Goal: Task Accomplishment & Management: Manage account settings

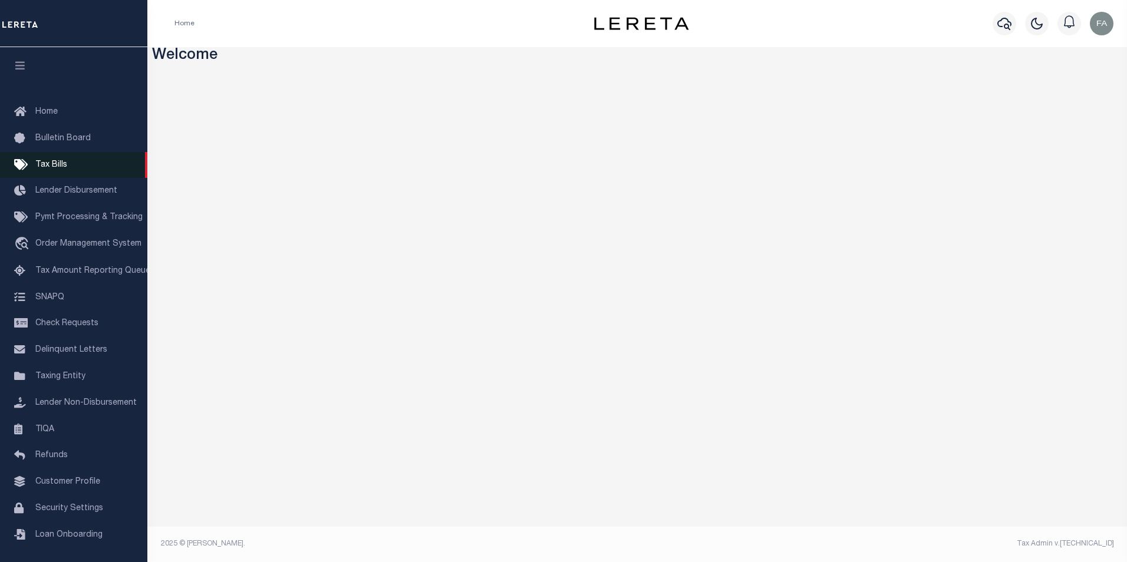
click at [90, 158] on link "Tax Bills" at bounding box center [73, 165] width 147 height 27
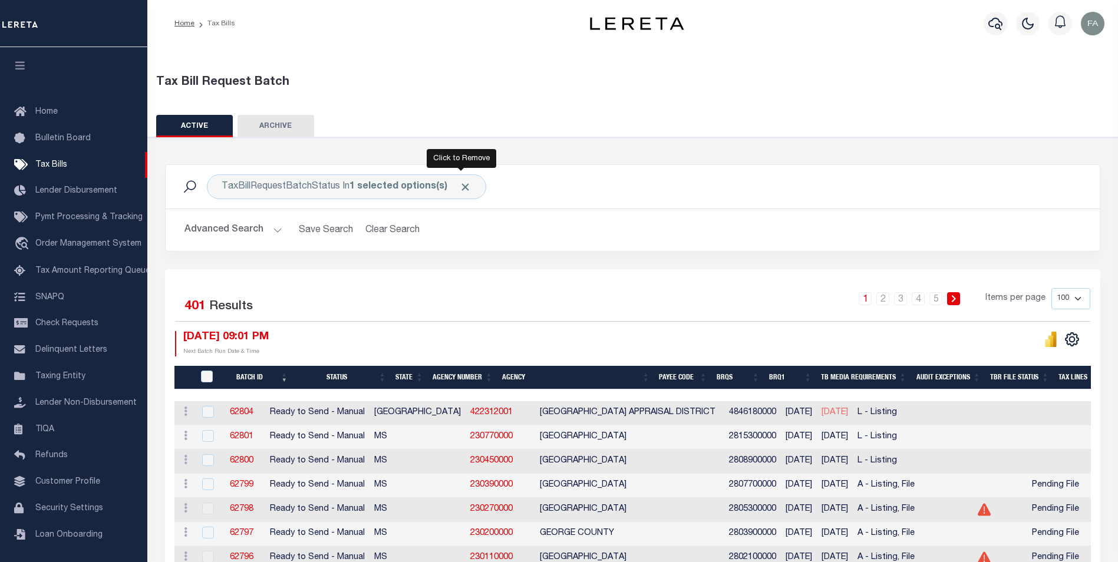
click at [459, 185] on span "Click to Remove" at bounding box center [465, 187] width 12 height 12
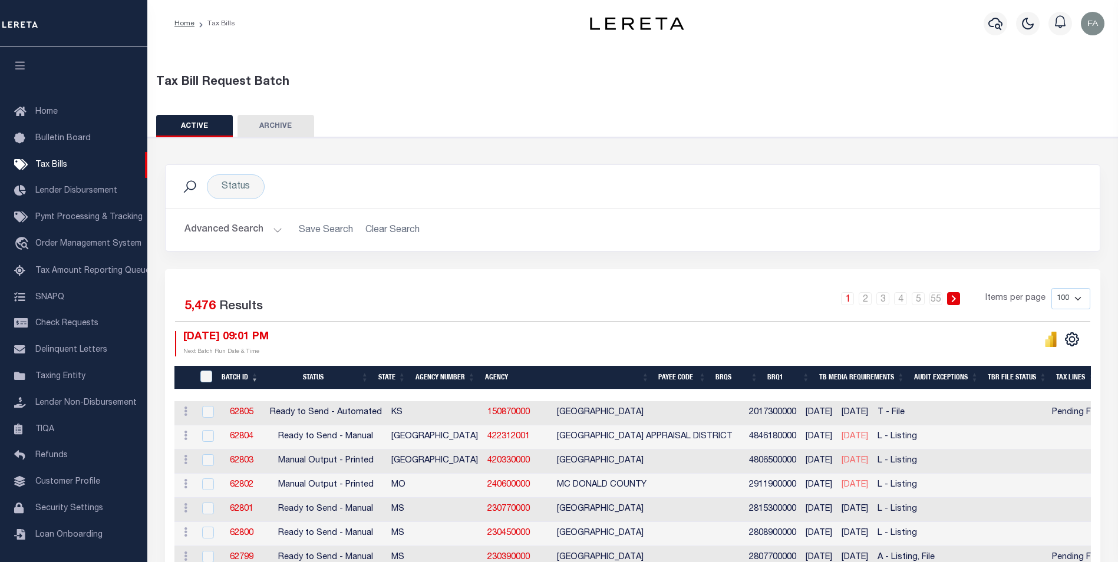
click at [237, 224] on button "Advanced Search" at bounding box center [234, 230] width 98 height 23
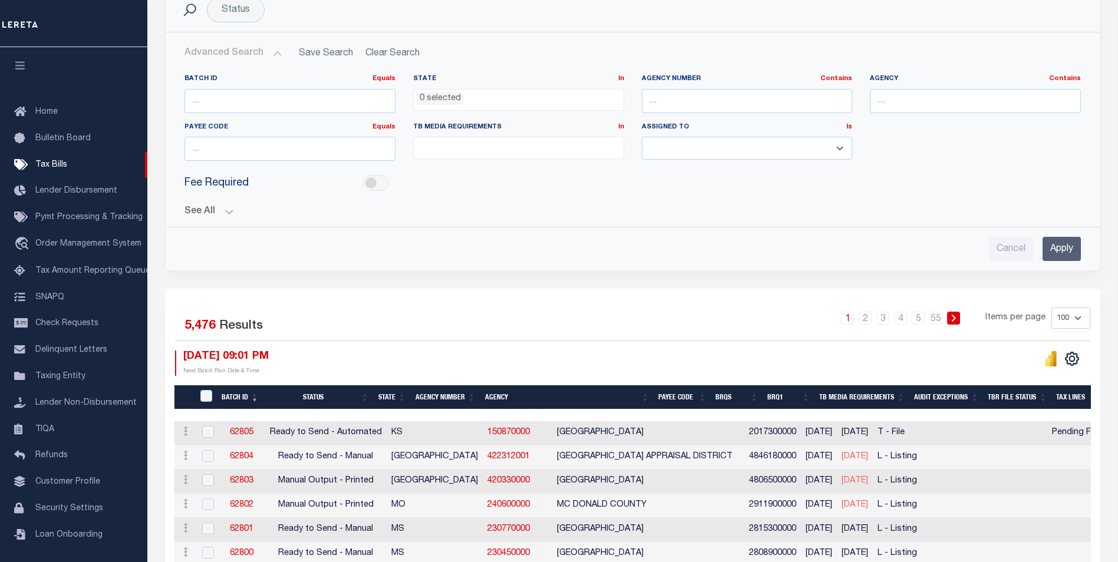
scroll to position [118, 0]
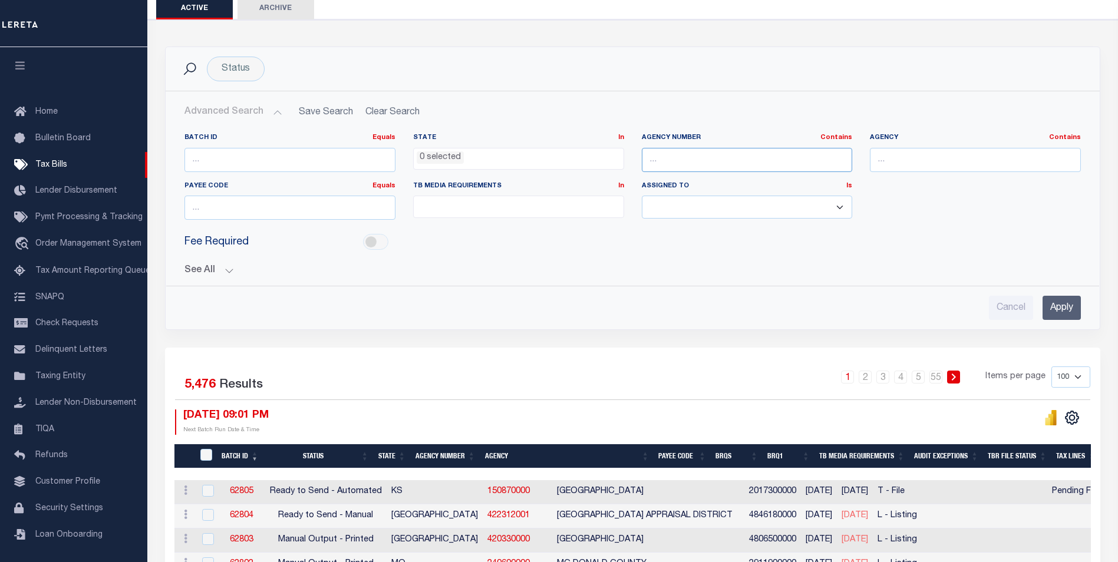
click at [745, 157] on input "text" at bounding box center [747, 160] width 211 height 24
click at [804, 377] on div "1 2 3 4 5 … 55 Items per page 100 200 500 1000" at bounding box center [750, 382] width 682 height 31
click at [729, 165] on input "text" at bounding box center [747, 160] width 211 height 24
click at [803, 172] on input "text" at bounding box center [747, 160] width 211 height 24
paste input "101060000"
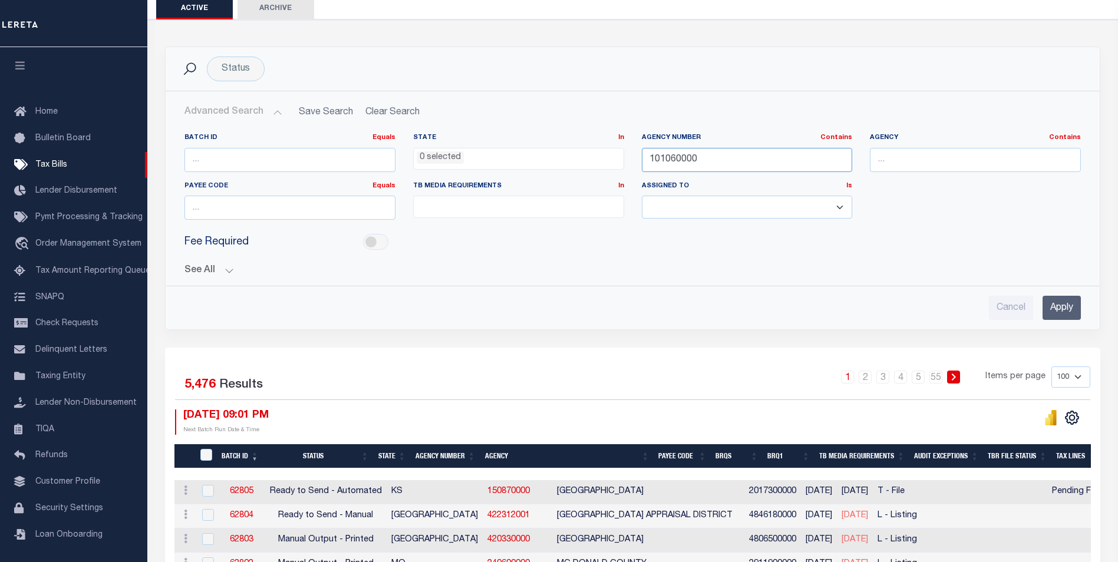
type input "101060000"
click at [1056, 308] on input "Apply" at bounding box center [1062, 308] width 38 height 24
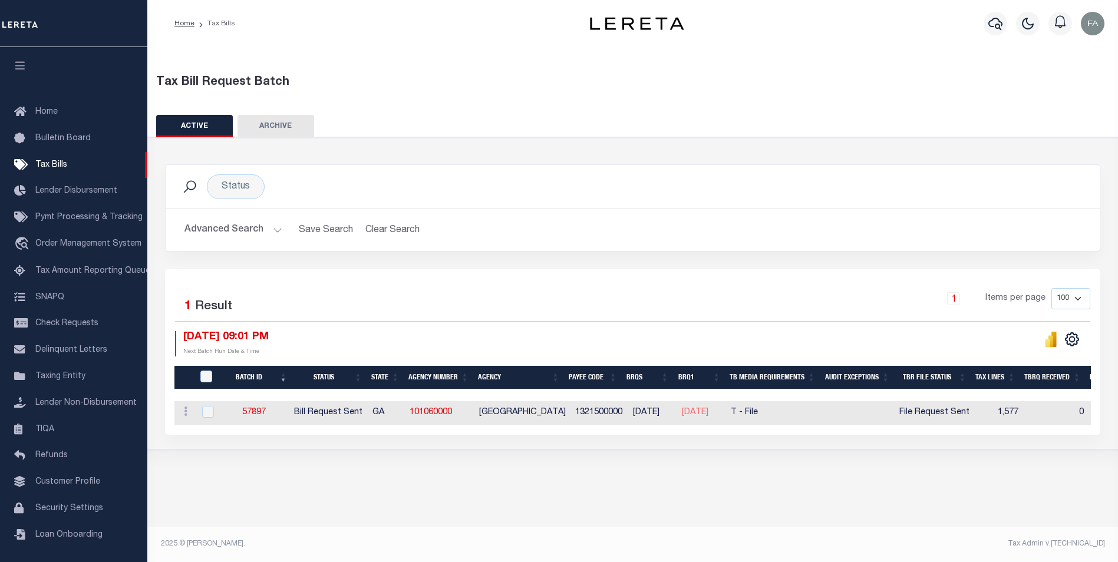
scroll to position [0, 0]
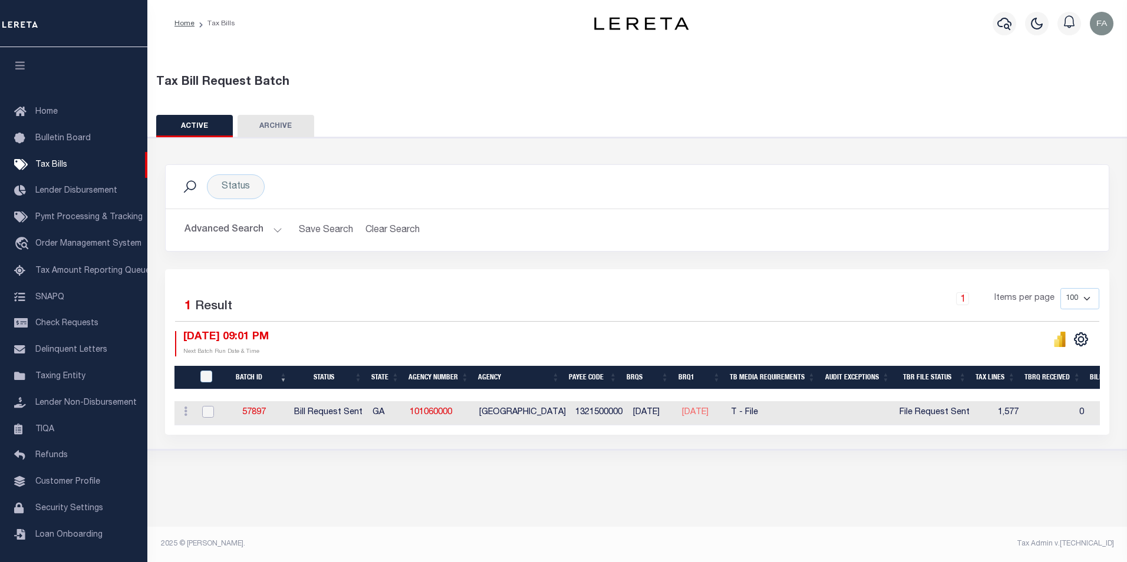
click at [213, 408] on input "checkbox" at bounding box center [208, 412] width 12 height 12
checkbox input "true"
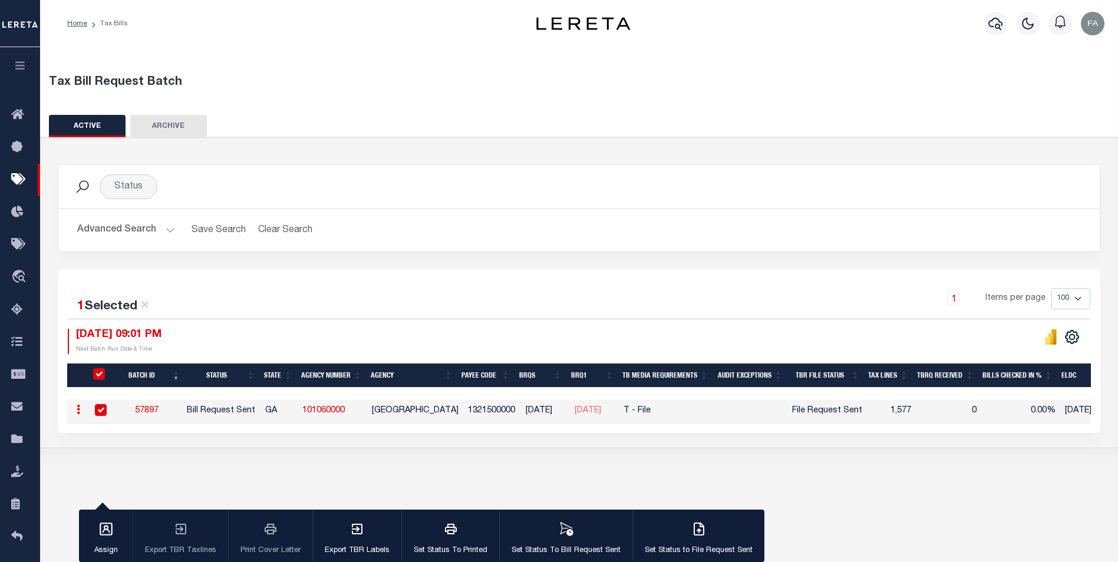
click at [207, 413] on td "Bill Request Sent" at bounding box center [221, 412] width 78 height 24
checkbox input "false"
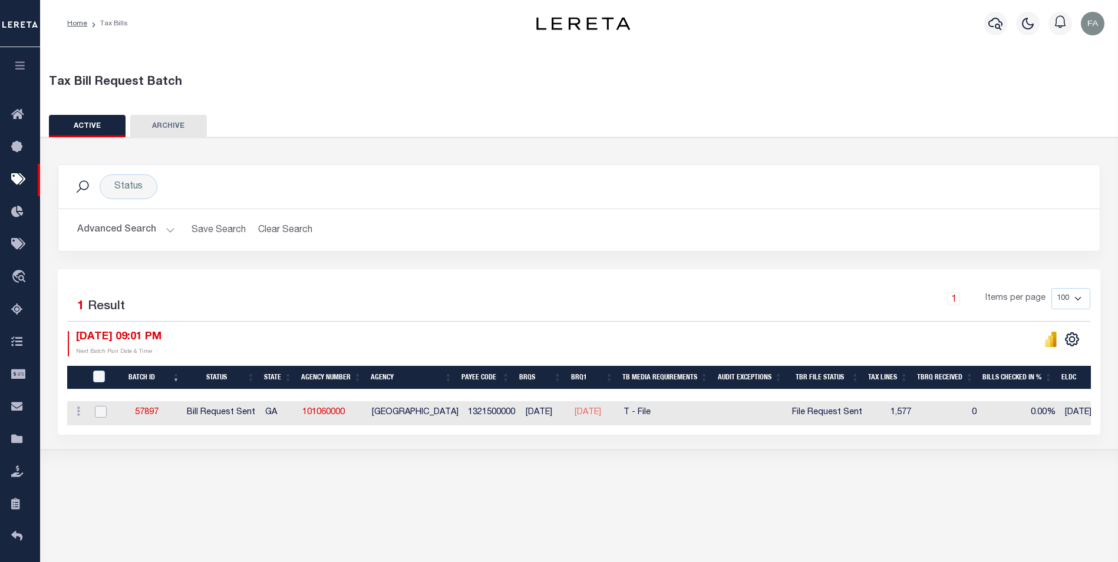
click at [97, 417] on input "checkbox" at bounding box center [101, 412] width 12 height 12
checkbox input "true"
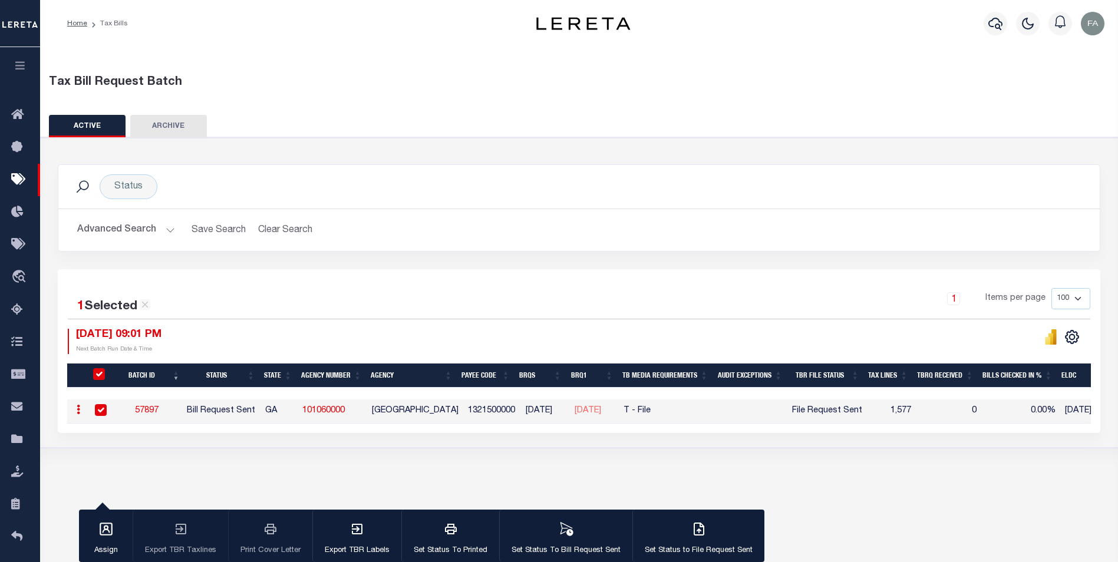
click at [228, 459] on div "Tax Bill Request Batch ACTIVE ARCHIVE HISTORY Search" at bounding box center [579, 265] width 1078 height 437
click at [99, 413] on input "checkbox" at bounding box center [101, 410] width 12 height 12
checkbox input "false"
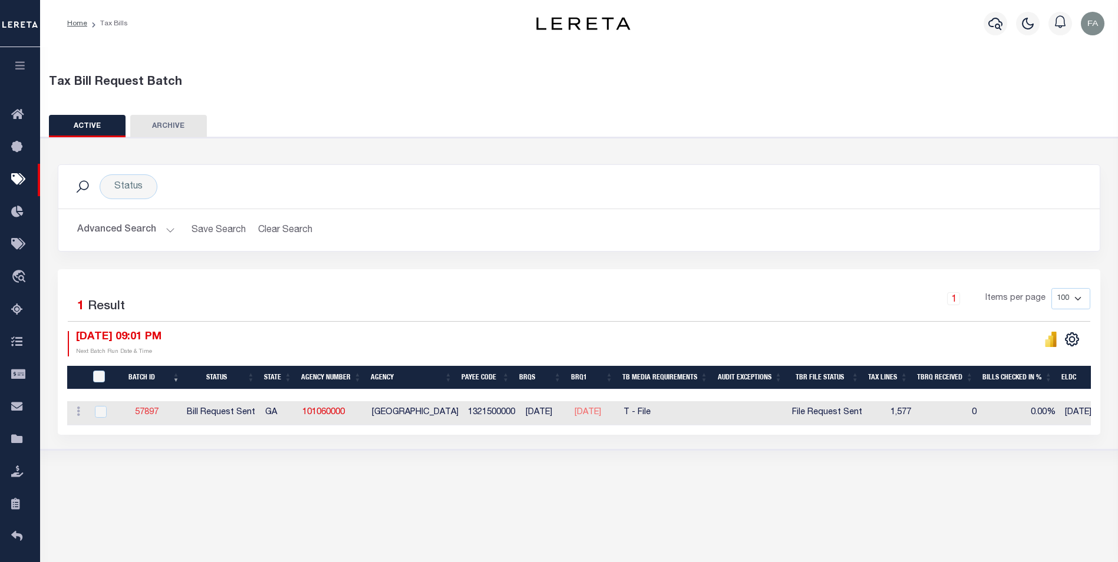
click at [149, 416] on link "57897" at bounding box center [147, 413] width 24 height 8
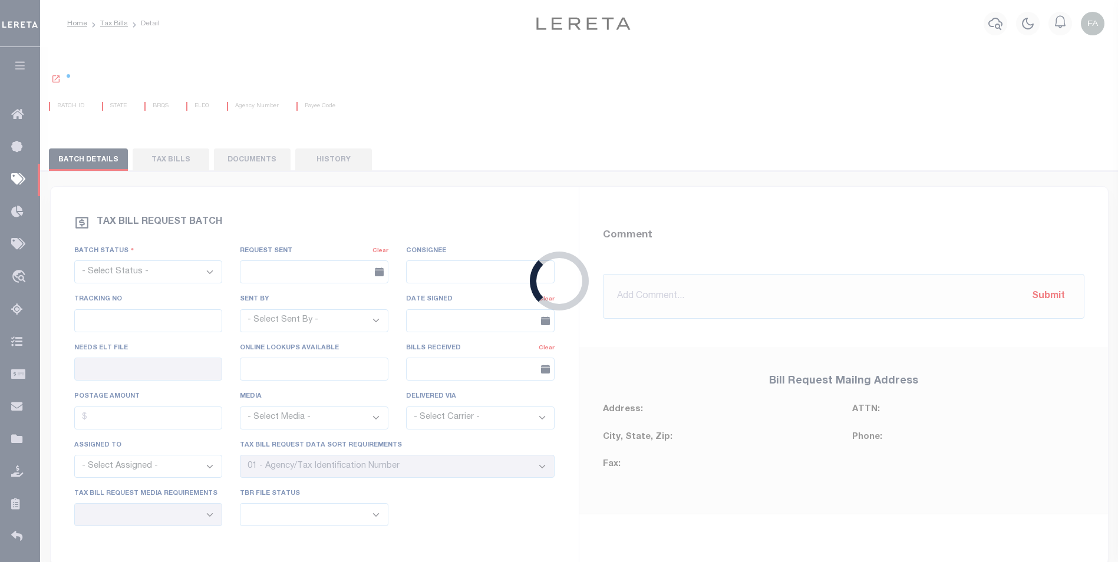
select select "RST"
type input "[DATE]"
select select "QA Automation"
type input "No"
type input "Yes"
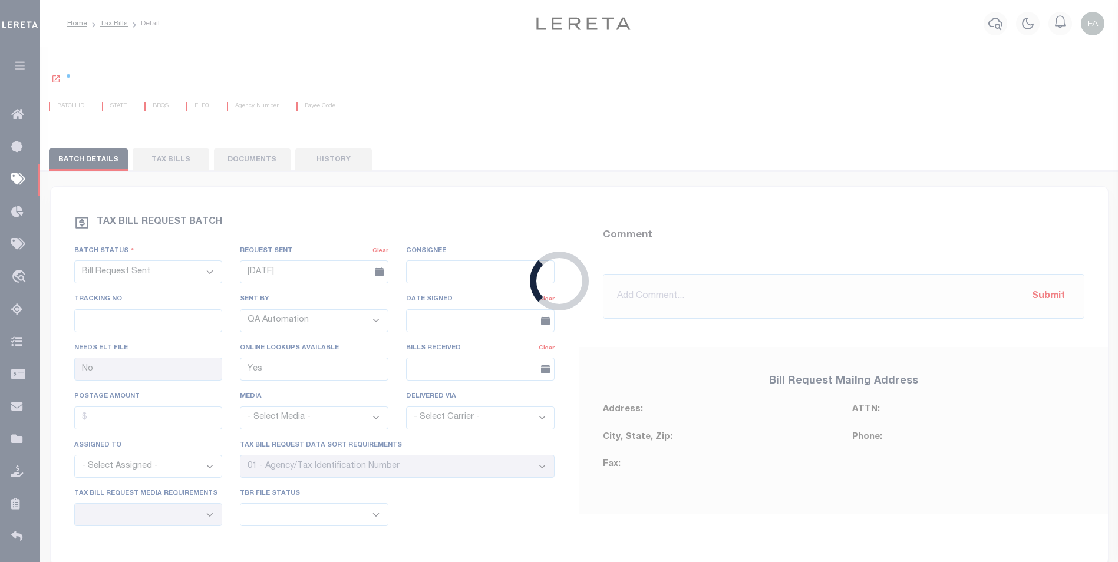
select select "27"
select select "22"
select select "3"
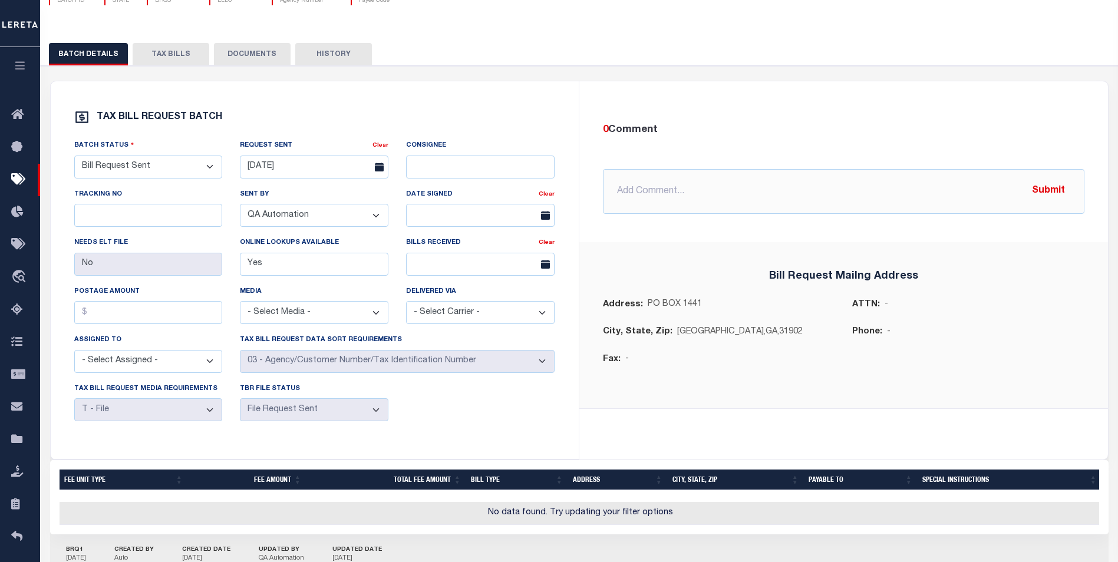
scroll to position [59, 0]
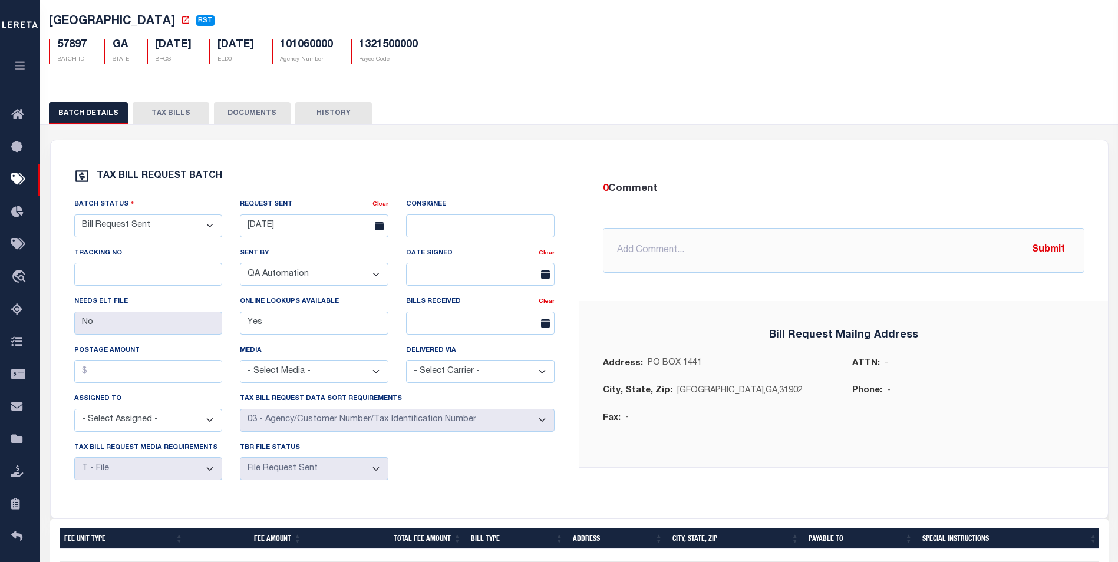
click at [181, 113] on button "TAX BILLS" at bounding box center [171, 113] width 77 height 22
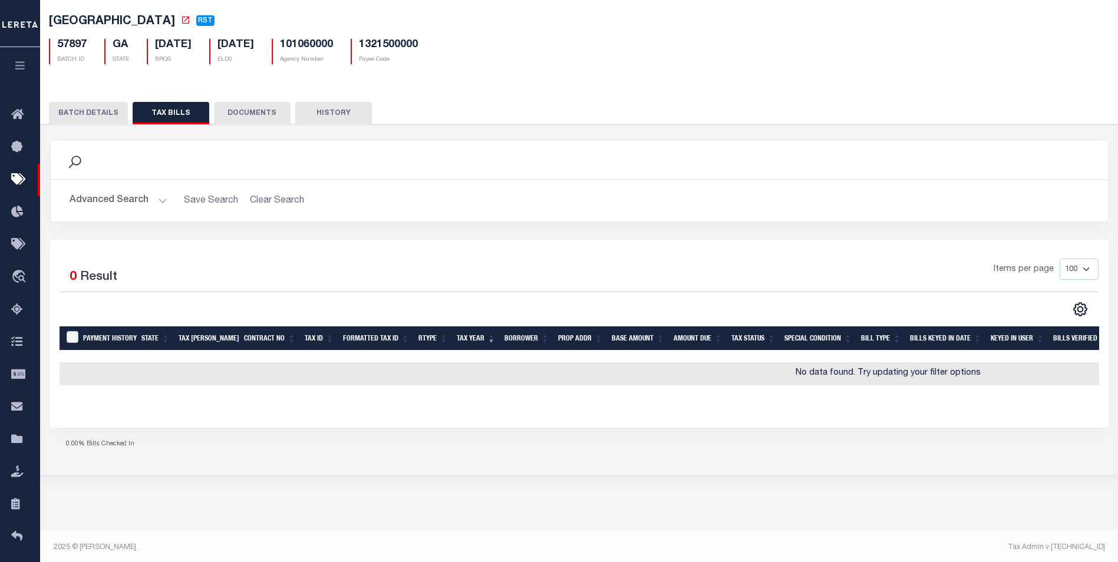
click at [117, 205] on button "Advanced Search" at bounding box center [119, 200] width 98 height 23
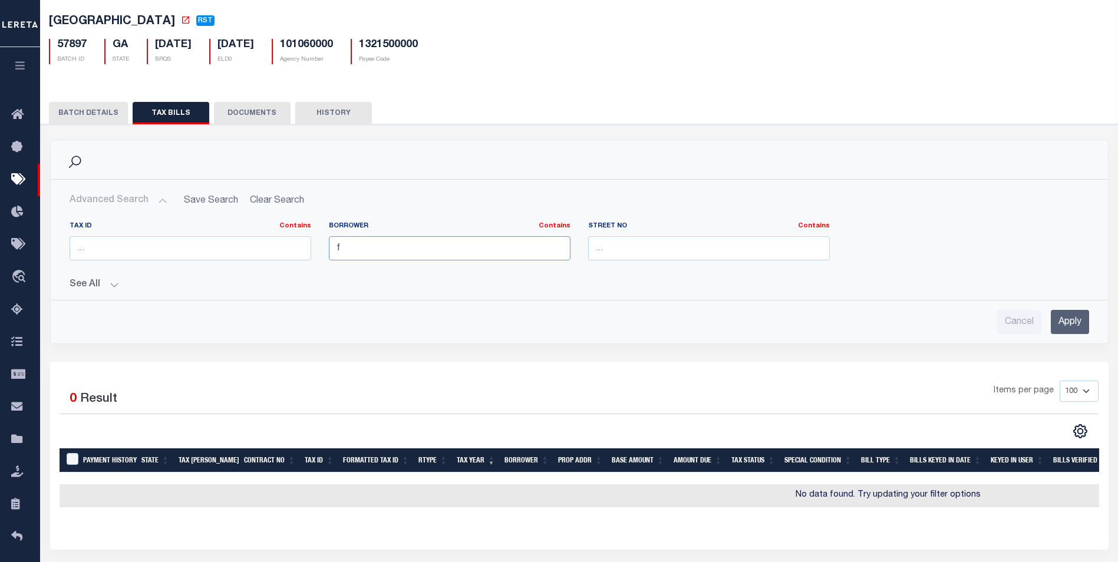
drag, startPoint x: 375, startPoint y: 256, endPoint x: 300, endPoint y: 253, distance: 75.5
click at [301, 253] on div "Tax Id Contains Contains Is Borrower Contains Contains Is f Is" at bounding box center [579, 246] width 1037 height 48
click at [1058, 318] on input "Apply" at bounding box center [1070, 322] width 38 height 24
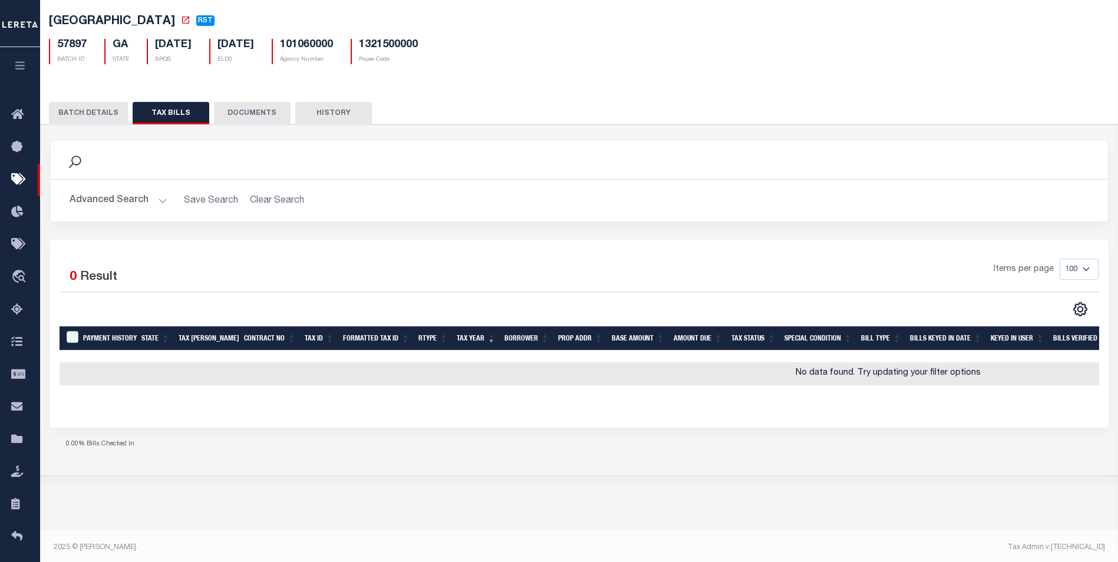
click at [111, 111] on button "BATCH DETAILS" at bounding box center [88, 113] width 79 height 22
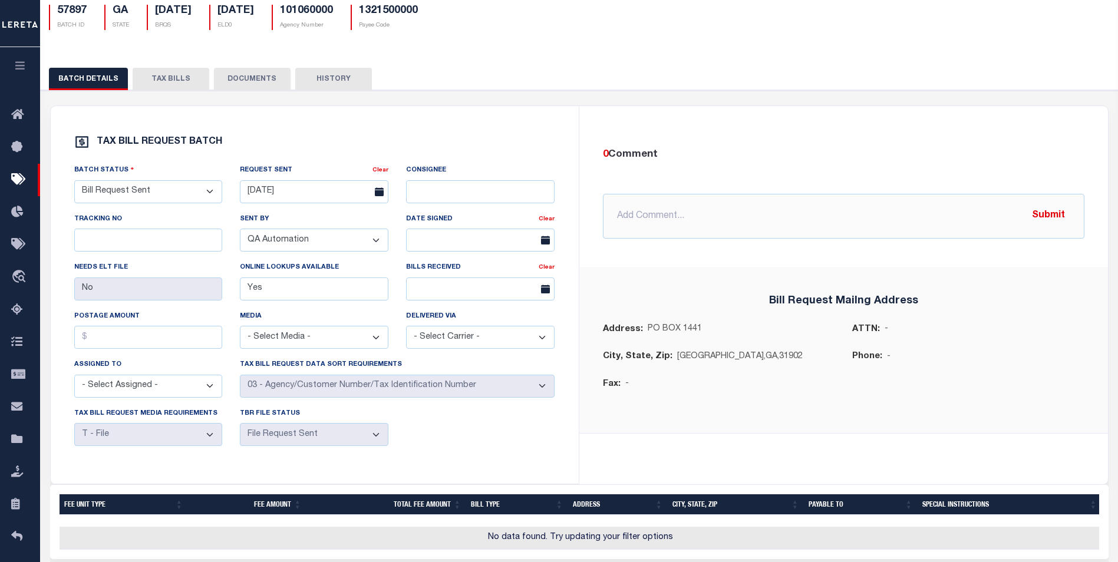
scroll to position [34, 0]
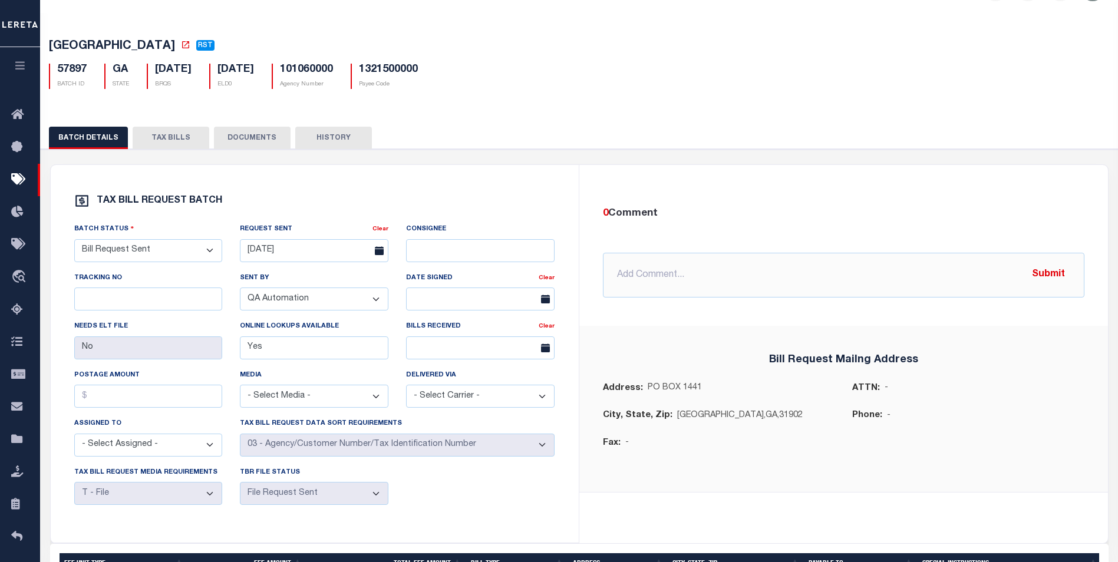
click at [145, 259] on select "- Select Status - Ready to Send - Manual Bill Request Sent Bills Received Manua…" at bounding box center [148, 250] width 149 height 23
click at [216, 189] on div "TAX BILL REQUEST BATCH Batch Status - Select Status - Ready to Send - Manual Bi…" at bounding box center [315, 354] width 528 height 378
click at [154, 140] on button "TAX BILLS" at bounding box center [171, 138] width 77 height 22
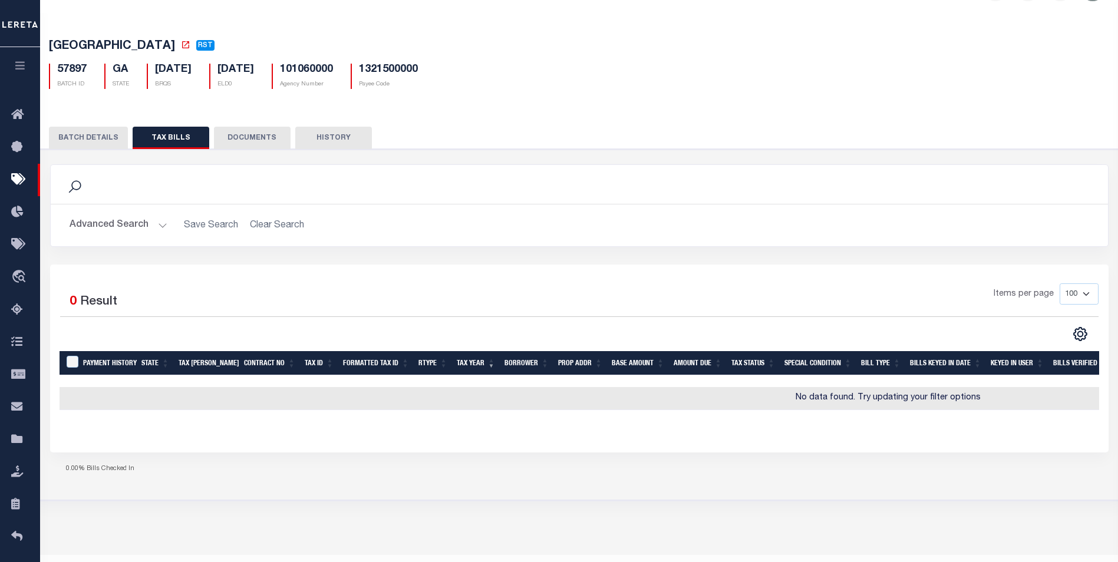
click at [132, 222] on button "Advanced Search" at bounding box center [119, 225] width 98 height 23
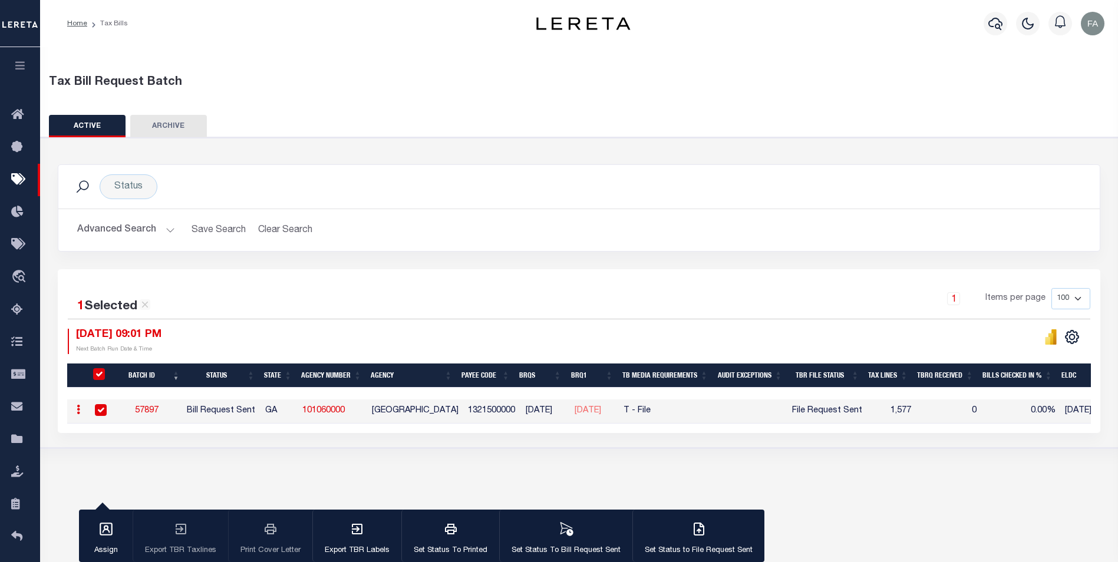
drag, startPoint x: 157, startPoint y: 210, endPoint x: 171, endPoint y: 207, distance: 14.5
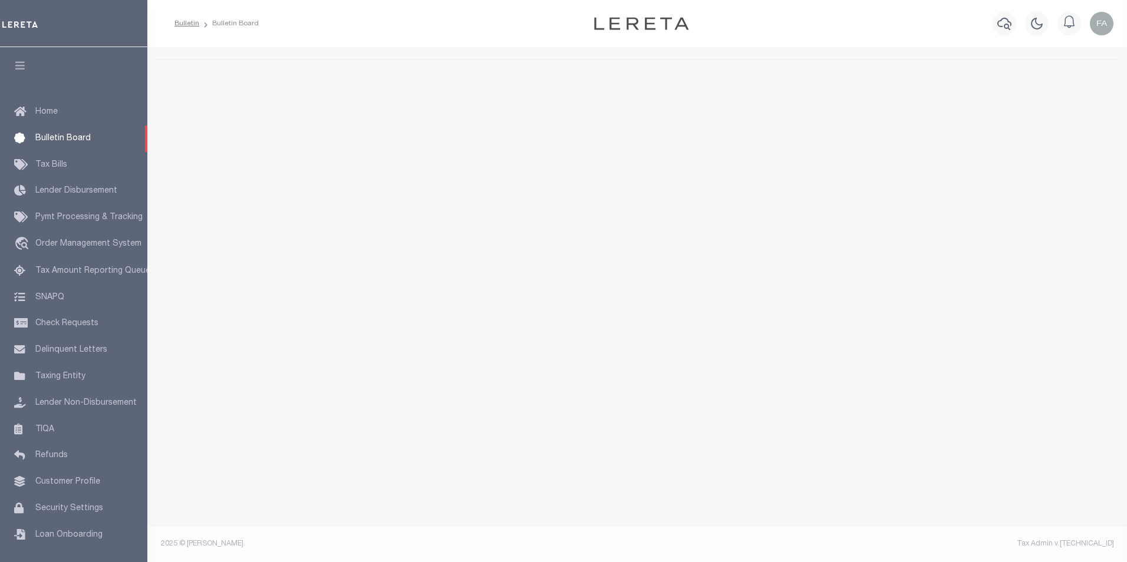
select select "50"
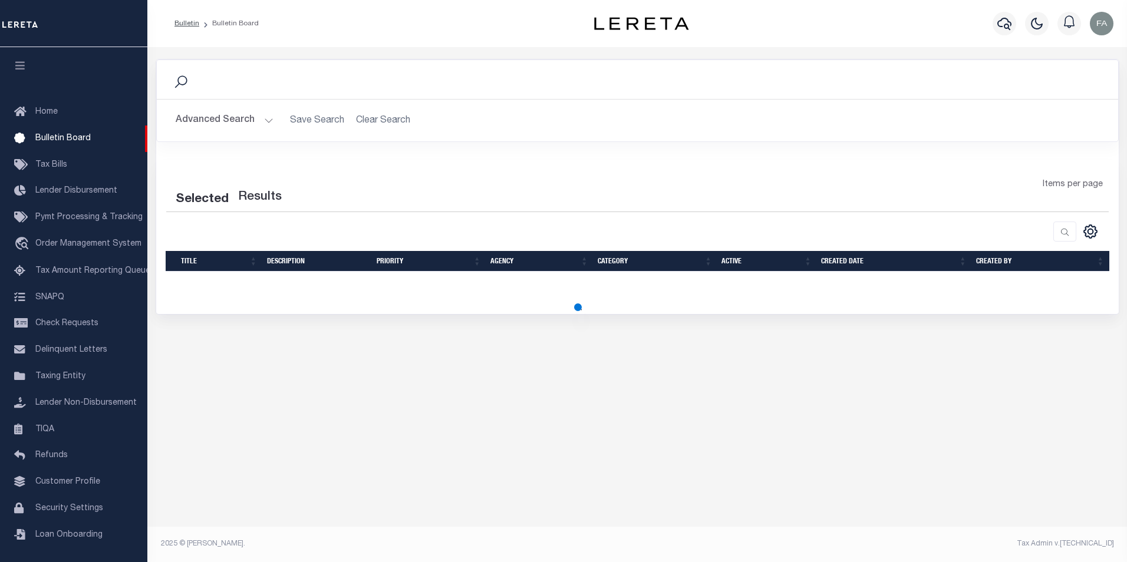
select select "50"
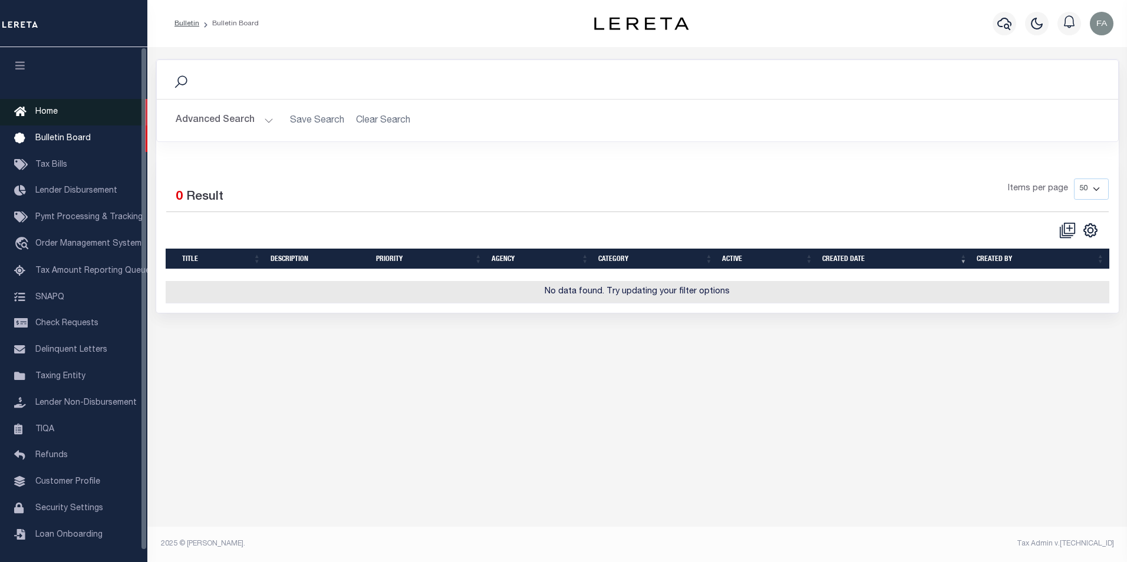
click at [61, 110] on link "Home" at bounding box center [73, 112] width 147 height 27
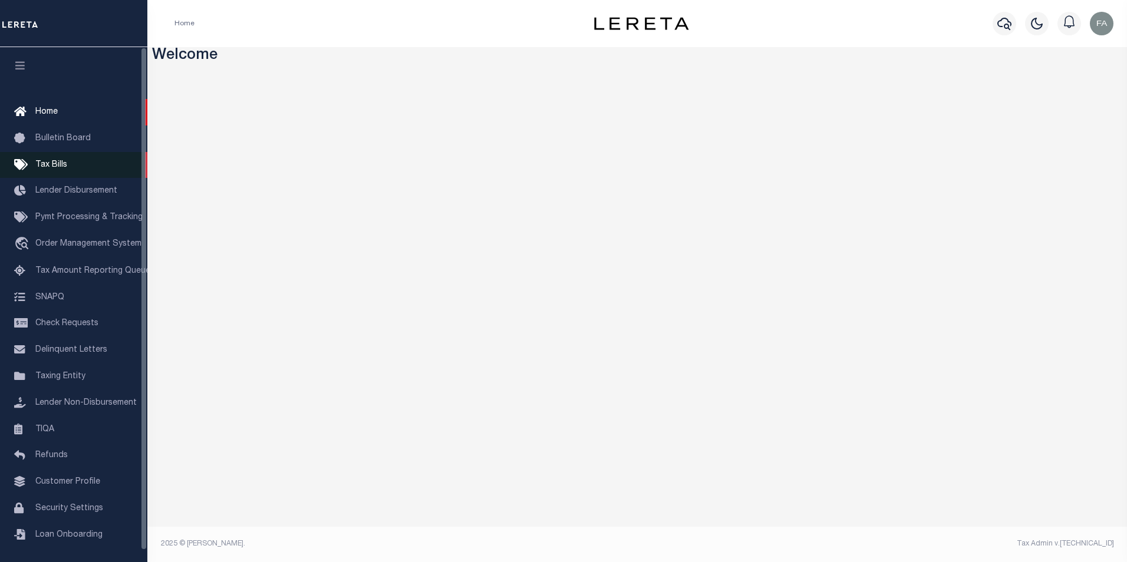
click at [124, 163] on link "Tax Bills" at bounding box center [73, 165] width 147 height 27
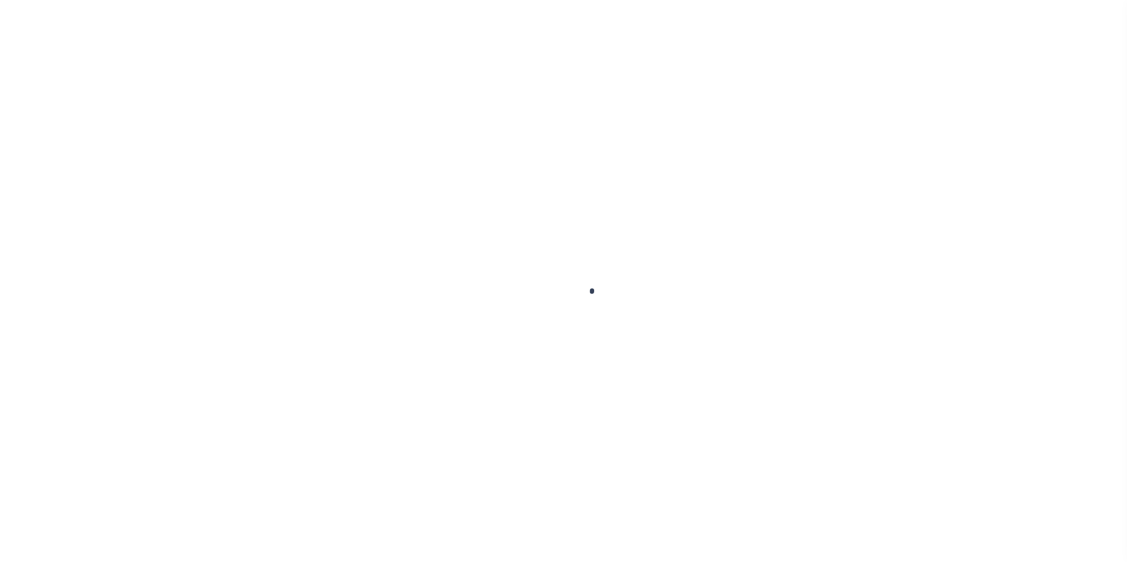
select select
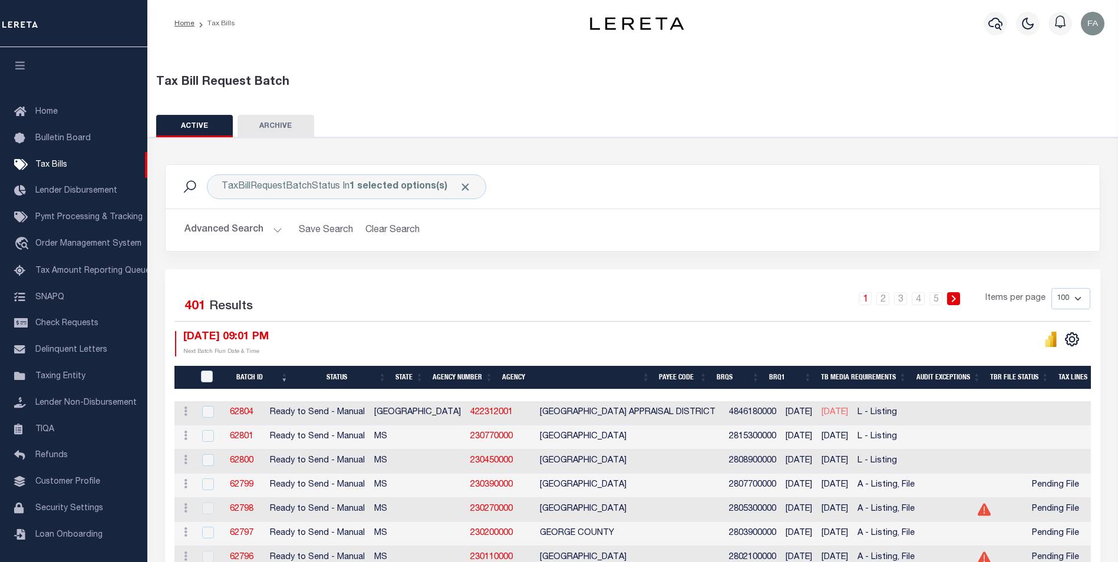
click at [273, 229] on button "Advanced Search" at bounding box center [234, 230] width 98 height 23
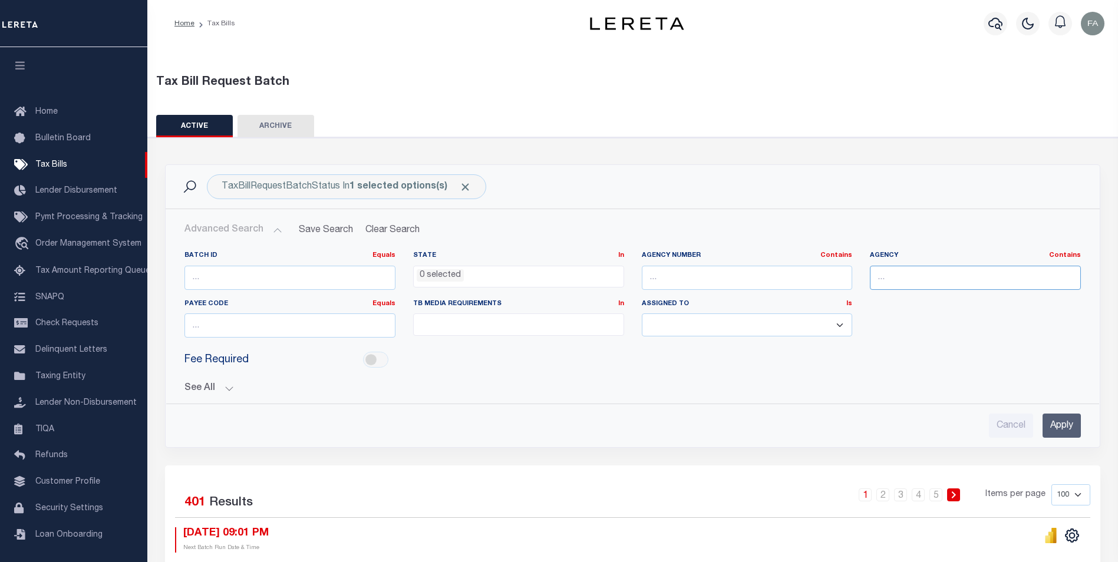
click at [903, 279] on input "text" at bounding box center [975, 278] width 211 height 24
type input "RENOVO"
click at [1056, 414] on input "Apply" at bounding box center [1062, 426] width 38 height 24
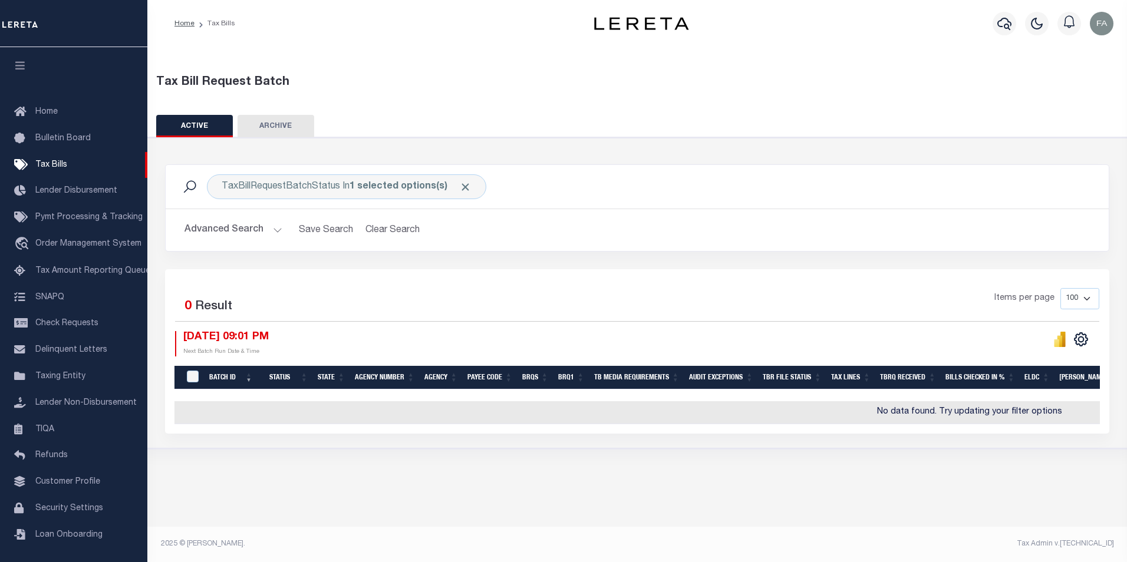
click at [240, 233] on button "Advanced Search" at bounding box center [234, 230] width 98 height 23
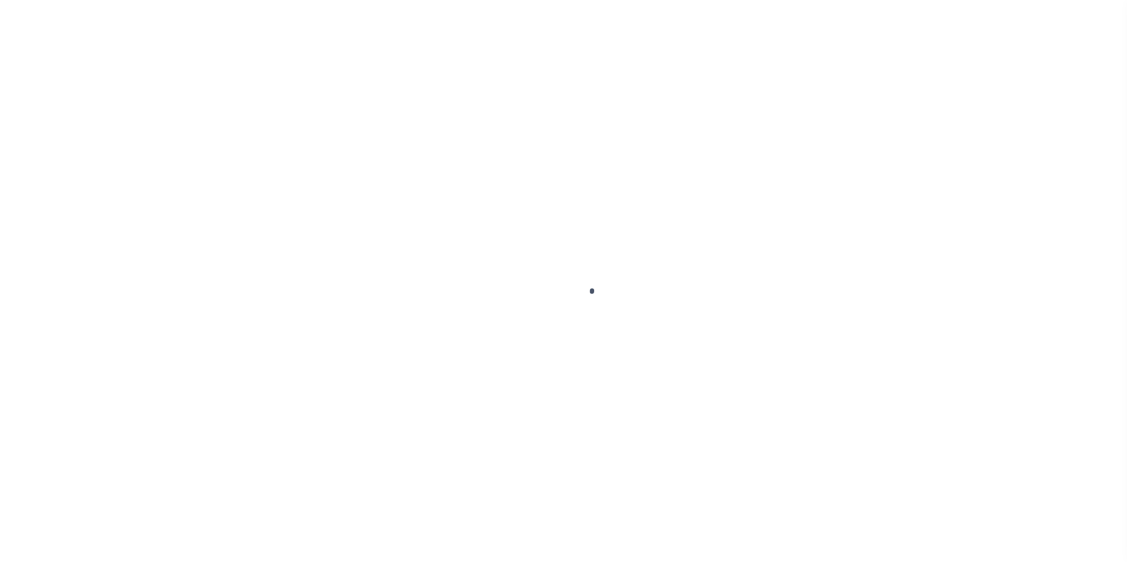
drag, startPoint x: 380, startPoint y: 250, endPoint x: 386, endPoint y: 251, distance: 6.5
select select
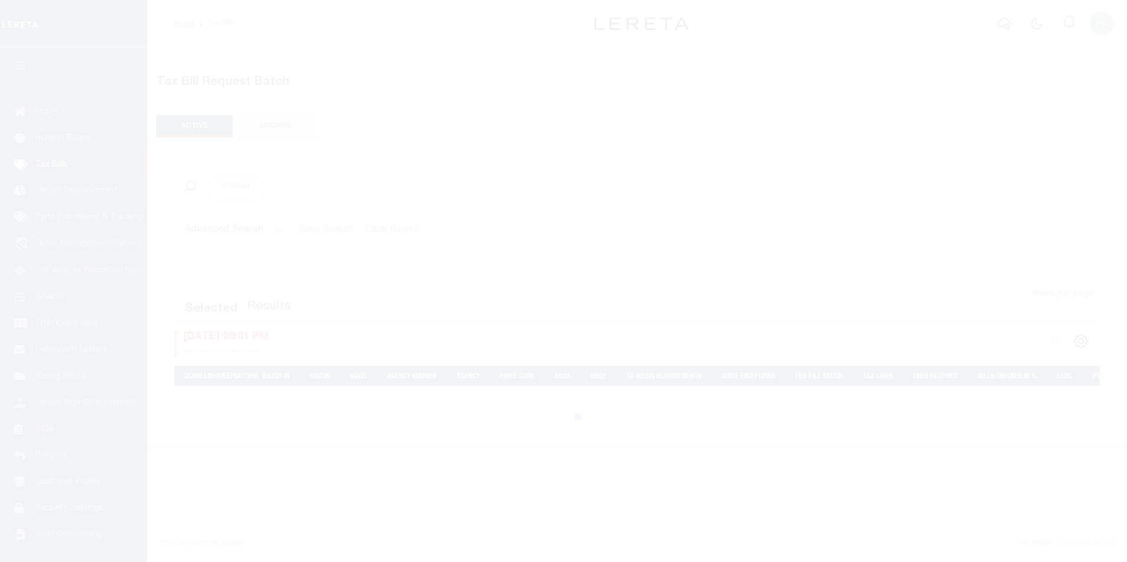
select select
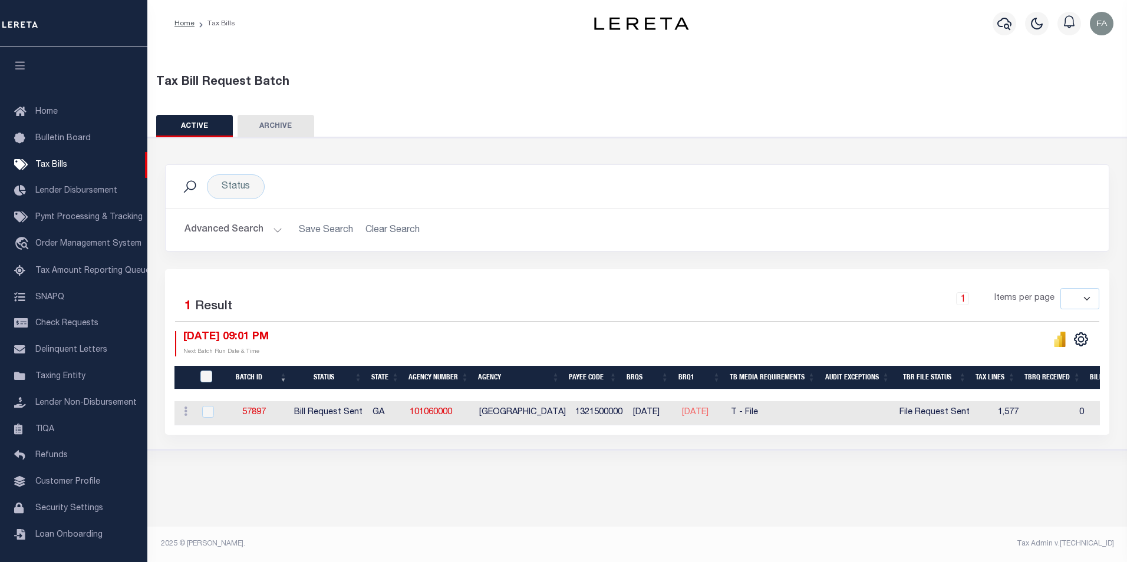
click at [222, 229] on button "Advanced Search" at bounding box center [234, 230] width 98 height 23
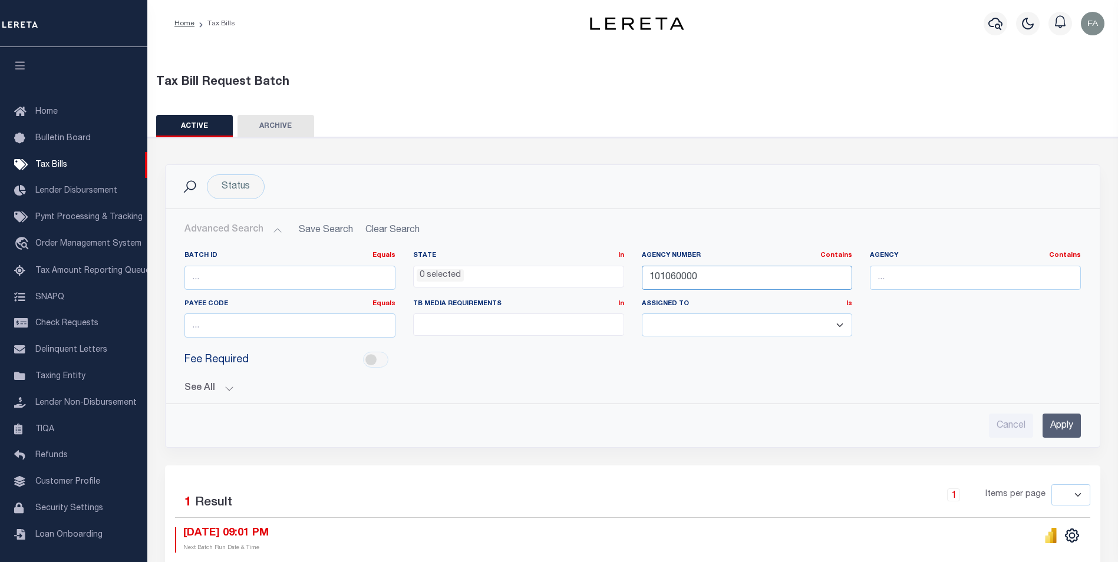
click at [677, 282] on input "101060000" at bounding box center [747, 278] width 211 height 24
paste input "901"
type input "190160000"
click at [1050, 426] on input "Apply" at bounding box center [1062, 426] width 38 height 24
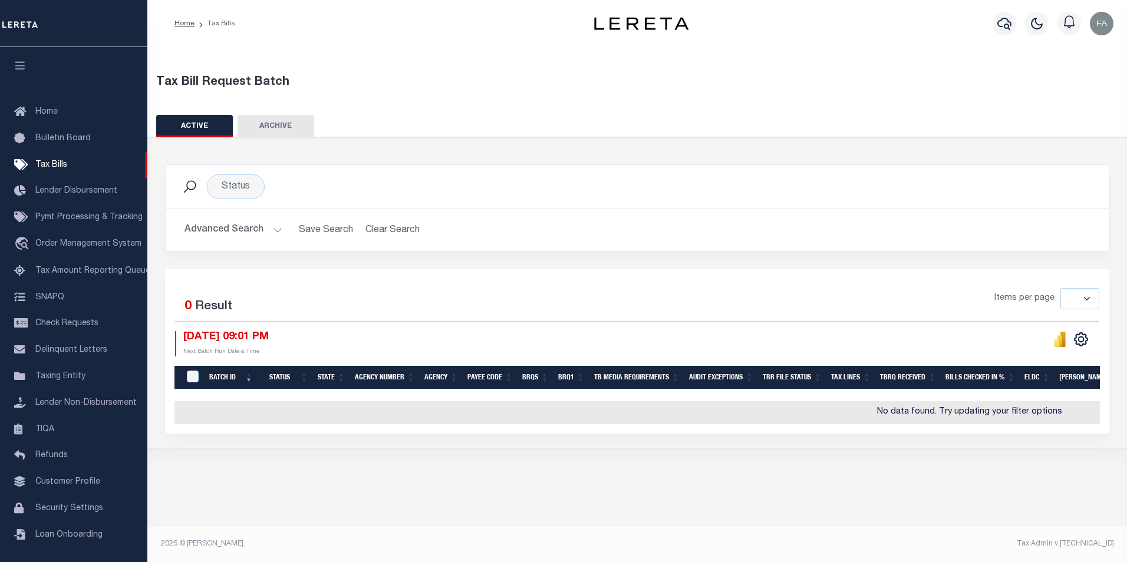
click at [246, 226] on button "Advanced Search" at bounding box center [234, 230] width 98 height 23
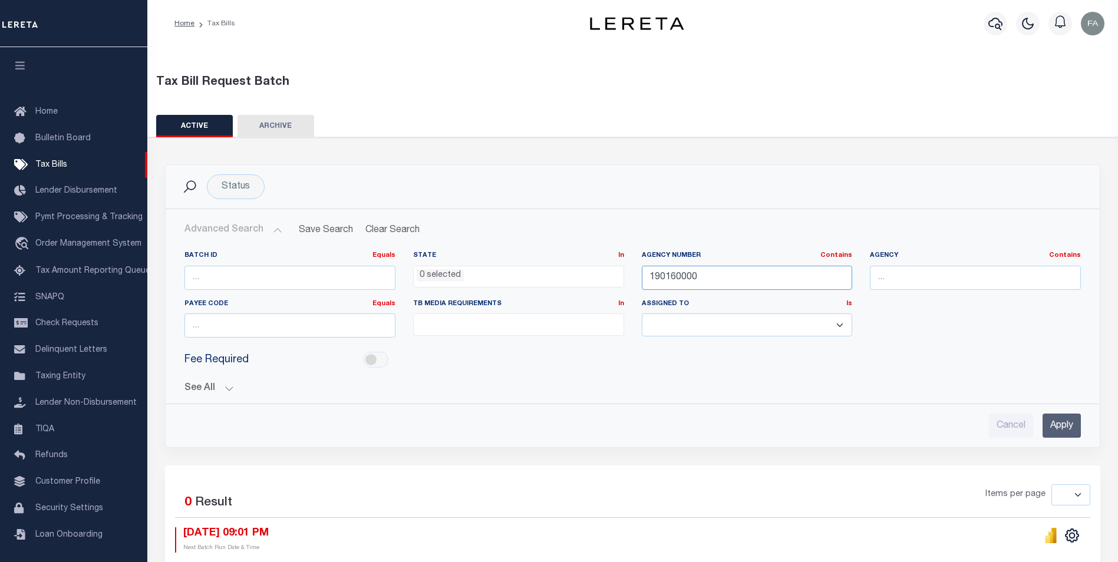
click at [690, 279] on input "190160000" at bounding box center [747, 278] width 211 height 24
click at [95, 202] on link "Lender Disbursement" at bounding box center [73, 191] width 147 height 27
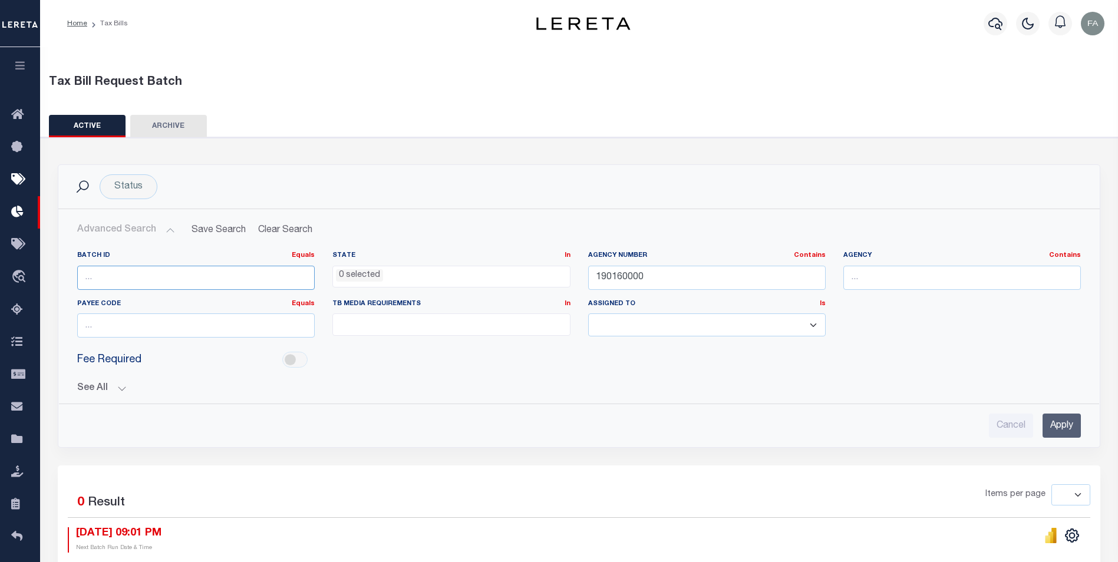
click at [113, 273] on input "number" at bounding box center [196, 278] width 238 height 24
paste input "17451"
type input "17451"
click at [742, 269] on input "190160000" at bounding box center [707, 278] width 238 height 24
click at [1068, 421] on input "Apply" at bounding box center [1062, 426] width 38 height 24
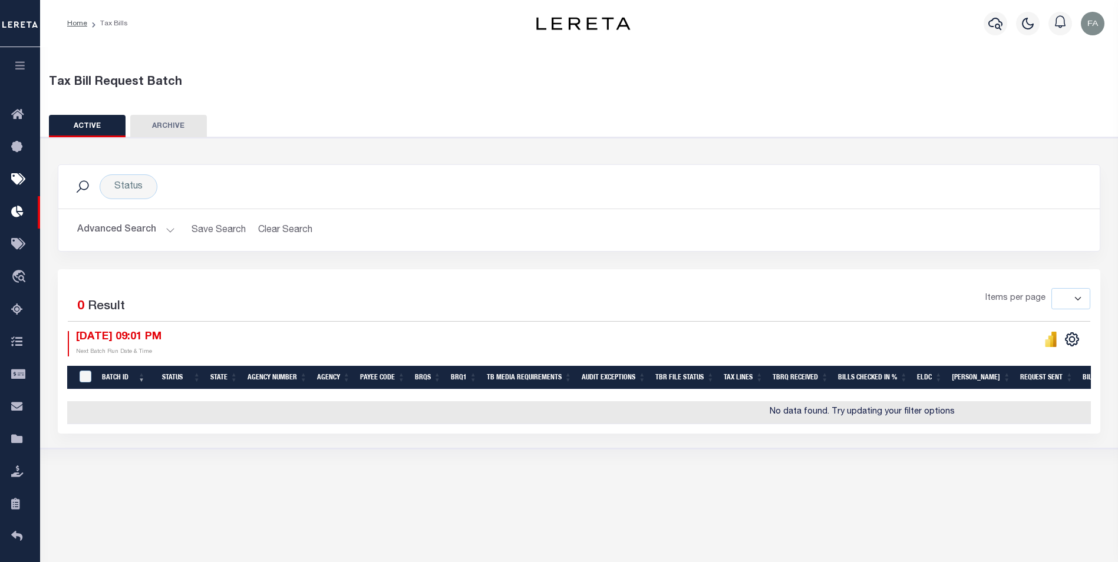
click at [24, 58] on button "button" at bounding box center [20, 67] width 40 height 40
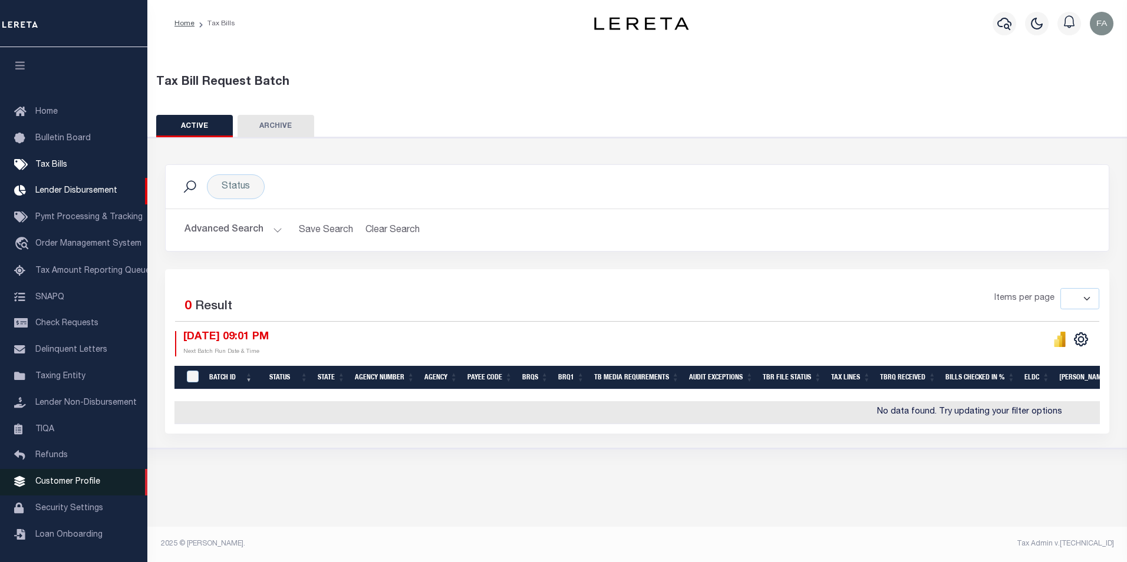
click at [60, 495] on link "Customer Profile" at bounding box center [73, 482] width 147 height 27
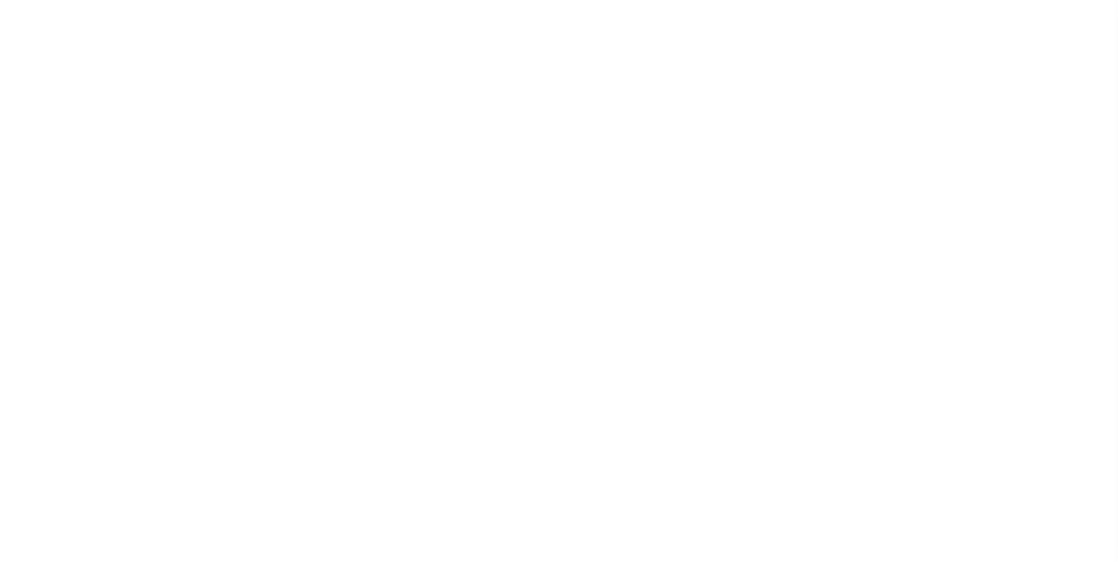
scroll to position [12, 0]
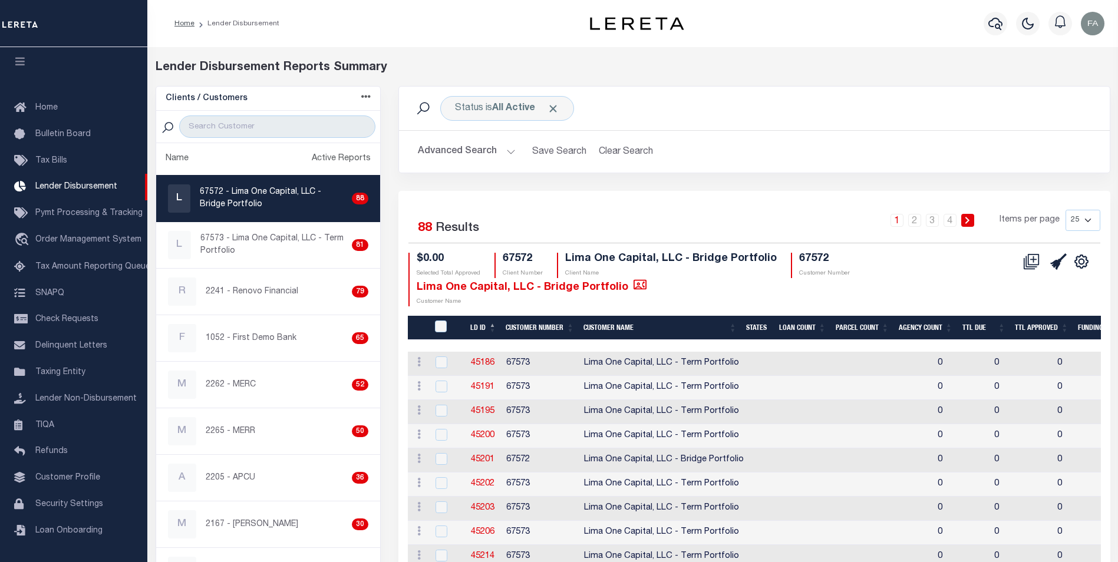
click at [499, 157] on button "Advanced Search" at bounding box center [467, 151] width 98 height 23
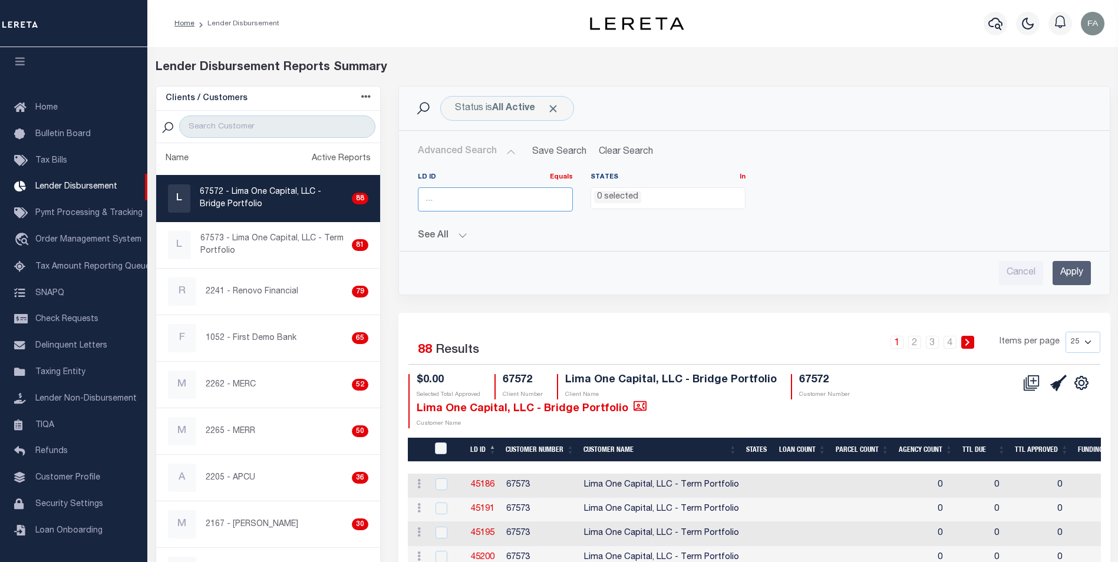
click at [514, 196] on input "number" at bounding box center [495, 199] width 155 height 24
click at [442, 232] on button "See All" at bounding box center [754, 235] width 673 height 11
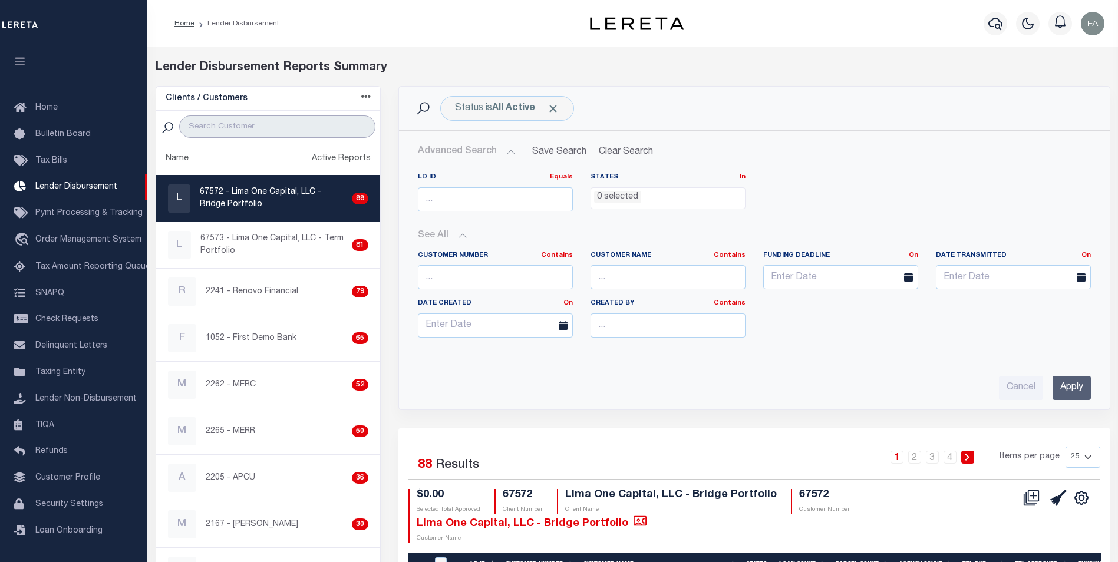
click at [261, 128] on input "search" at bounding box center [277, 127] width 196 height 22
click at [256, 282] on div "R 2241 - Renovo Financial 79" at bounding box center [268, 292] width 201 height 28
checkbox input "true"
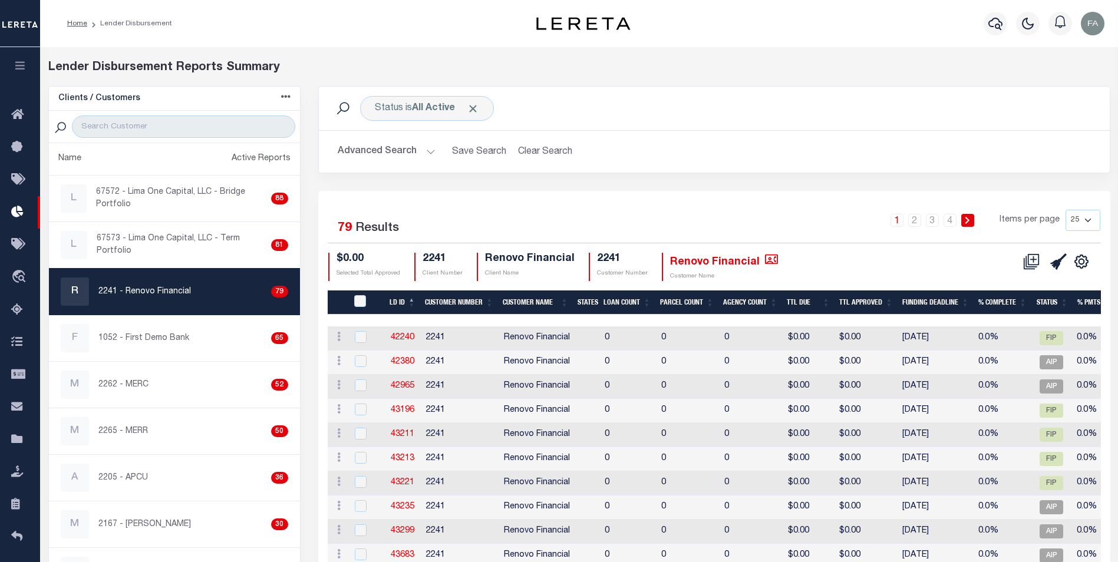
scroll to position [59, 0]
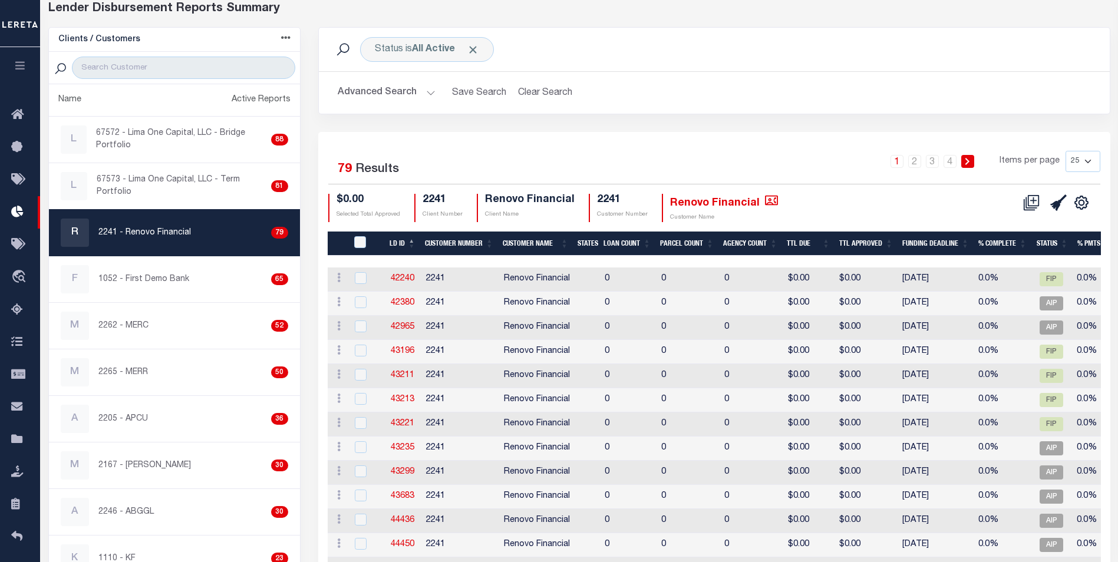
click at [371, 274] on div at bounding box center [367, 278] width 29 height 13
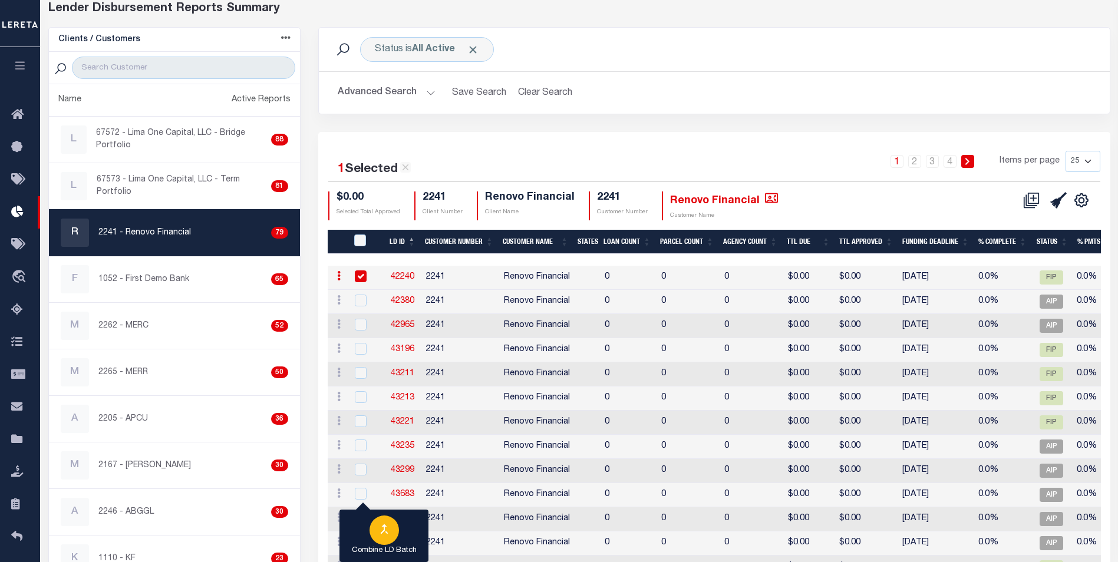
click at [400, 533] on button "Combine LD Batch" at bounding box center [384, 536] width 89 height 53
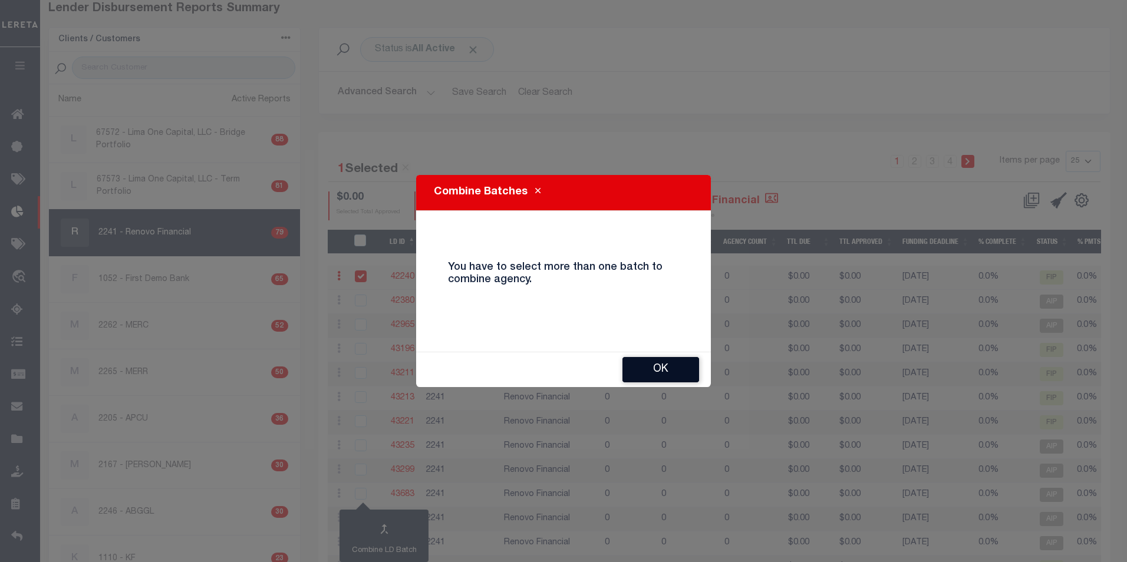
click at [654, 358] on button "Ok" at bounding box center [660, 369] width 77 height 25
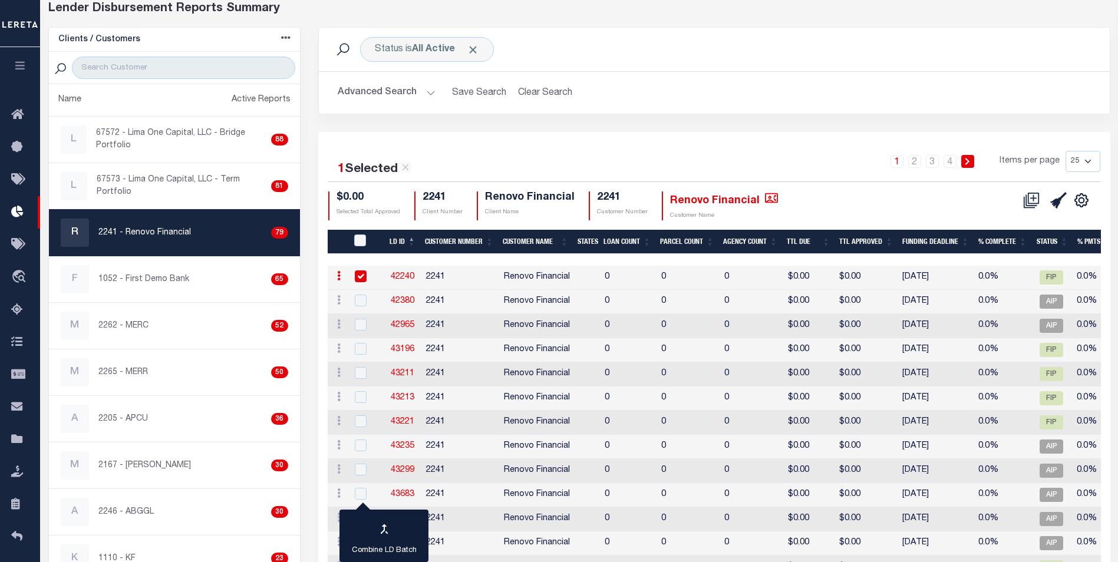
click at [361, 277] on input "checkbox" at bounding box center [361, 277] width 12 height 12
checkbox input "false"
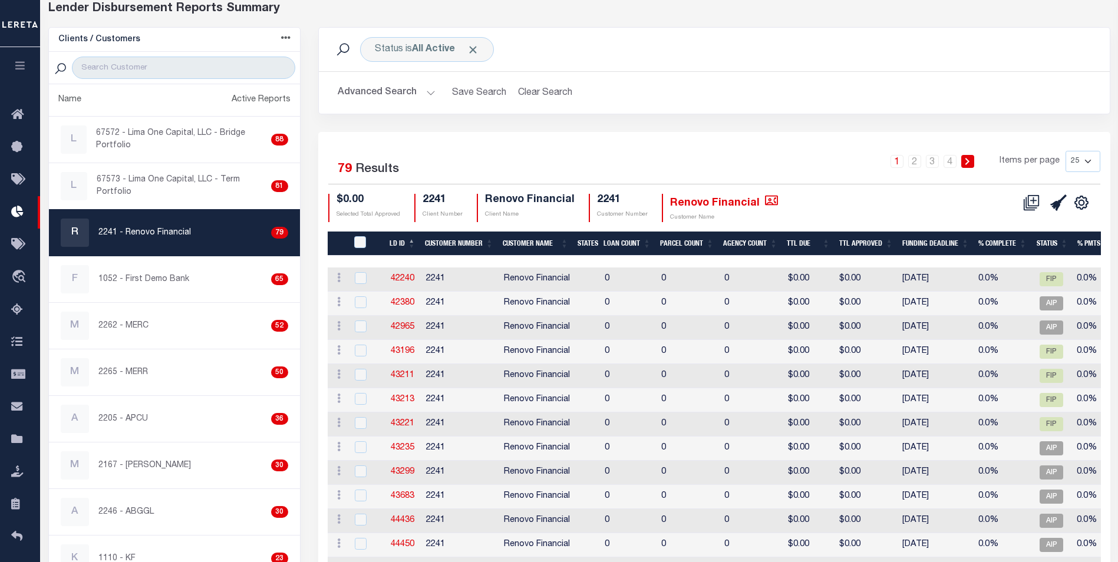
click at [21, 67] on icon "button" at bounding box center [21, 65] width 14 height 11
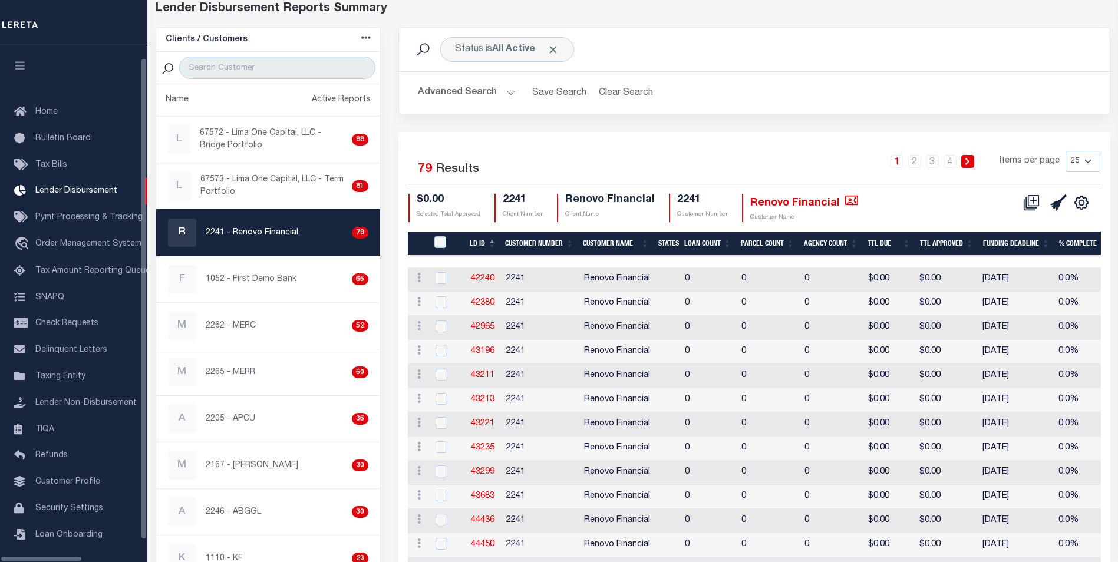
scroll to position [12, 0]
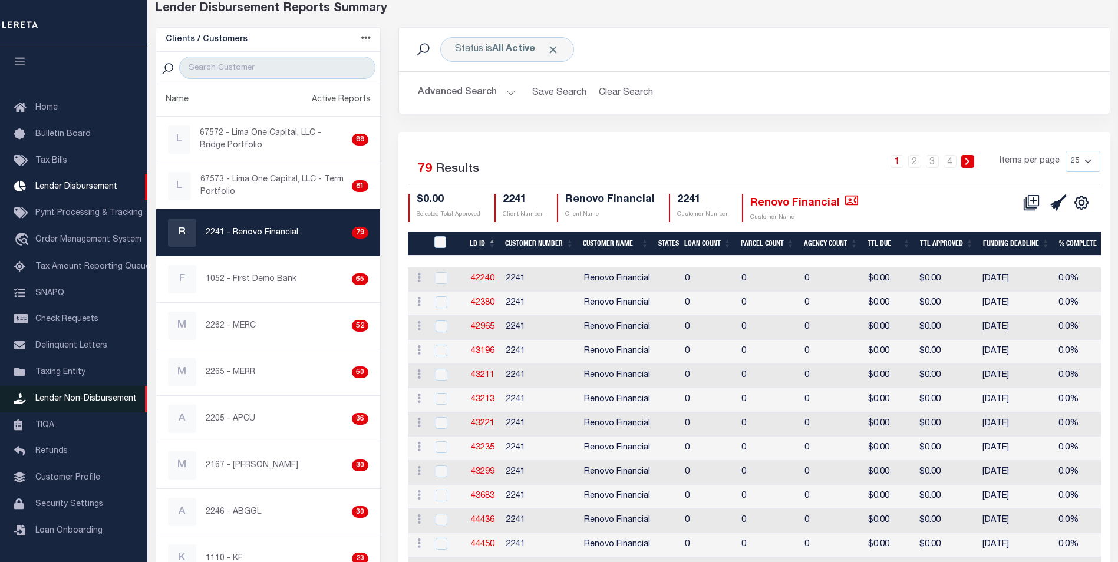
click at [62, 395] on span "Lender Non-Disbursement" at bounding box center [85, 399] width 101 height 8
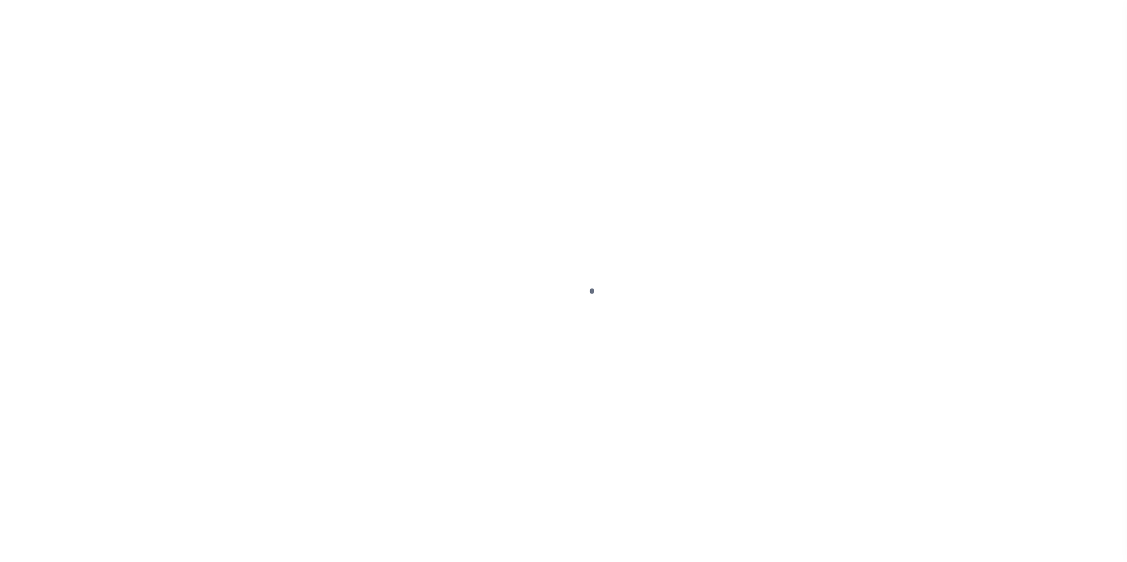
scroll to position [12, 0]
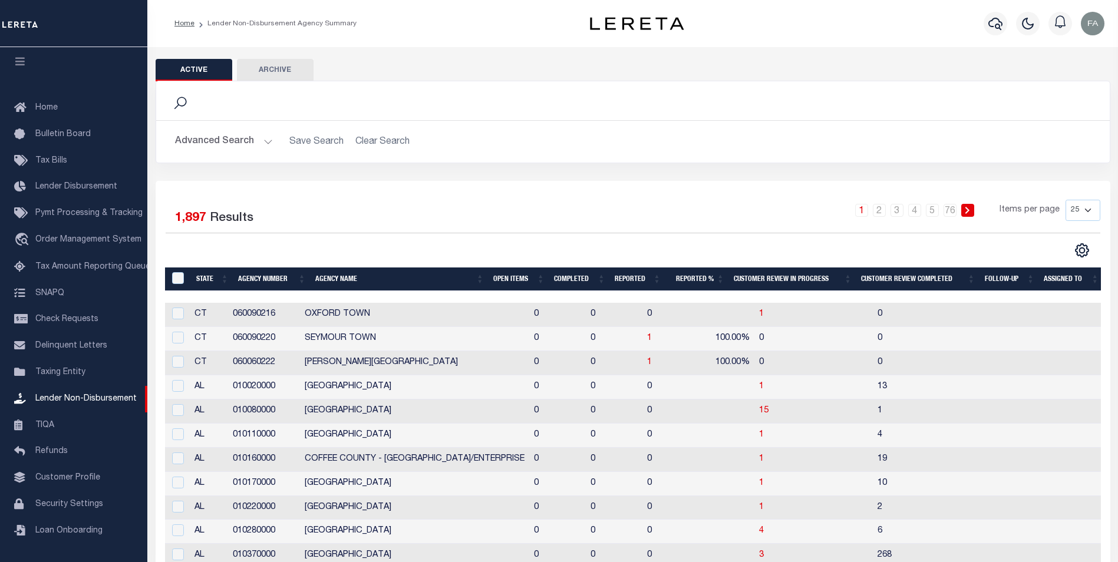
drag, startPoint x: 640, startPoint y: 233, endPoint x: 585, endPoint y: 226, distance: 55.2
click at [585, 227] on div "1 2 3 4 5 … 76 Items per page 25 50 100 200" at bounding box center [752, 215] width 697 height 31
click at [212, 151] on button "Advanced Search" at bounding box center [224, 141] width 98 height 23
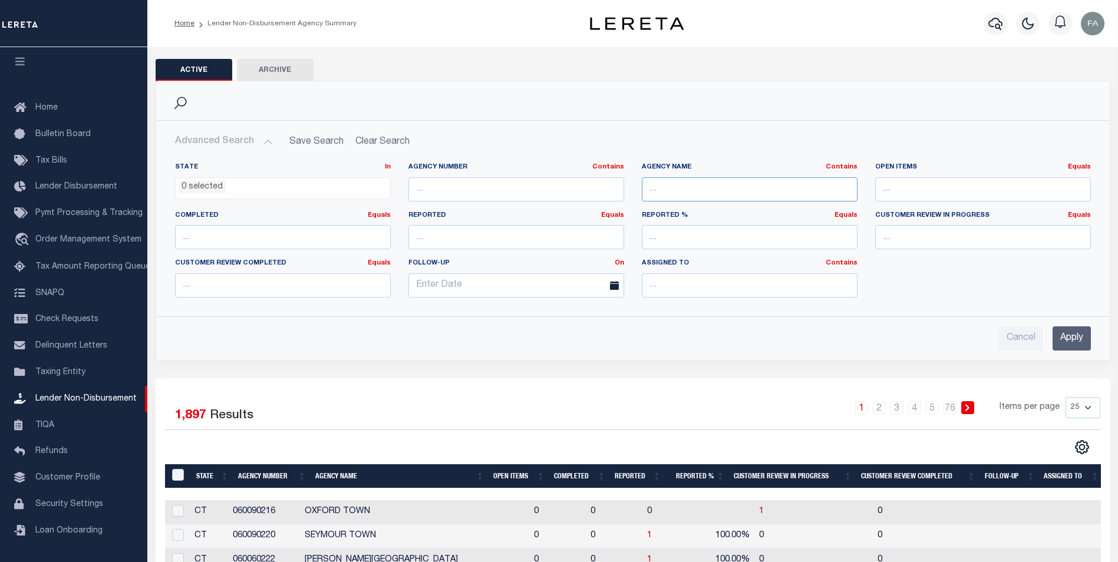
click at [703, 197] on input "text" at bounding box center [750, 189] width 216 height 24
click at [935, 176] on div "Open Items Equals Equals Is Not Equal To Is Greater Than Is Less Than" at bounding box center [983, 182] width 216 height 39
click at [524, 199] on input "text" at bounding box center [517, 189] width 216 height 24
paste input "190160000"
type input "190160000"
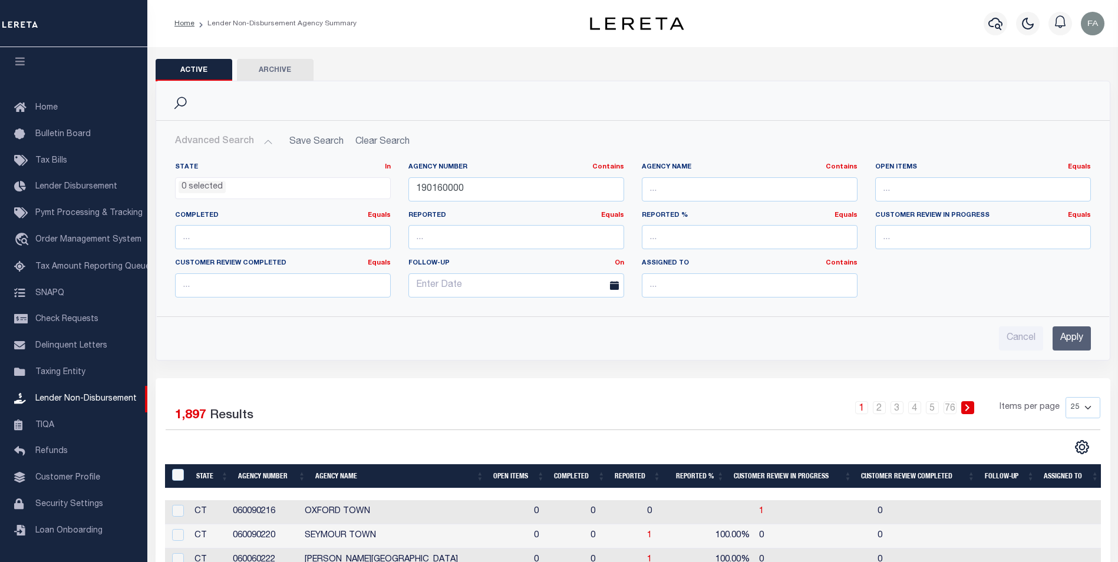
click at [1075, 335] on input "Apply" at bounding box center [1072, 339] width 38 height 24
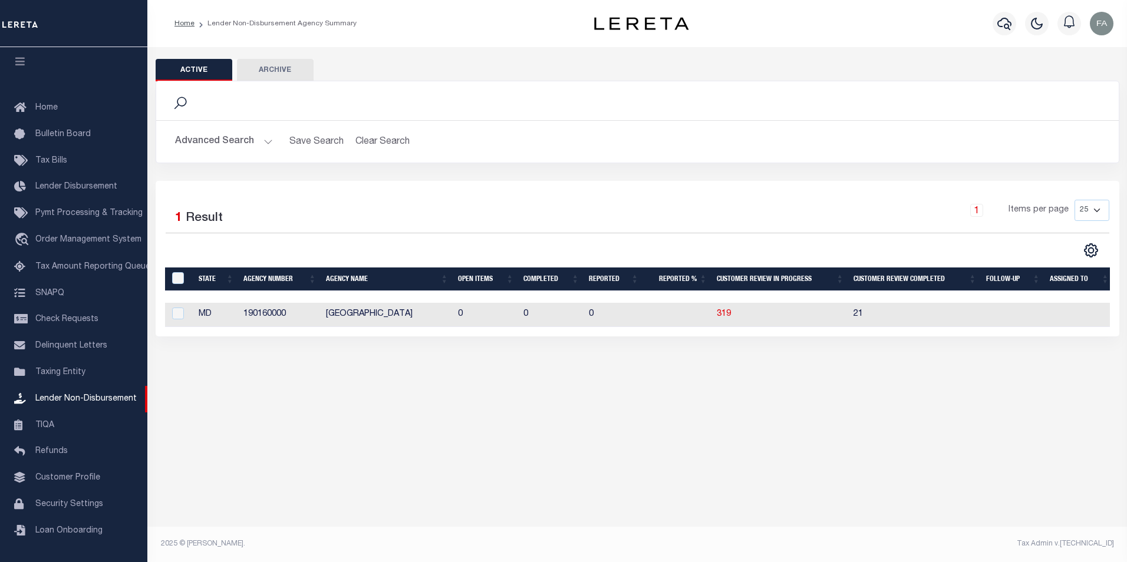
click at [394, 314] on td "[GEOGRAPHIC_DATA]" at bounding box center [387, 315] width 132 height 24
checkbox input "true"
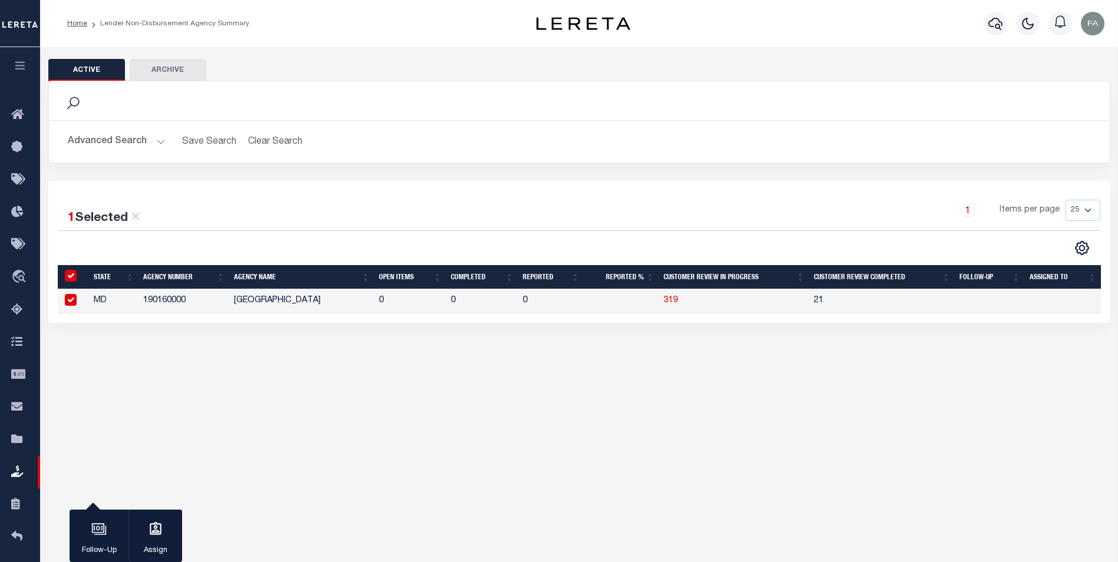
click at [75, 297] on input "checkbox" at bounding box center [71, 300] width 12 height 12
checkbox input "false"
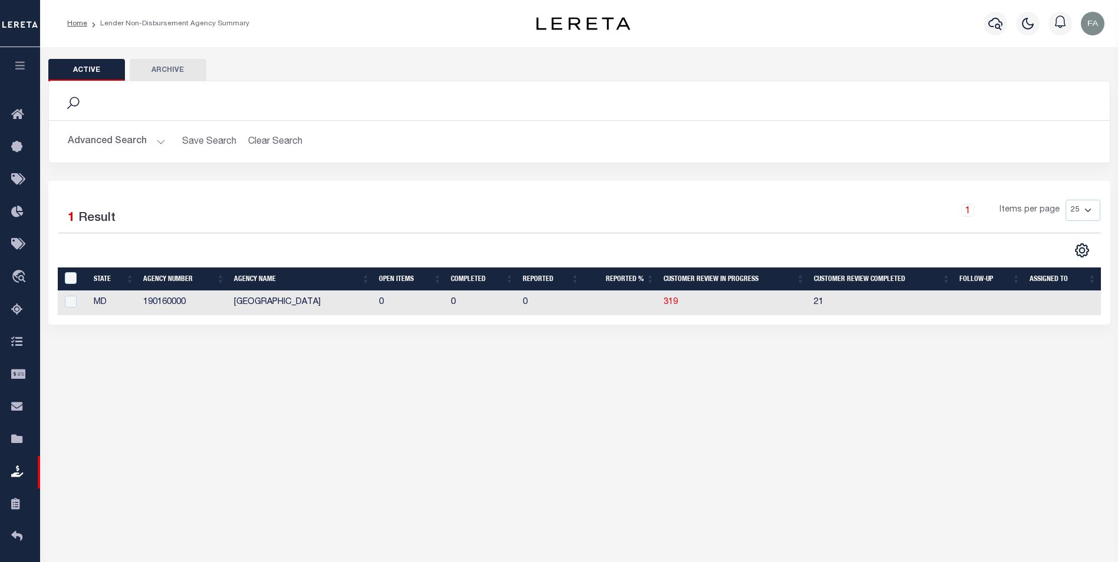
click at [817, 307] on td "21" at bounding box center [882, 303] width 146 height 24
checkbox input "true"
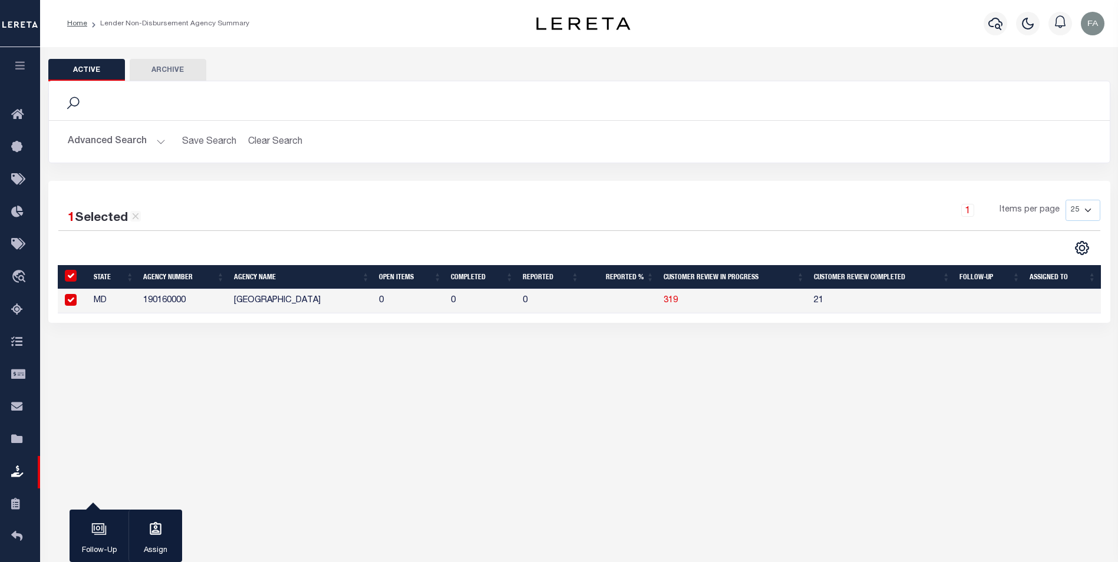
click at [812, 304] on td "21" at bounding box center [882, 301] width 146 height 24
checkbox input "false"
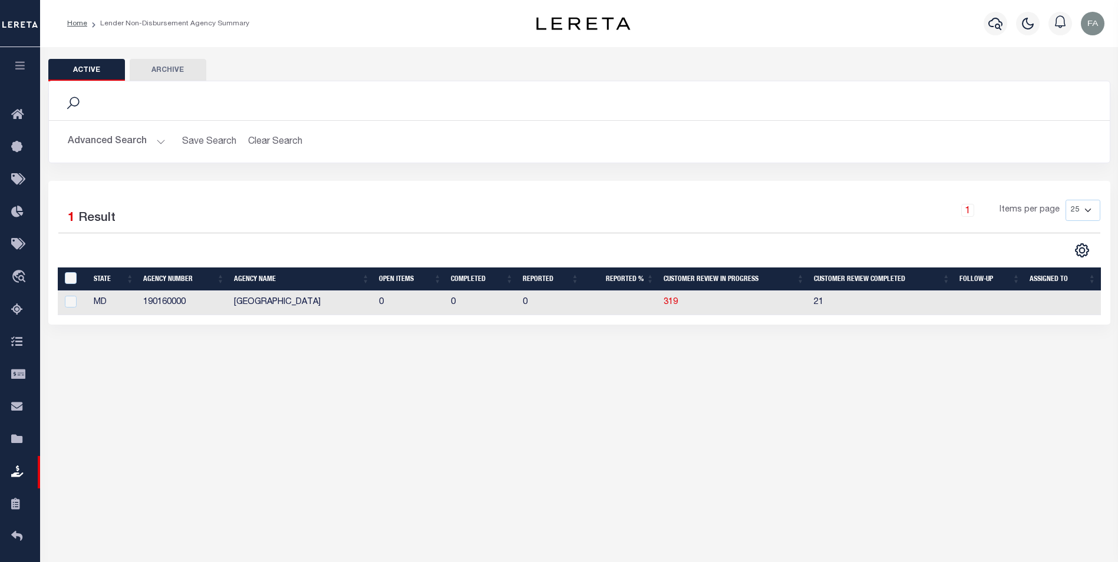
click at [453, 303] on td "0" at bounding box center [482, 303] width 72 height 24
checkbox input "true"
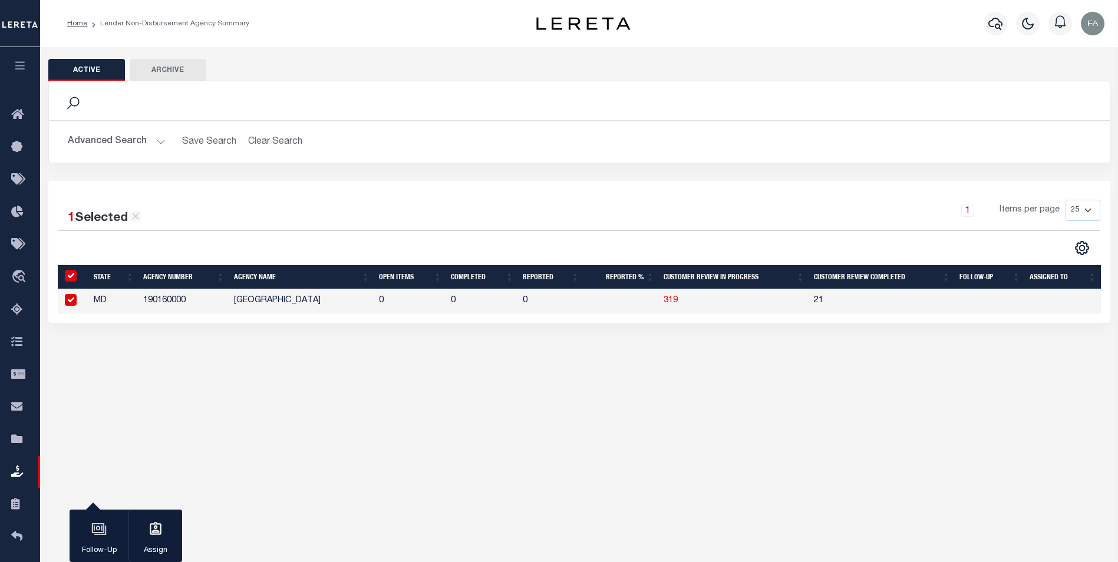
click at [313, 297] on td "[GEOGRAPHIC_DATA]" at bounding box center [301, 301] width 145 height 24
checkbox input "false"
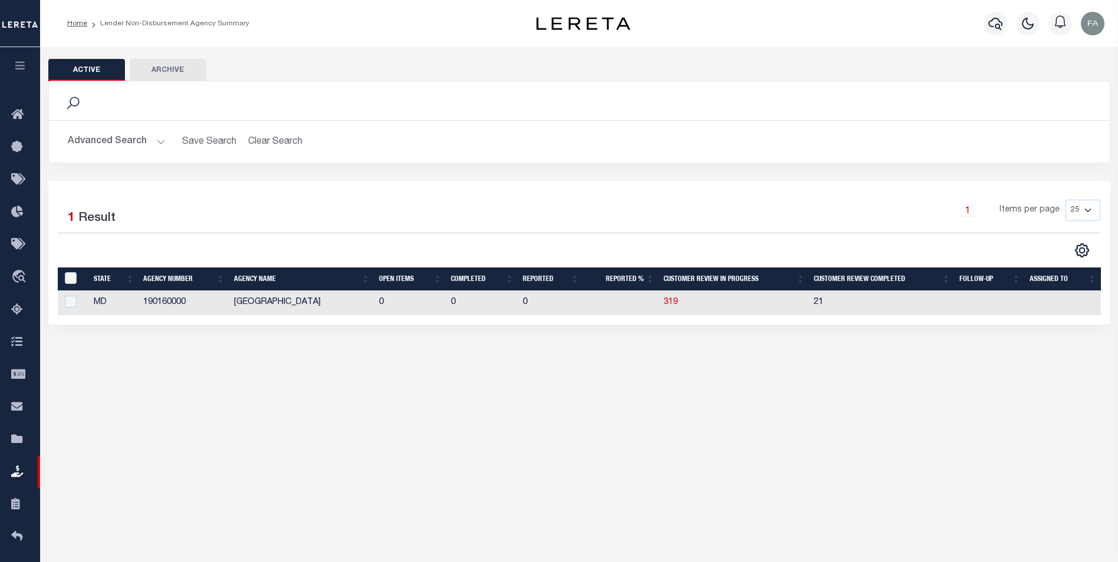
click at [103, 311] on td "MD" at bounding box center [114, 303] width 50 height 24
checkbox input "true"
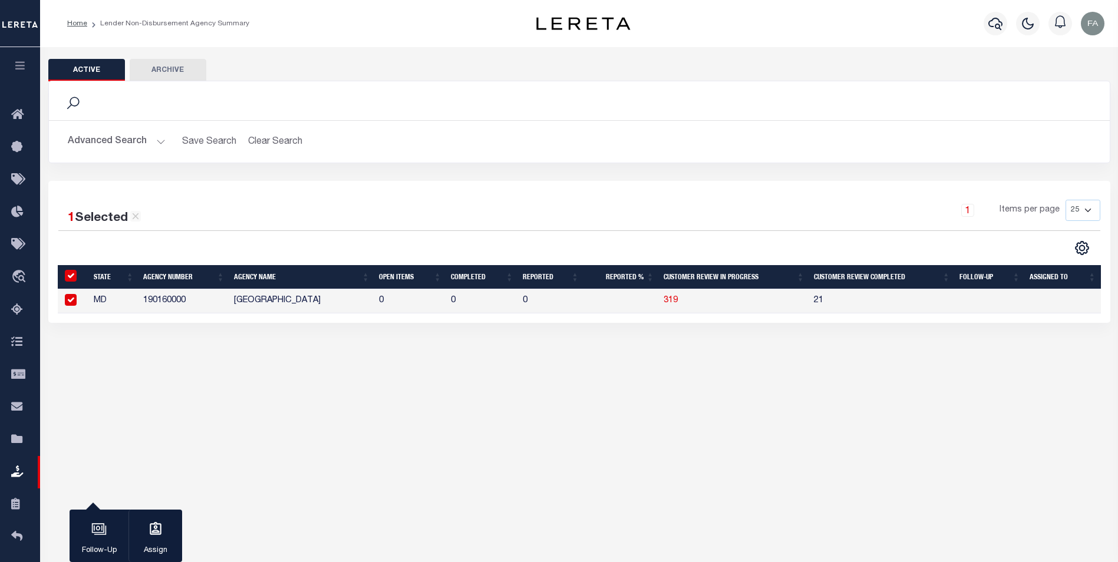
click at [19, 70] on icon "button" at bounding box center [21, 65] width 14 height 11
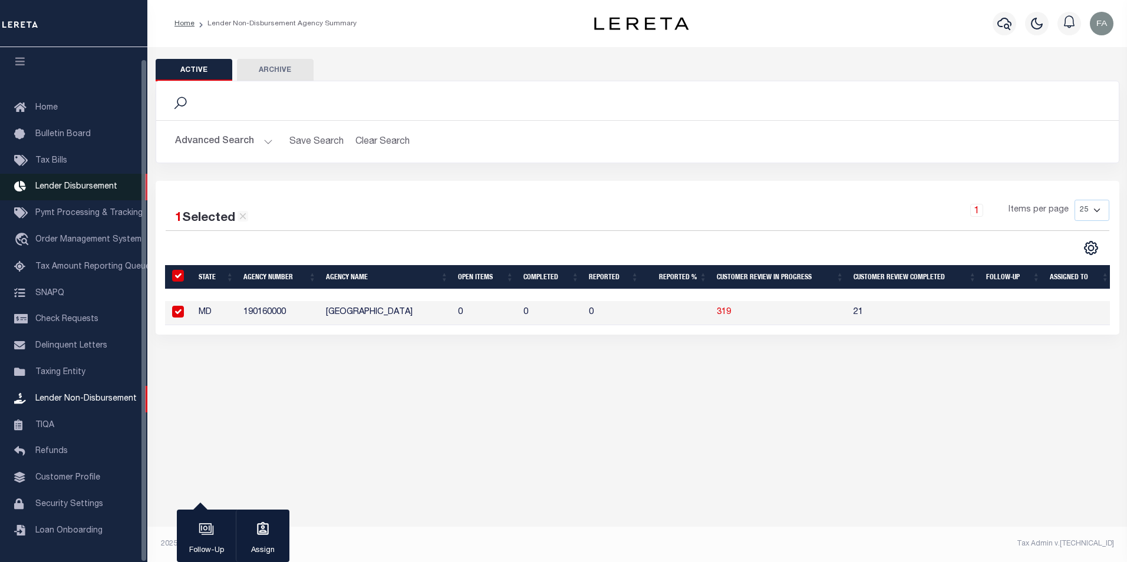
click at [73, 183] on span "Lender Disbursement" at bounding box center [76, 187] width 82 height 8
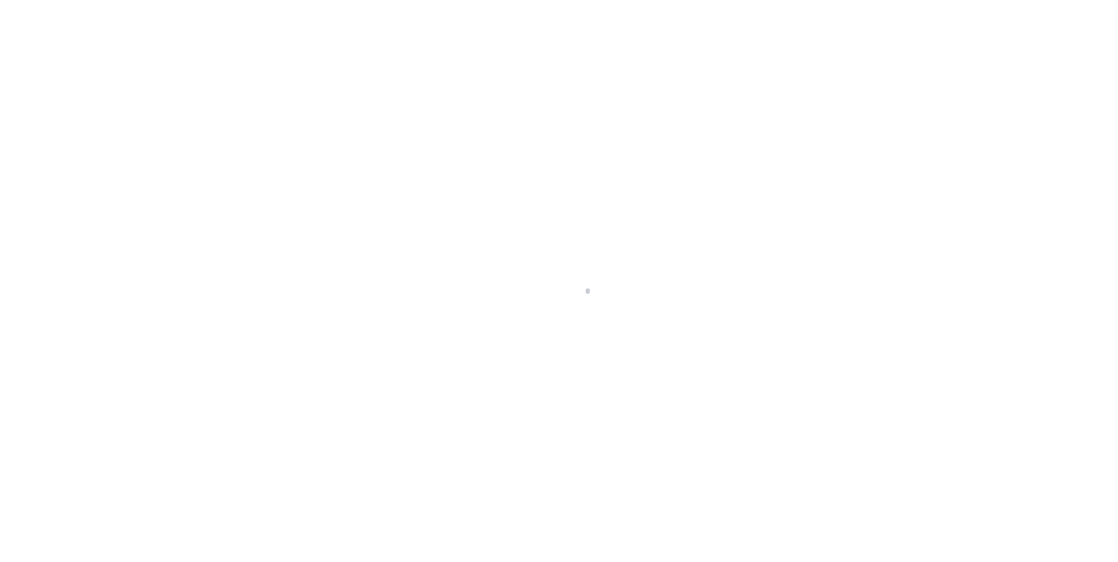
scroll to position [12, 0]
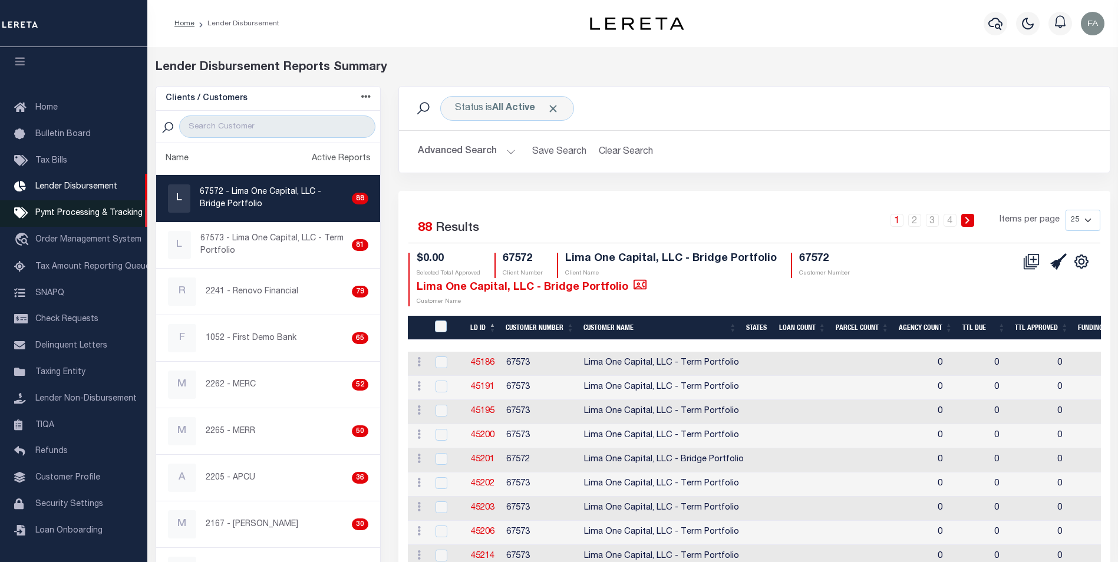
click at [94, 209] on span "Pymt Processing & Tracking" at bounding box center [88, 213] width 107 height 8
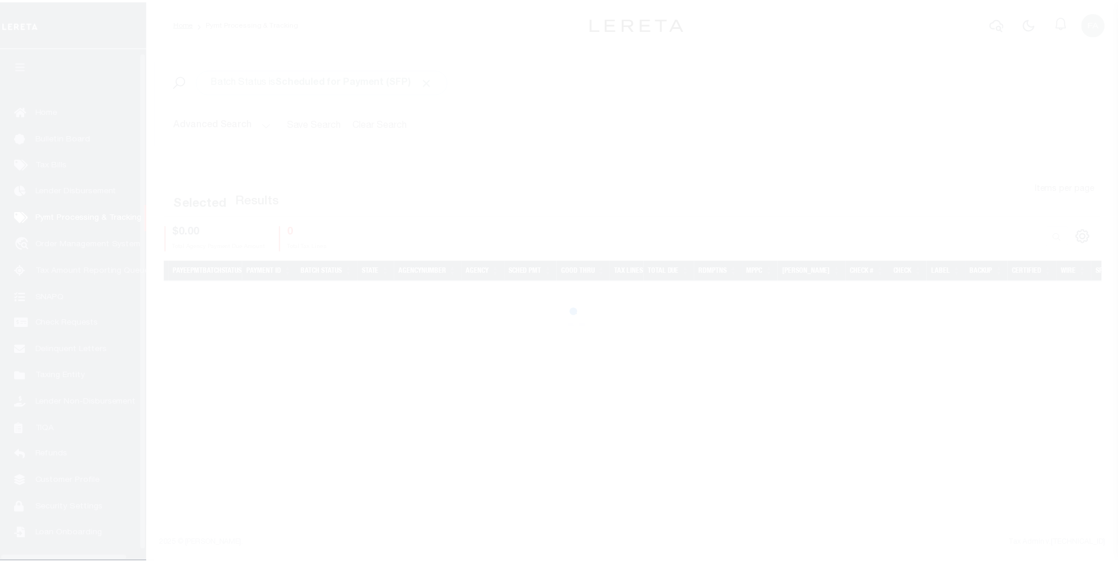
scroll to position [12, 0]
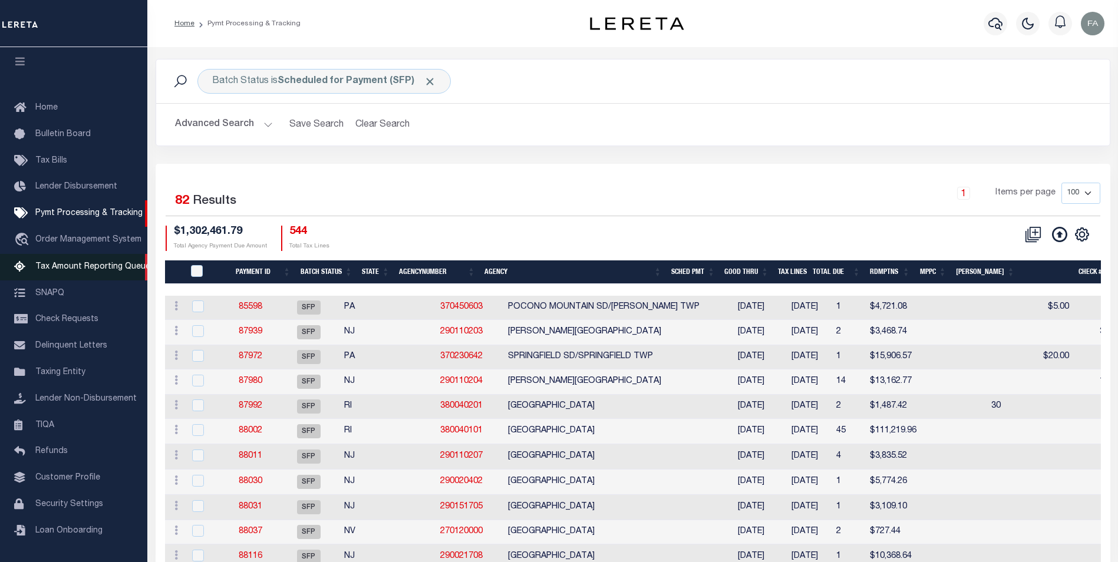
click at [87, 256] on link "Tax Amount Reporting Queue" at bounding box center [73, 267] width 147 height 27
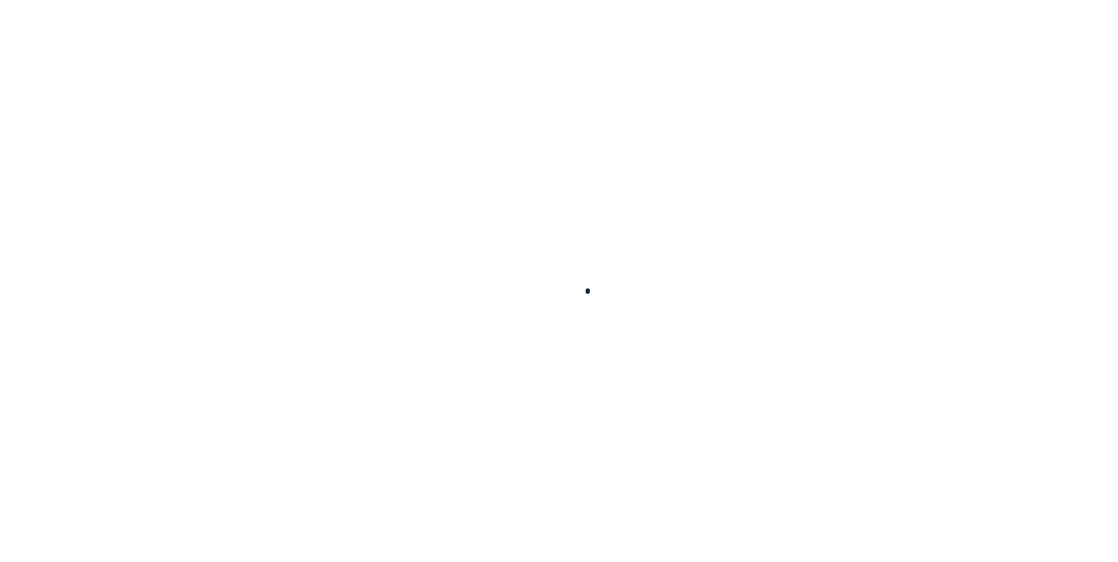
select select
select select "100"
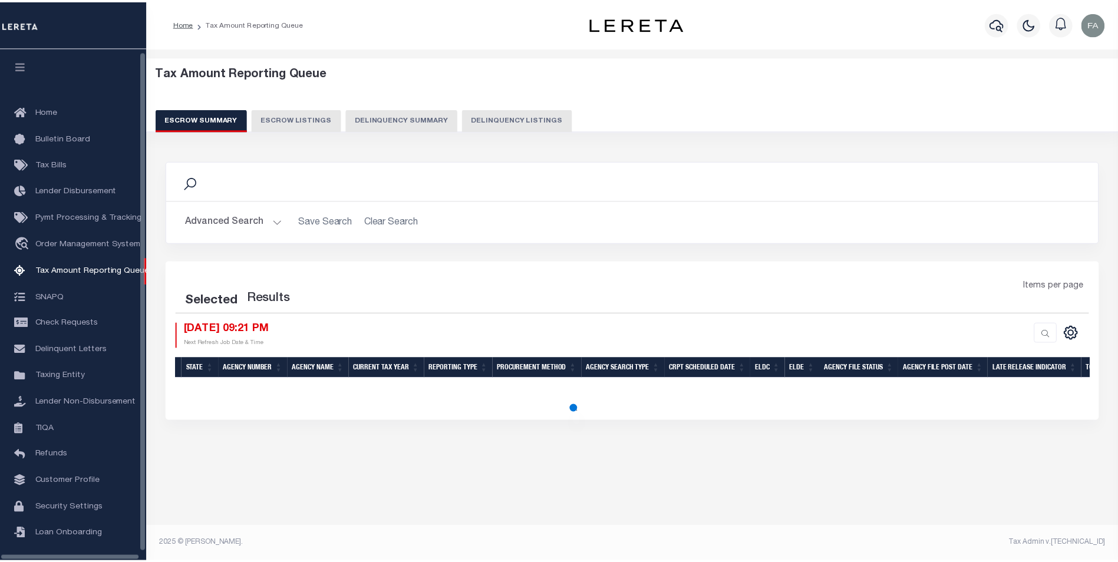
scroll to position [12, 0]
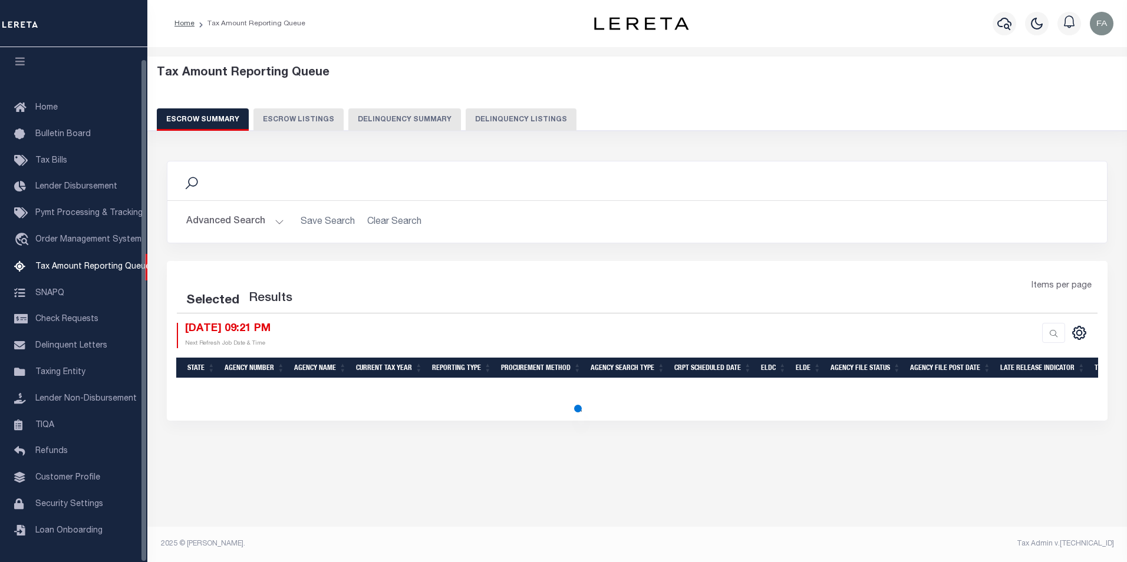
select select "100"
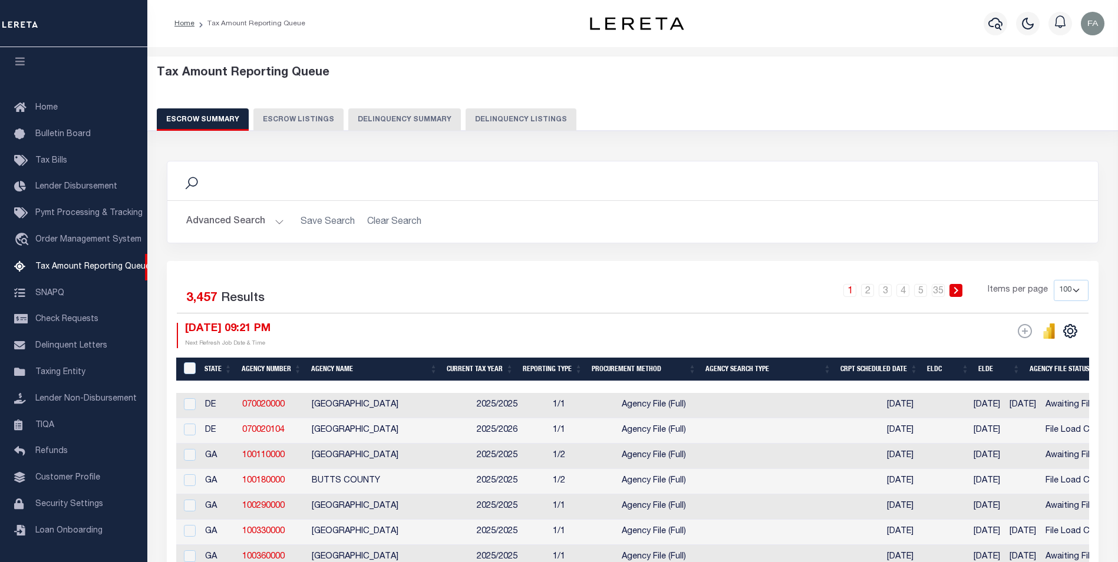
scroll to position [59, 0]
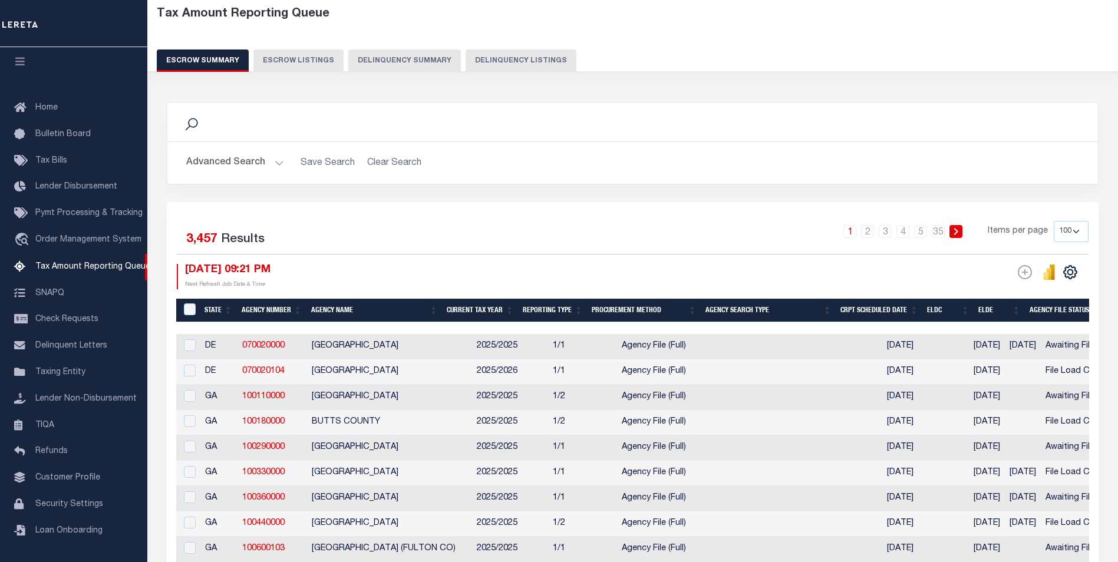
click at [232, 167] on button "Advanced Search" at bounding box center [235, 162] width 98 height 23
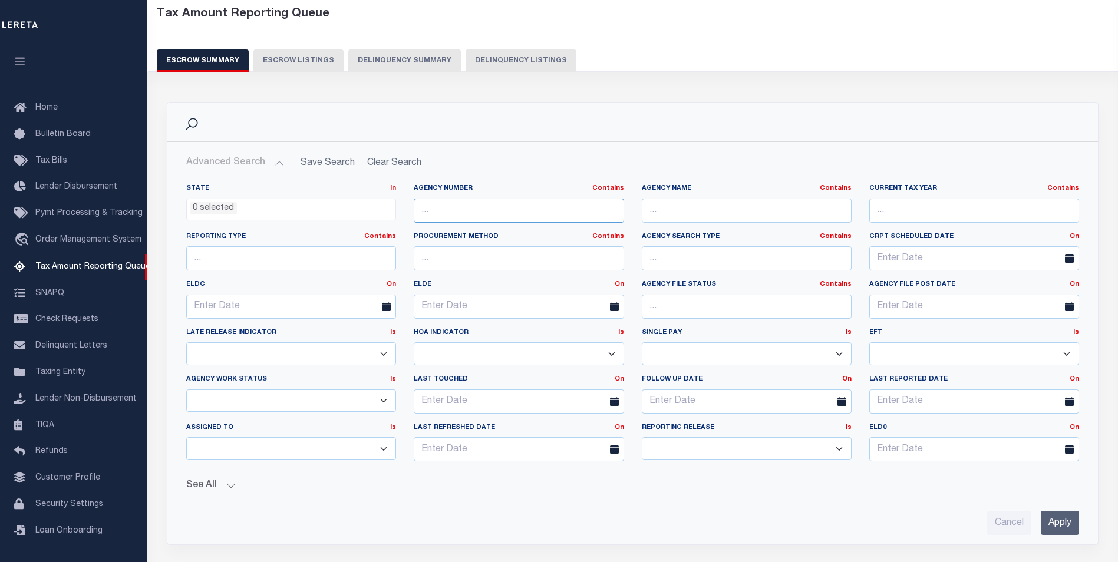
click at [516, 213] on input "text" at bounding box center [519, 211] width 210 height 24
paste input "190160000"
type input "190160000"
click at [1058, 517] on input "Apply" at bounding box center [1060, 523] width 38 height 24
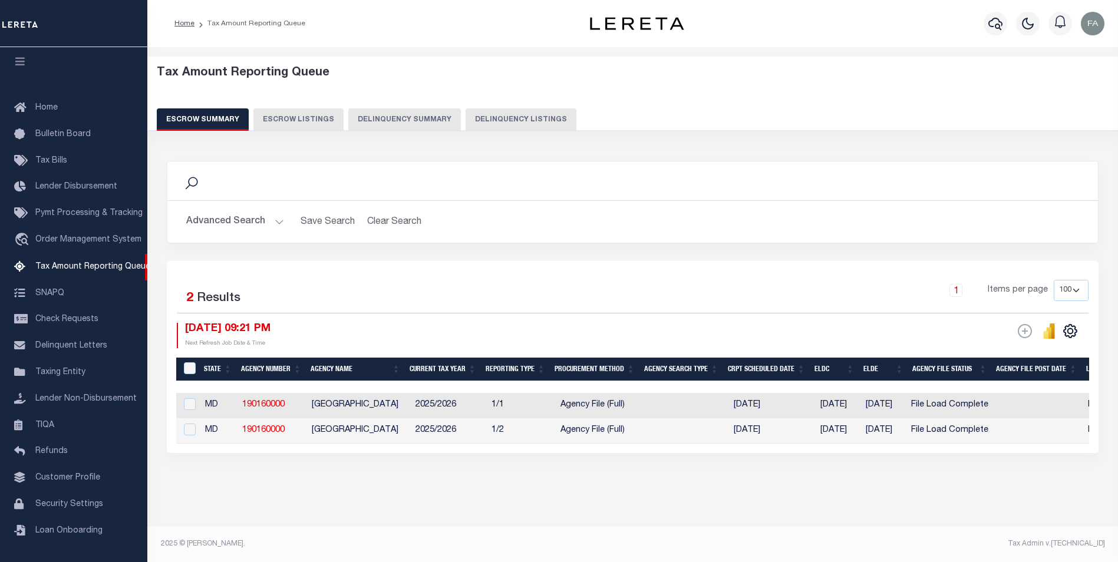
scroll to position [6, 0]
click at [184, 399] on input "checkbox" at bounding box center [190, 404] width 12 height 12
checkbox input "true"
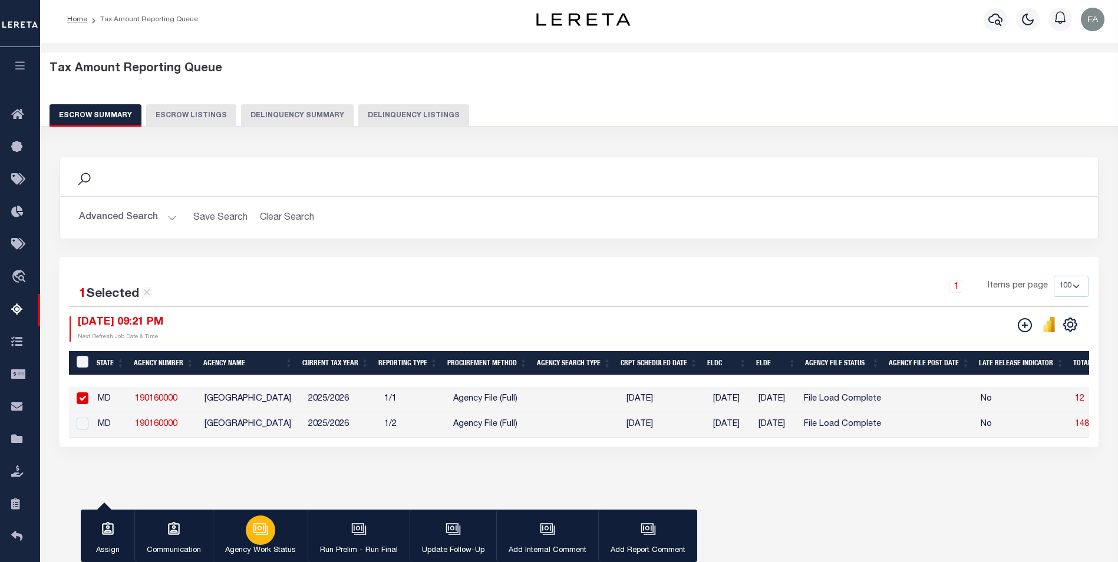
click at [276, 524] on button "Agency Work Status" at bounding box center [260, 536] width 95 height 53
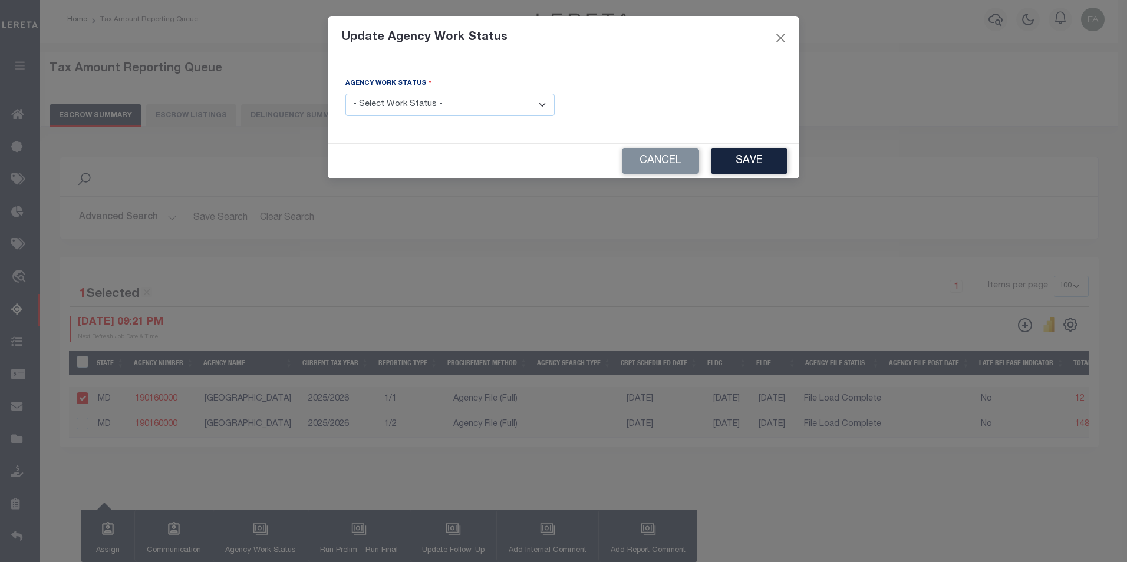
click at [501, 110] on select "- Select Work Status - New In Progress Pending Agency Follow-up Pending QC Read…" at bounding box center [449, 105] width 209 height 23
click at [585, 143] on div "Agency Work Status - Select Work Status - New In Progress Pending Agency Follow…" at bounding box center [564, 102] width 472 height 84
click at [648, 156] on button "Cancel" at bounding box center [660, 161] width 77 height 25
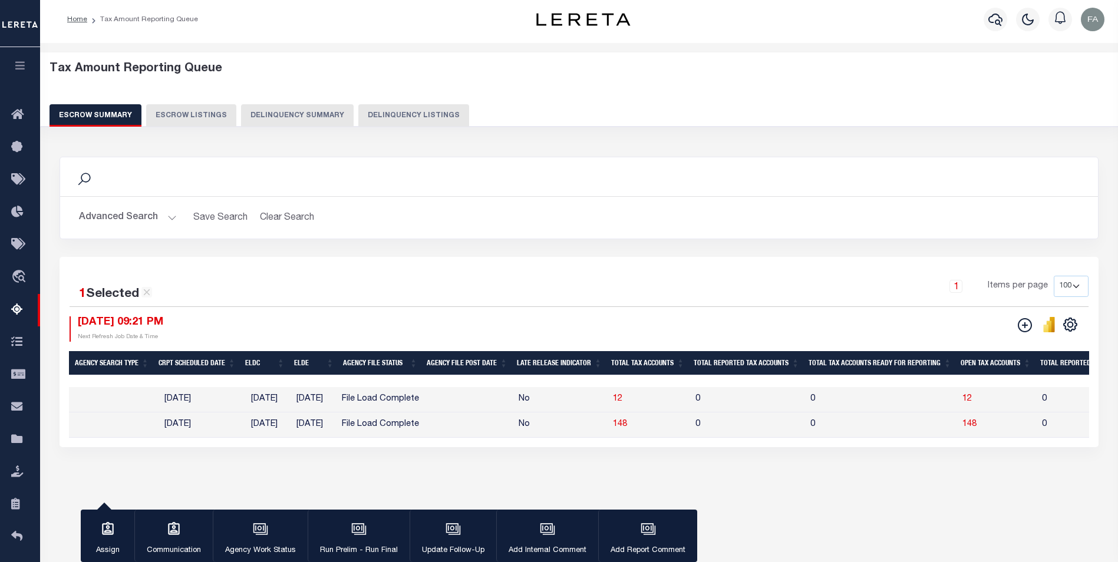
scroll to position [0, 479]
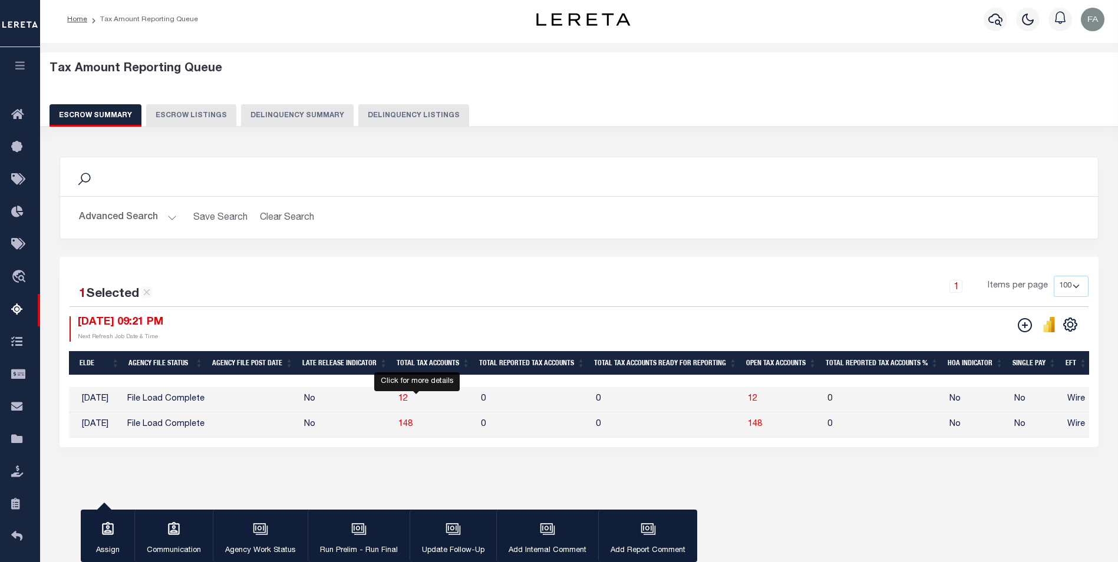
click at [408, 399] on span "12" at bounding box center [402, 399] width 9 height 8
select select "100"
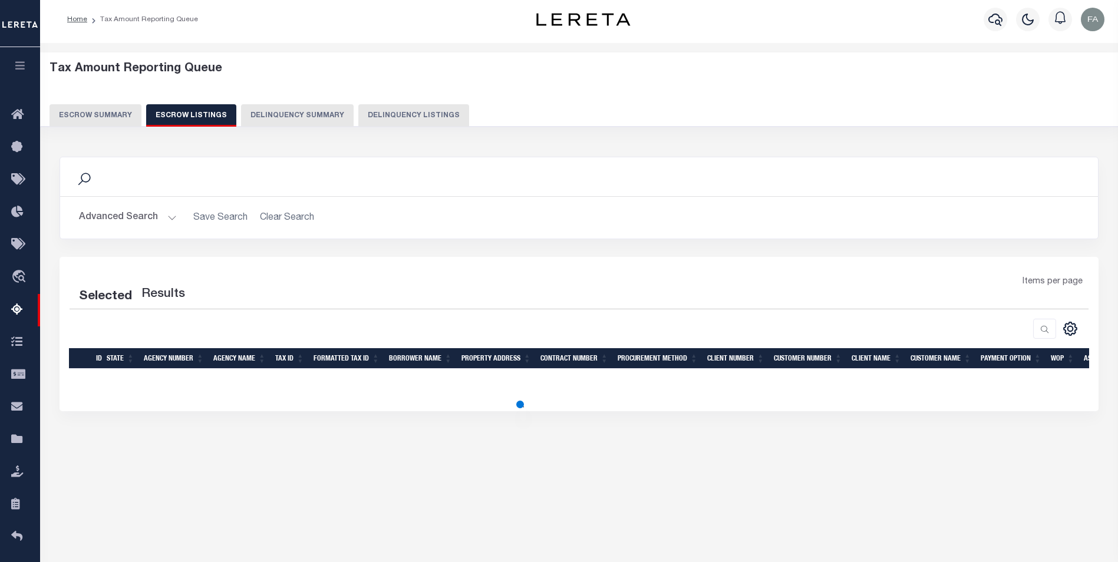
select select "100"
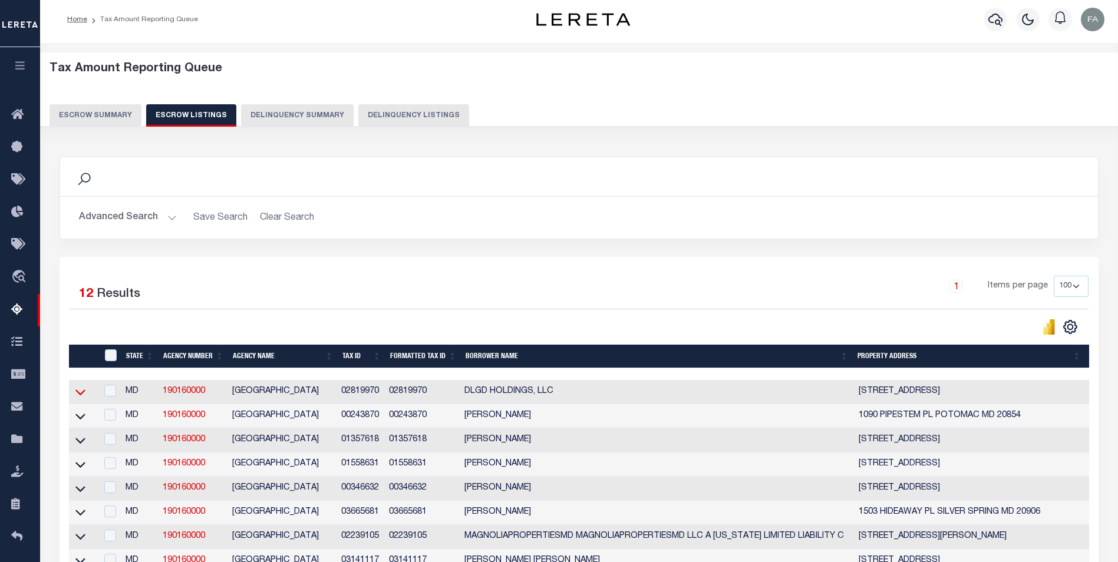
click at [78, 394] on icon at bounding box center [80, 392] width 10 height 12
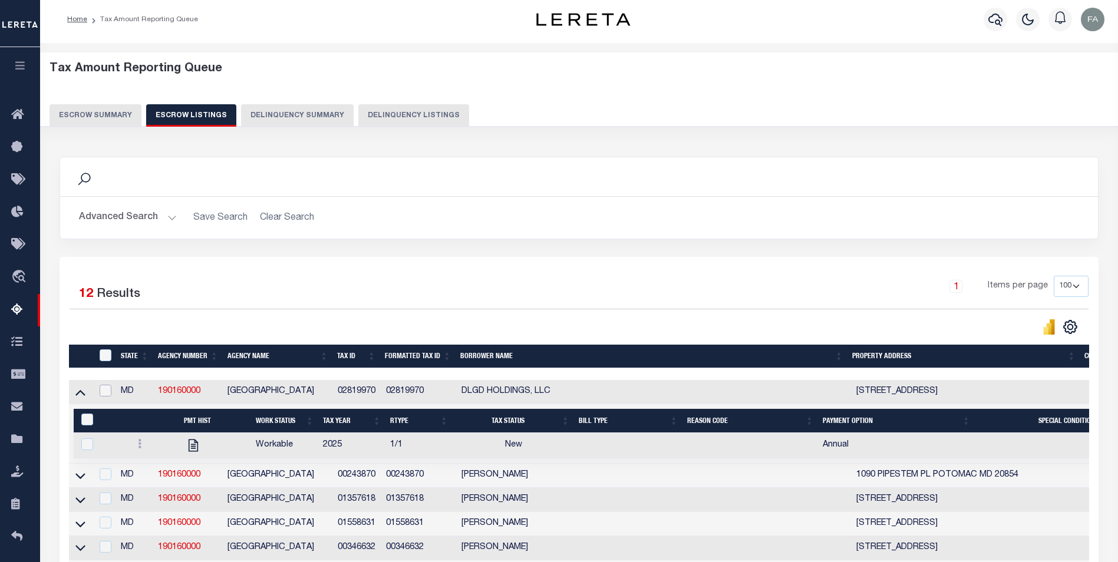
click at [109, 390] on input "checkbox" at bounding box center [106, 391] width 12 height 12
checkbox input "true"
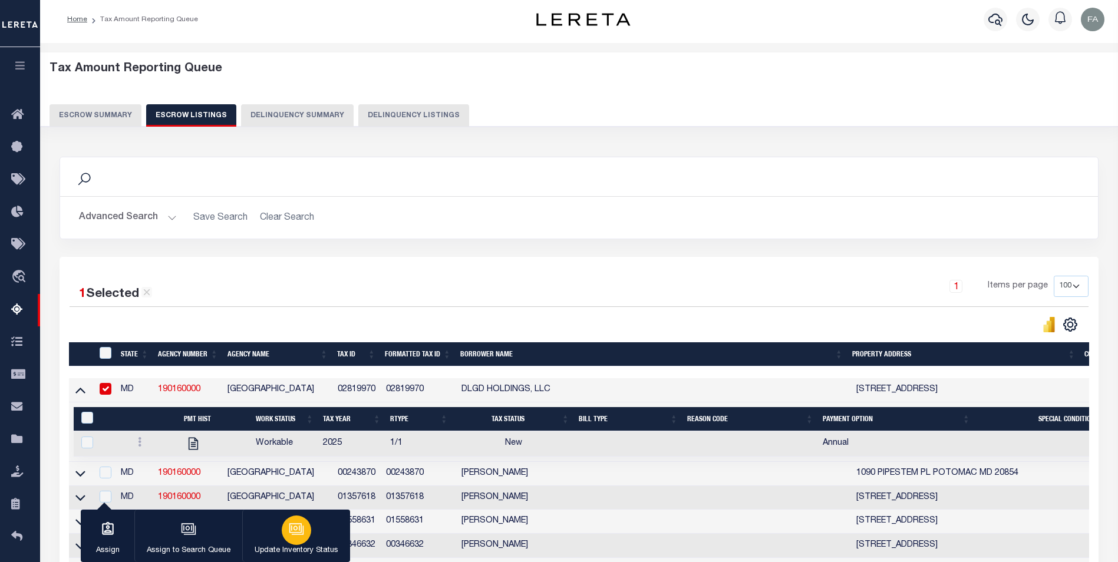
click at [302, 536] on icon "button" at bounding box center [296, 529] width 15 height 15
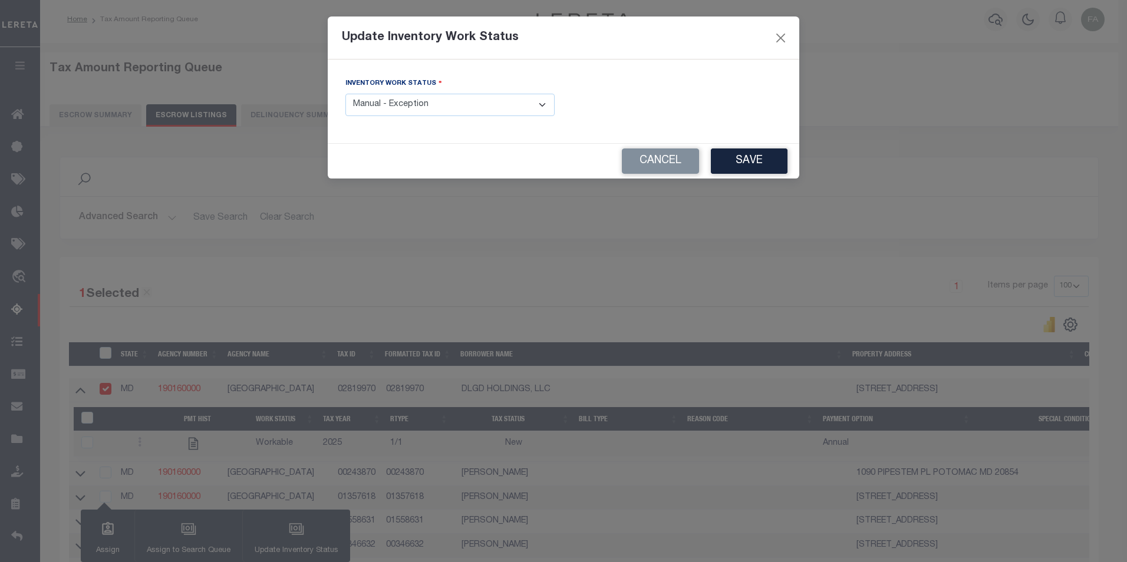
click at [431, 104] on select "- Select Inventory Status - Manual - Exception Pended - Awaiting Search Late Ad…" at bounding box center [449, 105] width 209 height 23
select select "4"
click at [345, 94] on select "- Select Inventory Status - Manual - Exception Pended - Awaiting Search Late Ad…" at bounding box center [449, 105] width 209 height 23
drag, startPoint x: 538, startPoint y: 98, endPoint x: 576, endPoint y: 98, distance: 37.7
click at [538, 98] on select "- Select Inventory Status - Manual - Exception Pended - Awaiting Search Late Ad…" at bounding box center [449, 105] width 209 height 23
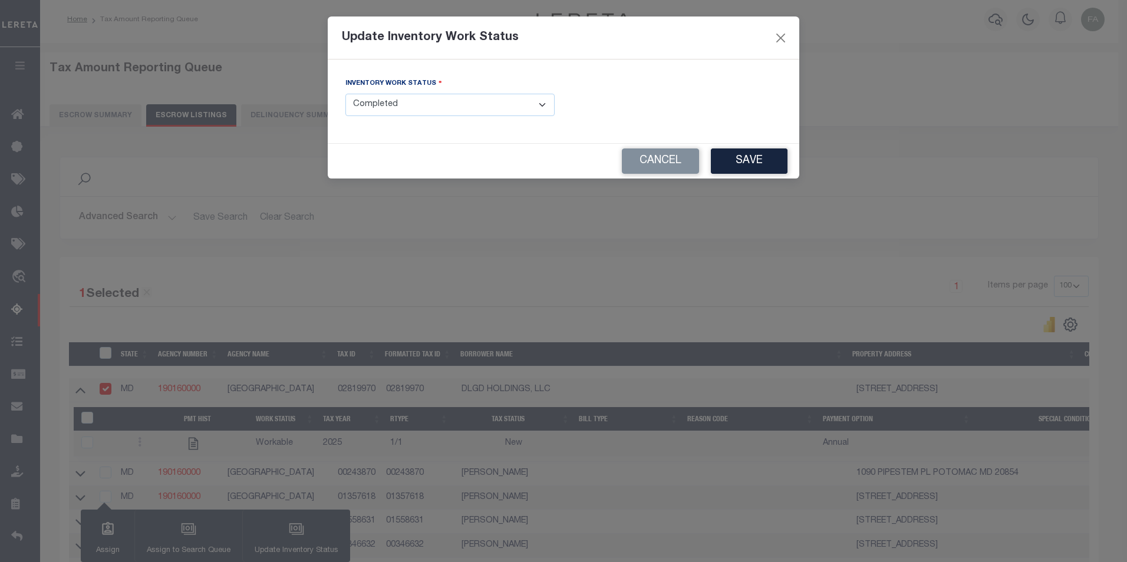
click at [637, 100] on div "Inventory Work Status - Select Inventory Status - Manual - Exception Pended - A…" at bounding box center [564, 101] width 454 height 48
click at [755, 164] on button "Save" at bounding box center [749, 161] width 77 height 25
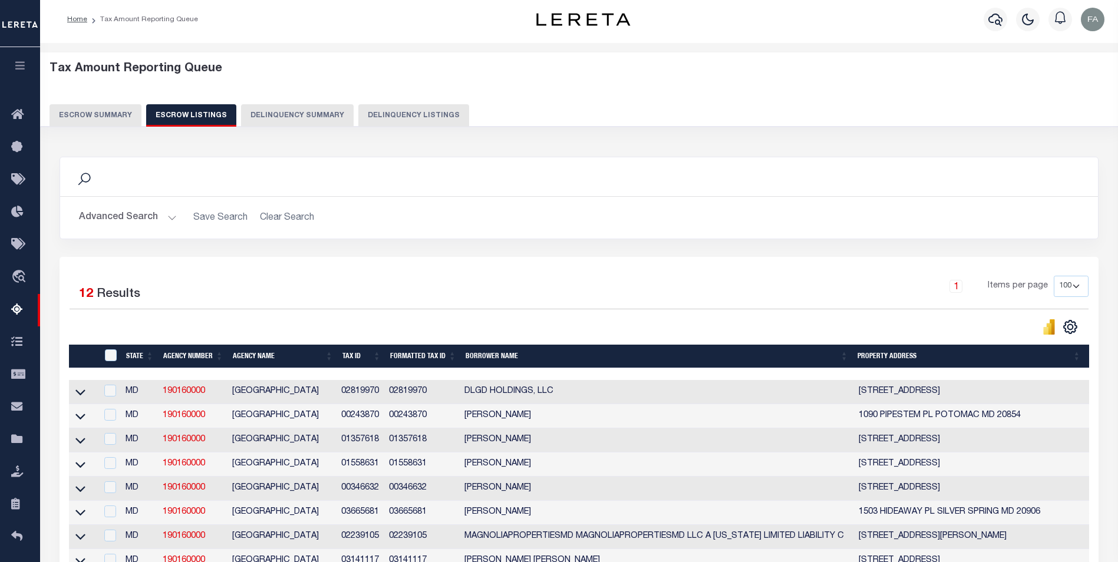
click at [87, 400] on td at bounding box center [83, 392] width 28 height 24
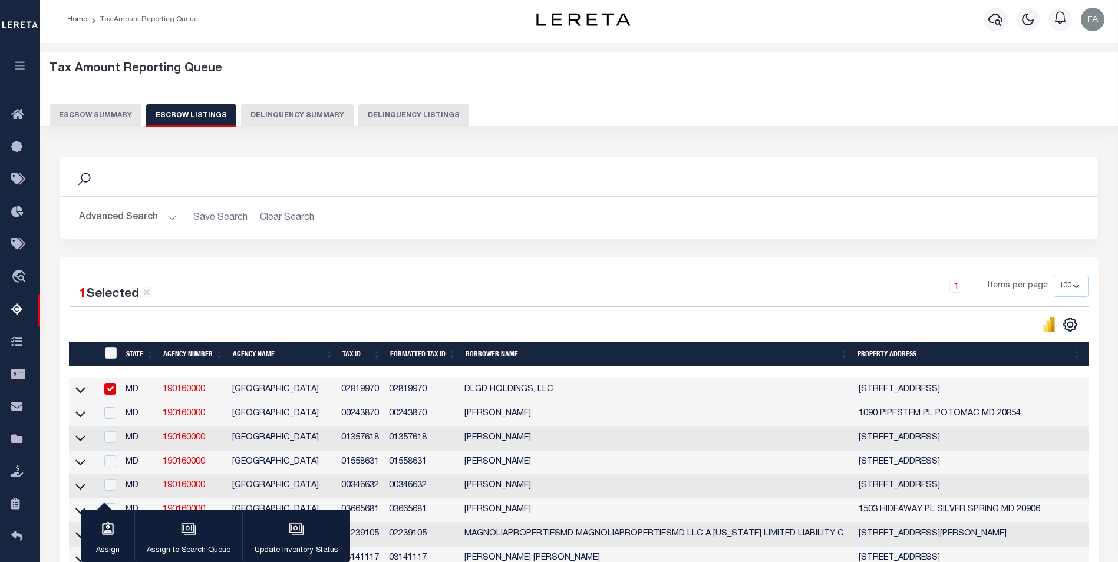
click at [71, 397] on td at bounding box center [83, 390] width 28 height 24
checkbox input "false"
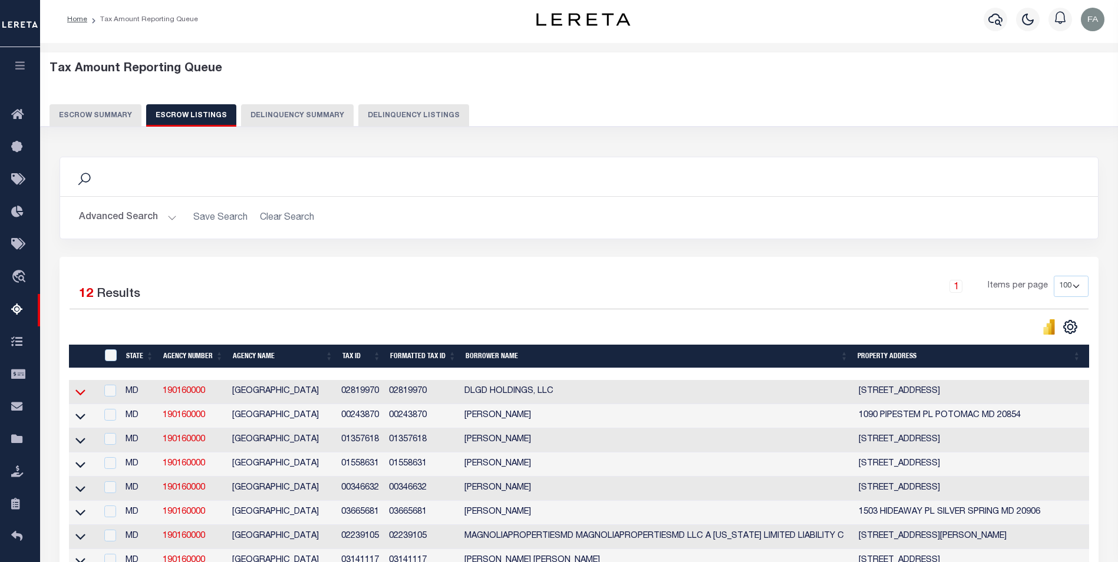
click at [85, 393] on icon at bounding box center [80, 393] width 10 height 6
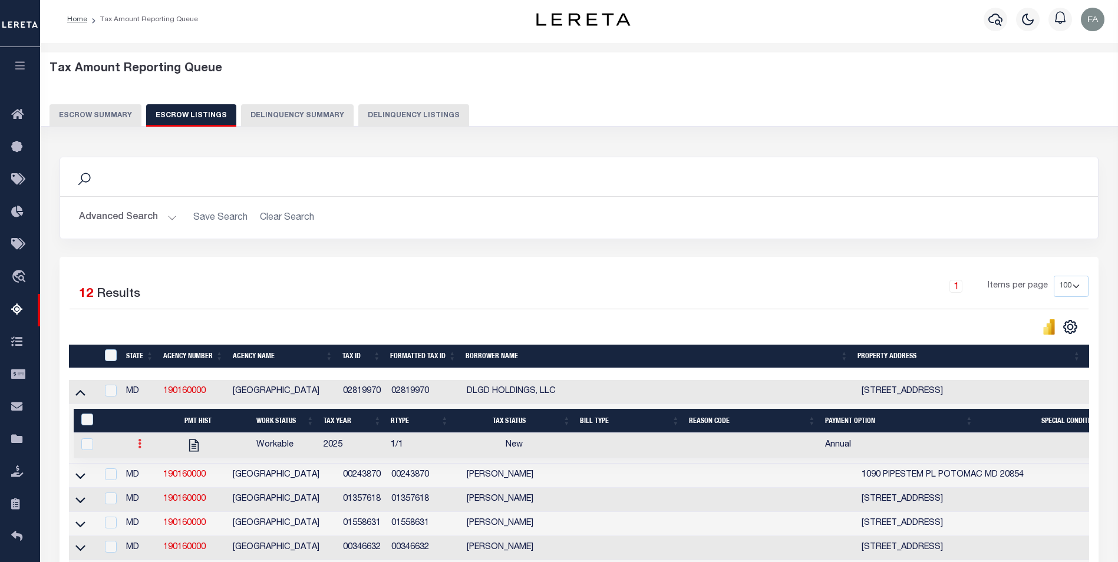
click at [137, 450] on link at bounding box center [139, 445] width 13 height 9
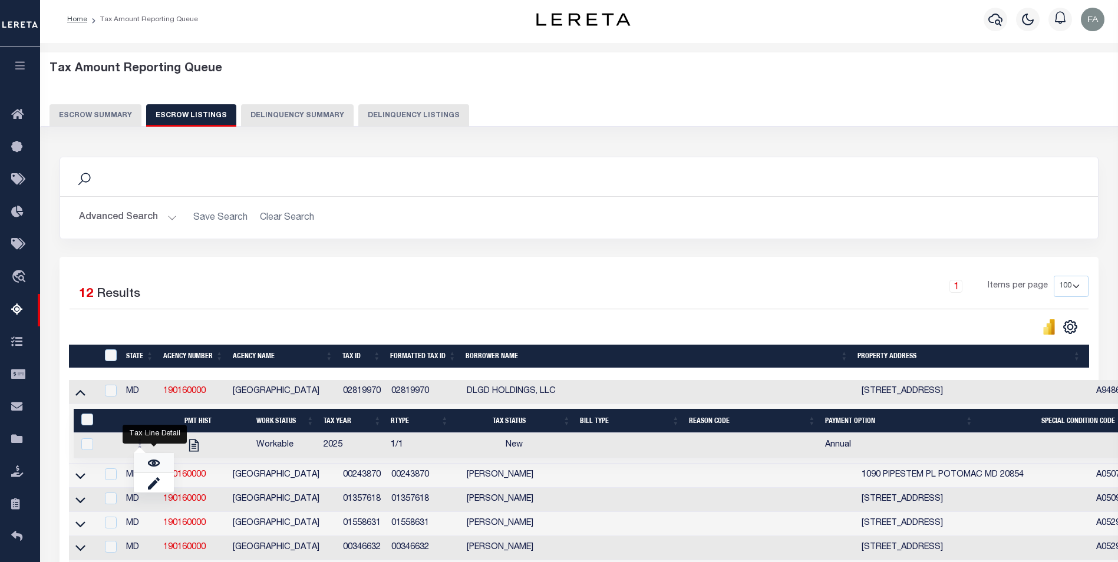
click at [160, 466] on link "" at bounding box center [154, 462] width 40 height 19
checkbox input "true"
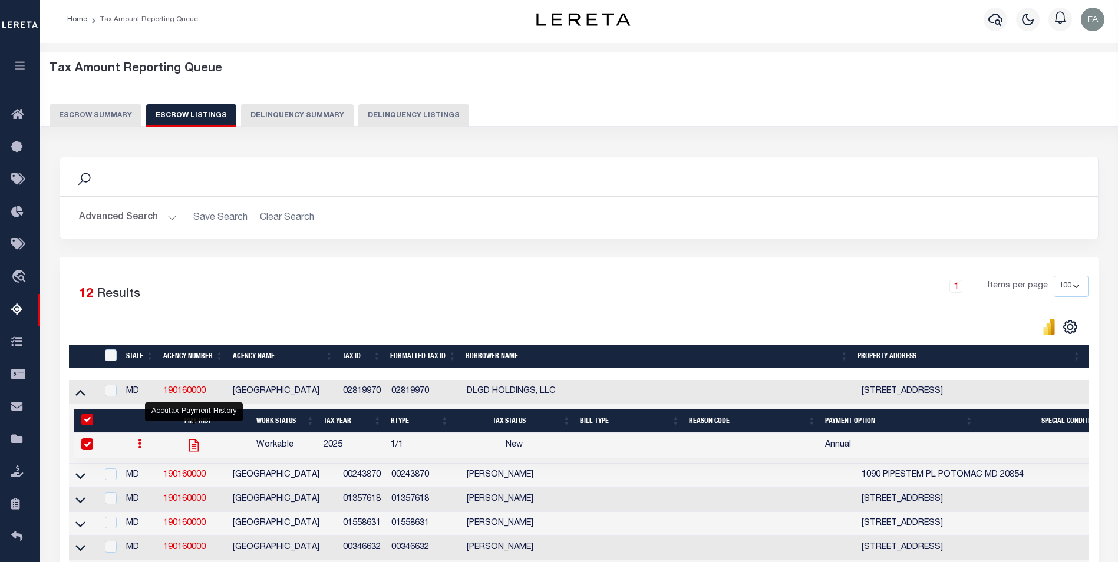
click at [193, 451] on icon "" at bounding box center [193, 445] width 15 height 15
checkbox input "false"
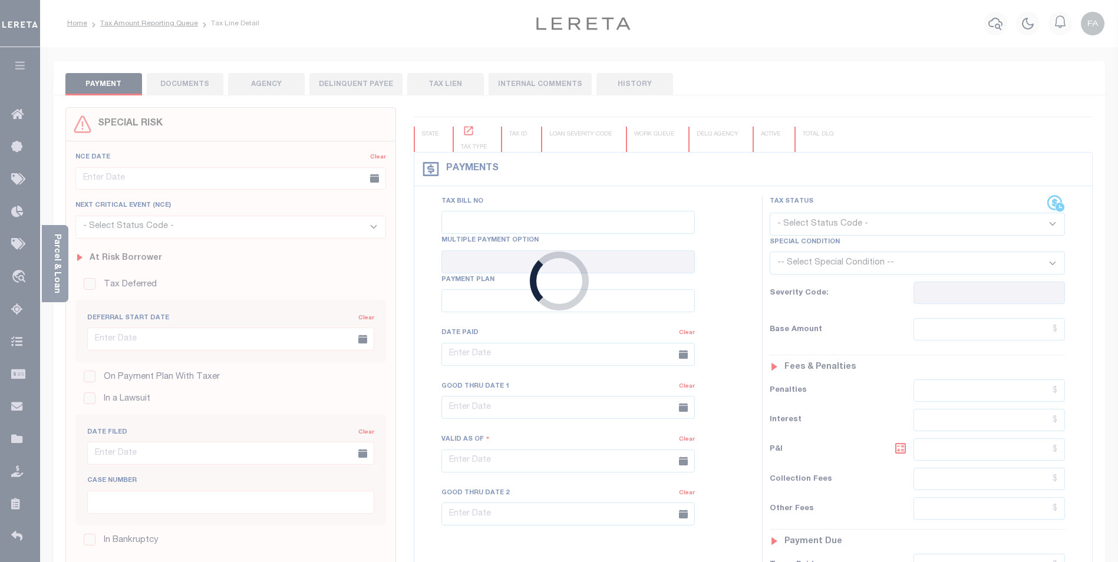
type input "Annual"
type input "[DATE]"
select select "NW2"
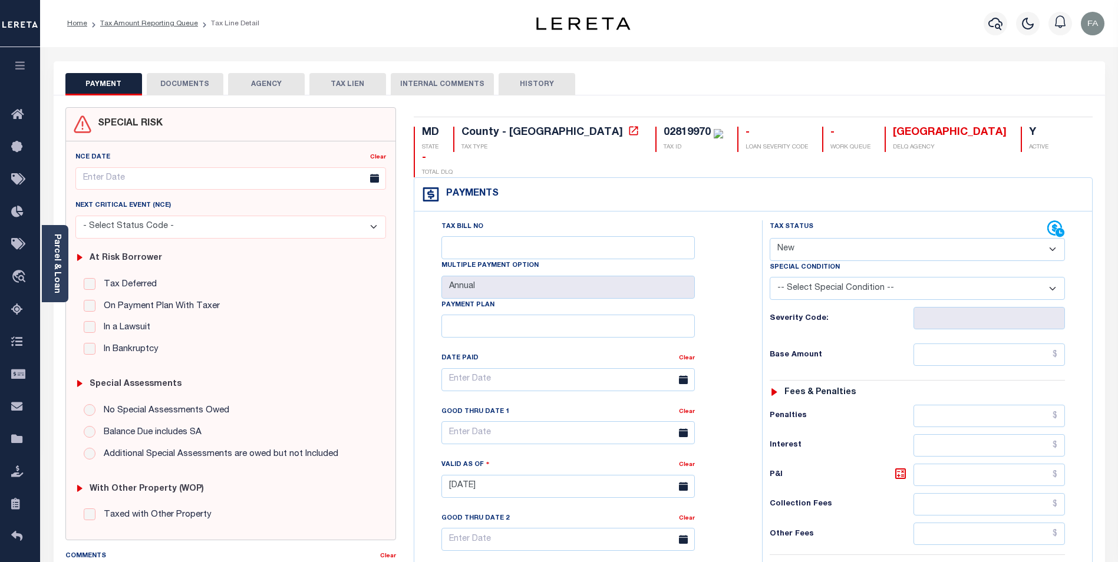
click at [854, 277] on select "-- Select Special Condition -- 3RD PARTY TAX LIEN AGENCY TAX LIEN (A.K.A Inside…" at bounding box center [917, 288] width 295 height 23
click at [742, 245] on div "Tax Bill No Multiple Payment Option Annual Payment Plan Clear Clear Valid as Of…" at bounding box center [585, 385] width 318 height 331
click at [803, 238] on select "- Select Status Code - Open Due/Unpaid Paid Incomplete No Tax Due Internal Refu…" at bounding box center [917, 249] width 295 height 23
click at [738, 220] on div "Tax Bill No Multiple Payment Option Annual Payment Plan Clear Clear Valid as Of…" at bounding box center [585, 385] width 318 height 331
click at [833, 277] on select "-- Select Special Condition -- 3RD PARTY TAX LIEN AGENCY TAX LIEN (A.K.A Inside…" at bounding box center [917, 288] width 295 height 23
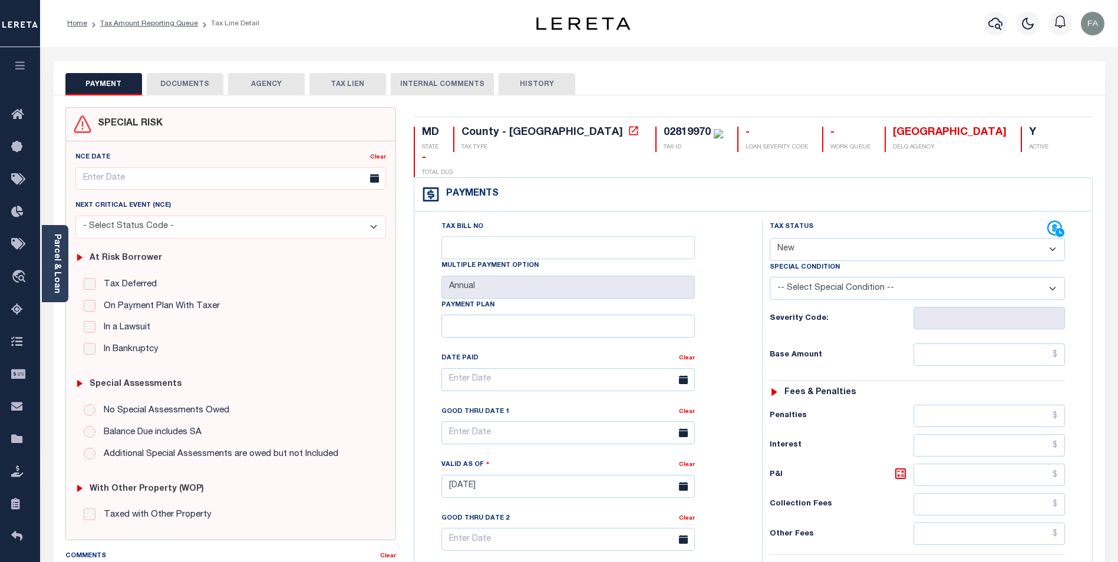
click at [746, 90] on div "PAYMENT DOCUMENTS AGENCY DELINQUENT PAYEE TAX LIEN HISTORY" at bounding box center [579, 84] width 1028 height 22
click at [432, 138] on div "MD" at bounding box center [430, 133] width 17 height 13
click at [432, 137] on div "MD" at bounding box center [430, 133] width 17 height 13
copy div "MD"
click at [664, 130] on div "02819970" at bounding box center [687, 132] width 47 height 11
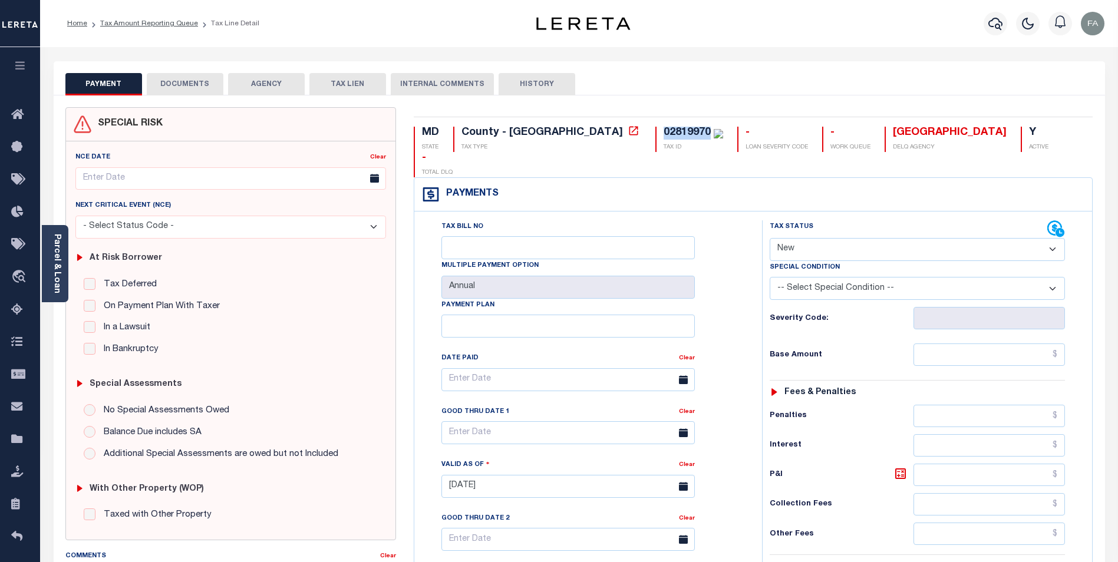
click at [664, 130] on div "02819970" at bounding box center [687, 132] width 47 height 11
copy div "02819970"
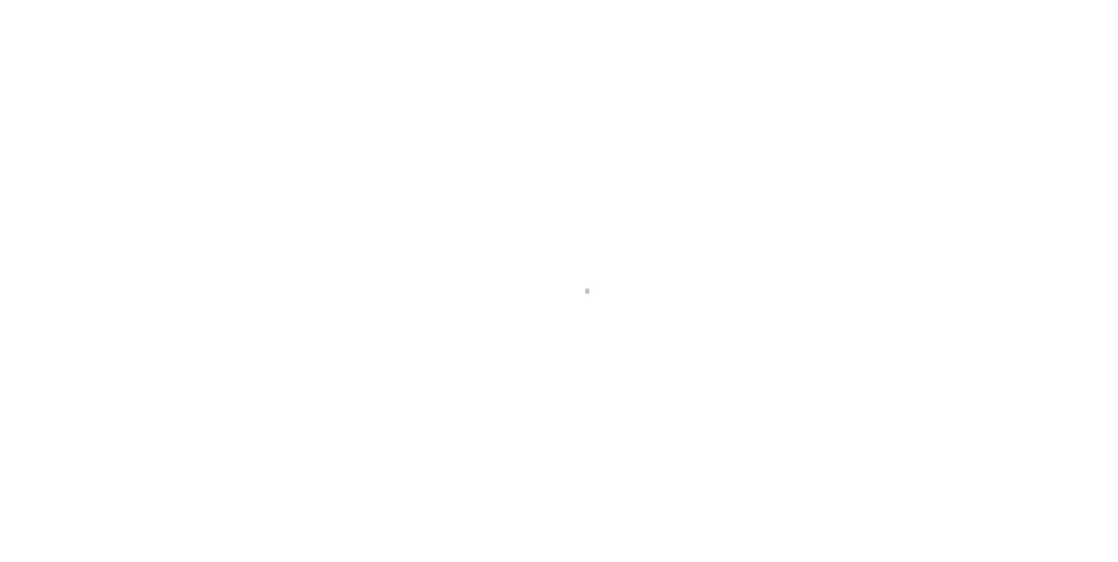
scroll to position [12, 0]
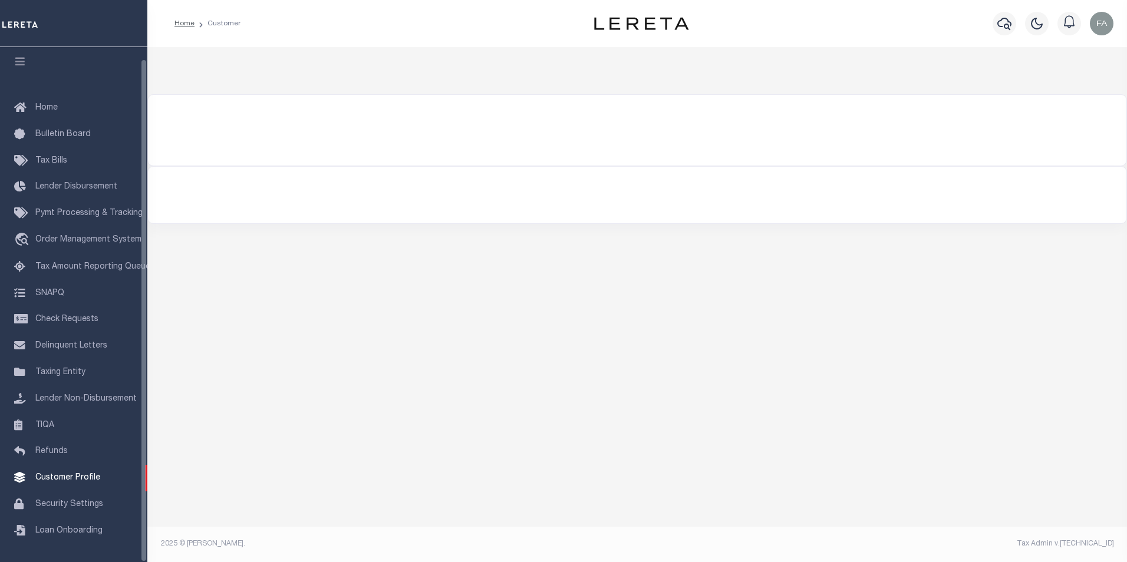
select select "2241"
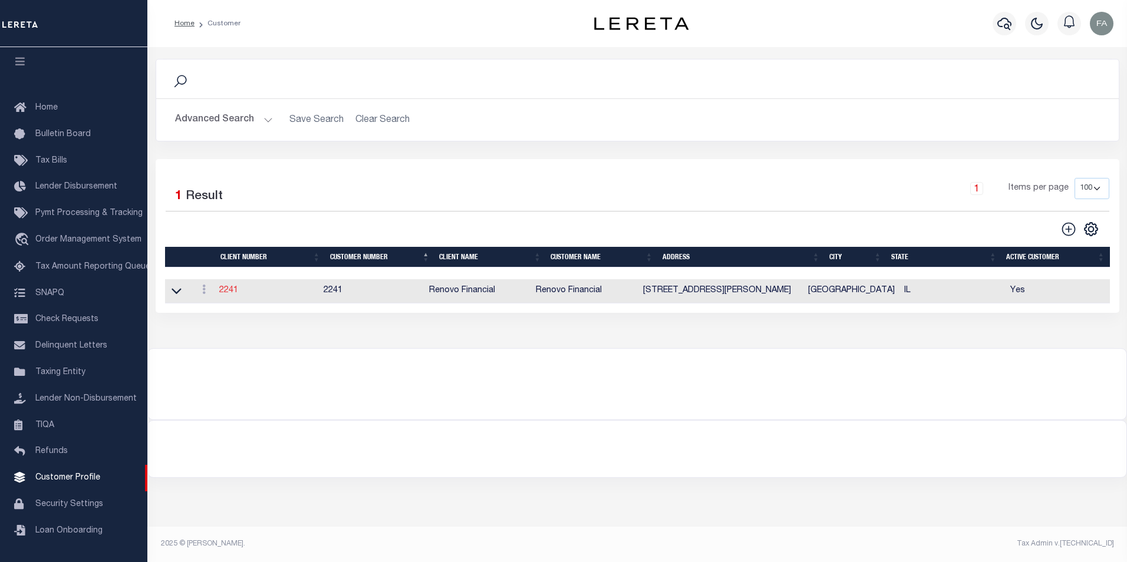
click at [233, 291] on link "2241" at bounding box center [228, 290] width 19 height 8
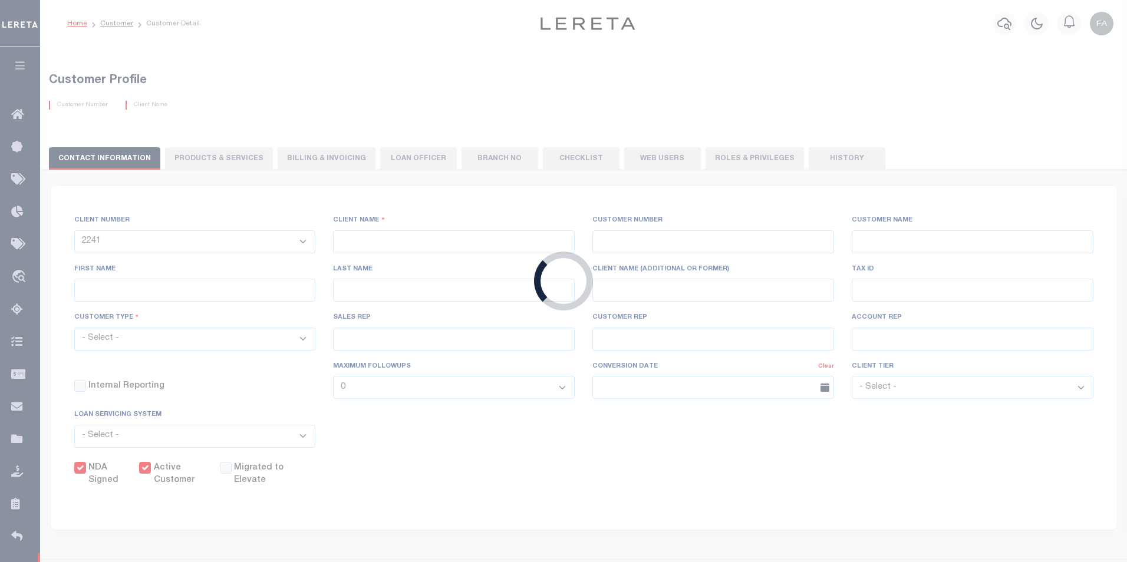
type input "Renovo Financial"
type input "2241"
type input "Renovo Financial"
type input "[PERSON_NAME]"
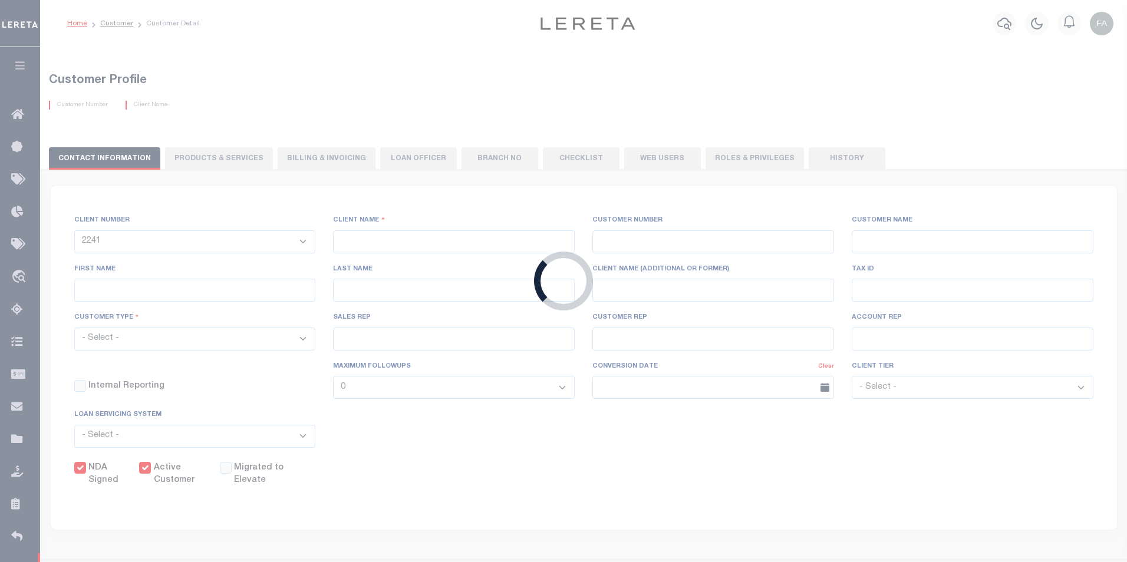
select select "Mixed Portfolio"
type input "[PERSON_NAME]"
checkbox input "true"
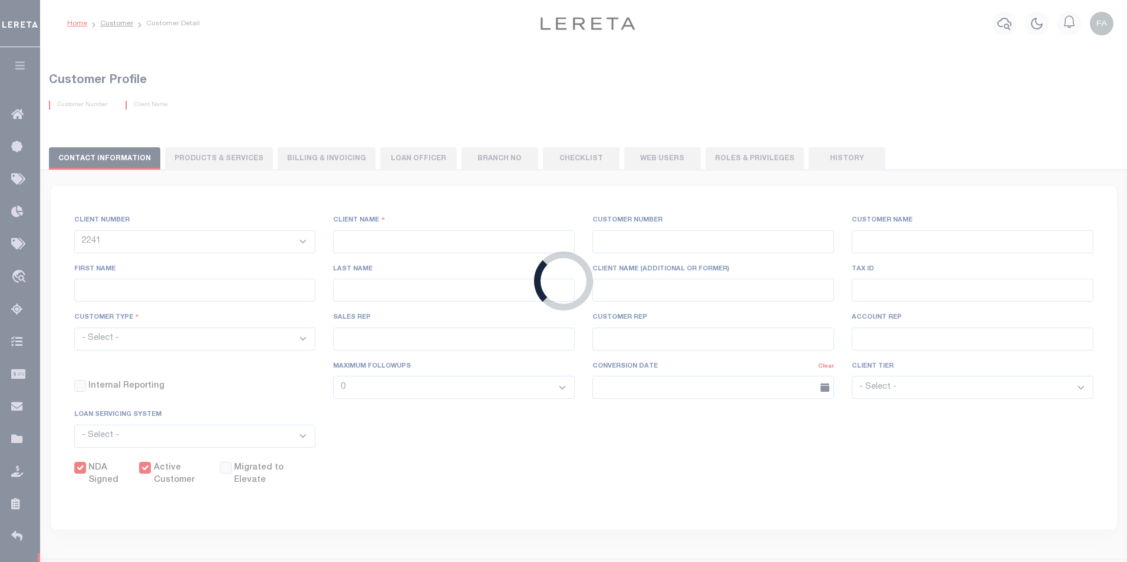
checkbox input "true"
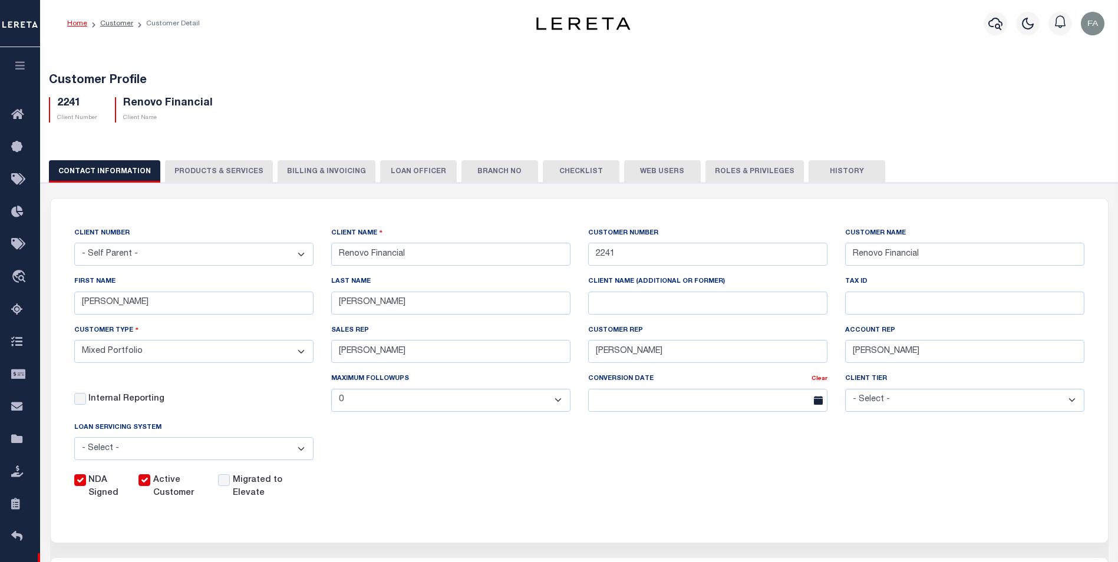
click at [223, 170] on button "PRODUCTS & SERVICES" at bounding box center [219, 171] width 108 height 22
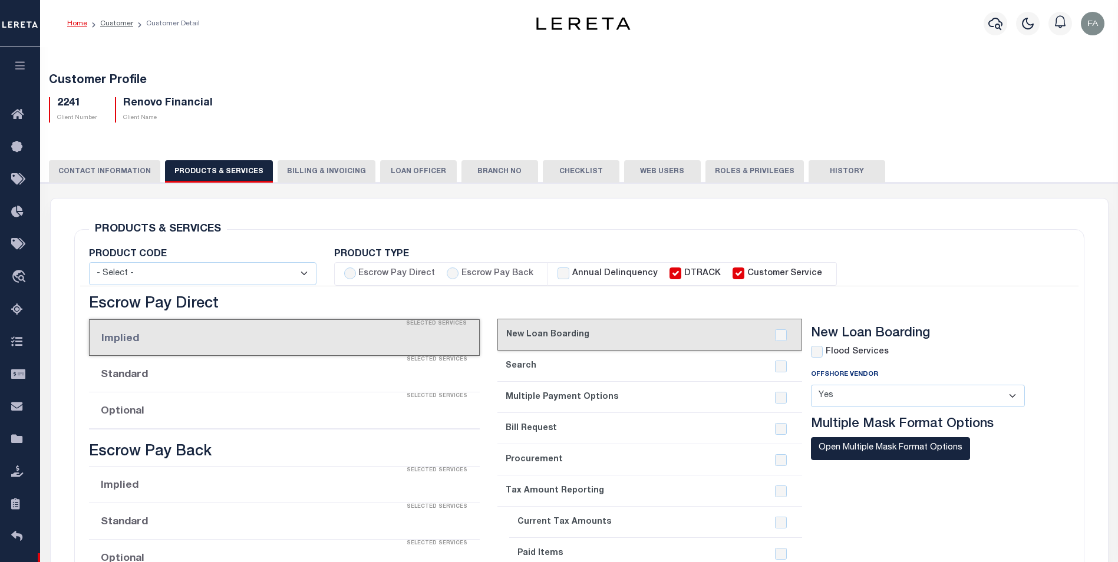
select select "STX"
radio input "true"
checkbox input "true"
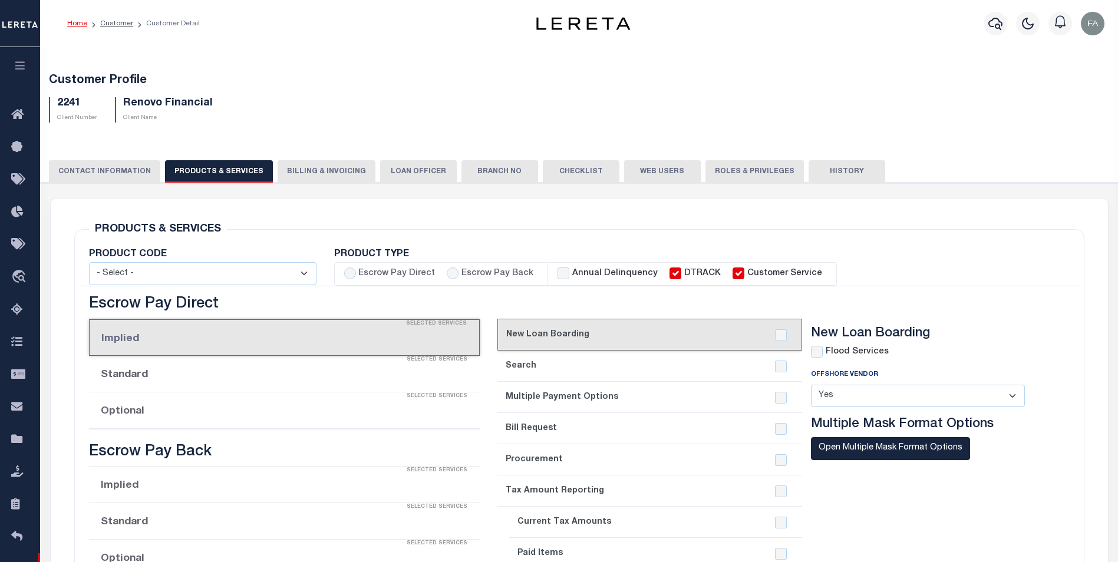
checkbox input "true"
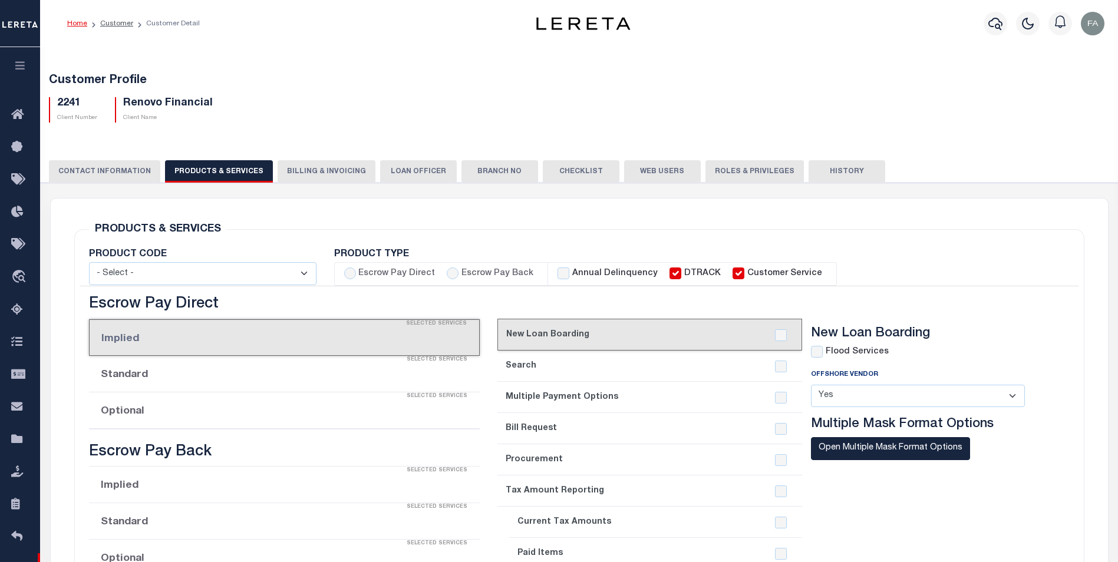
checkbox input "true"
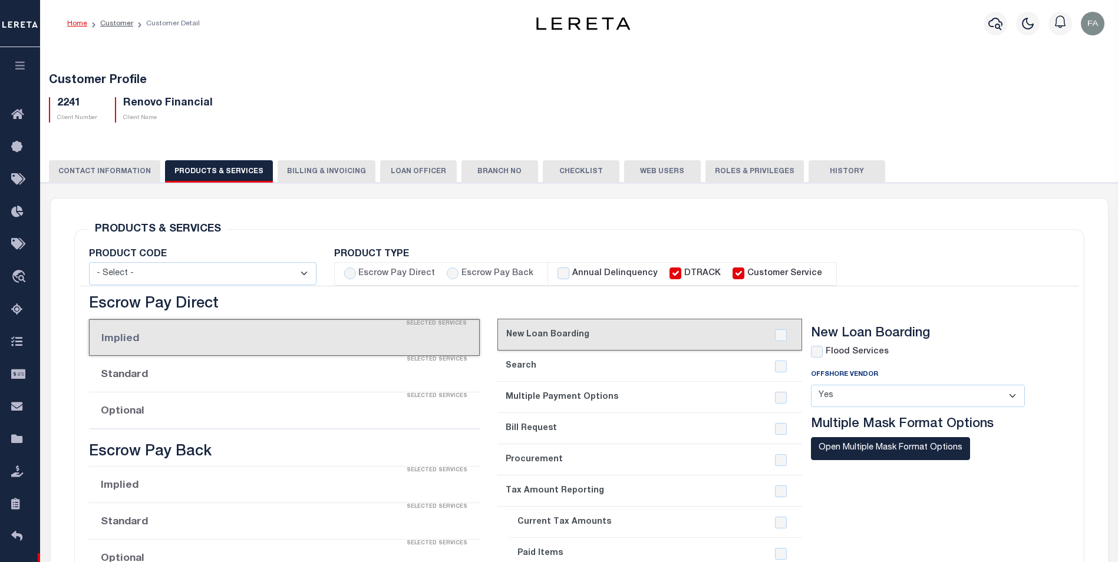
checkbox input "true"
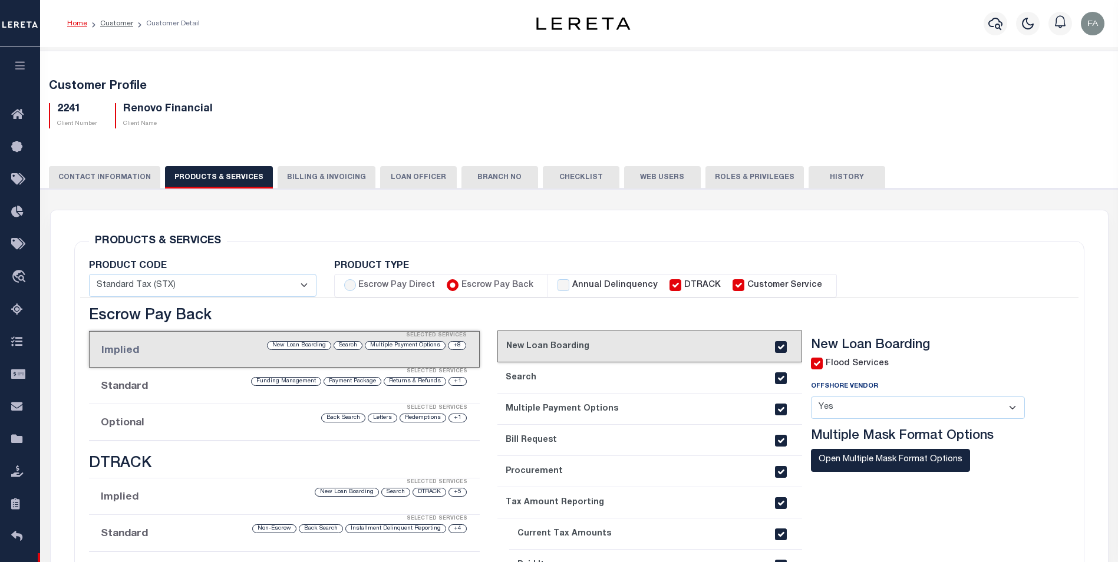
drag, startPoint x: 1010, startPoint y: 271, endPoint x: 982, endPoint y: 93, distance: 180.3
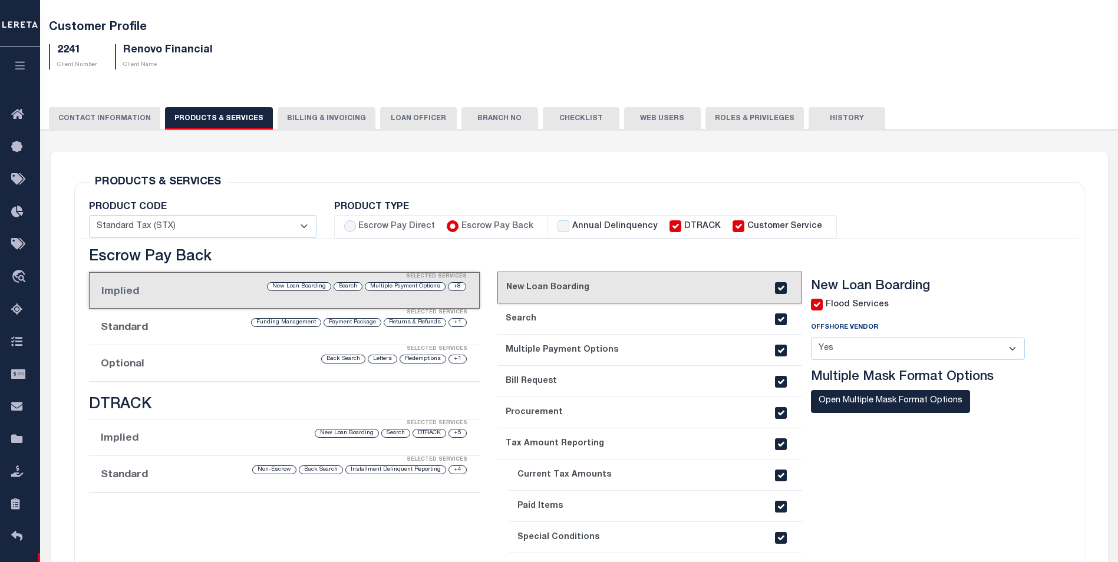
click at [198, 227] on select "- Select - Standard Tax (STX) Outsourcing (OS) Enhanced Tax (ETX) Tax Status Re…" at bounding box center [203, 226] width 228 height 23
click at [294, 177] on div "PRODUCTS & SERVICES Changes to Product and Services will be applied to the loan…" at bounding box center [579, 457] width 1029 height 612
click at [336, 110] on button "Billing & Invoicing" at bounding box center [327, 118] width 98 height 22
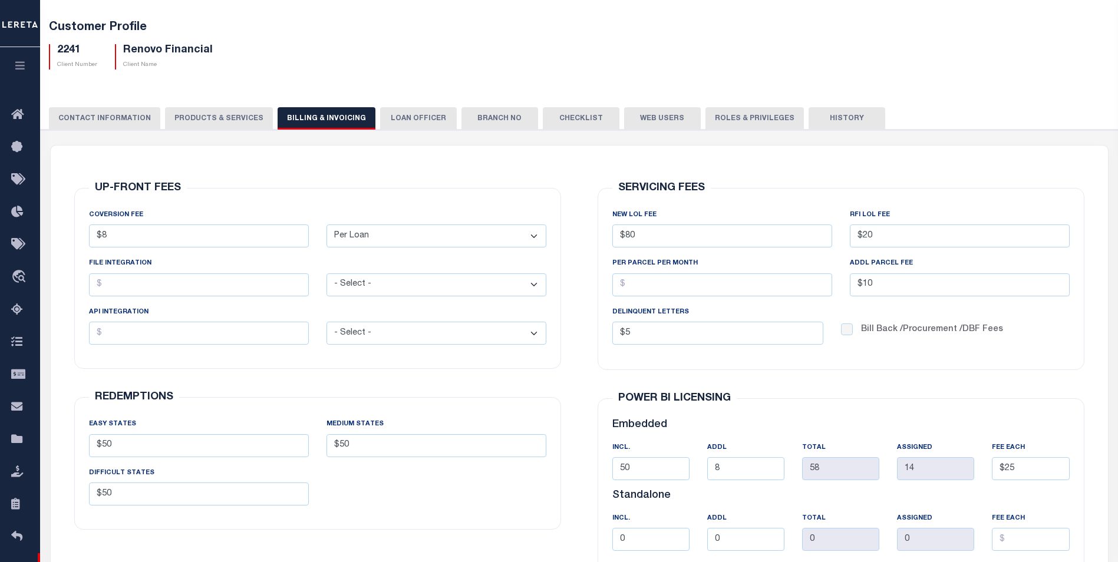
click at [474, 246] on select "- Select - Flat Per Loan Per Parcel" at bounding box center [437, 236] width 220 height 23
click at [452, 209] on div "COVERSION FEE $8 - Select - Flat Per Loan Per Parcel" at bounding box center [317, 228] width 457 height 39
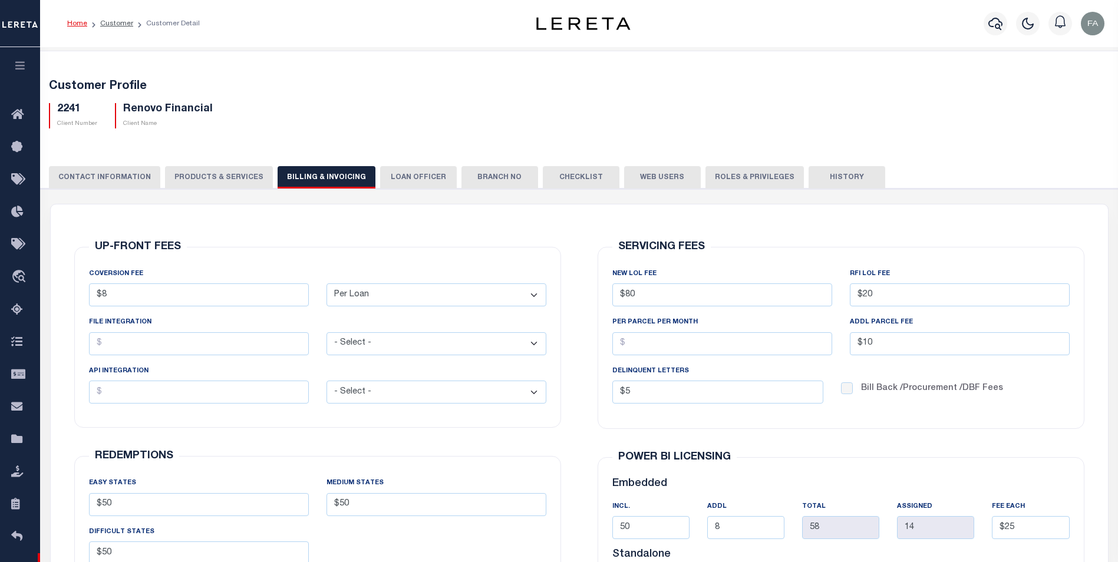
click at [406, 170] on button "LOAN OFFICER" at bounding box center [418, 177] width 77 height 22
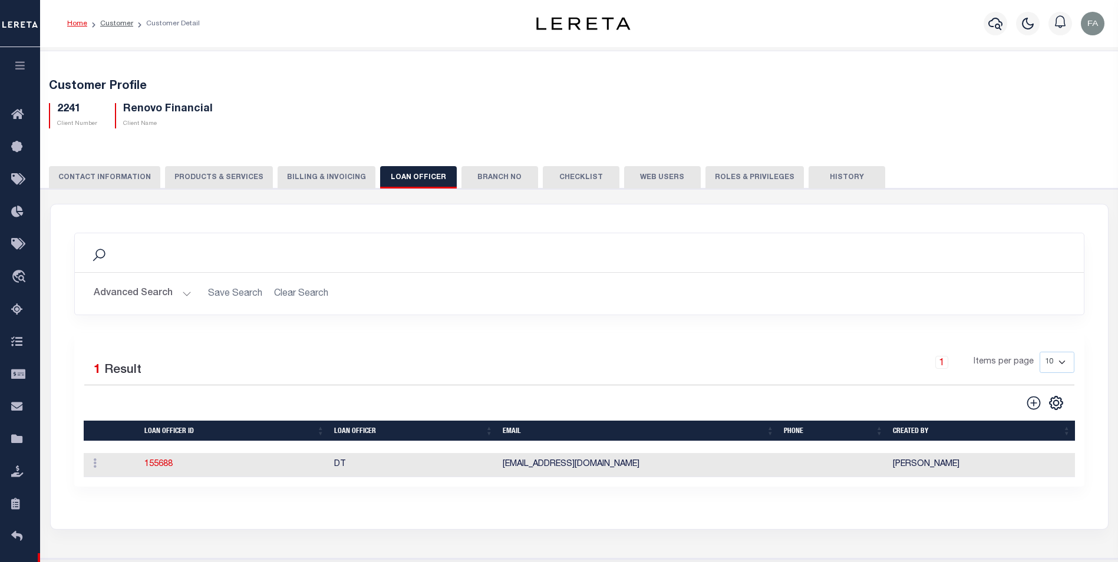
click at [493, 176] on button "Branch No" at bounding box center [500, 177] width 77 height 22
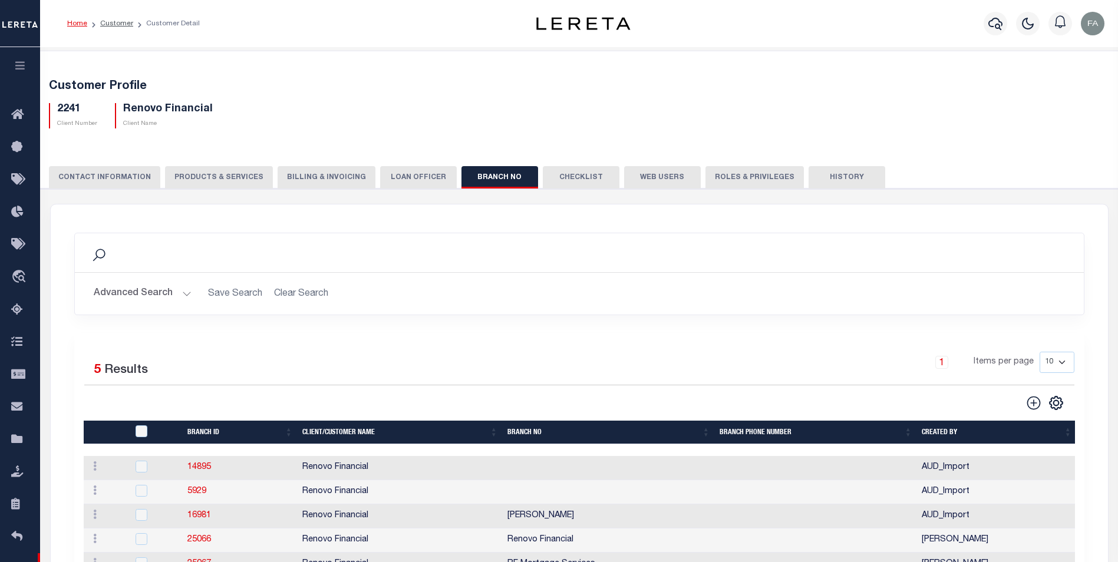
click at [543, 175] on button "Checklist" at bounding box center [581, 177] width 77 height 22
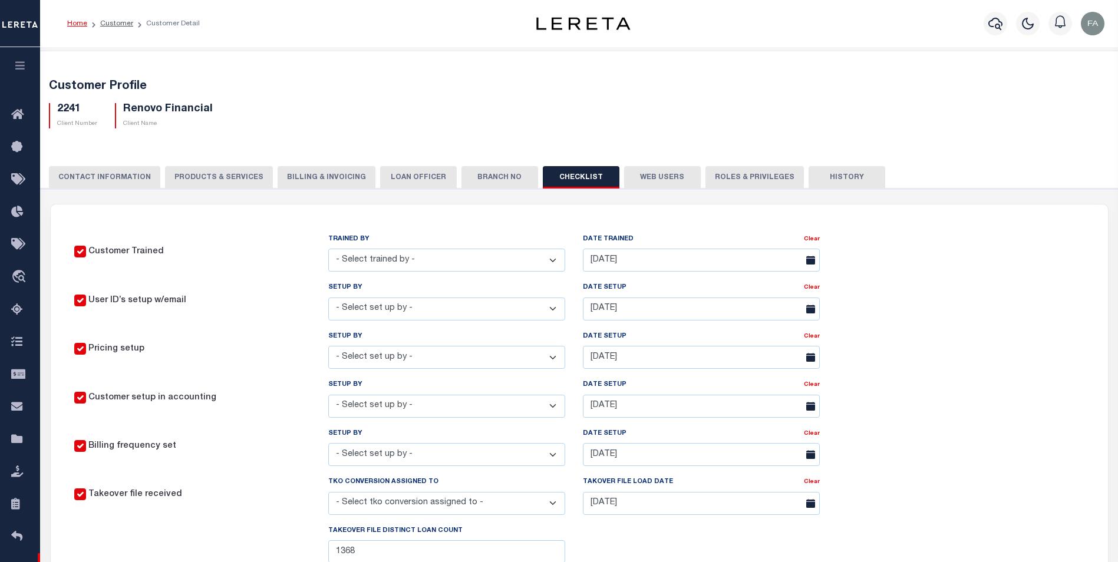
click at [644, 179] on button "Web Users" at bounding box center [662, 177] width 77 height 22
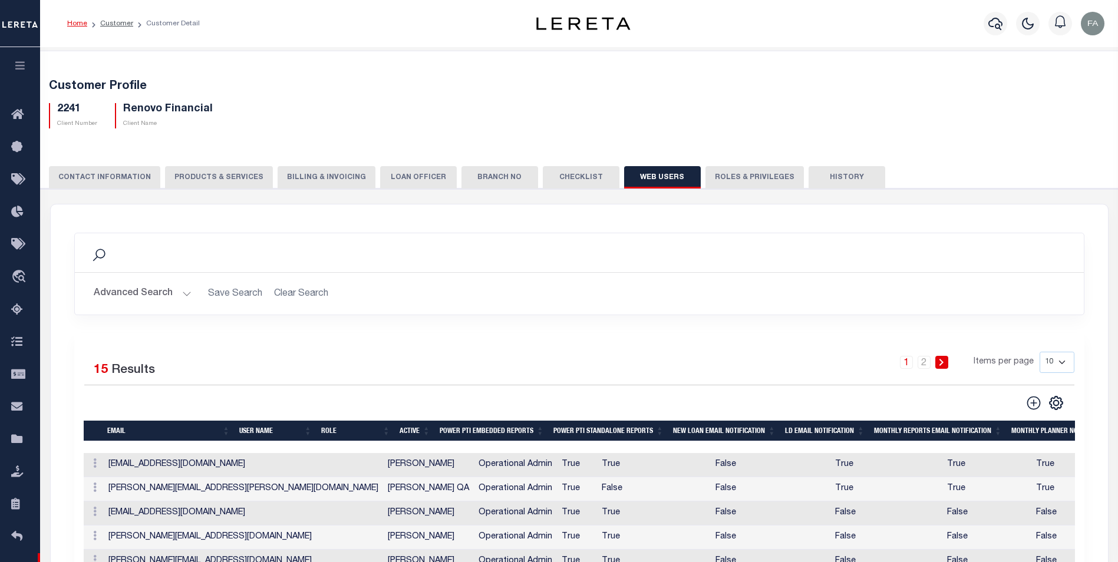
click at [725, 174] on button "Roles & Privileges" at bounding box center [755, 177] width 98 height 22
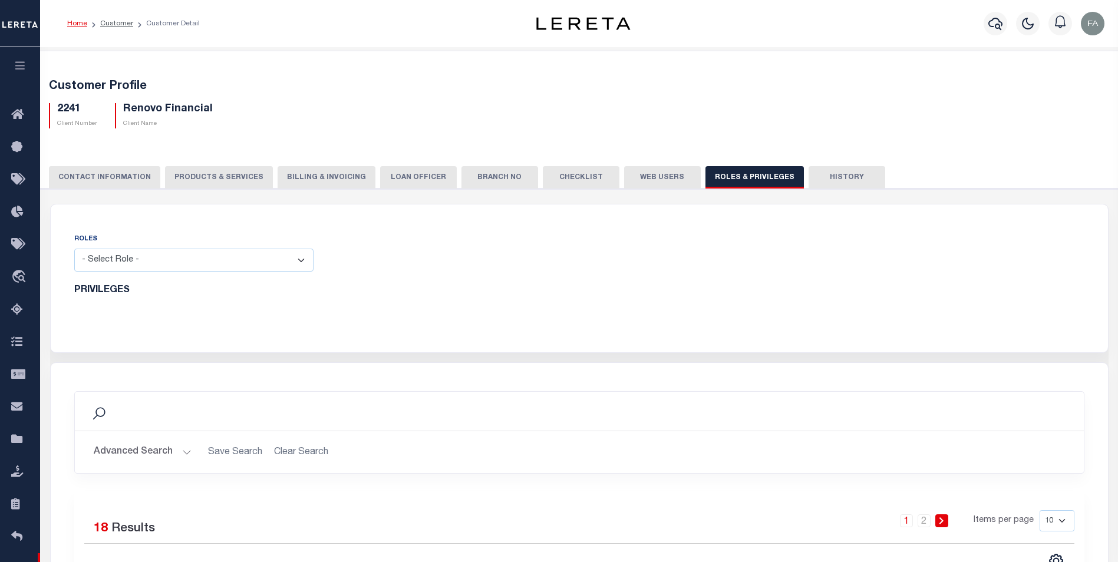
click at [253, 262] on select "- Select Role - Loan Officer Loan Servicer Operational Admin View Only" at bounding box center [193, 260] width 239 height 23
click at [297, 184] on button "Billing & Invoicing" at bounding box center [327, 177] width 98 height 22
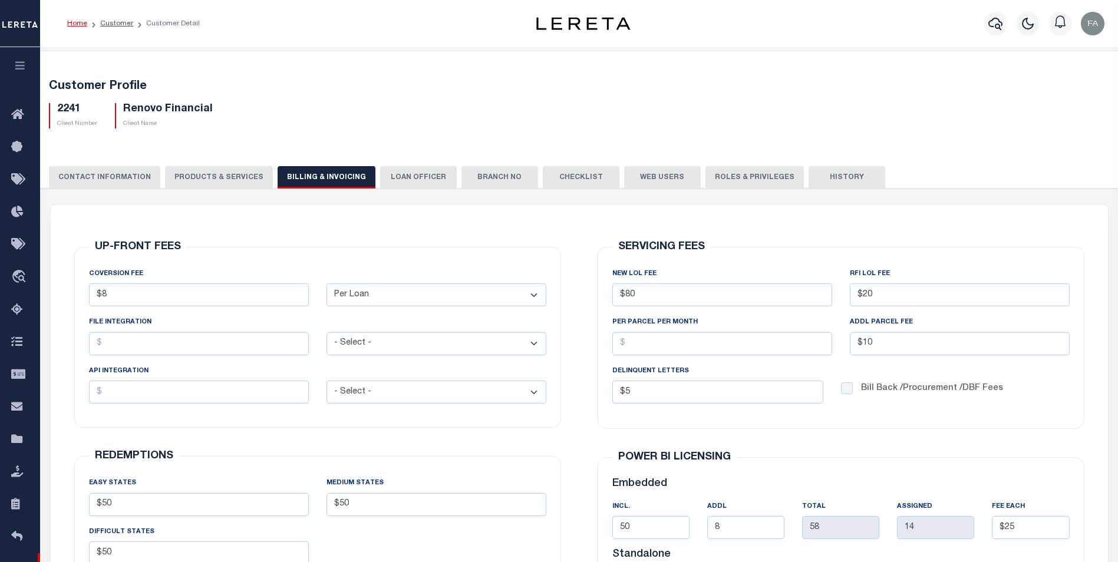
click at [252, 174] on button "PRODUCTS & SERVICES" at bounding box center [219, 177] width 108 height 22
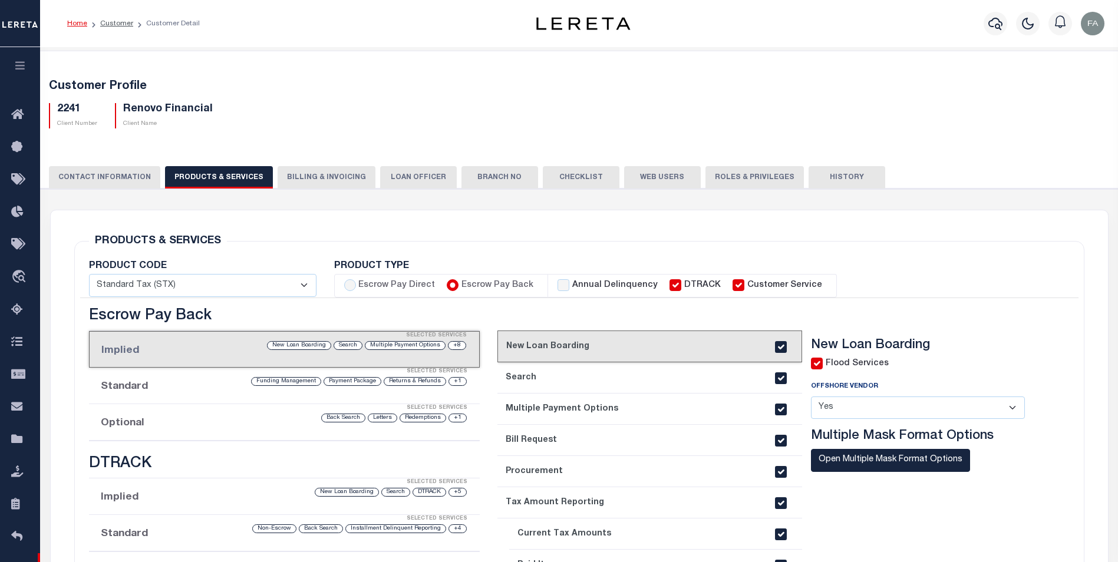
select select "STX"
drag, startPoint x: 23, startPoint y: 61, endPoint x: 84, endPoint y: 54, distance: 61.1
click at [23, 61] on button "button" at bounding box center [20, 67] width 40 height 40
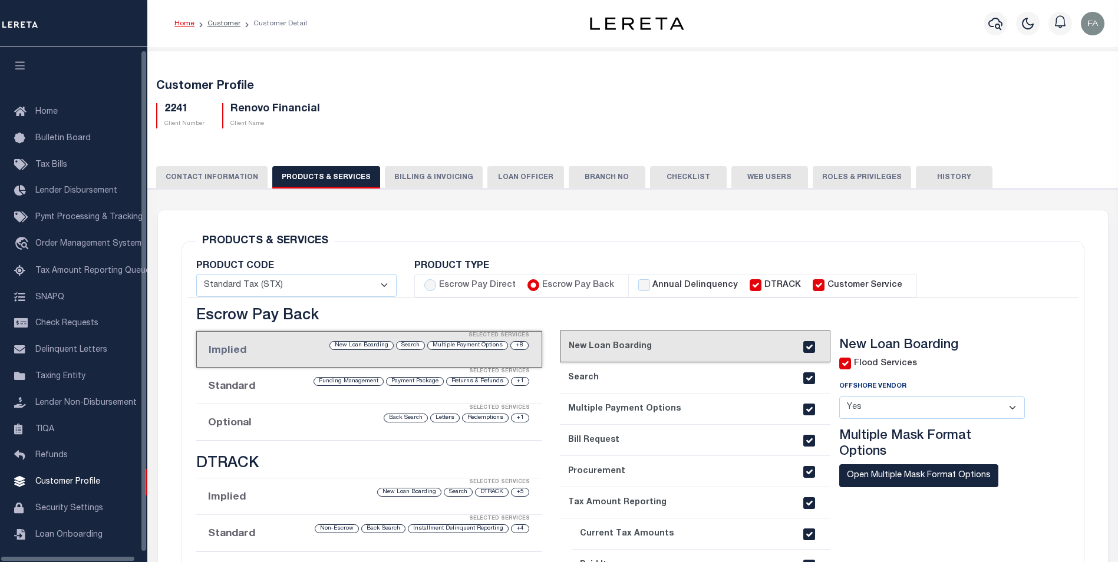
scroll to position [12, 0]
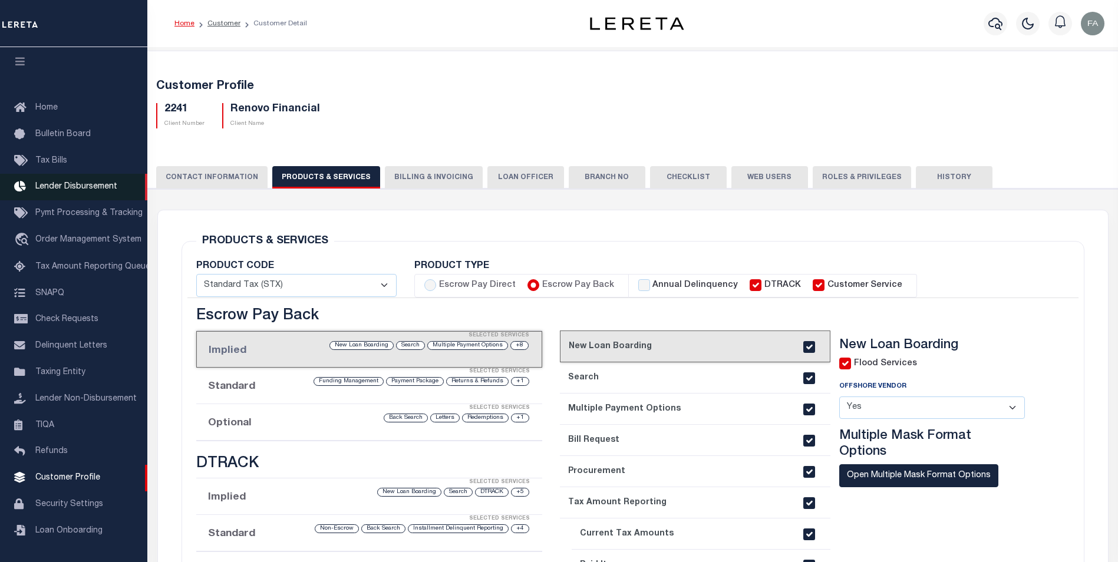
click at [87, 183] on span "Lender Disbursement" at bounding box center [76, 187] width 82 height 8
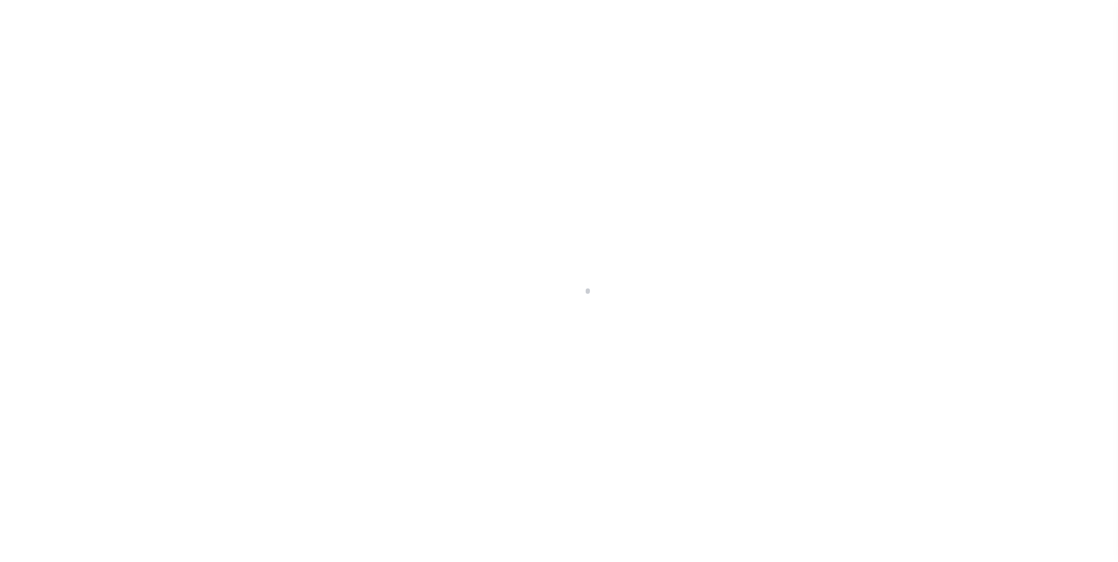
scroll to position [12, 0]
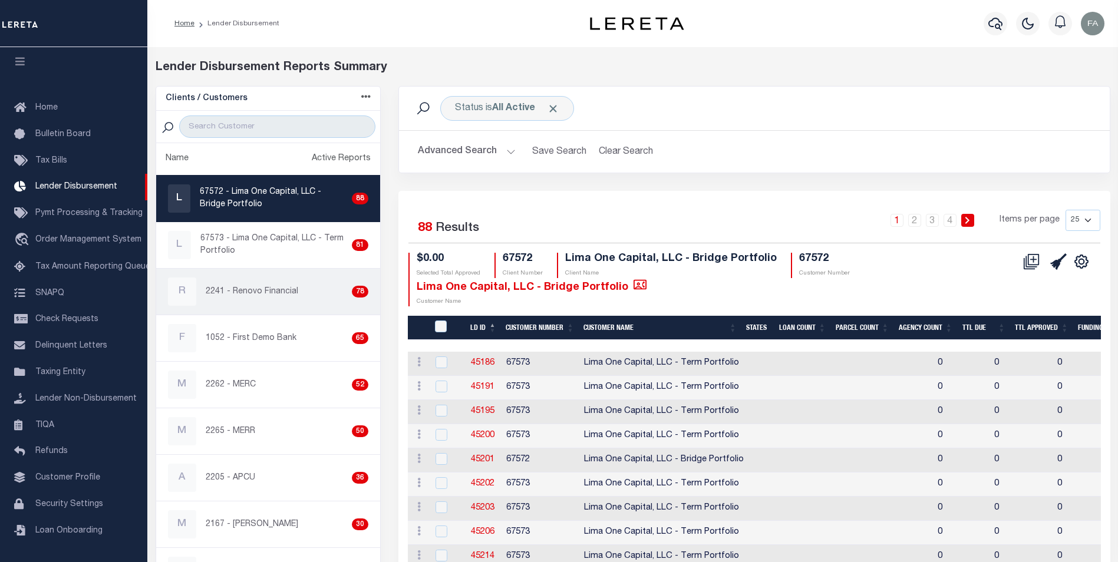
click at [261, 299] on div "R 2241 - Renovo Financial 78" at bounding box center [268, 292] width 201 height 28
checkbox input "true"
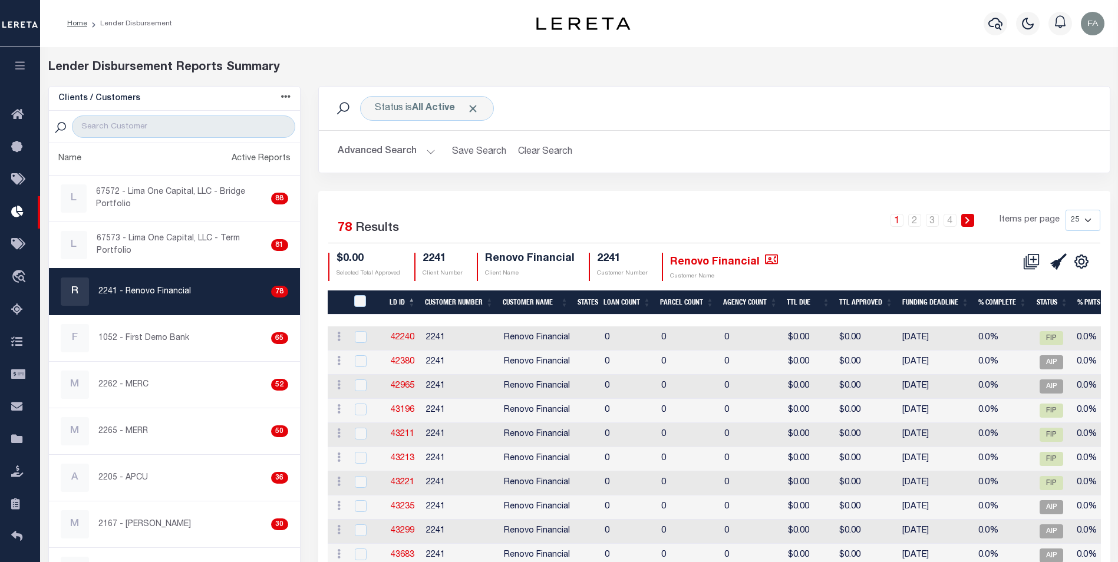
scroll to position [59, 0]
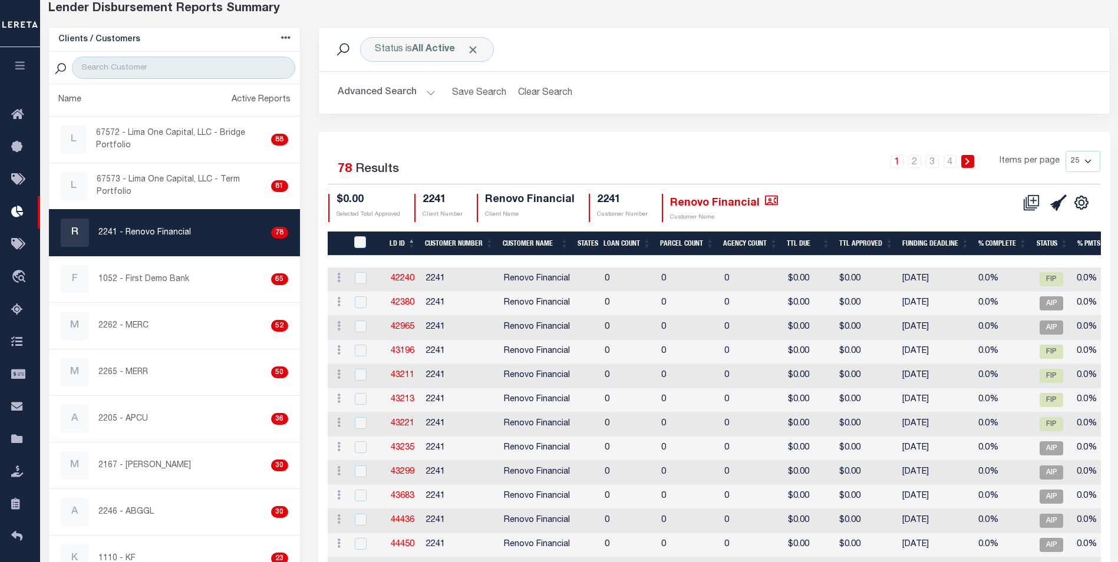
click at [409, 98] on button "Advanced Search" at bounding box center [387, 92] width 98 height 23
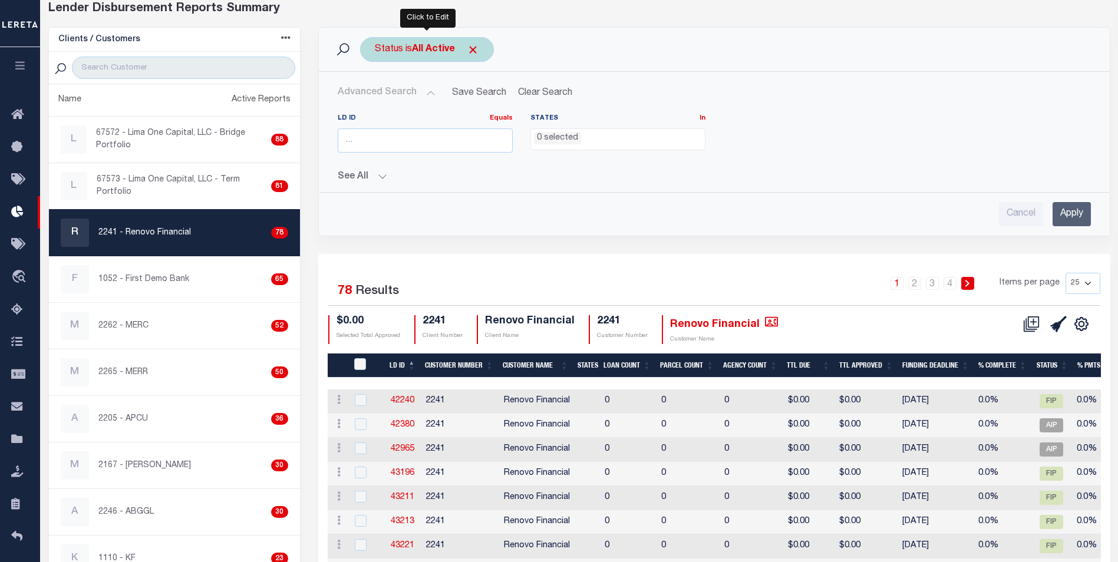
click at [423, 43] on div "Status is All Active" at bounding box center [427, 49] width 134 height 25
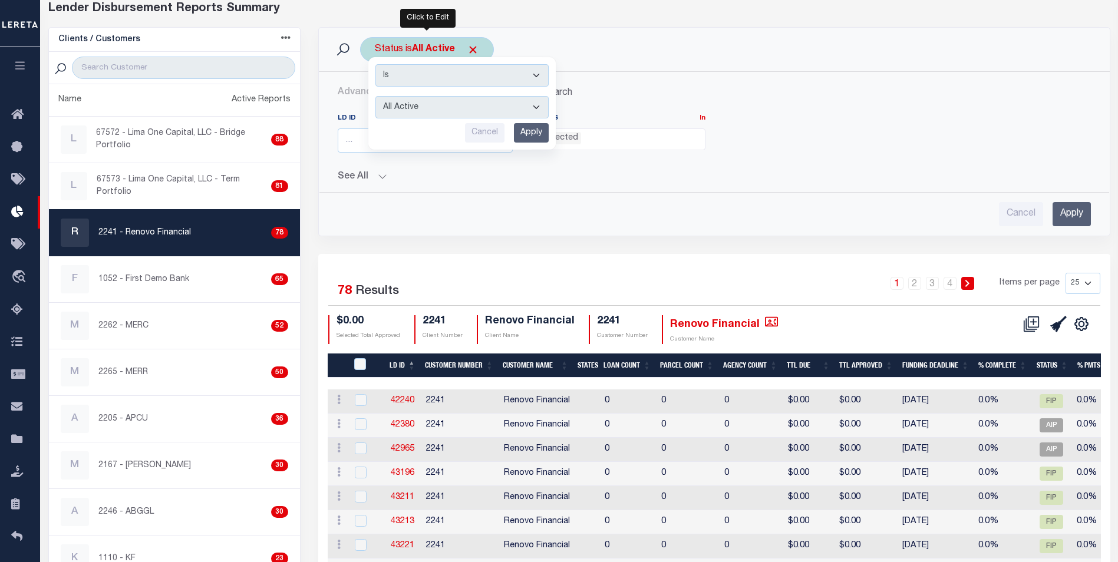
click at [499, 100] on select "All Active Approval In Progress Batching In Progress Complete Do Not Pay Escrow…" at bounding box center [461, 107] width 173 height 22
click at [706, 164] on div "See All Customer Number Contains Contains Is Contains Is" at bounding box center [714, 172] width 753 height 21
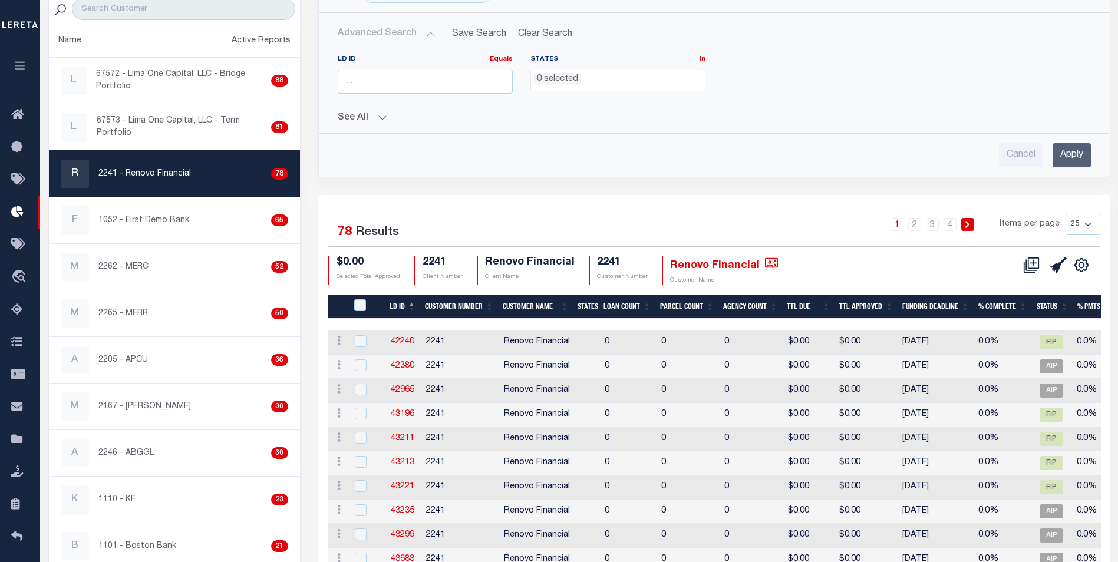
scroll to position [177, 0]
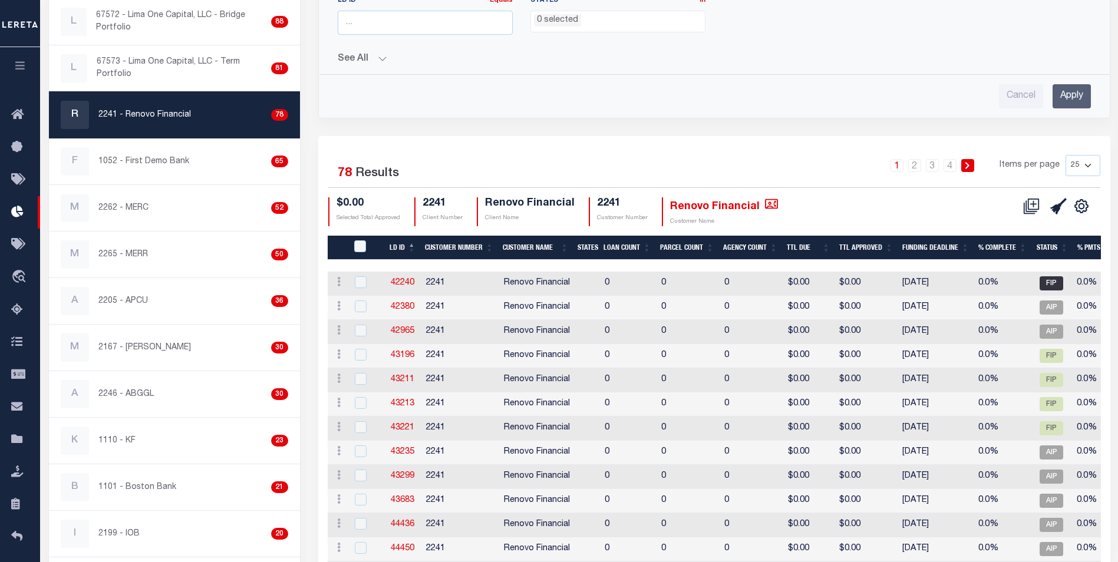
click at [1044, 285] on span "FIP" at bounding box center [1052, 283] width 24 height 14
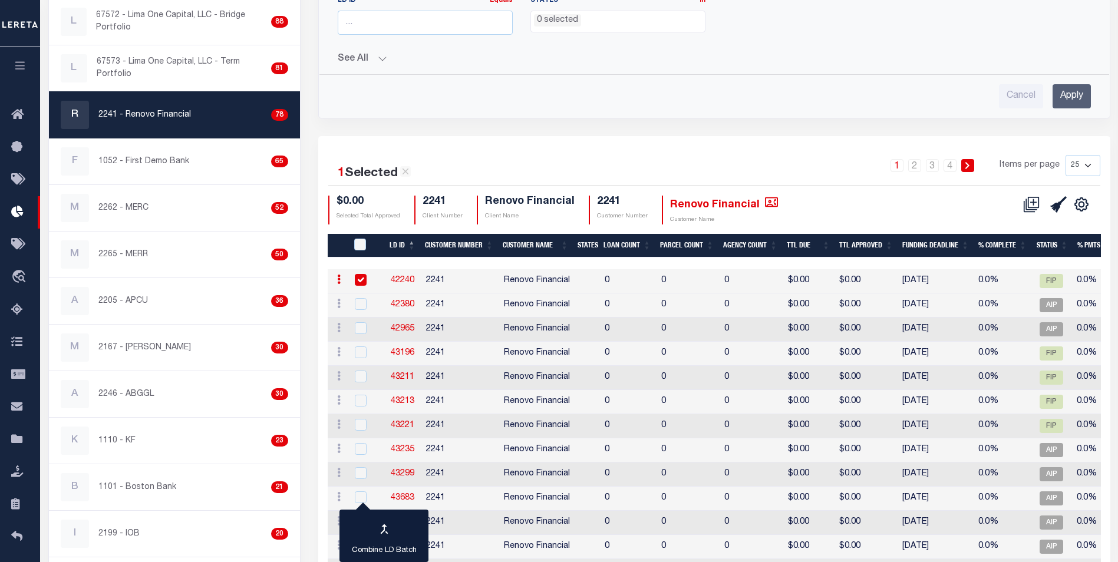
click at [364, 276] on input "checkbox" at bounding box center [361, 280] width 12 height 12
checkbox input "false"
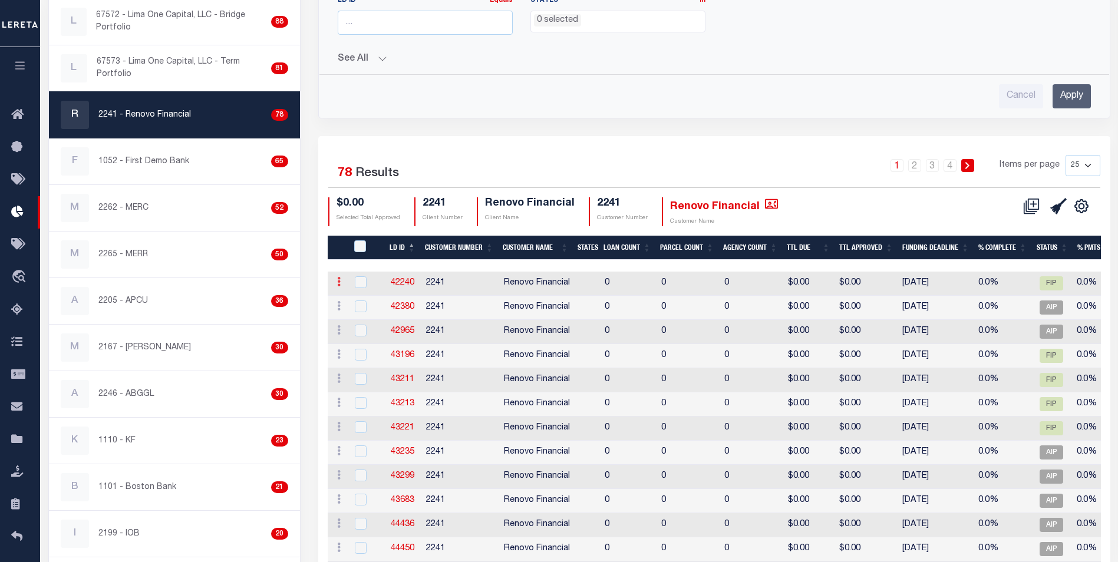
click at [338, 282] on icon at bounding box center [339, 281] width 4 height 9
click at [410, 279] on link "42240" at bounding box center [403, 283] width 24 height 8
checkbox input "true"
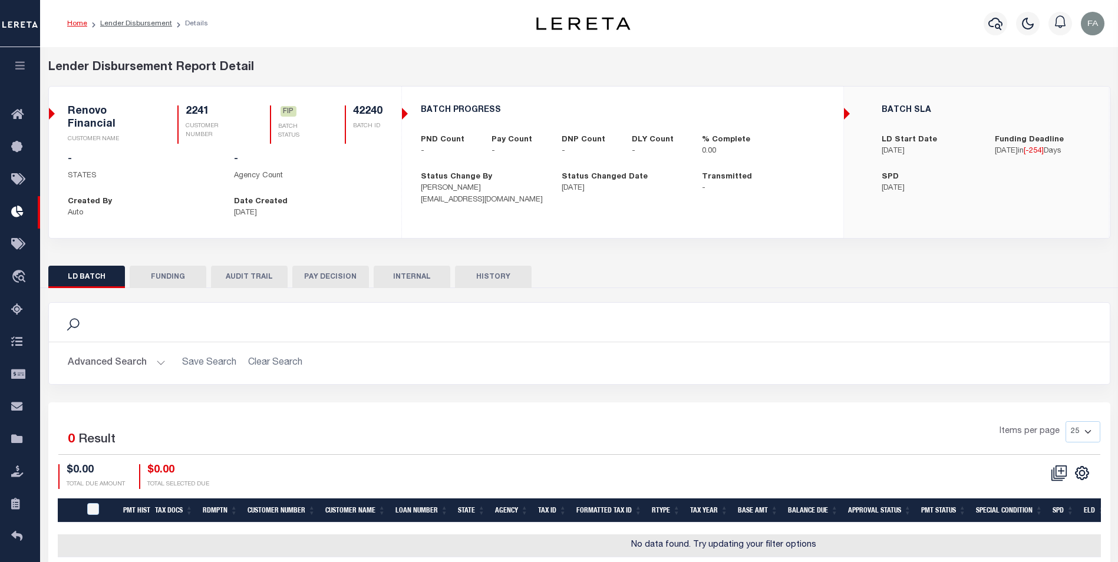
scroll to position [62, 0]
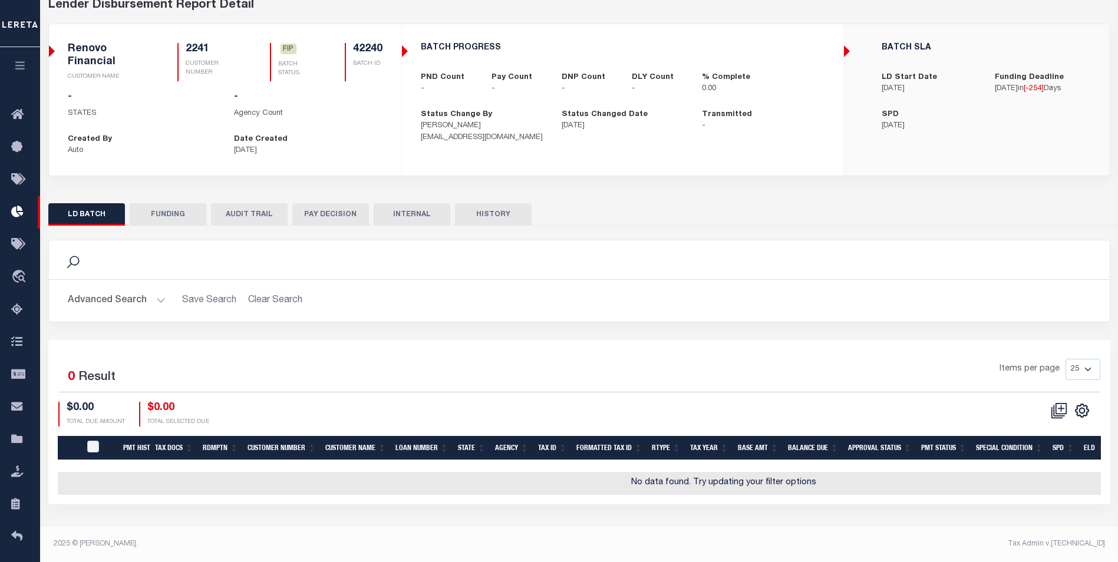
click at [337, 209] on button "PAY DECISION" at bounding box center [330, 214] width 77 height 22
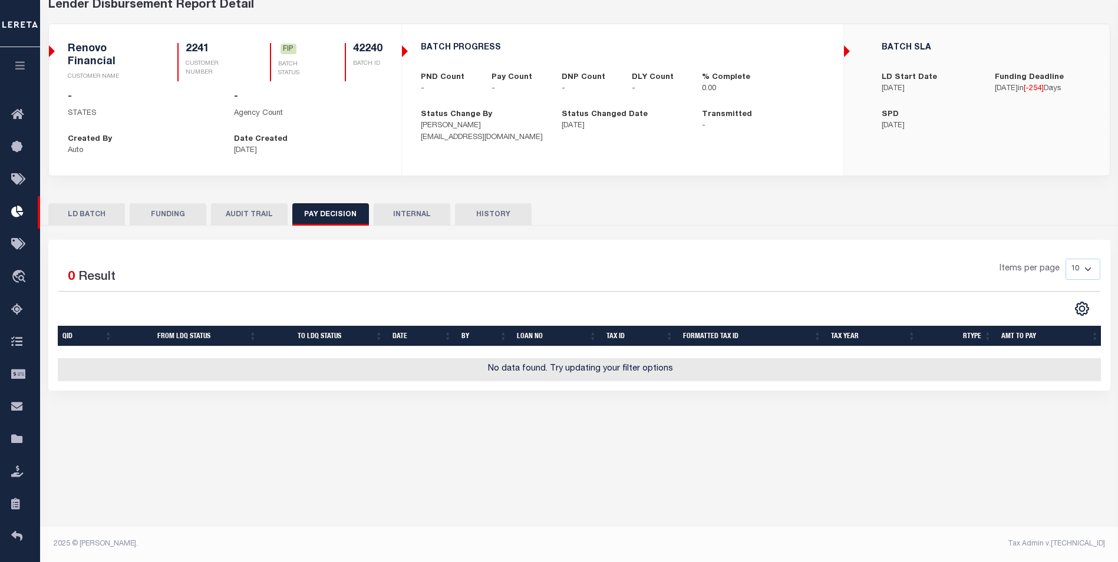
click at [90, 217] on button "LD BATCH" at bounding box center [86, 214] width 77 height 22
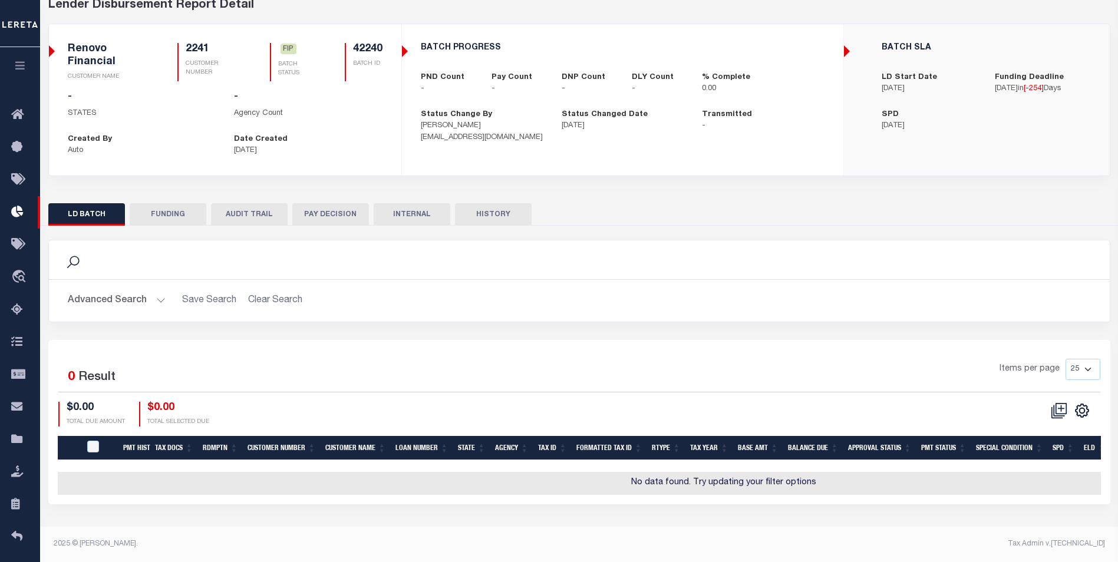
checkbox input "true"
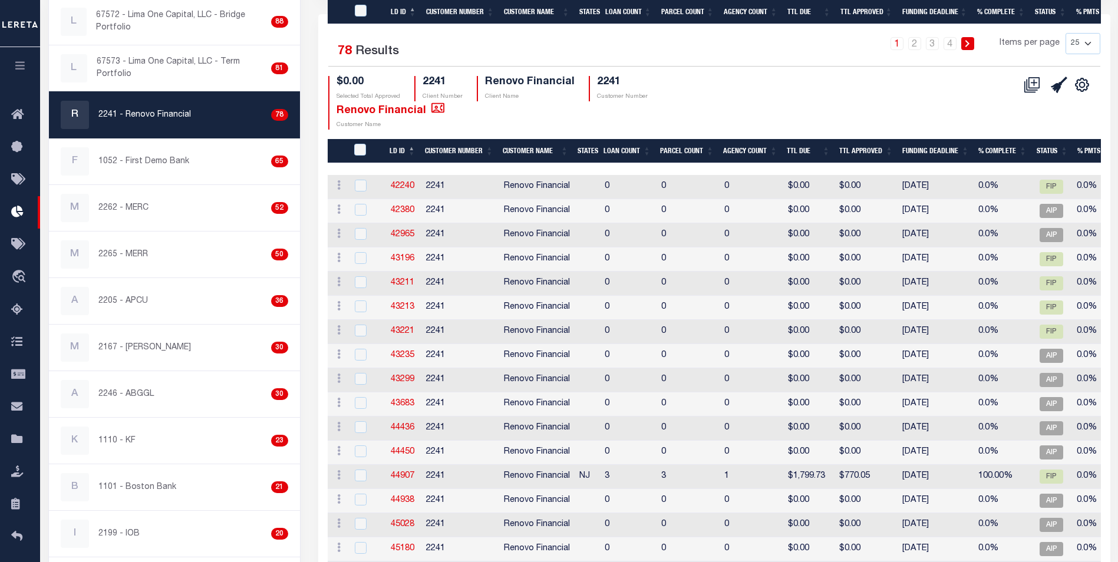
scroll to position [413, 0]
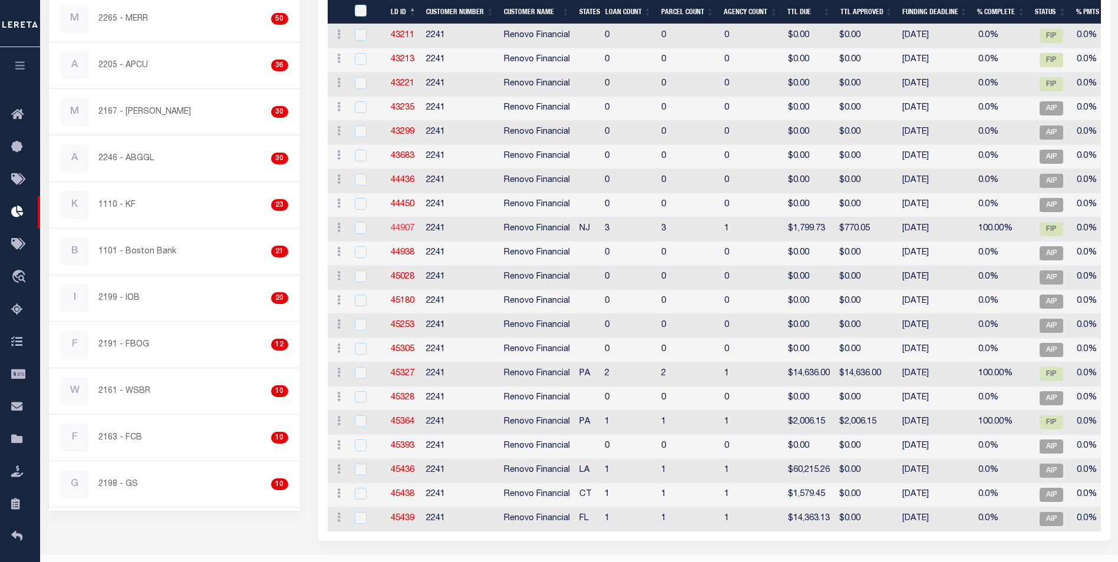
click at [401, 225] on link "44907" at bounding box center [403, 229] width 24 height 8
checkbox input "true"
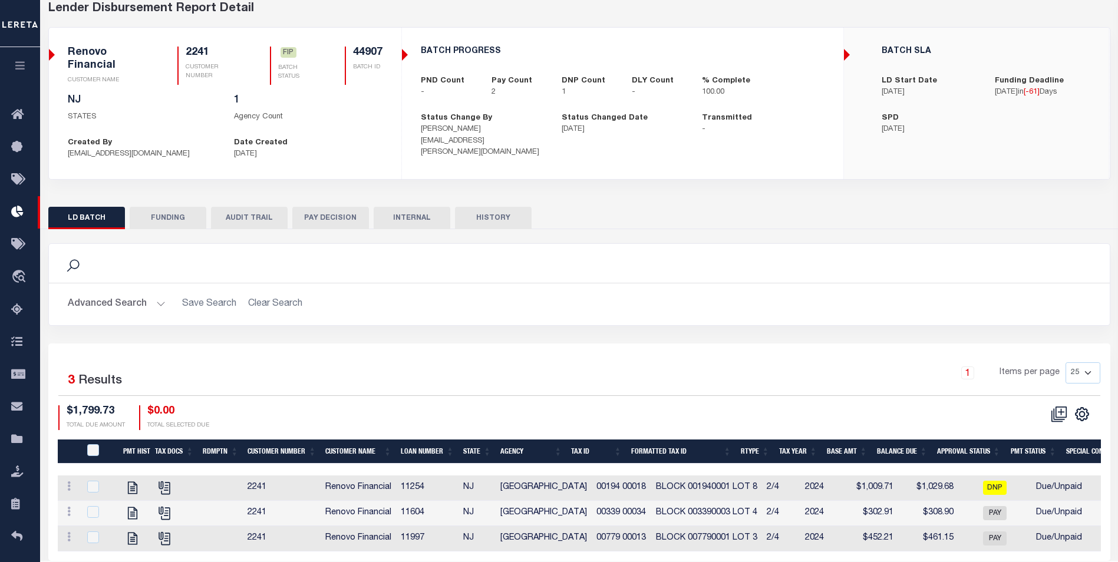
scroll to position [103, 0]
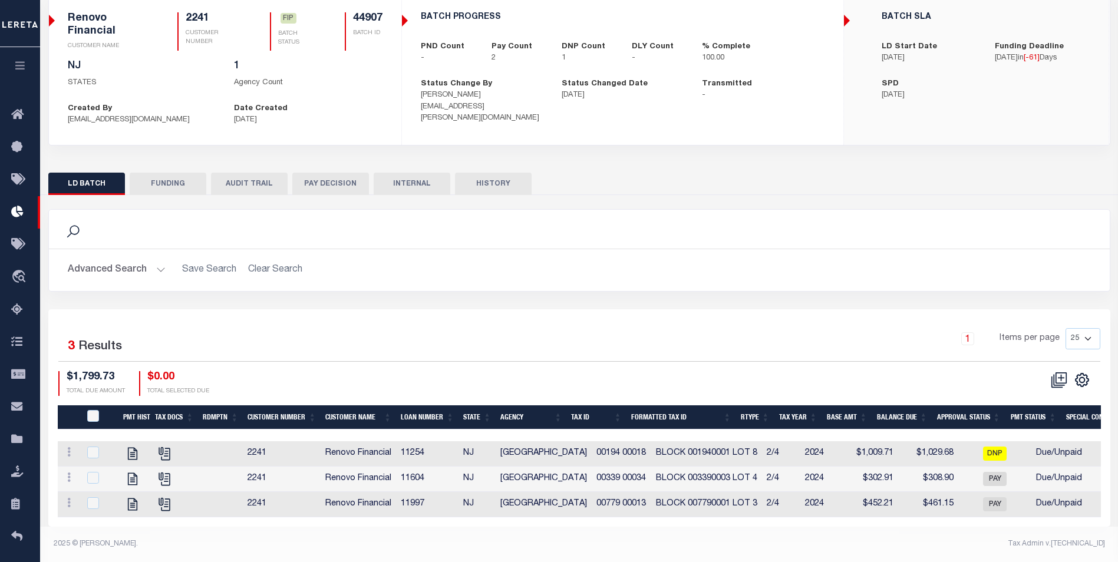
click at [229, 447] on td at bounding box center [220, 454] width 45 height 25
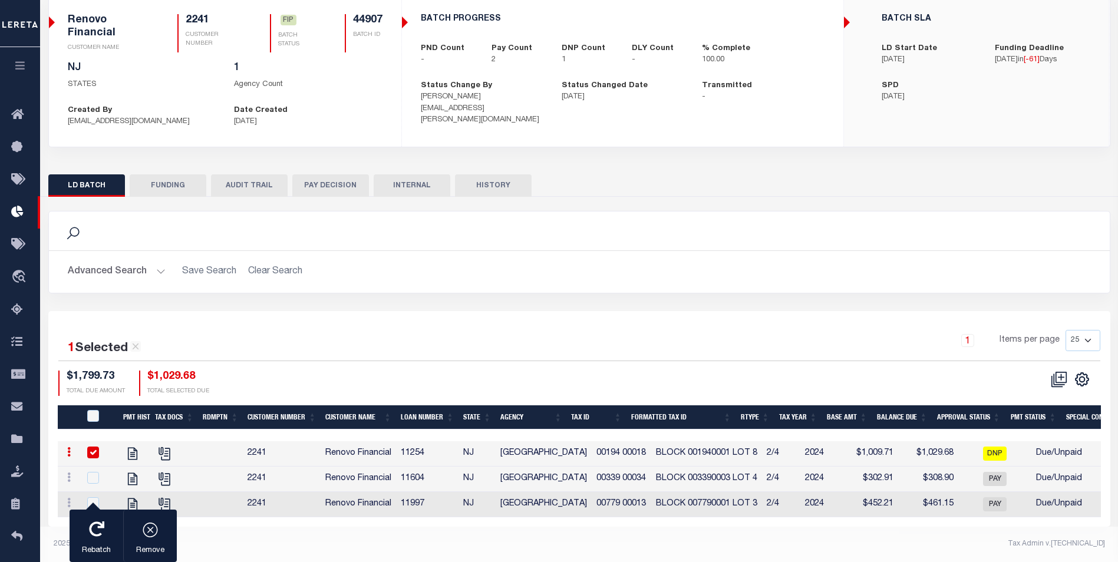
scroll to position [101, 0]
click at [70, 447] on icon at bounding box center [69, 451] width 4 height 9
click at [143, 470] on link "View Tax Line Detail" at bounding box center [137, 471] width 149 height 19
checkbox input "false"
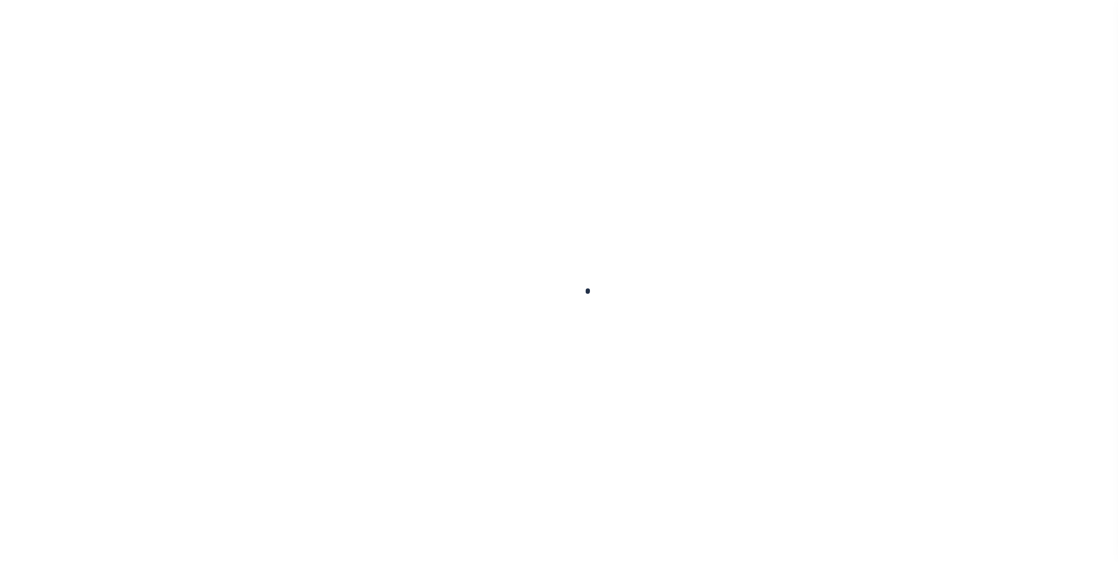
select select "DUE"
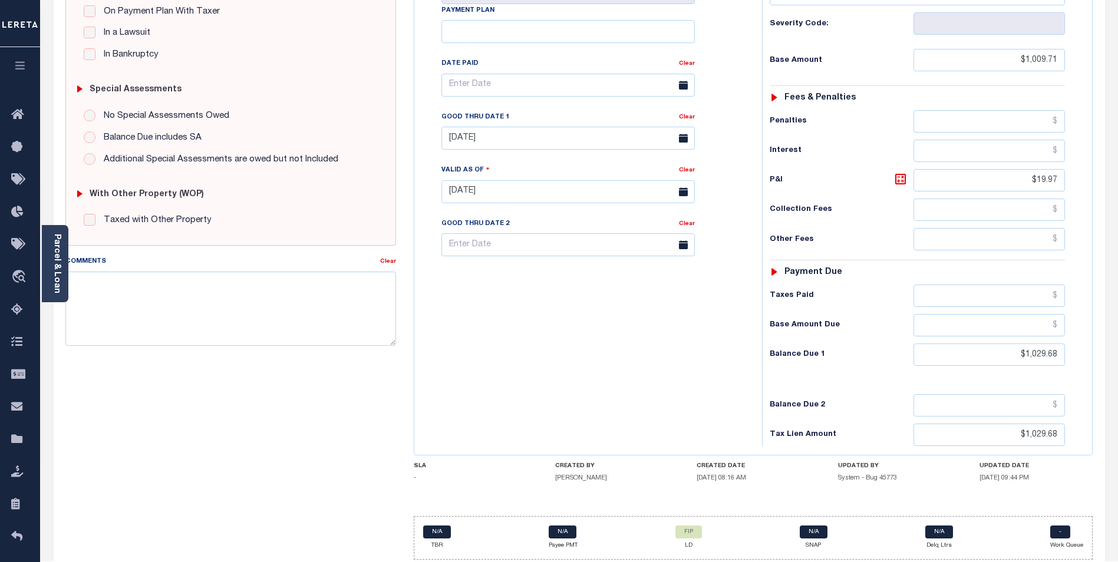
scroll to position [305, 0]
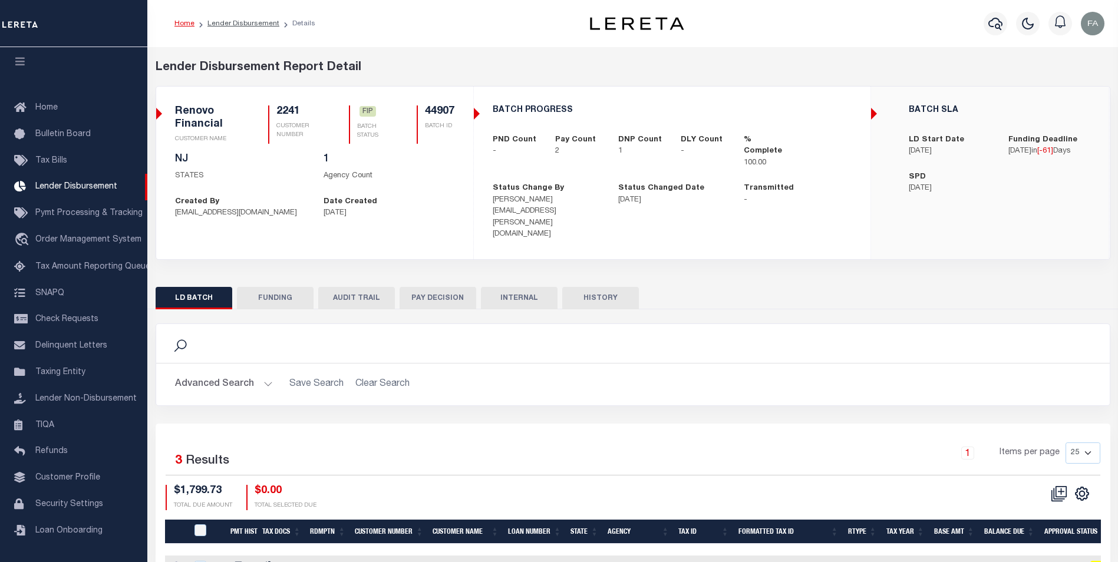
scroll to position [103, 0]
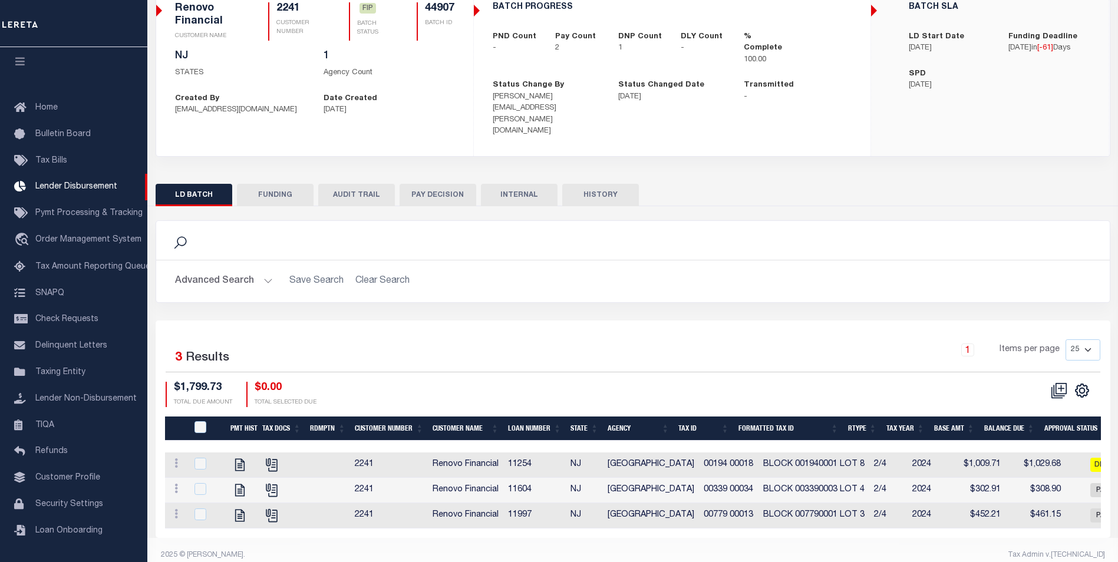
click at [420, 185] on button "PAY DECISION" at bounding box center [438, 195] width 77 height 22
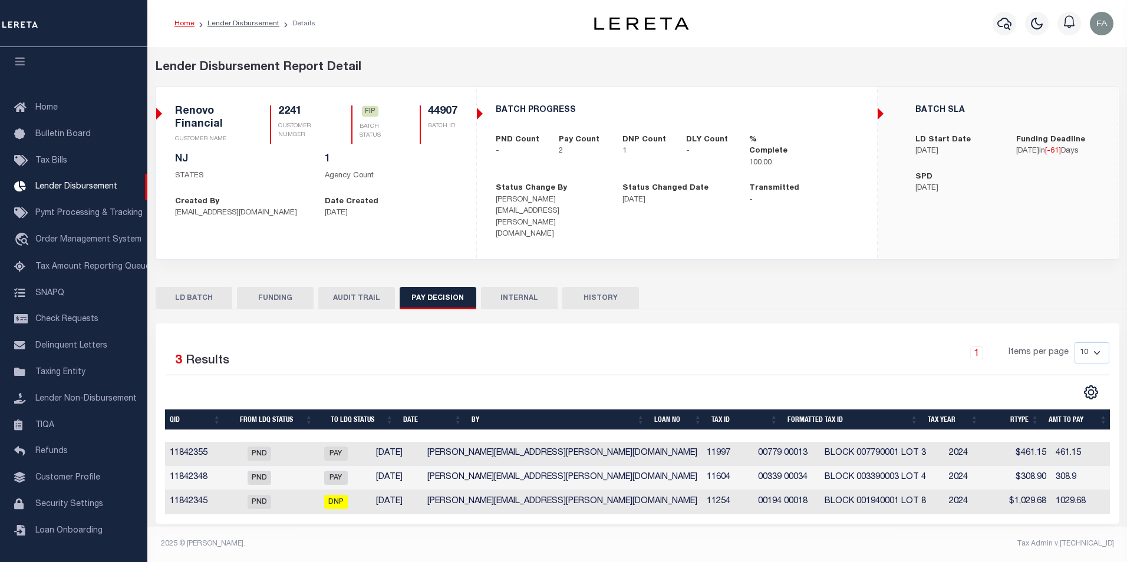
click at [468, 442] on td "Deborah.Vecellio@accumatch.com" at bounding box center [562, 454] width 279 height 24
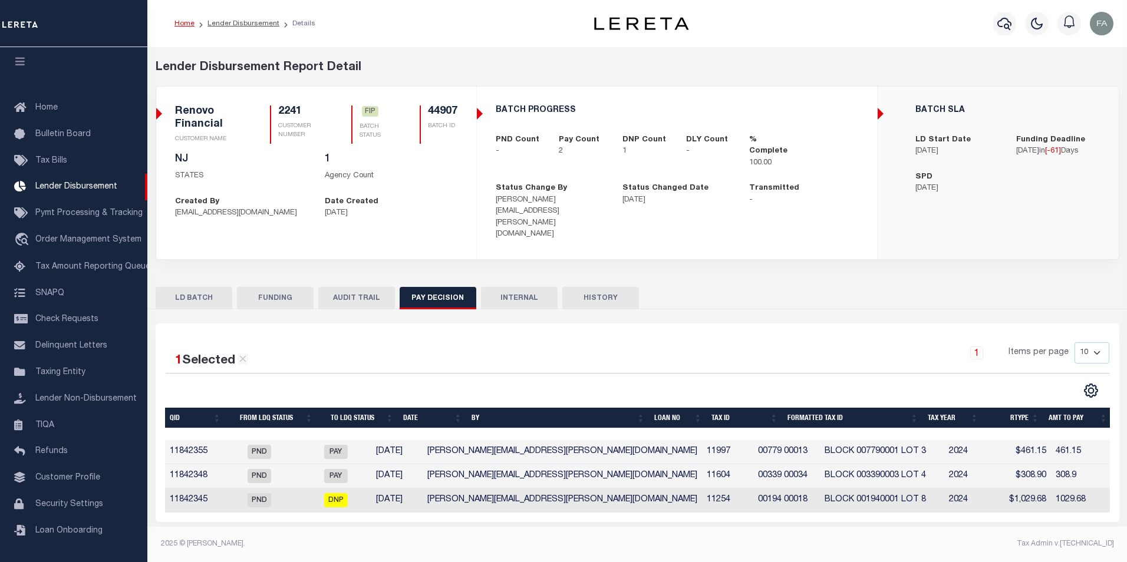
click at [239, 440] on td "PND" at bounding box center [259, 452] width 82 height 24
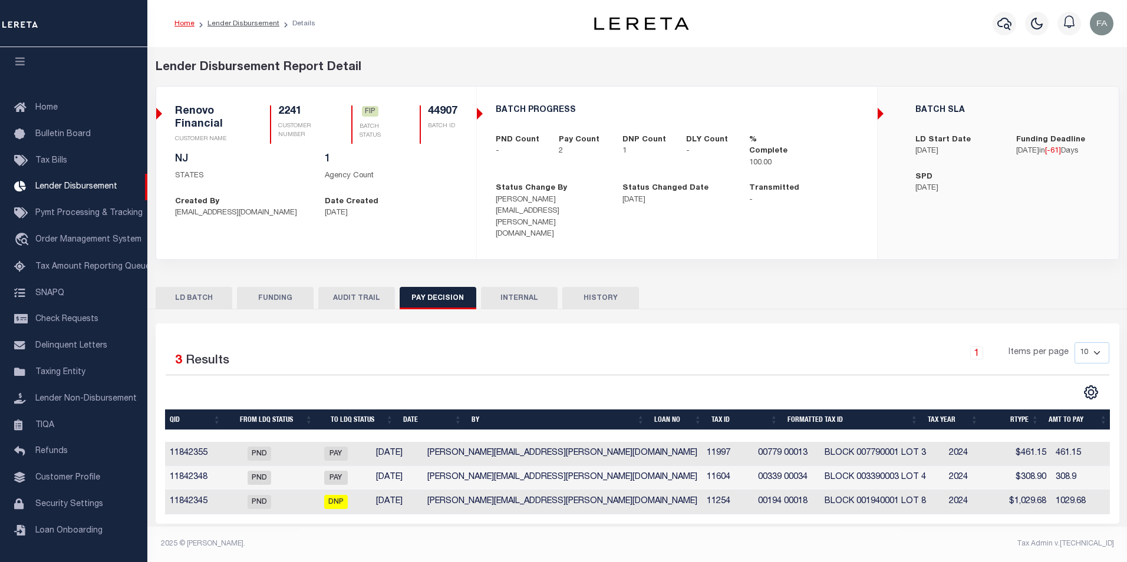
click at [189, 287] on button "LD BATCH" at bounding box center [194, 298] width 77 height 22
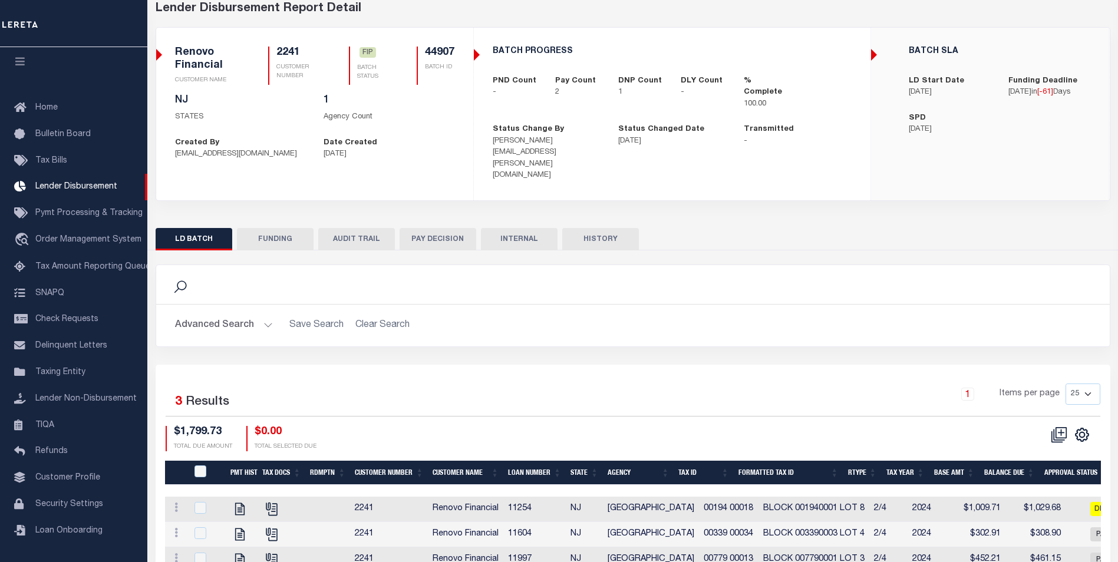
scroll to position [103, 0]
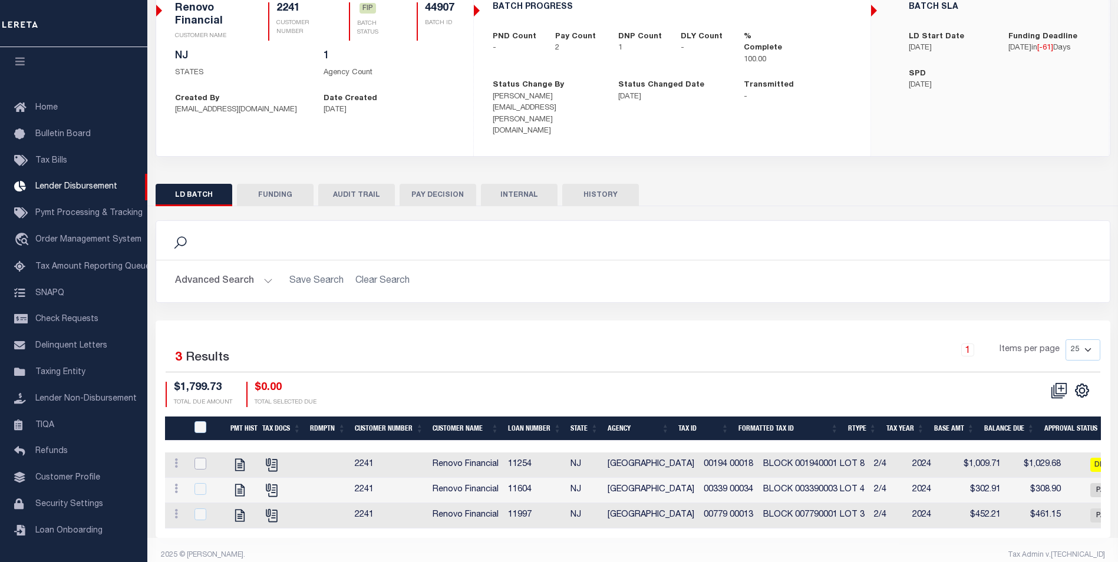
click at [196, 458] on input "checkbox" at bounding box center [201, 464] width 12 height 12
checkbox input "true"
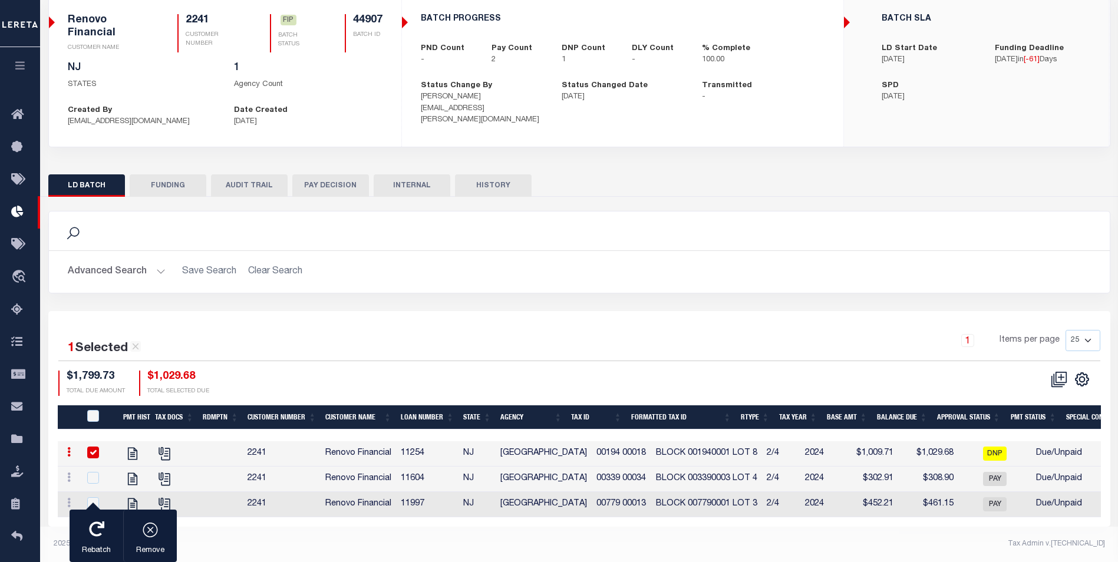
scroll to position [101, 0]
click at [85, 528] on div "button" at bounding box center [96, 530] width 29 height 29
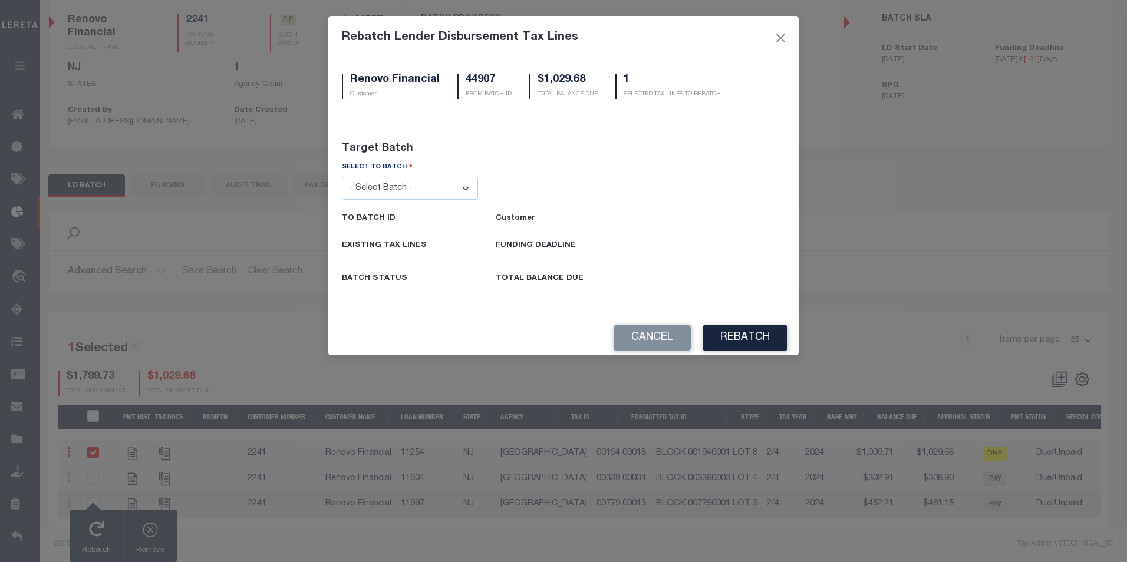
click at [419, 192] on select "- Select Batch - 26663 26855 26956 27025 27280 27289 27451 27735 27752 27755 27…" at bounding box center [410, 188] width 136 height 23
click at [505, 151] on p "Target Batch" at bounding box center [563, 149] width 461 height 16
click at [446, 182] on select "- Select Batch - 26663 26855 26956 27025 27280 27289 27451 27735 27752 27755 27…" at bounding box center [410, 188] width 136 height 23
select select "44808"
click at [342, 177] on select "- Select Batch - 26663 26855 26956 27025 27280 27289 27451 27735 27752 27755 27…" at bounding box center [410, 188] width 136 height 23
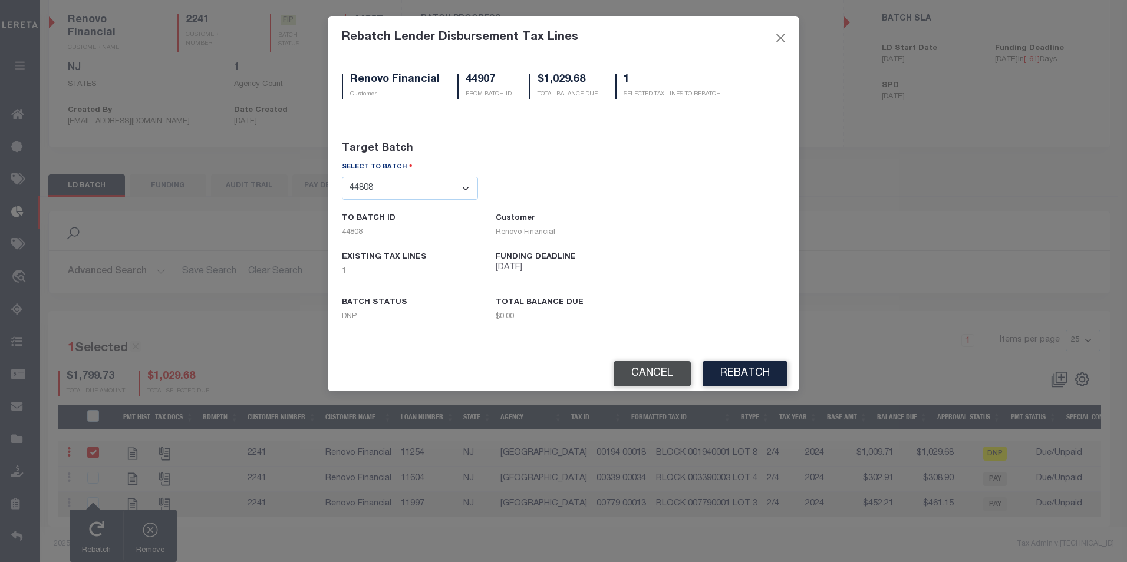
click at [653, 370] on button "Cancel" at bounding box center [652, 373] width 77 height 25
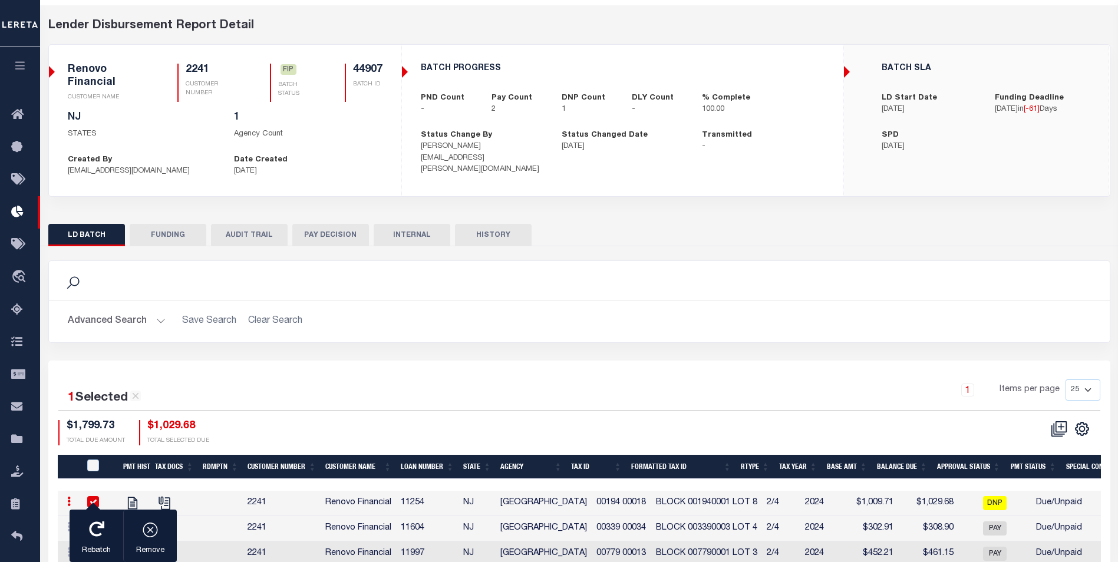
scroll to position [0, 0]
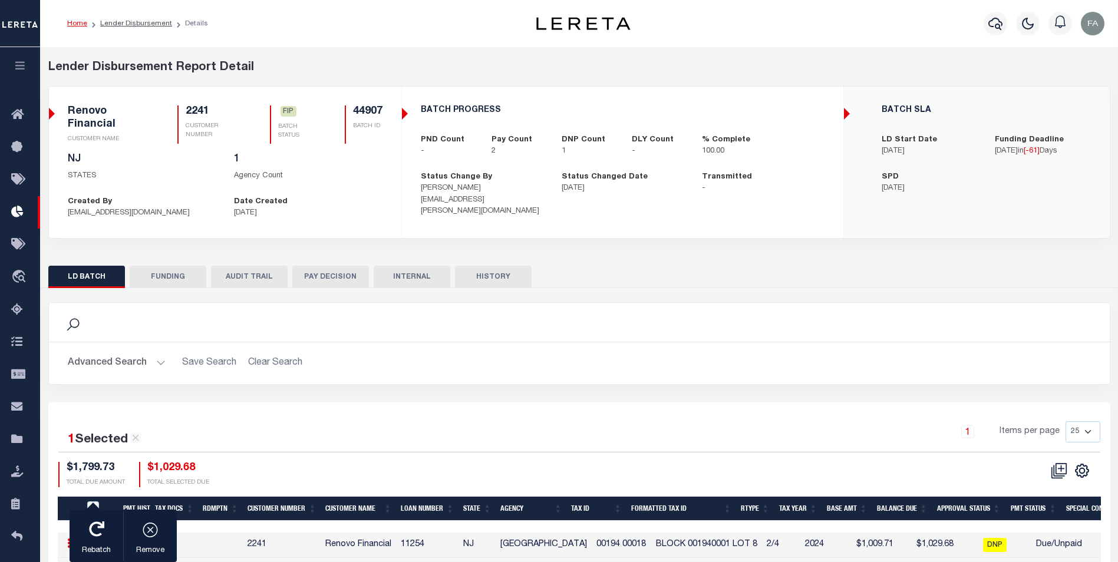
checkbox input "true"
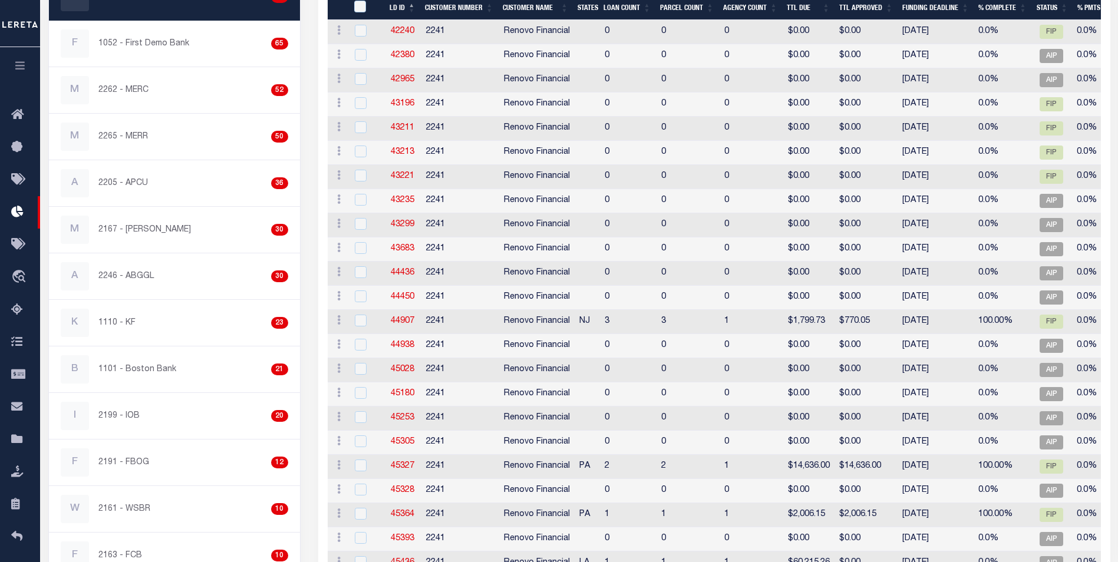
scroll to position [431, 0]
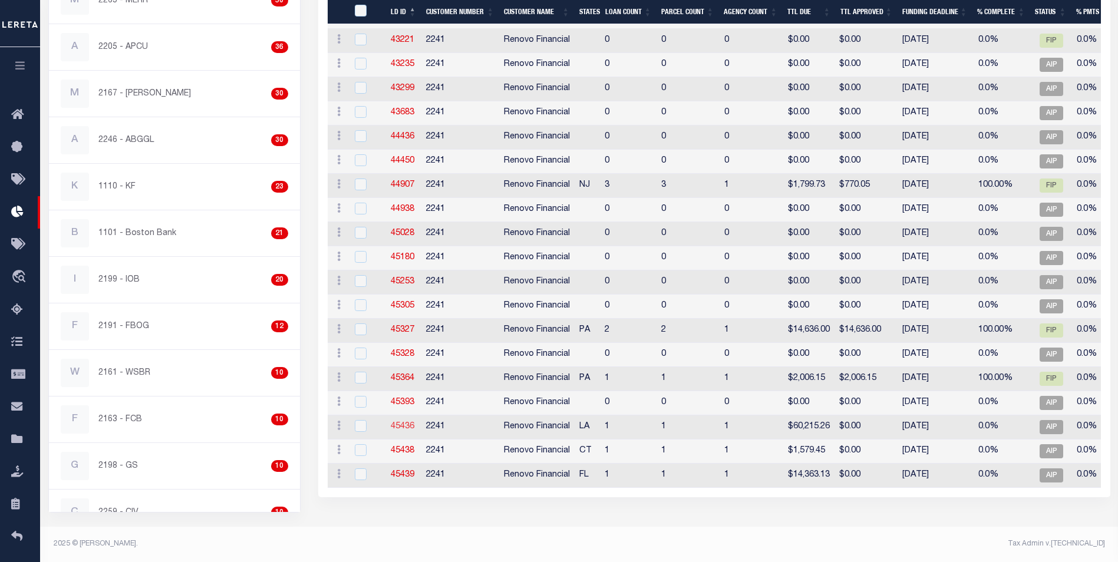
click at [398, 424] on link "45436" at bounding box center [403, 427] width 24 height 8
checkbox input "true"
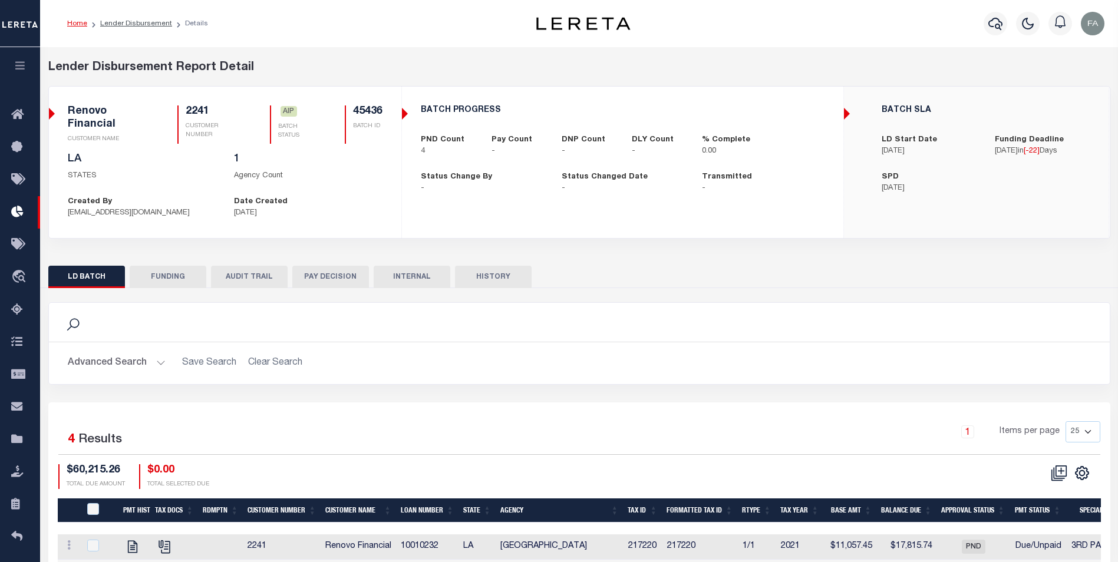
scroll to position [129, 0]
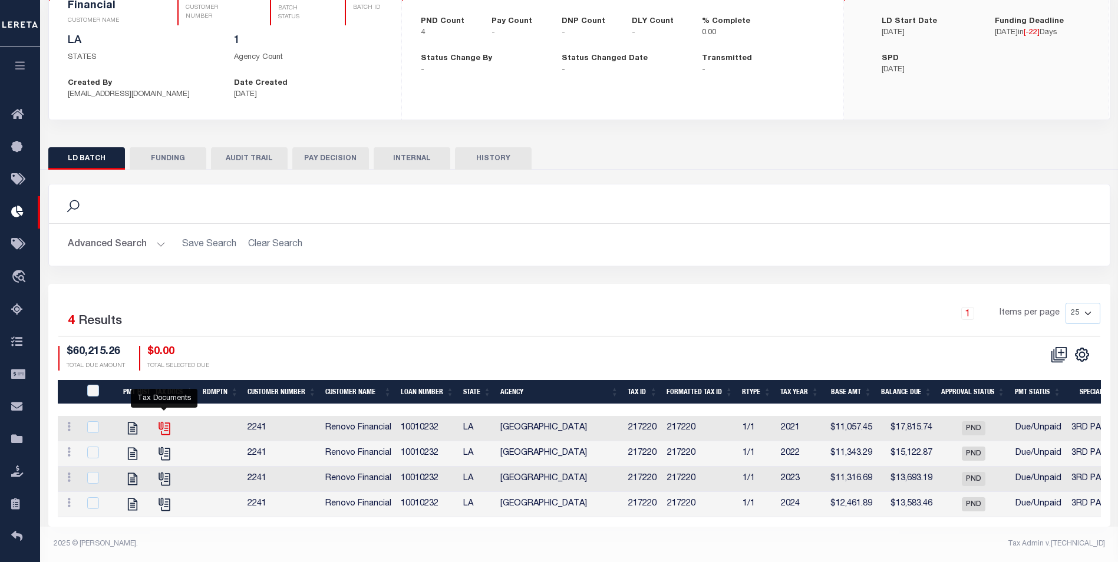
click at [167, 421] on icon "" at bounding box center [164, 428] width 15 height 15
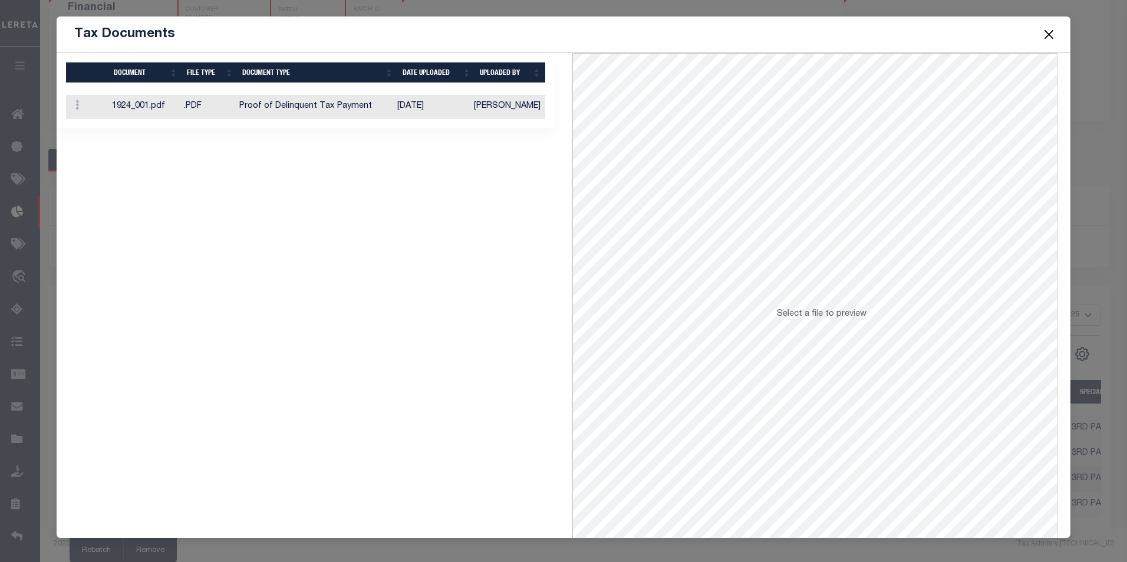
drag, startPoint x: 223, startPoint y: 112, endPoint x: 249, endPoint y: 117, distance: 26.5
click at [223, 111] on td ".PDF" at bounding box center [206, 107] width 55 height 24
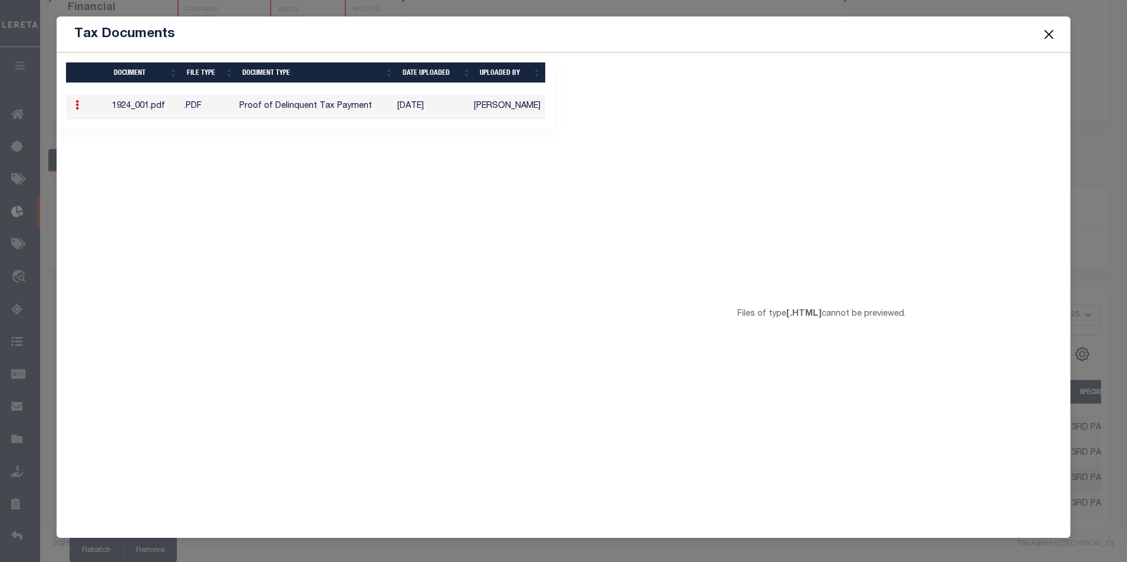
click at [1051, 33] on button "Close" at bounding box center [1048, 34] width 15 height 15
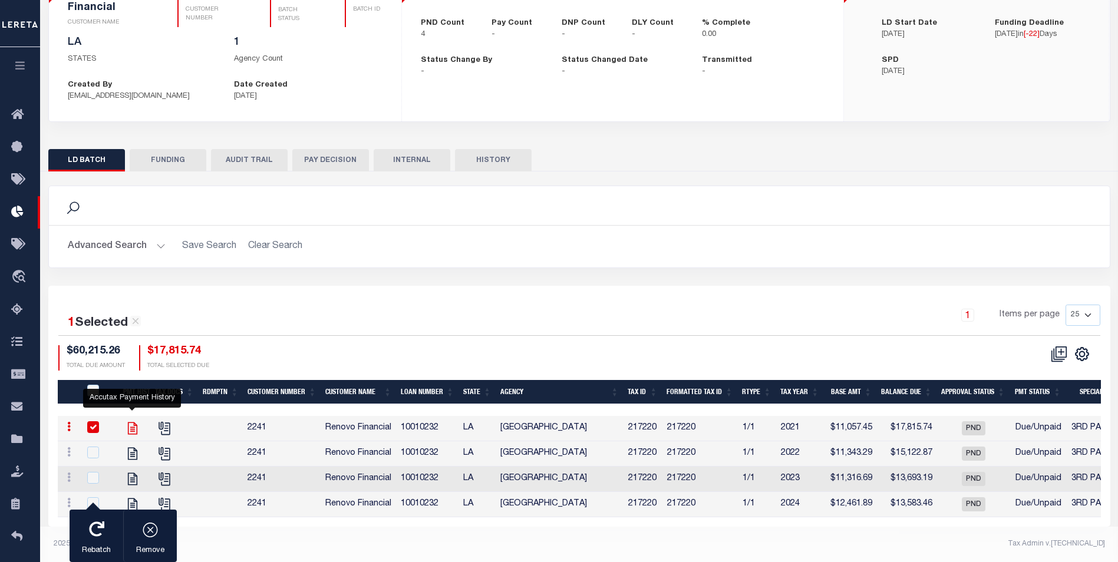
click at [126, 421] on icon "" at bounding box center [132, 428] width 15 height 15
checkbox input "false"
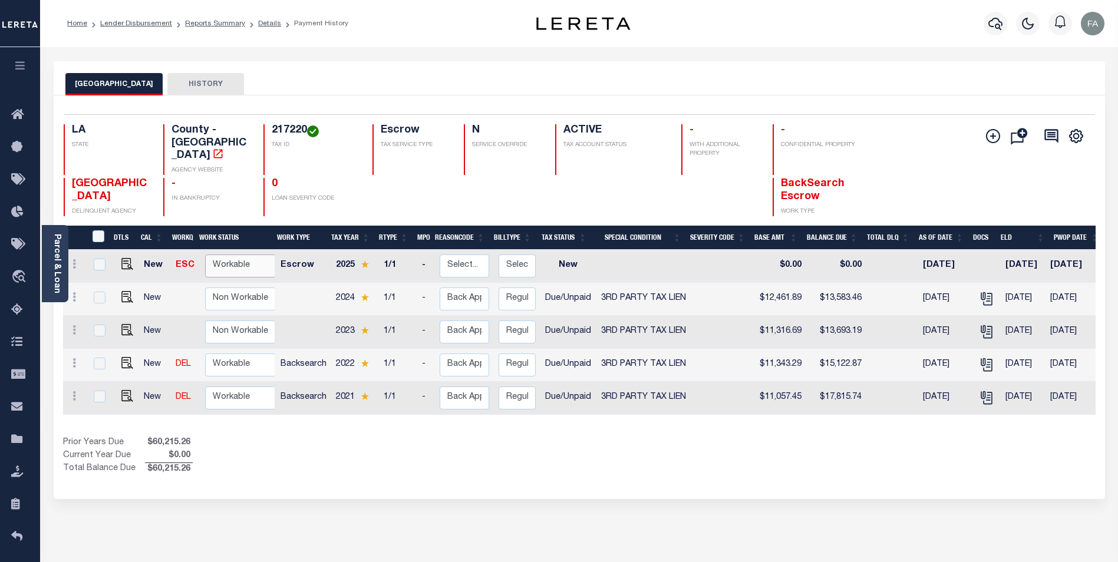
click at [251, 265] on select "Non Workable Workable" at bounding box center [240, 266] width 71 height 23
checkbox input "true"
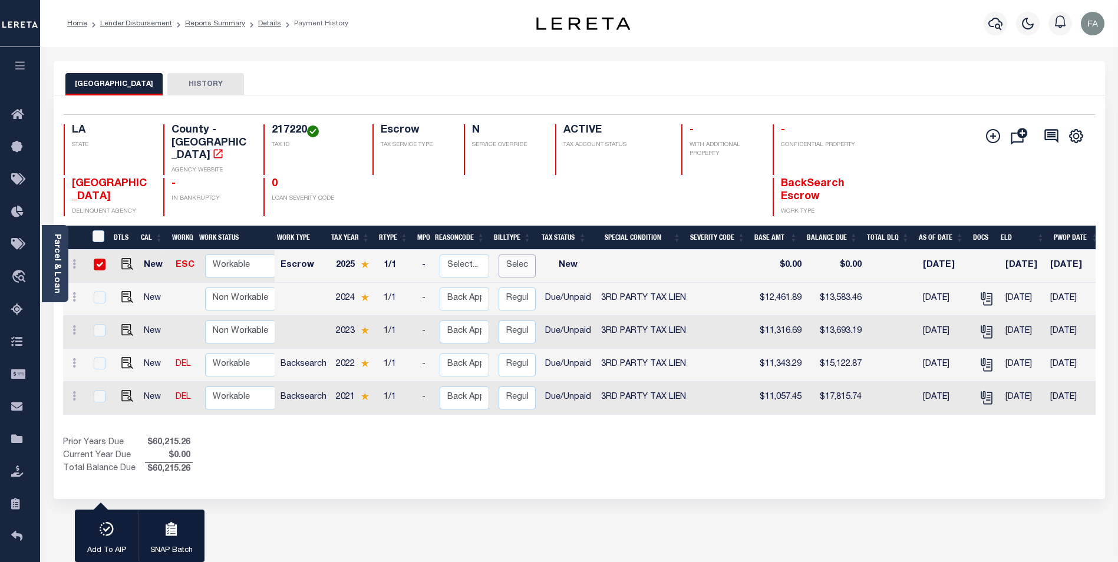
click at [518, 263] on select "Select... Regular Delinquent Supplemental Corrected/Adjusted Bill - Re-Report C…" at bounding box center [517, 266] width 37 height 23
checkbox input "false"
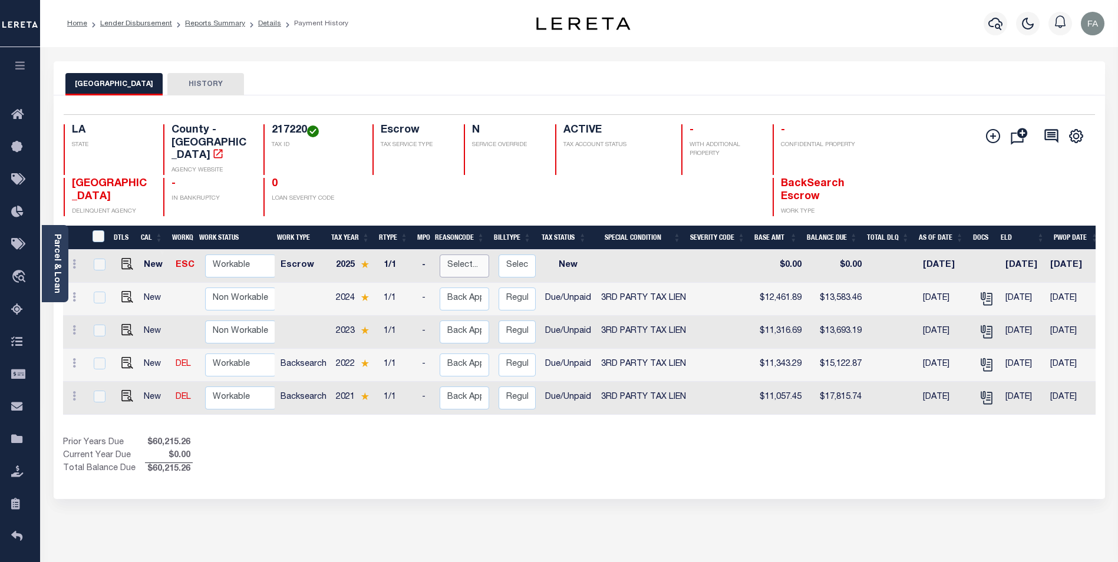
click at [473, 261] on select "Select... Payment Reversal Taxable Value Change Assessment Change Occupancy Tax…" at bounding box center [465, 266] width 50 height 23
checkbox input "true"
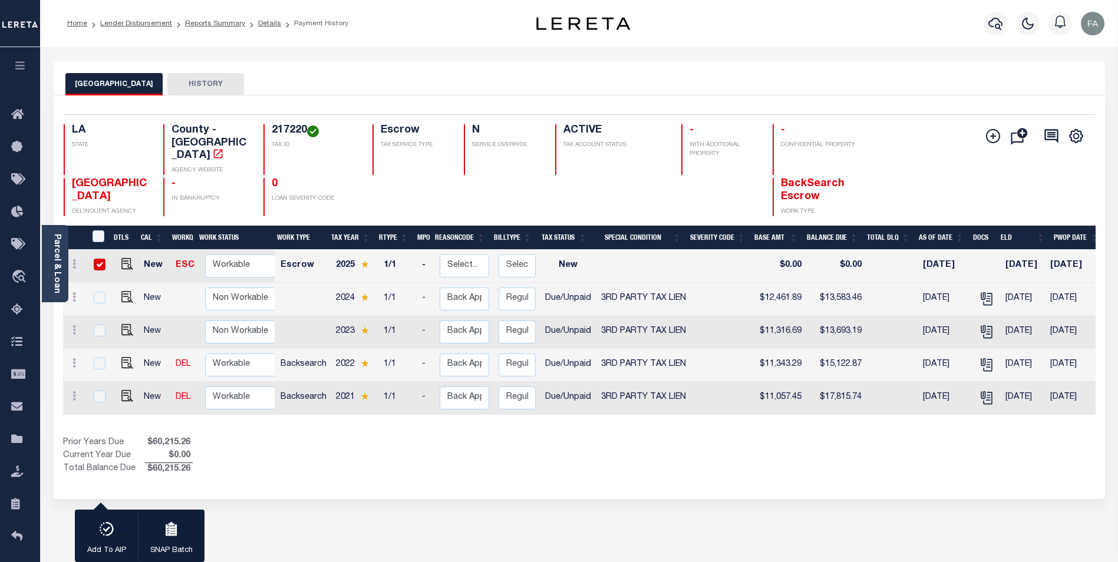
click at [494, 262] on td "Select... Regular Delinquent Supplemental Corrected/Adjusted Bill - Re-Report C…" at bounding box center [517, 266] width 47 height 33
checkbox input "false"
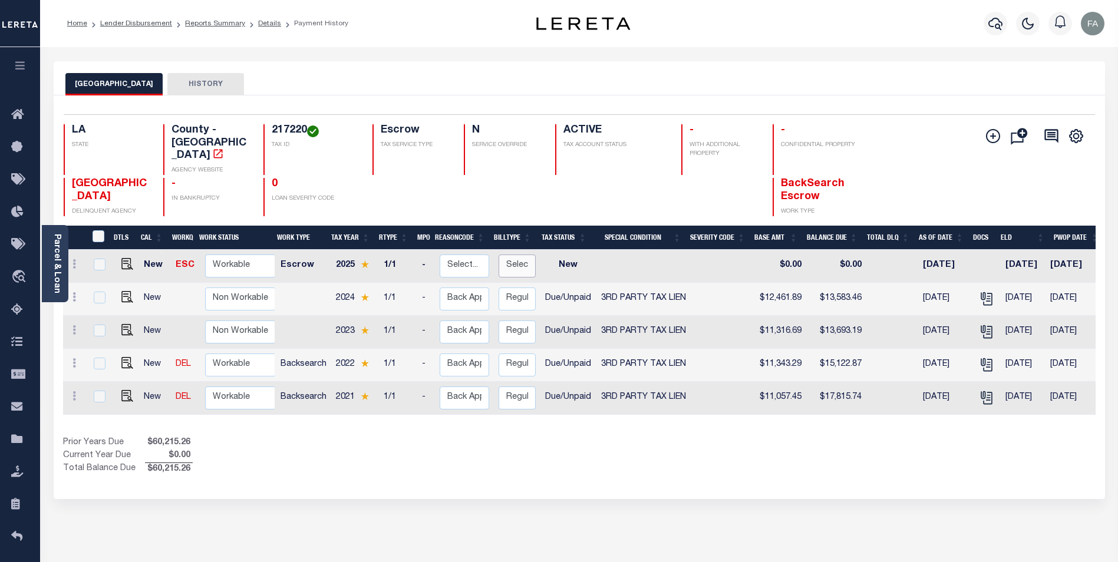
click at [510, 259] on select "Select... Regular Delinquent Supplemental Corrected/Adjusted Bill - Re-Report C…" at bounding box center [517, 266] width 37 height 23
checkbox input "true"
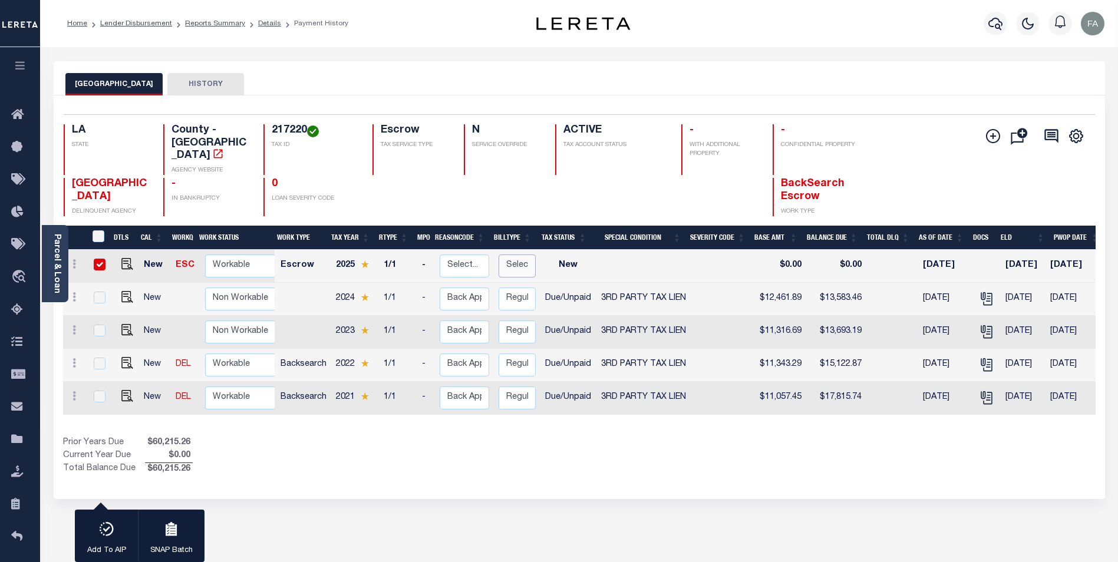
select select "2"
click at [499, 255] on select "Select... Regular Delinquent Supplemental Corrected/Adjusted Bill - Re-Report C…" at bounding box center [517, 266] width 37 height 23
checkbox input "false"
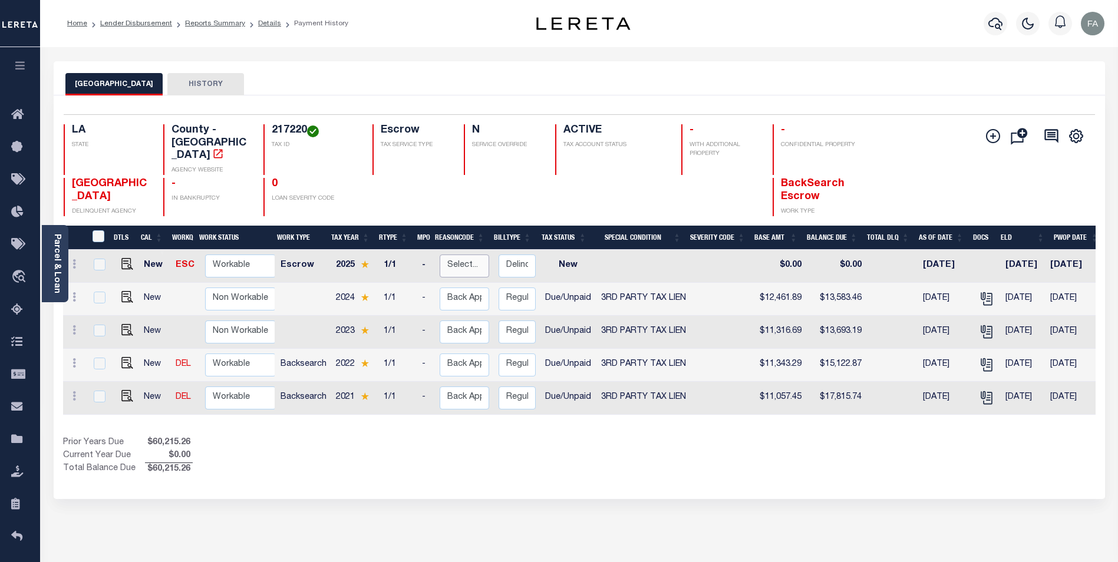
click at [462, 265] on select "Select... Payment Reversal Taxable Value Change Assessment Change Occupancy Tax…" at bounding box center [465, 266] width 50 height 23
checkbox input "true"
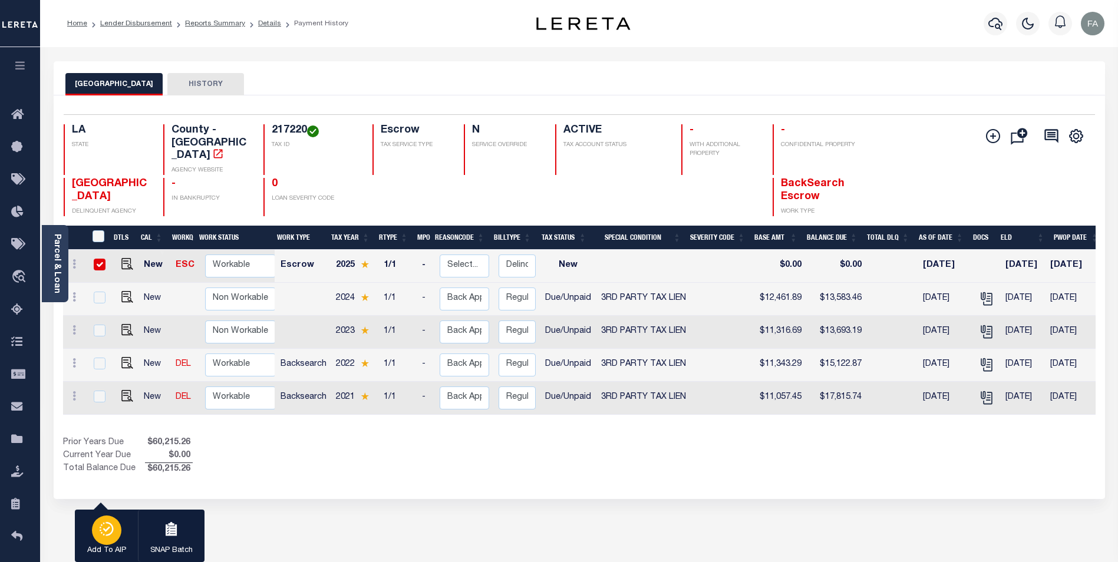
click at [120, 526] on div "button" at bounding box center [106, 530] width 29 height 29
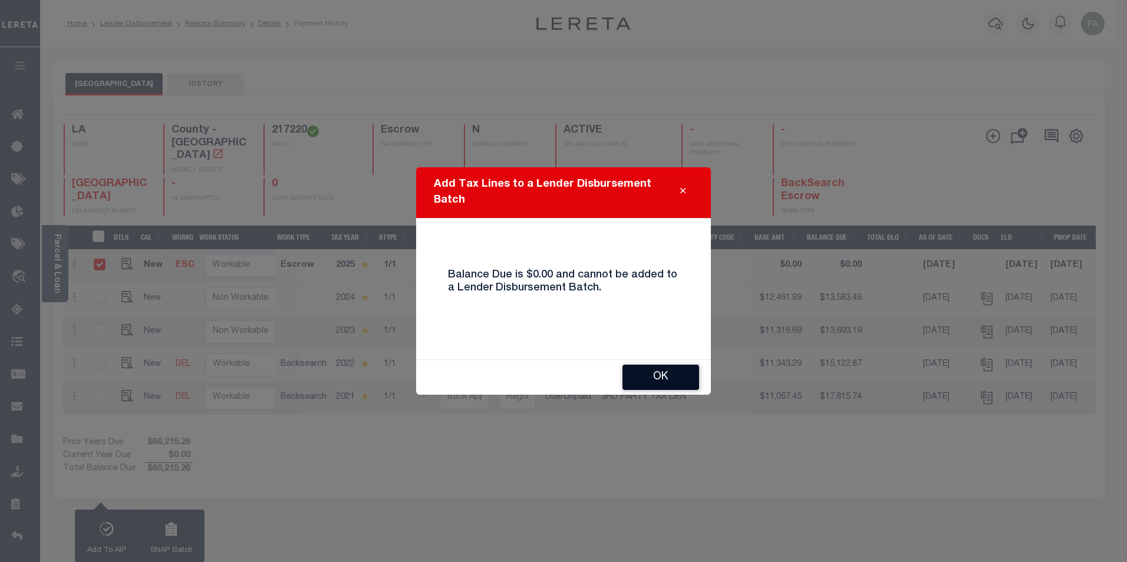
click at [648, 370] on button "OK" at bounding box center [660, 377] width 77 height 25
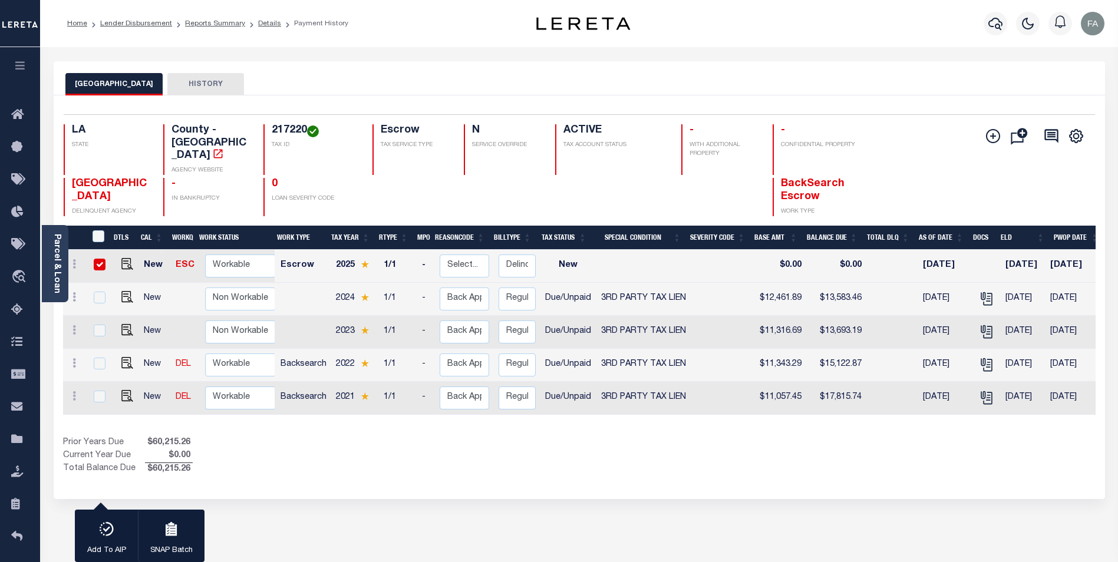
click at [98, 261] on input "checkbox" at bounding box center [100, 265] width 12 height 12
checkbox input "false"
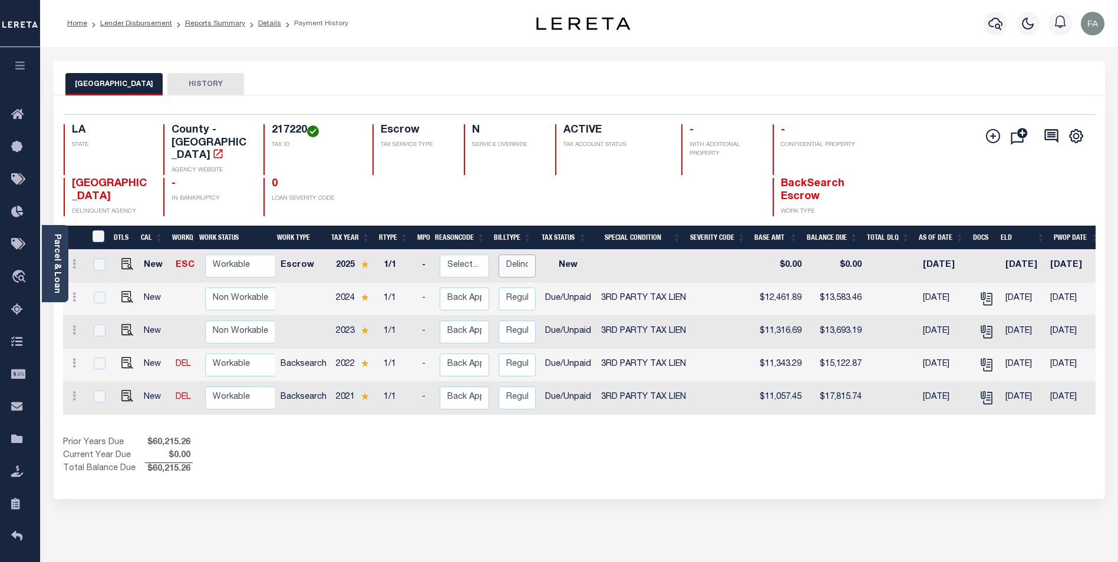
click at [505, 266] on select "Select... Regular Delinquent Supplemental Corrected/Adjusted Bill - Re-Report C…" at bounding box center [517, 266] width 37 height 23
checkbox input "true"
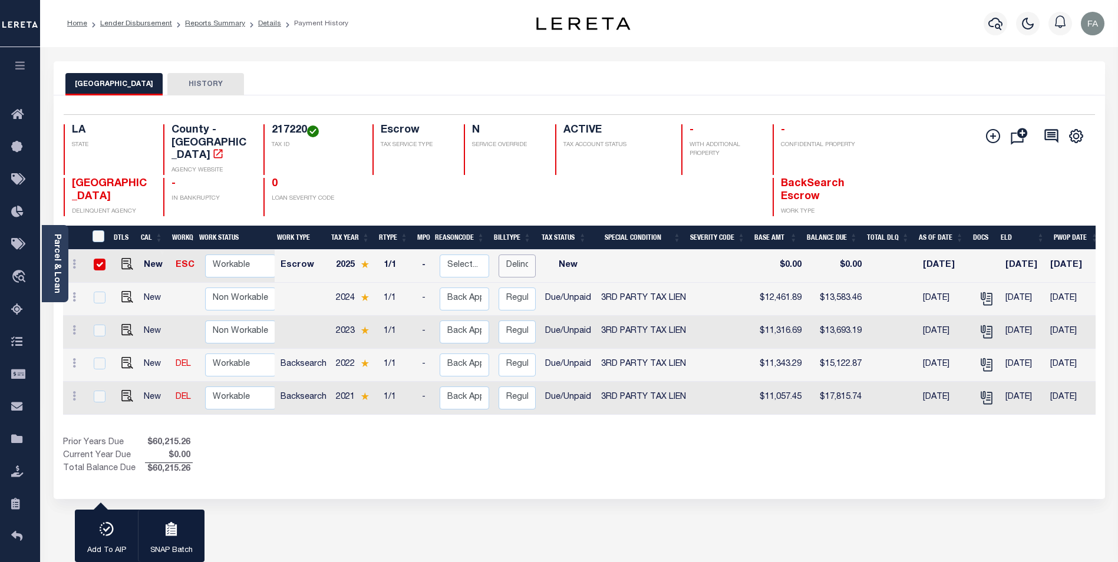
select select "1"
click at [499, 255] on select "Select... Regular Delinquent Supplemental Corrected/Adjusted Bill - Re-Report C…" at bounding box center [517, 266] width 37 height 23
checkbox input "false"
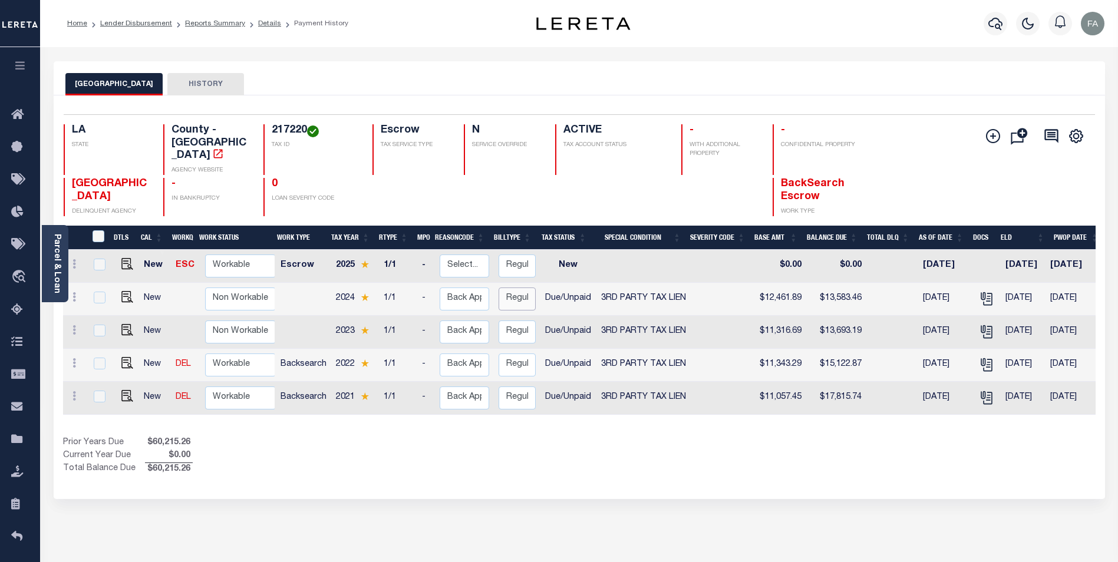
click at [508, 295] on select "Select... Regular Delinquent Supplemental Corrected/Adjusted Bill - Re-Report C…" at bounding box center [517, 299] width 37 height 23
checkbox input "true"
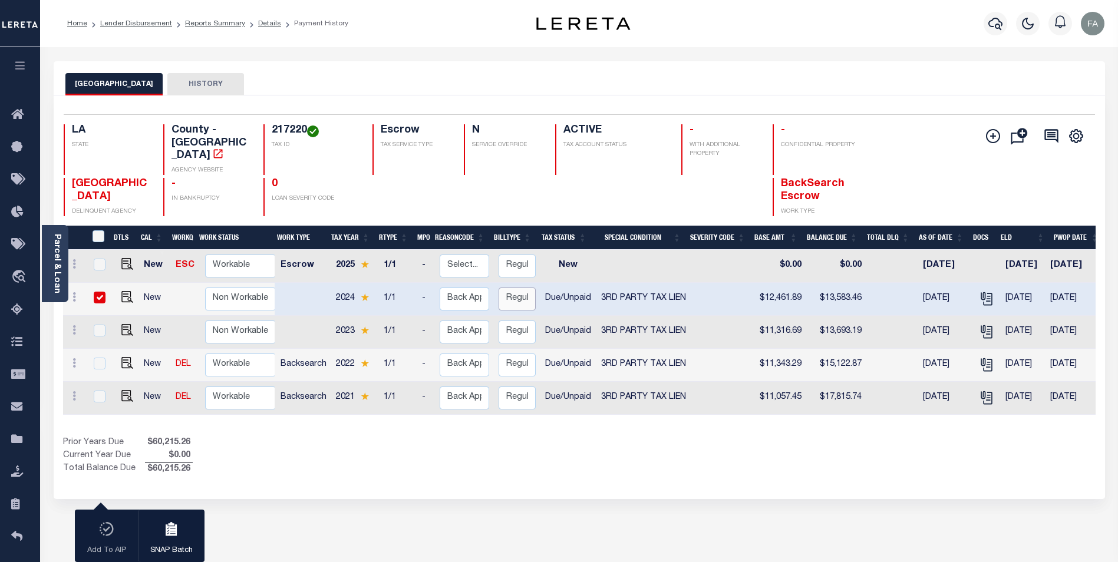
select select "2"
click at [499, 288] on select "Select... Regular Delinquent Supplemental Corrected/Adjusted Bill - Re-Report C…" at bounding box center [517, 299] width 37 height 23
checkbox input "false"
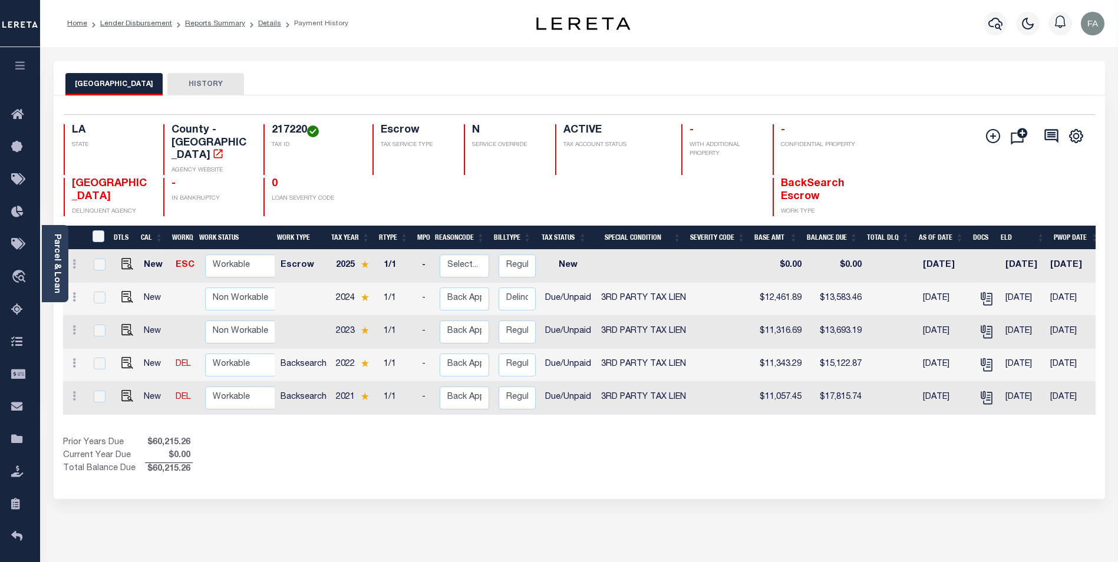
click at [563, 298] on td "Due/Unpaid" at bounding box center [568, 299] width 55 height 33
checkbox input "true"
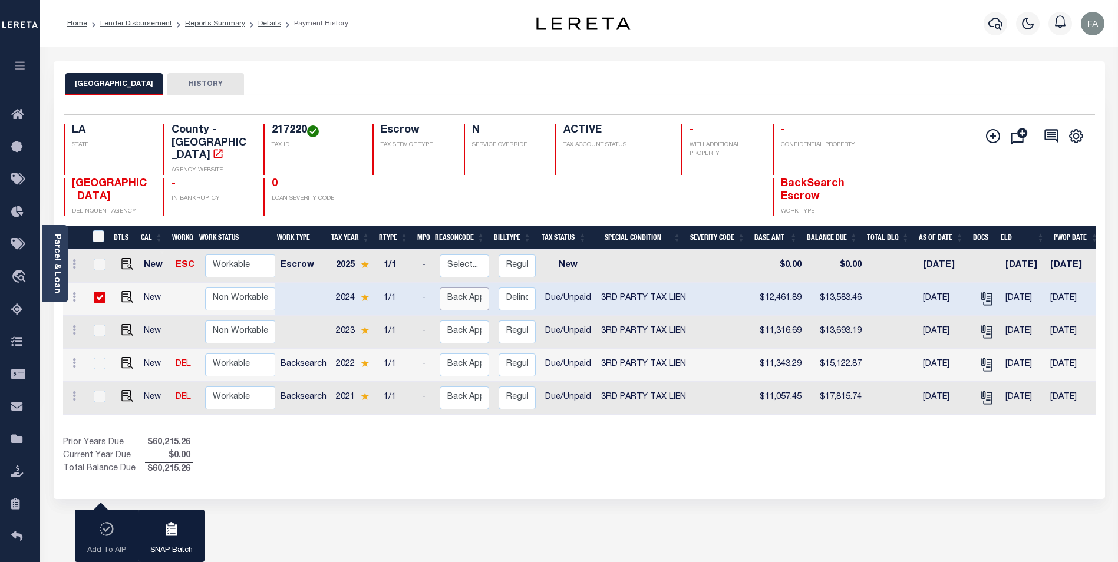
click at [465, 293] on select "Select... Payment Reversal Taxable Value Change Assessment Change Occupancy Tax…" at bounding box center [465, 299] width 50 height 23
checkbox input "false"
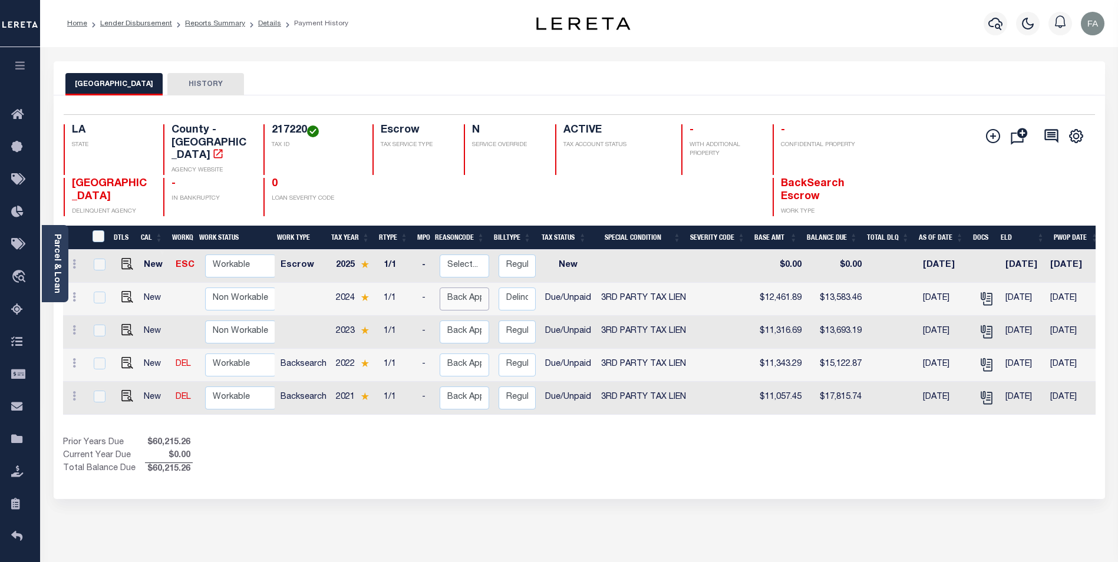
click at [462, 293] on select "Select... Payment Reversal Taxable Value Change Assessment Change Occupancy Tax…" at bounding box center [465, 299] width 50 height 23
checkbox input "true"
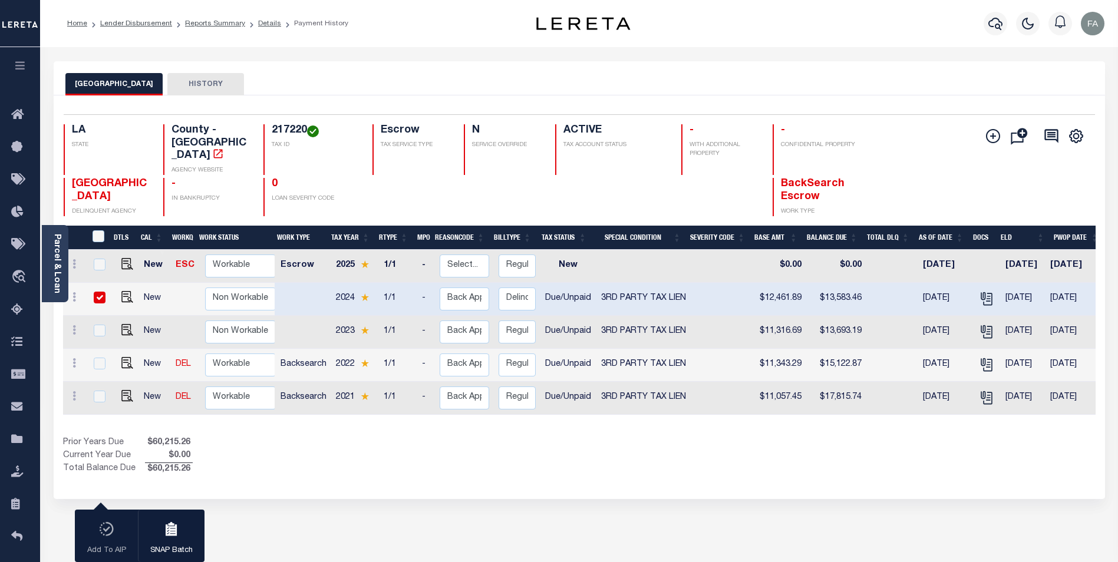
click at [294, 295] on td at bounding box center [303, 299] width 55 height 33
checkbox input "false"
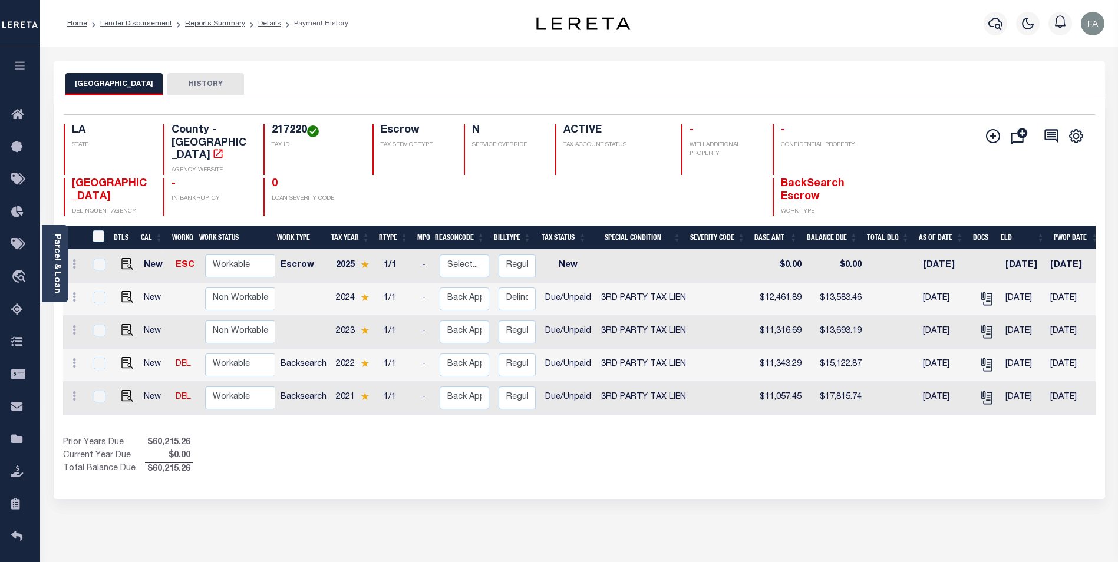
click at [294, 295] on td at bounding box center [303, 299] width 55 height 33
checkbox input "true"
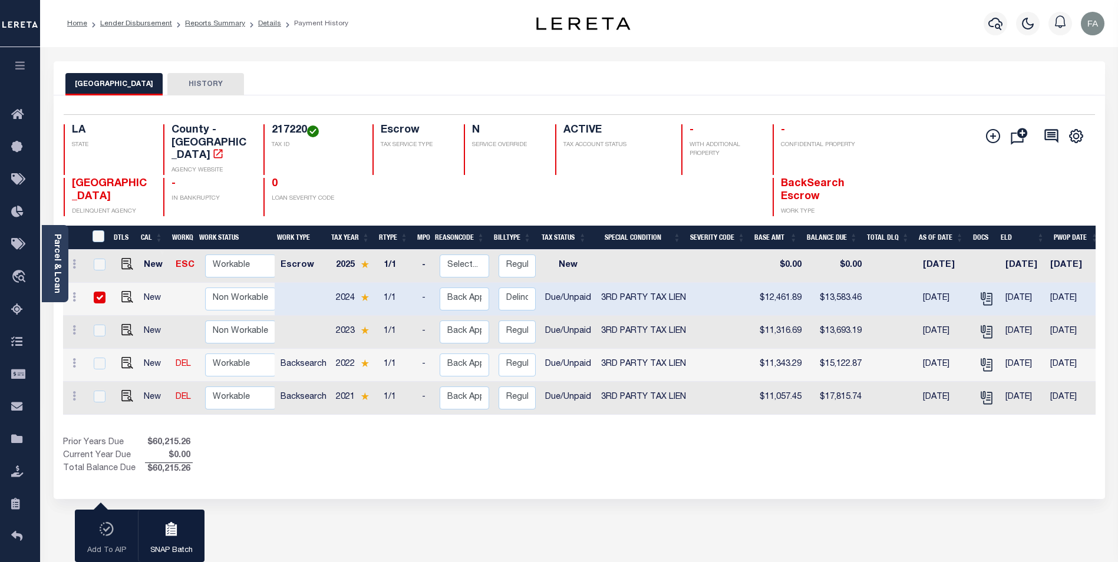
click at [111, 525] on div "Add To AIP SNAP Batch" at bounding box center [140, 536] width 130 height 53
drag, startPoint x: 112, startPoint y: 530, endPoint x: 104, endPoint y: 530, distance: 7.7
click at [111, 530] on div "Add To AIP SNAP Batch" at bounding box center [140, 536] width 130 height 53
click at [103, 530] on div "Add To AIP SNAP Batch" at bounding box center [140, 536] width 130 height 53
click at [175, 532] on icon "button" at bounding box center [172, 529] width 12 height 14
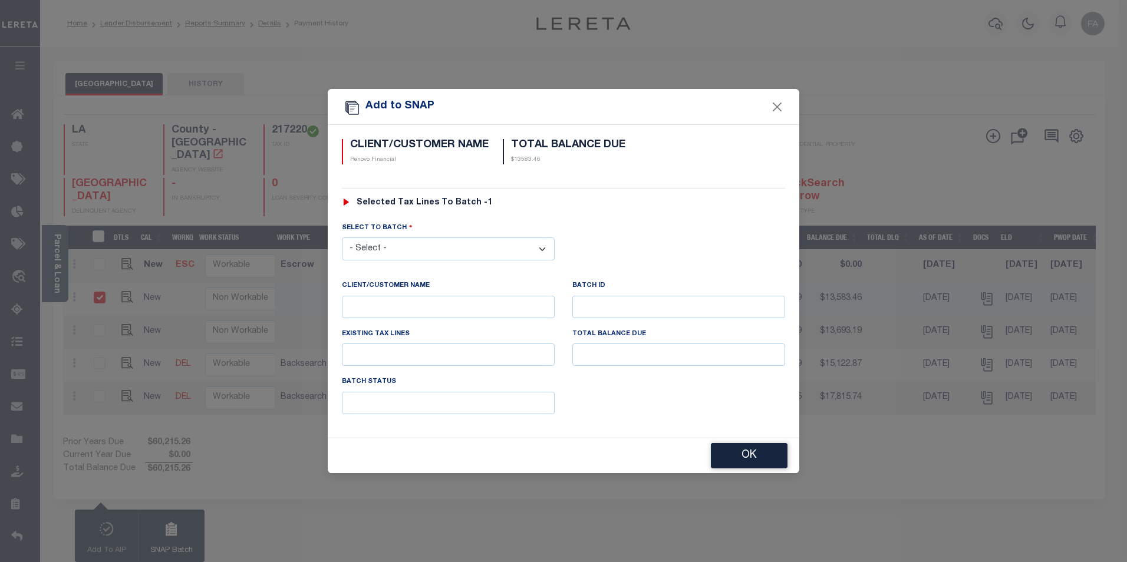
click at [499, 249] on select "- Select -" at bounding box center [448, 249] width 213 height 23
click at [508, 242] on select "- Select -" at bounding box center [448, 249] width 213 height 23
click at [779, 107] on button "Close" at bounding box center [777, 106] width 15 height 15
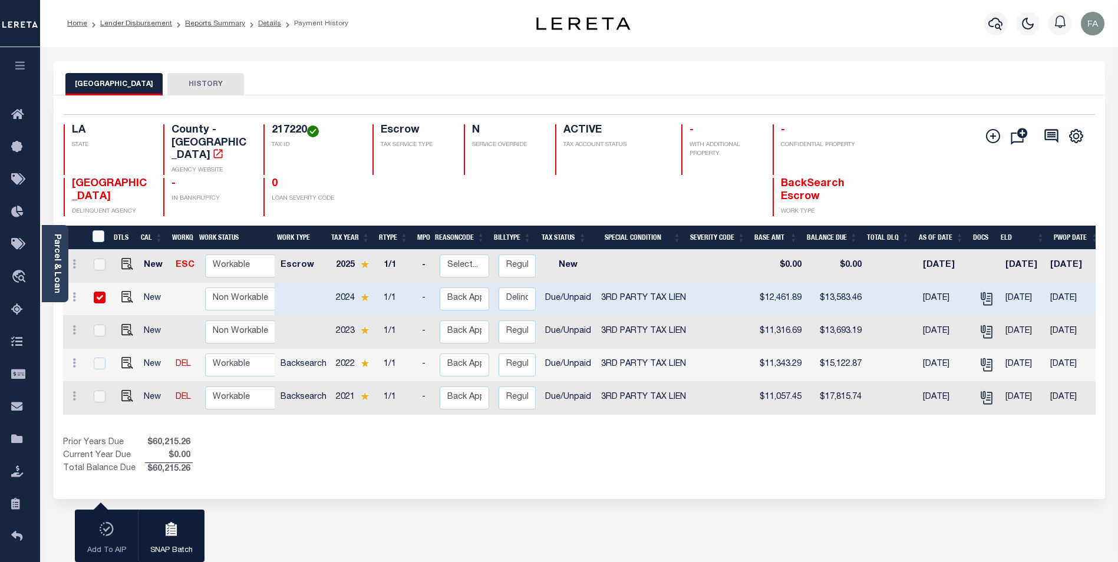
click at [565, 293] on td "Due/Unpaid" at bounding box center [568, 299] width 55 height 33
checkbox input "false"
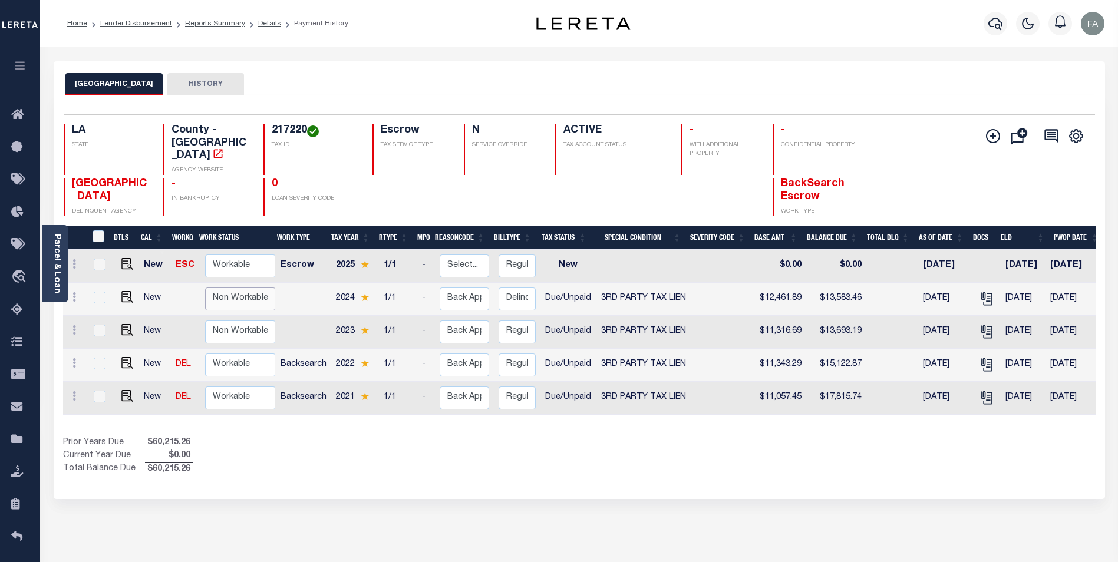
click at [209, 294] on select "Non Workable Workable" at bounding box center [240, 299] width 71 height 23
checkbox input "true"
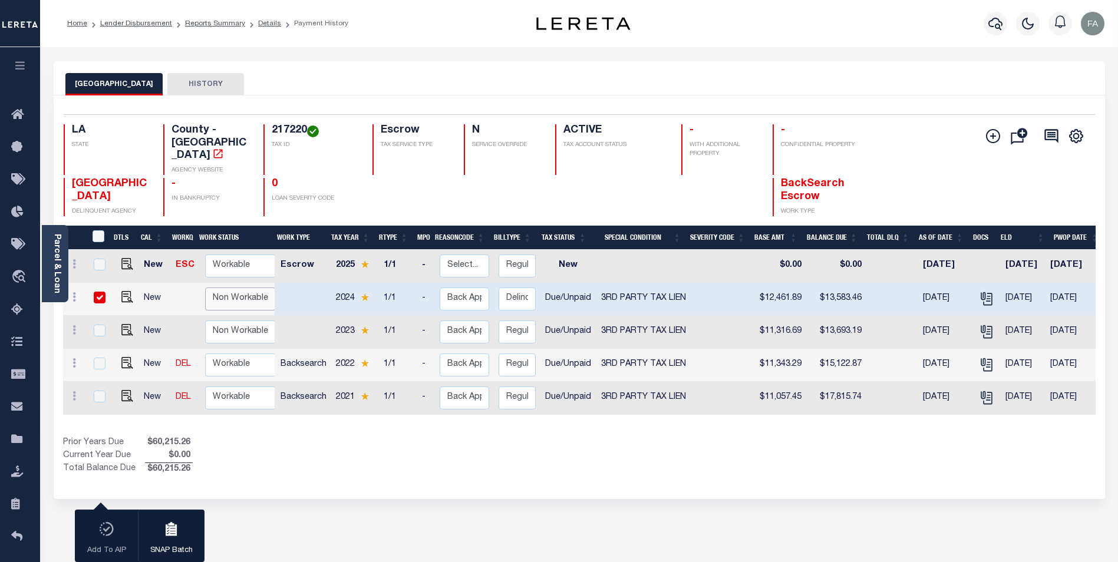
select select "false"
click at [205, 288] on select "Non Workable Workable" at bounding box center [240, 299] width 71 height 23
checkbox input "false"
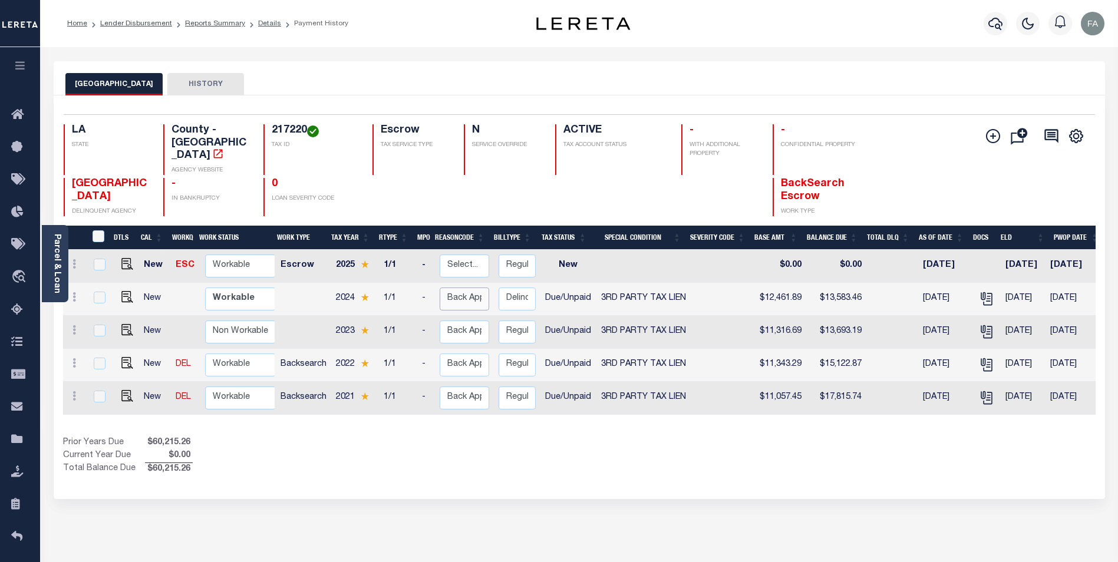
click at [460, 292] on select "Select... Payment Reversal Taxable Value Change Assessment Change Occupancy Tax…" at bounding box center [465, 299] width 50 height 23
checkbox input "true"
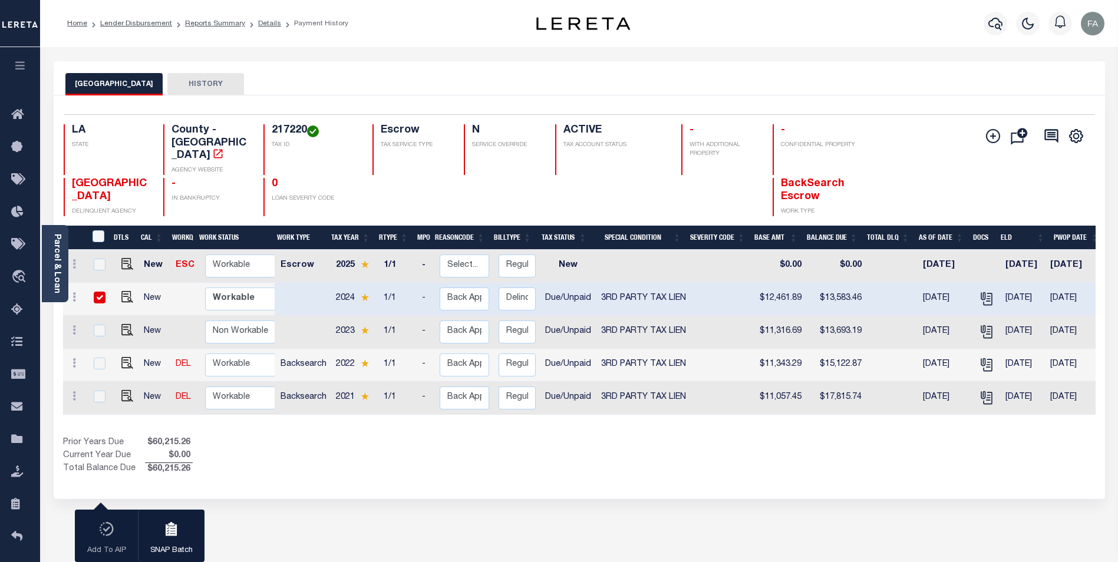
click at [102, 536] on div "Add To AIP SNAP Batch" at bounding box center [140, 536] width 130 height 53
click at [244, 80] on button "HISTORY" at bounding box center [205, 84] width 77 height 22
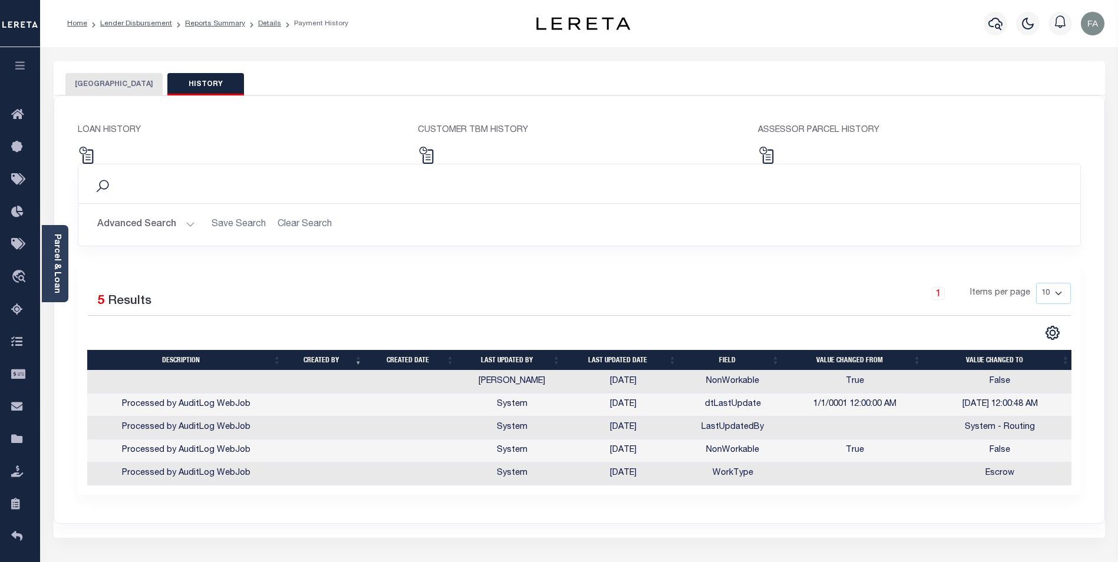
click at [140, 83] on button "EAST BATON ROUGE PARISH" at bounding box center [113, 84] width 97 height 22
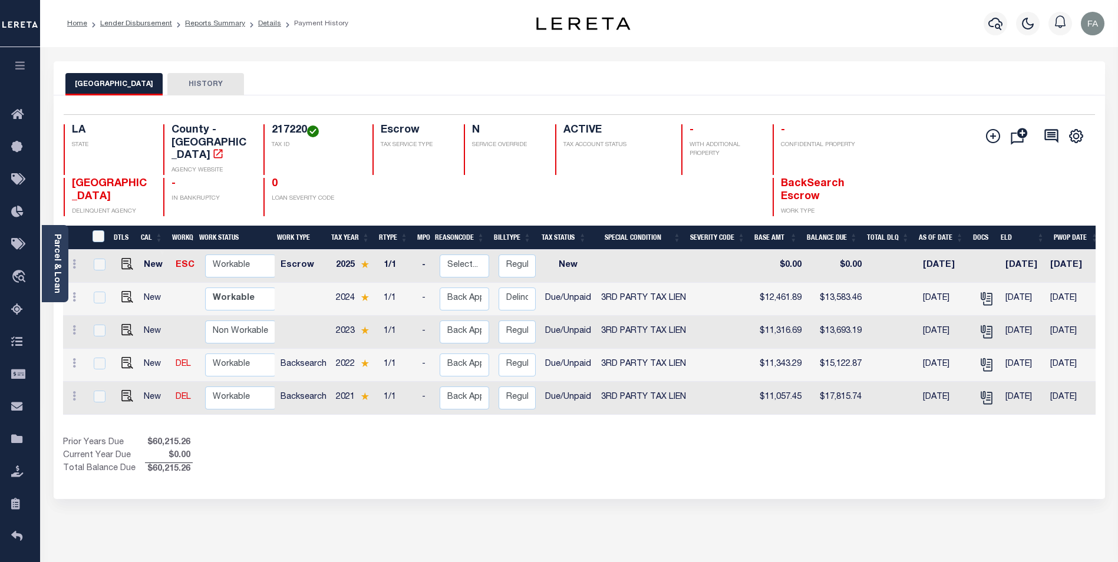
click at [309, 287] on td at bounding box center [303, 299] width 55 height 33
checkbox input "true"
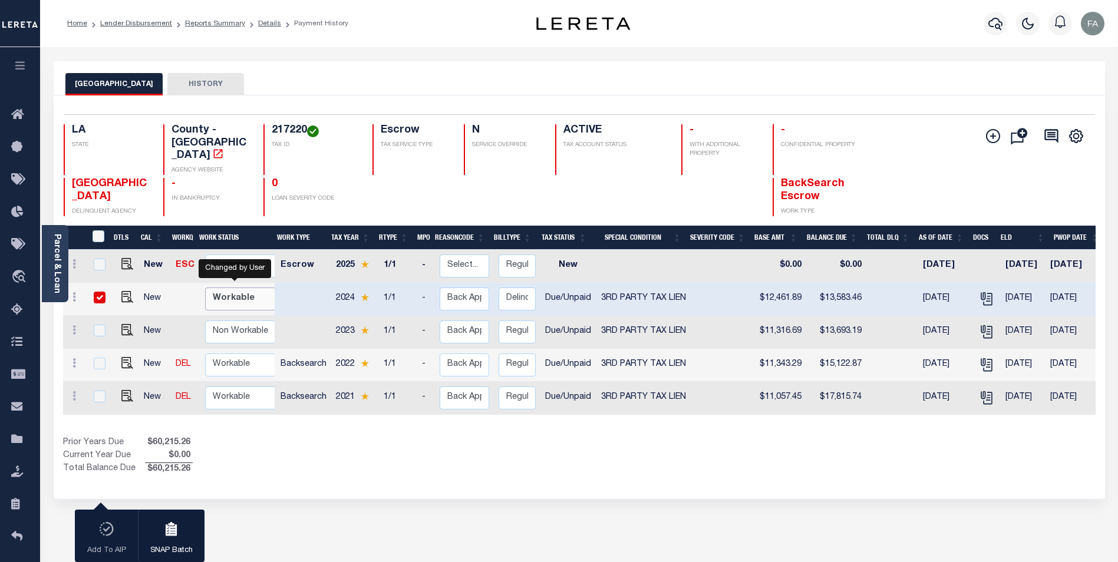
click at [233, 301] on select "Non Workable Workable" at bounding box center [240, 299] width 71 height 23
checkbox input "false"
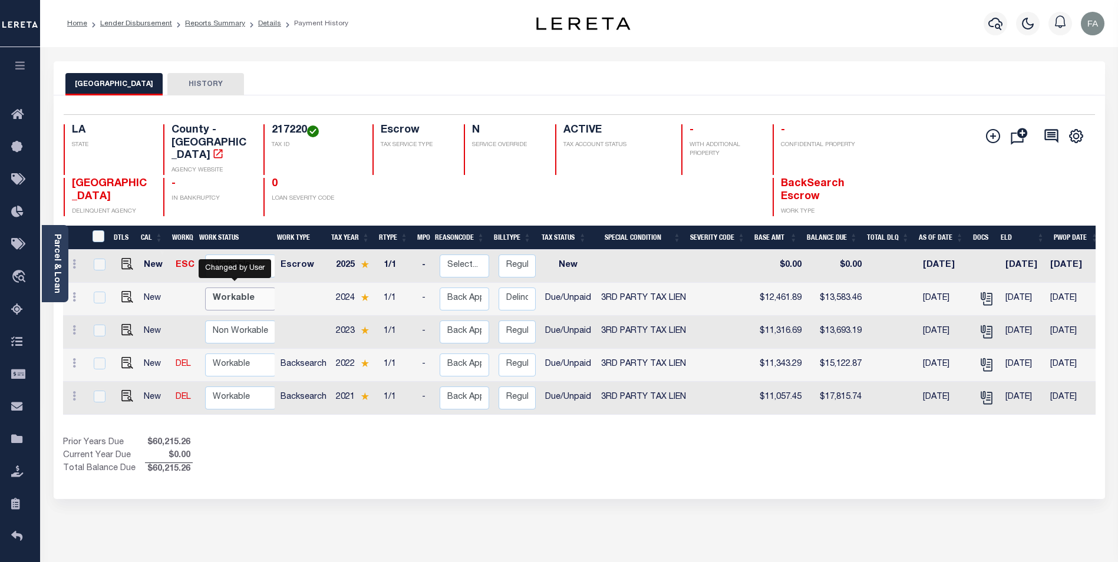
select select "true"
click at [205, 288] on select "Non Workable Workable" at bounding box center [240, 299] width 71 height 23
checkbox input "true"
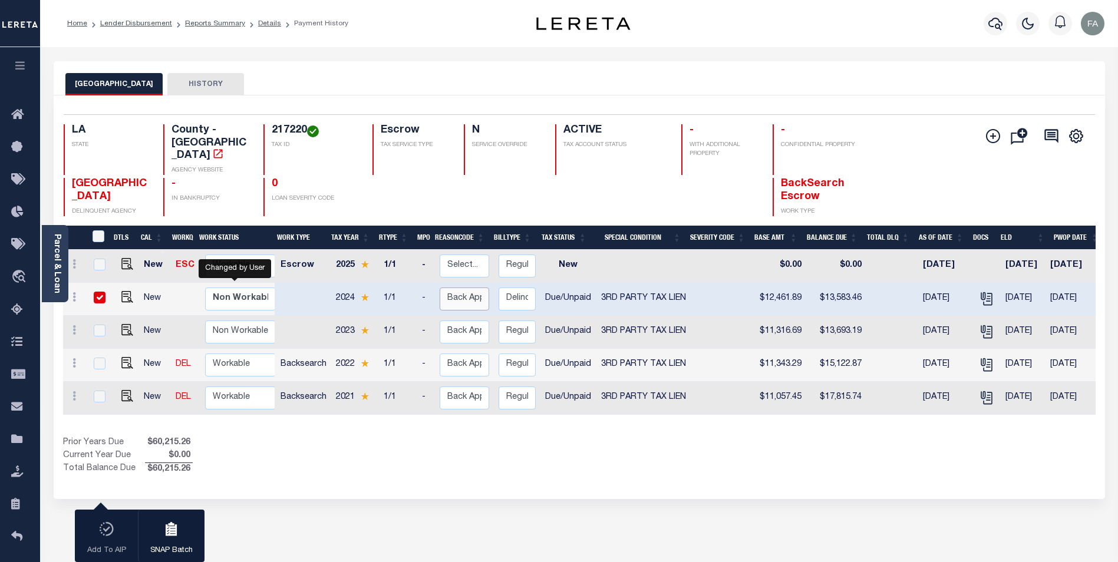
click at [479, 298] on select "Select... Payment Reversal Taxable Value Change Assessment Change Occupancy Tax…" at bounding box center [465, 299] width 50 height 23
checkbox input "false"
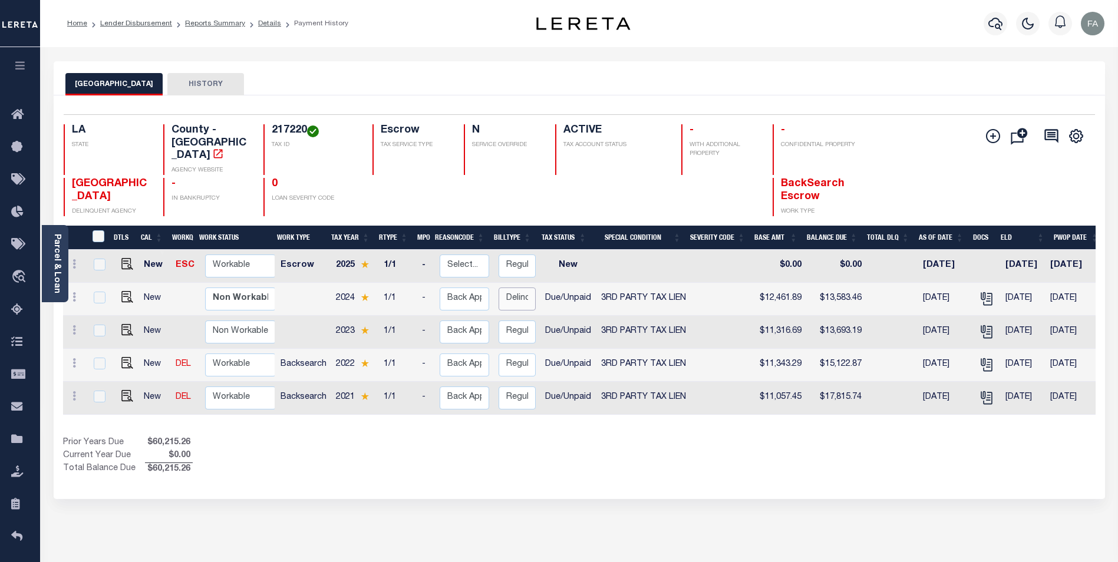
click at [510, 296] on select "Select... Regular Delinquent Supplemental Corrected/Adjusted Bill - Re-Report C…" at bounding box center [517, 299] width 37 height 23
checkbox input "true"
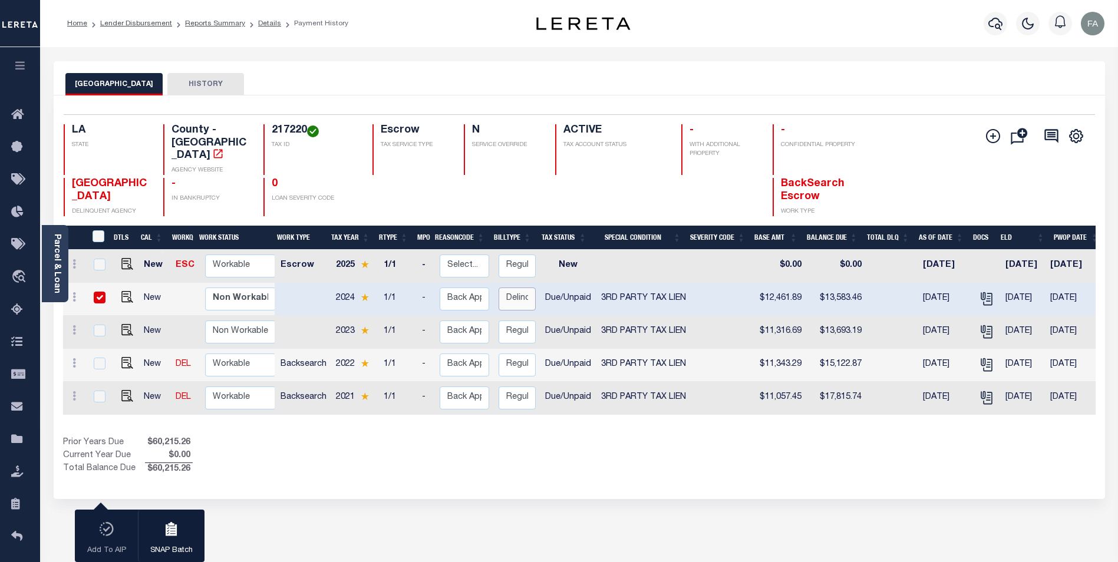
select select "1"
click at [499, 288] on select "Select... Regular Delinquent Supplemental Corrected/Adjusted Bill - Re-Report C…" at bounding box center [517, 299] width 37 height 23
checkbox input "false"
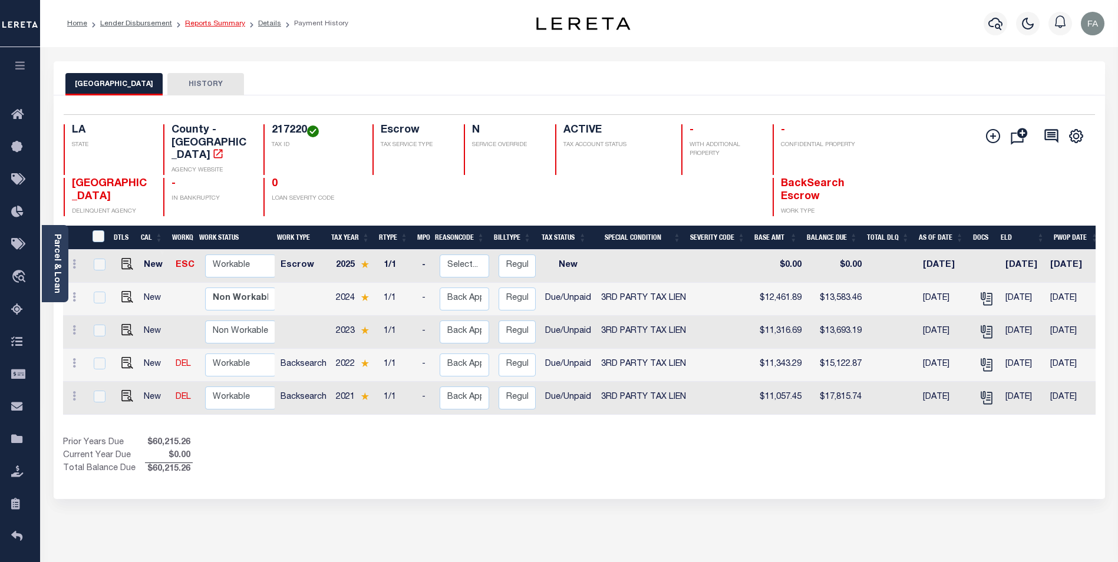
click at [213, 26] on link "Reports Summary" at bounding box center [215, 23] width 60 height 7
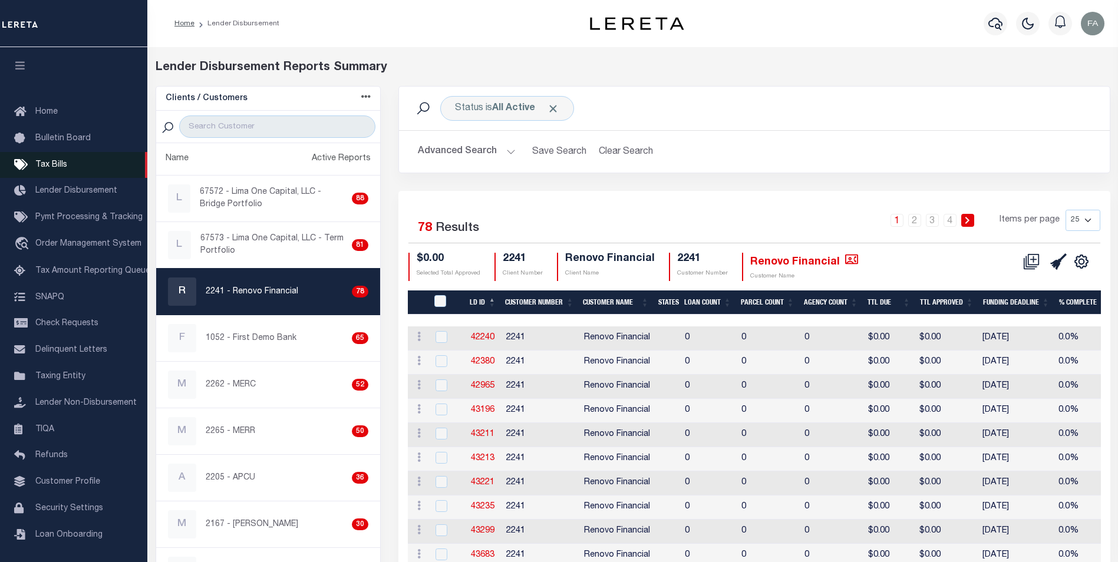
click at [94, 167] on link "Tax Bills" at bounding box center [73, 165] width 147 height 27
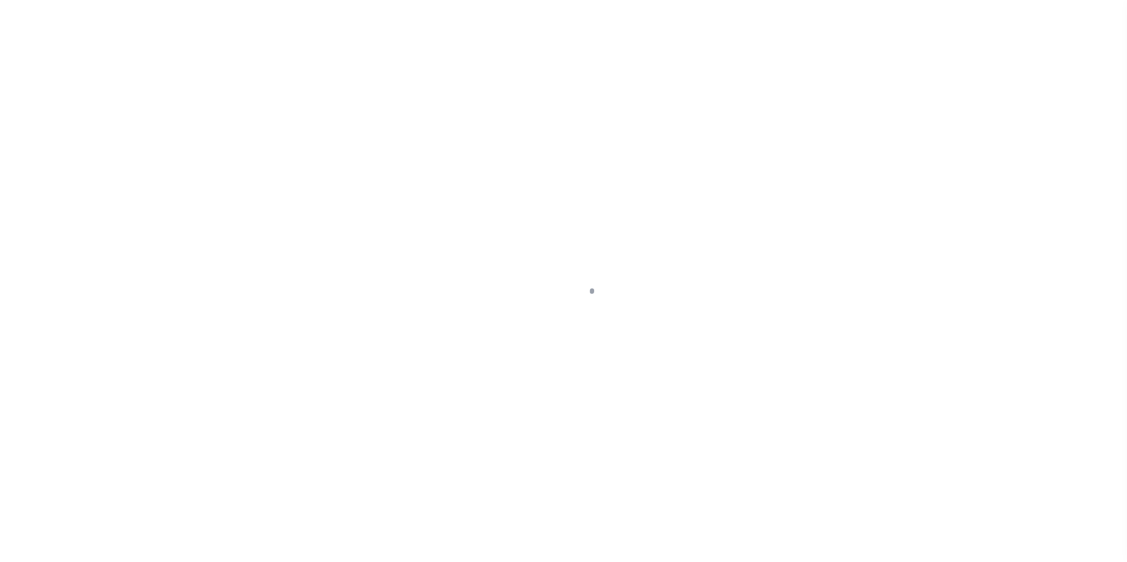
select select
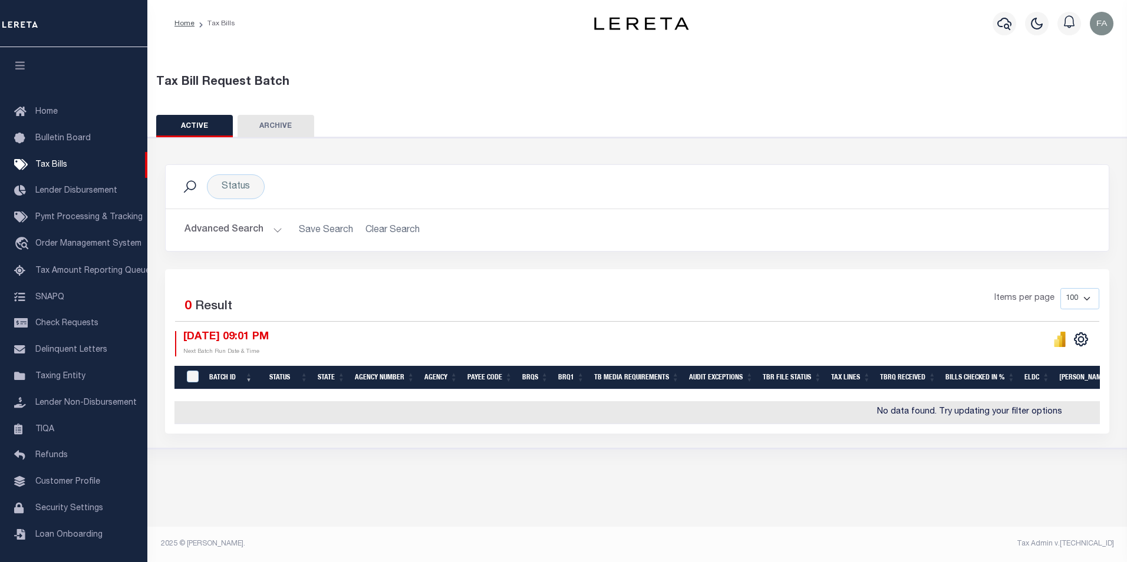
click at [239, 225] on button "Advanced Search" at bounding box center [234, 230] width 98 height 23
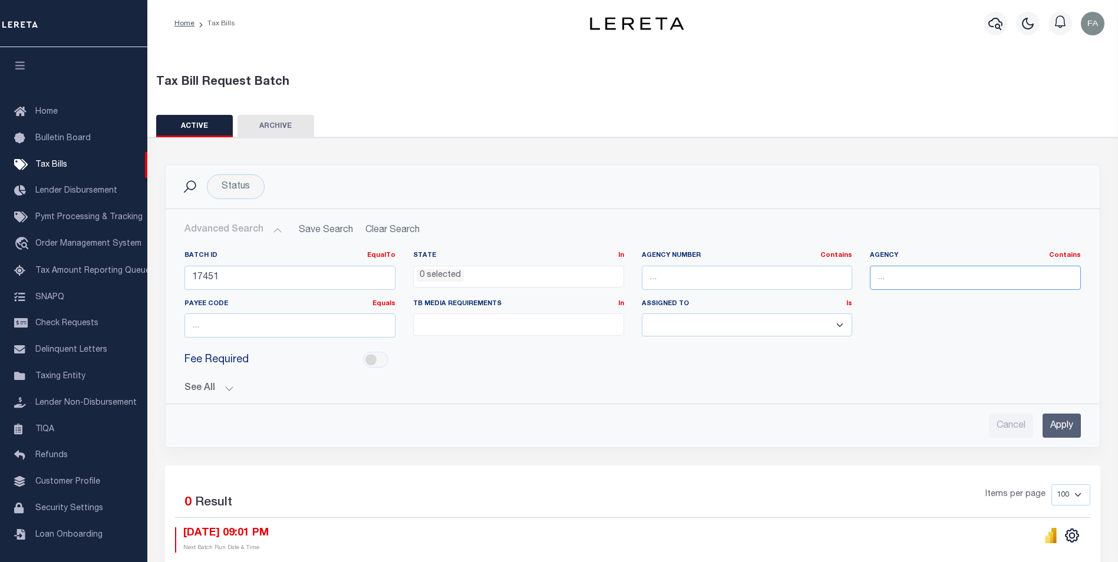
click at [946, 281] on input "text" at bounding box center [975, 278] width 211 height 24
type input "renovo"
click at [1063, 420] on input "Apply" at bounding box center [1062, 426] width 38 height 24
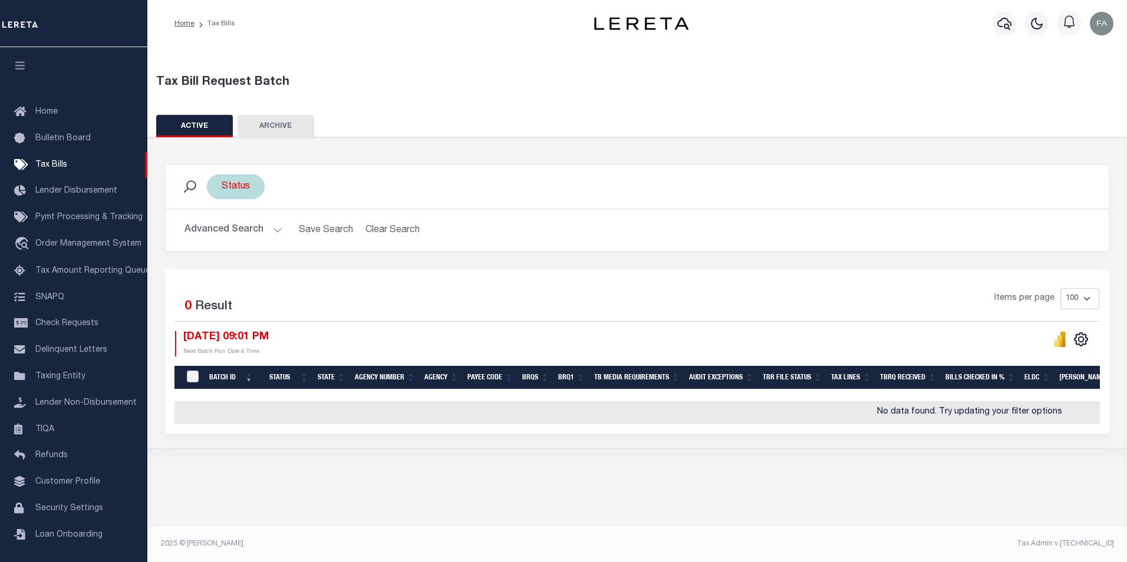
click at [236, 196] on div "Status" at bounding box center [236, 186] width 58 height 25
select select
drag, startPoint x: 347, startPoint y: 243, endPoint x: 340, endPoint y: 243, distance: 7.1
click at [346, 243] on input "Cancel" at bounding box center [331, 237] width 39 height 19
click at [260, 233] on button "Advanced Search" at bounding box center [234, 230] width 98 height 23
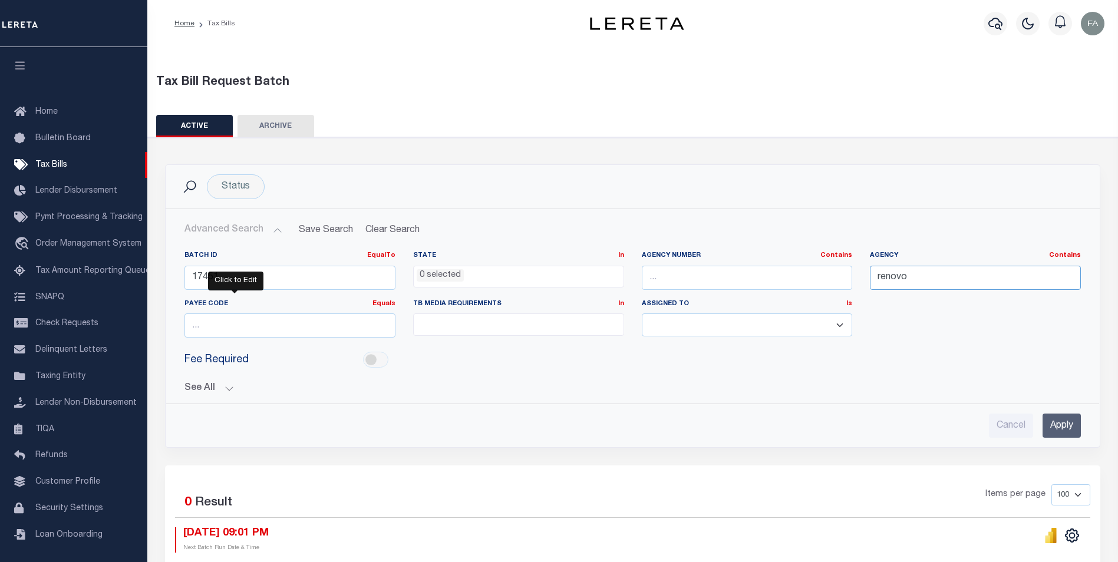
click at [966, 285] on input "renovo" at bounding box center [975, 278] width 211 height 24
type input "renovo financial"
click at [1071, 428] on input "Apply" at bounding box center [1062, 426] width 38 height 24
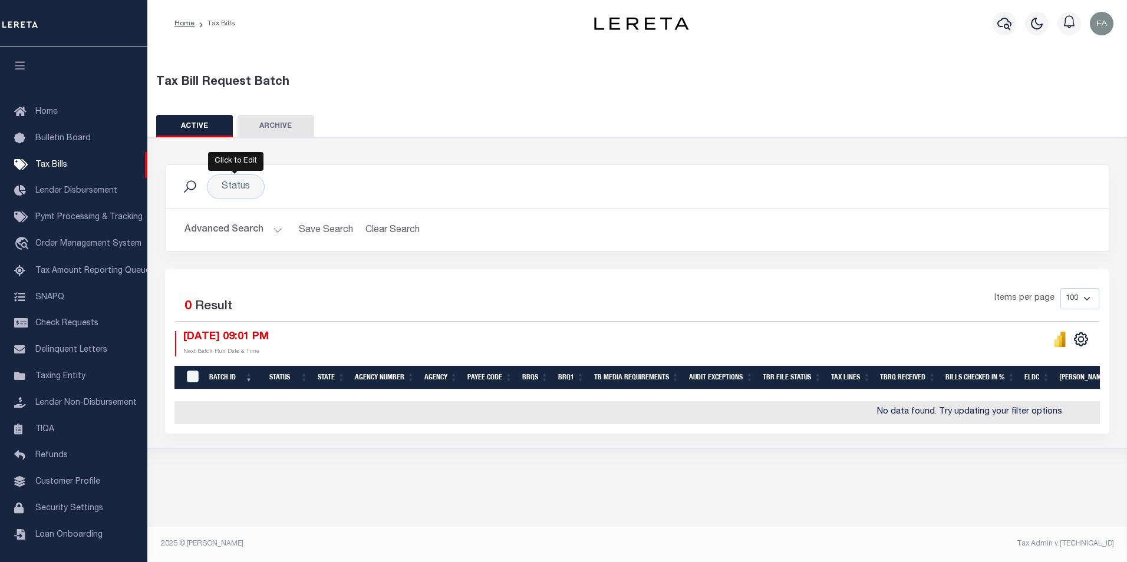
click at [251, 231] on button "Advanced Search" at bounding box center [234, 230] width 98 height 23
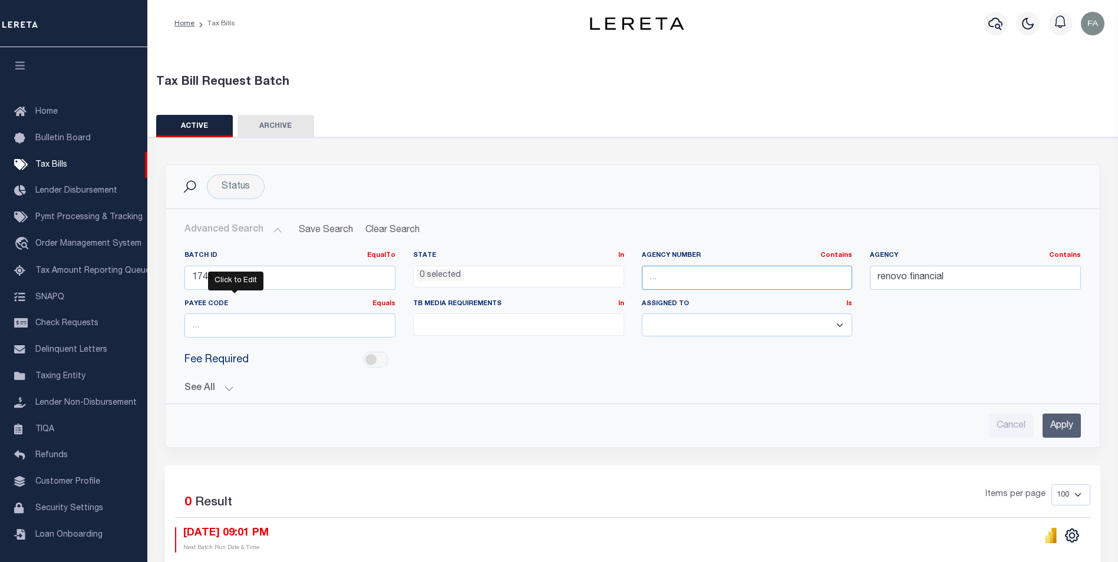
click at [775, 276] on input "text" at bounding box center [747, 278] width 211 height 24
type input "2241"
click at [914, 275] on input "renovo financial" at bounding box center [975, 278] width 211 height 24
click at [1062, 424] on input "Apply" at bounding box center [1062, 426] width 38 height 24
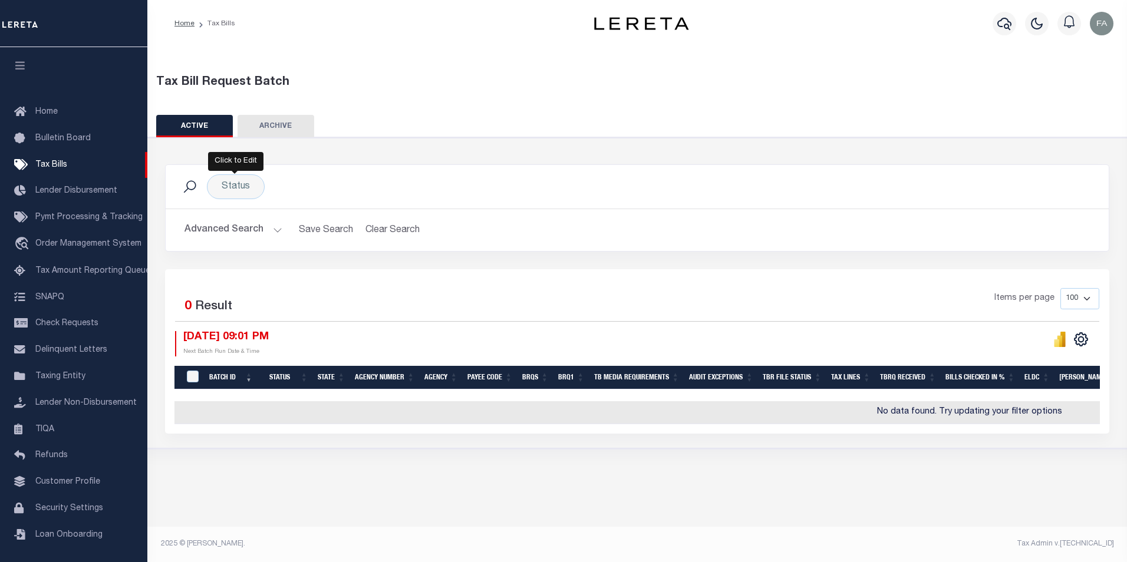
click at [220, 238] on button "Advanced Search" at bounding box center [234, 230] width 98 height 23
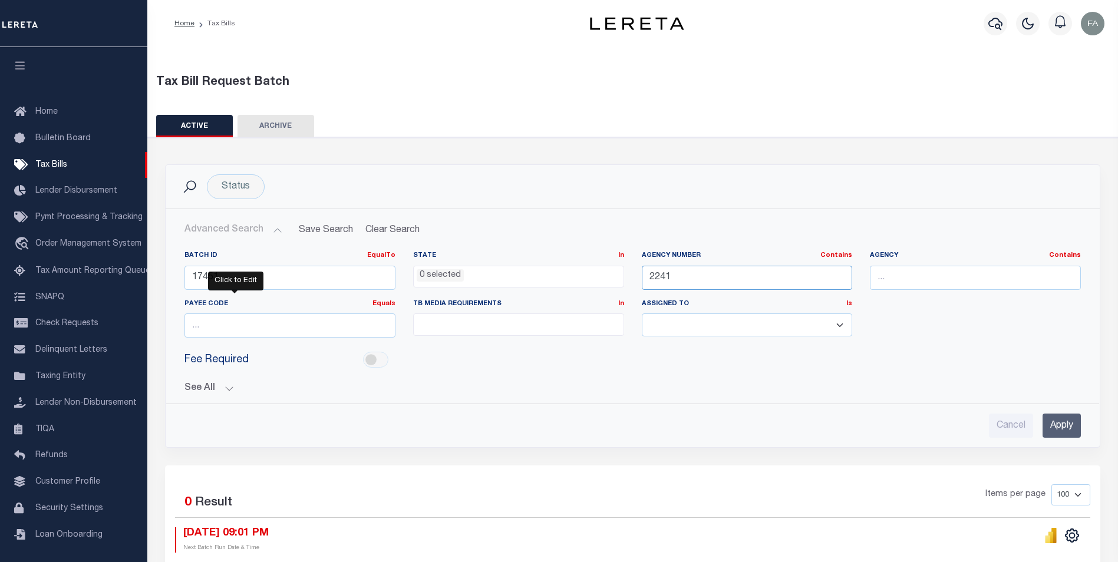
click at [706, 281] on input "2241" at bounding box center [747, 278] width 211 height 24
drag, startPoint x: 710, startPoint y: 281, endPoint x: 633, endPoint y: 282, distance: 77.8
click at [632, 282] on div "Batch ID EqualTo Equals Is Not Equal To Is Greater Than Is Less Than 17451 Stat…" at bounding box center [633, 299] width 914 height 96
click at [884, 268] on input "text" at bounding box center [975, 278] width 211 height 24
type input "BIBB COUNTY"
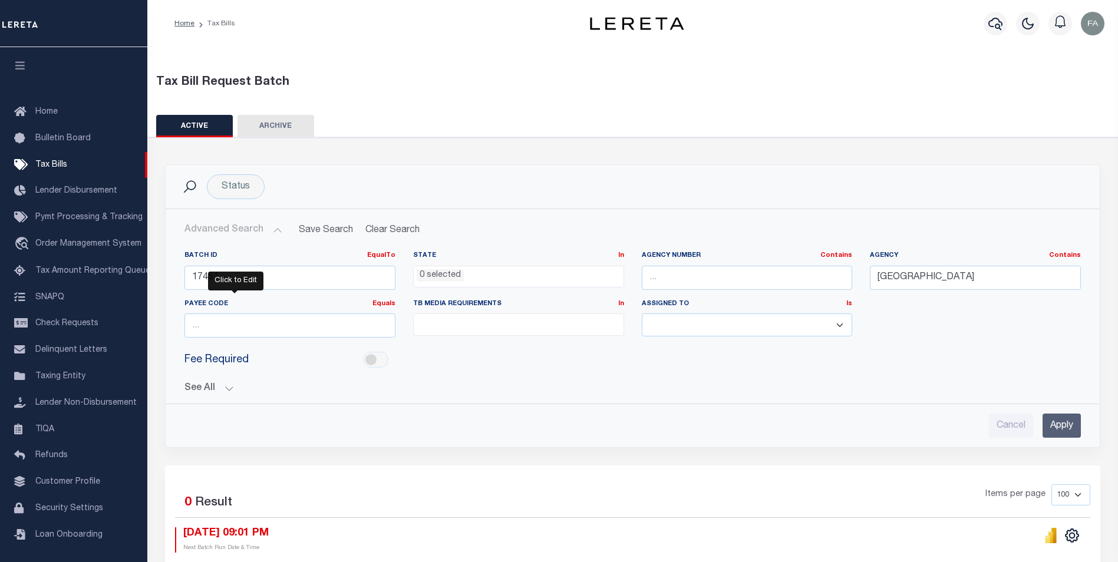
click at [1078, 442] on div "Advanced Search Save Search Clear Search TaxBillBatches_dynamictable_____Defaul…" at bounding box center [633, 328] width 934 height 238
click at [1060, 430] on input "Apply" at bounding box center [1062, 426] width 38 height 24
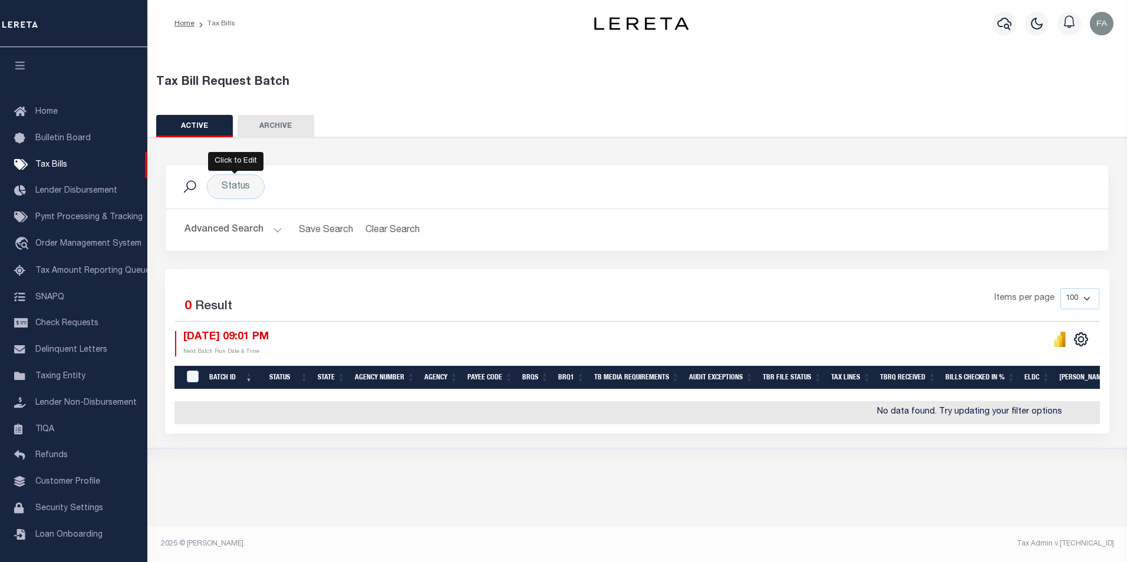
click at [271, 230] on button "Advanced Search" at bounding box center [234, 230] width 98 height 23
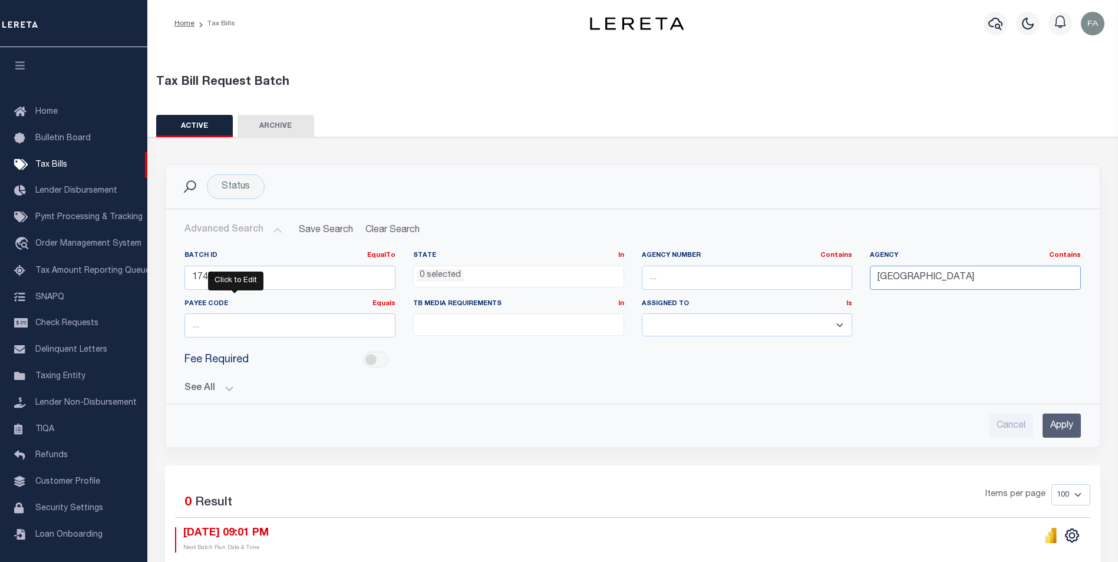
drag, startPoint x: 966, startPoint y: 276, endPoint x: 864, endPoint y: 278, distance: 102.6
click at [864, 278] on div "Agency Contains Contains Is BIBB COUNTY" at bounding box center [975, 275] width 229 height 48
click at [1063, 440] on div "Advanced Search Save Search Clear Search TaxBillBatches_dynamictable_____Defaul…" at bounding box center [633, 328] width 934 height 238
click at [1059, 434] on input "Apply" at bounding box center [1062, 426] width 38 height 24
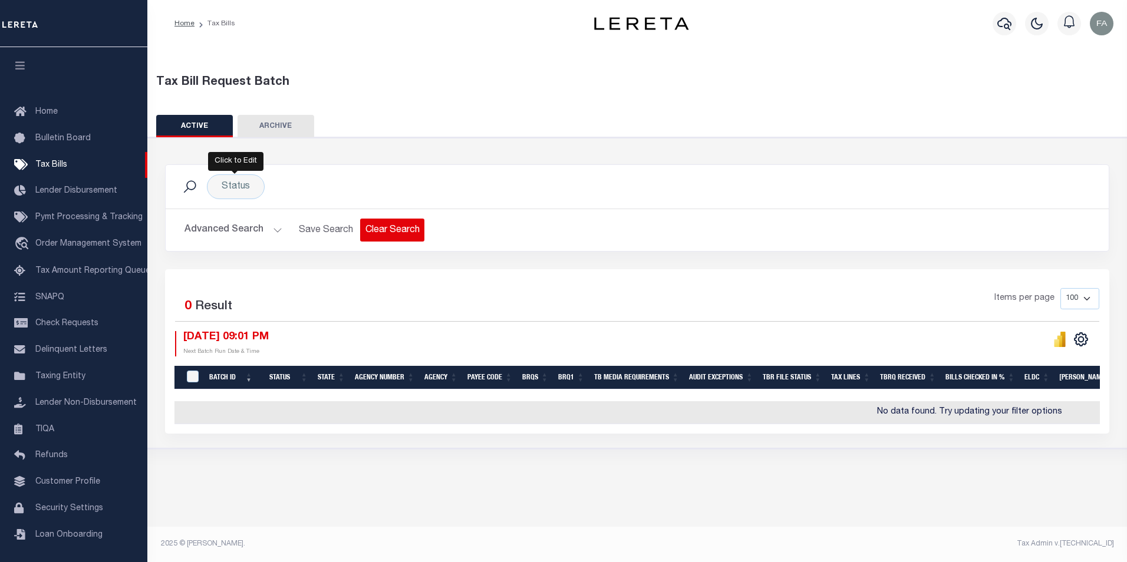
click at [394, 233] on button "Clear Search" at bounding box center [392, 230] width 64 height 23
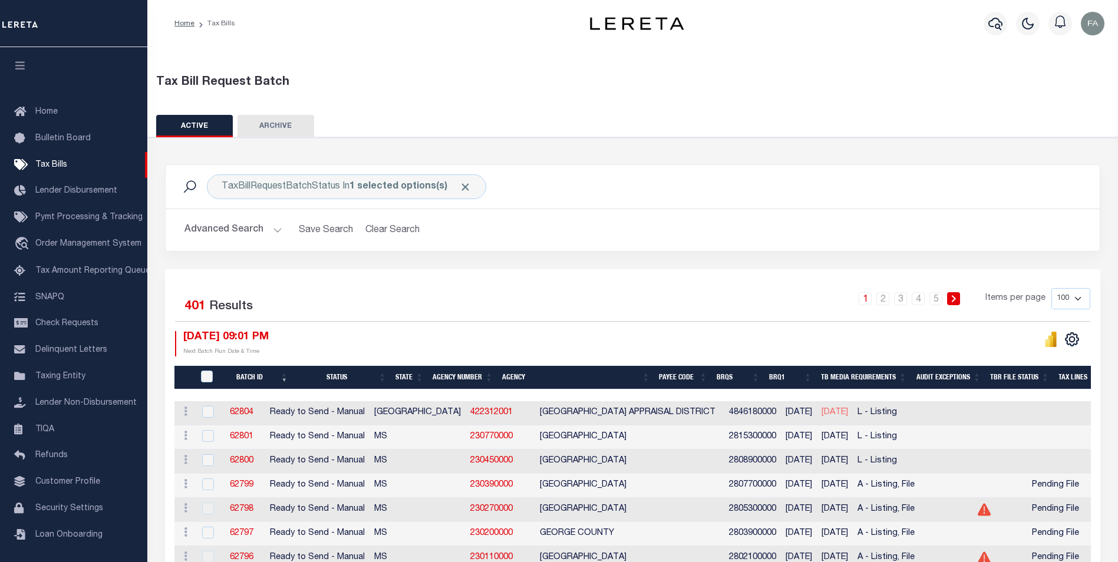
click at [521, 373] on th "Agency" at bounding box center [576, 378] width 157 height 24
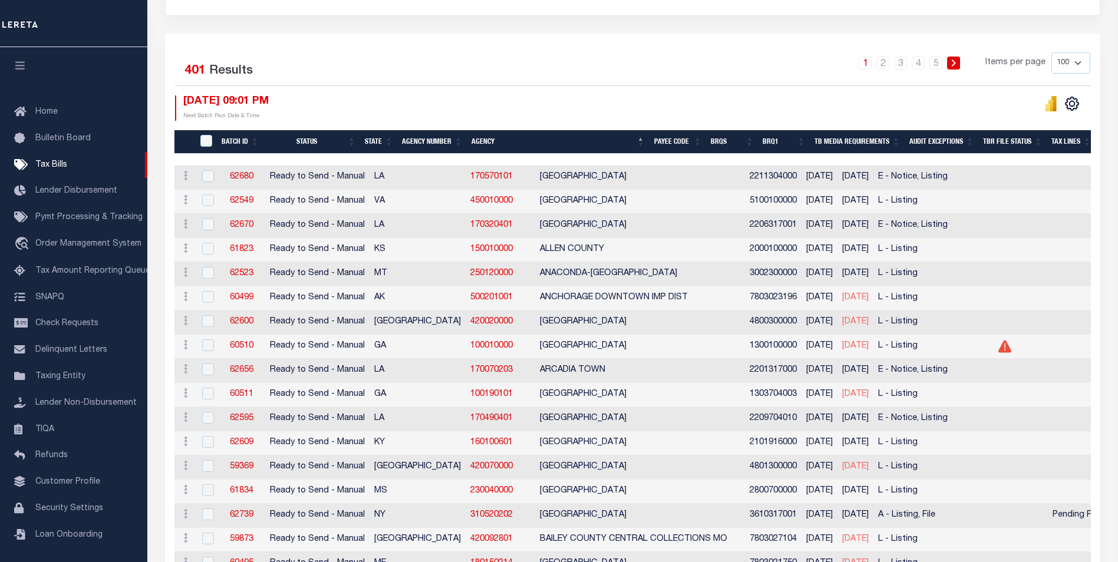
scroll to position [177, 0]
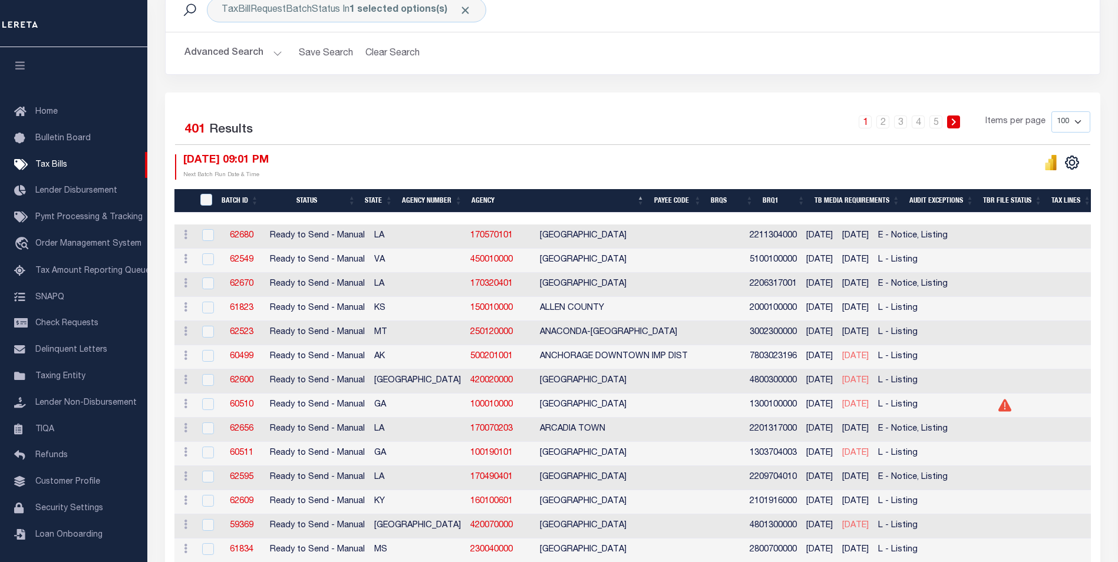
click at [251, 54] on button "Advanced Search" at bounding box center [234, 53] width 98 height 23
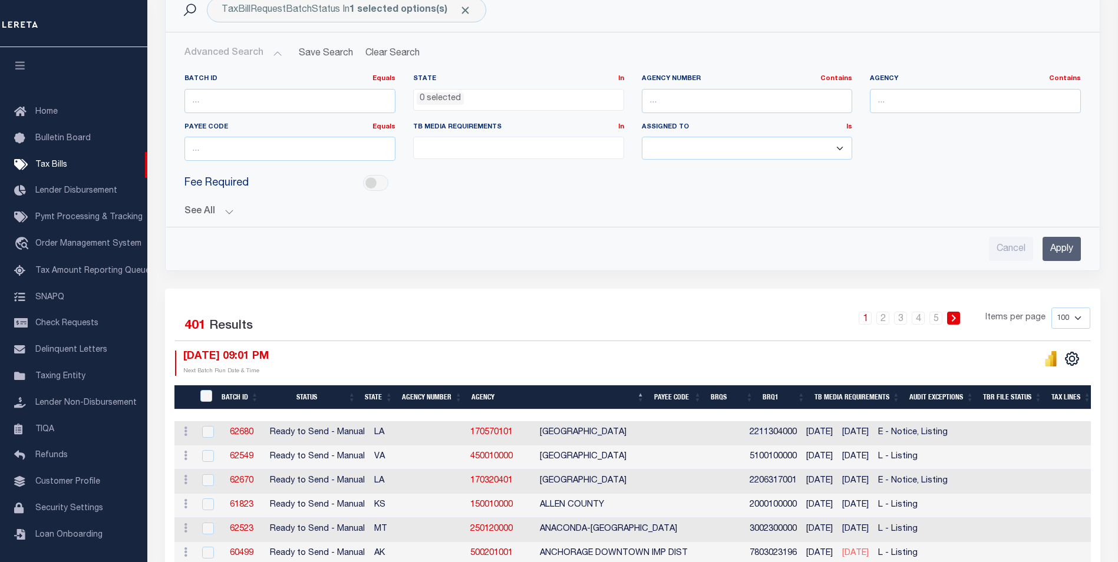
click at [775, 140] on select "Aakash Patel Adrian Garin Agustin Fernandez Agustin Maturino Ahmad Darwish Ajay…" at bounding box center [747, 148] width 211 height 23
click at [885, 103] on input "text" at bounding box center [975, 101] width 211 height 24
paste input "[GEOGRAPHIC_DATA]"
paste input "text"
click at [1053, 242] on input "Apply" at bounding box center [1062, 249] width 38 height 24
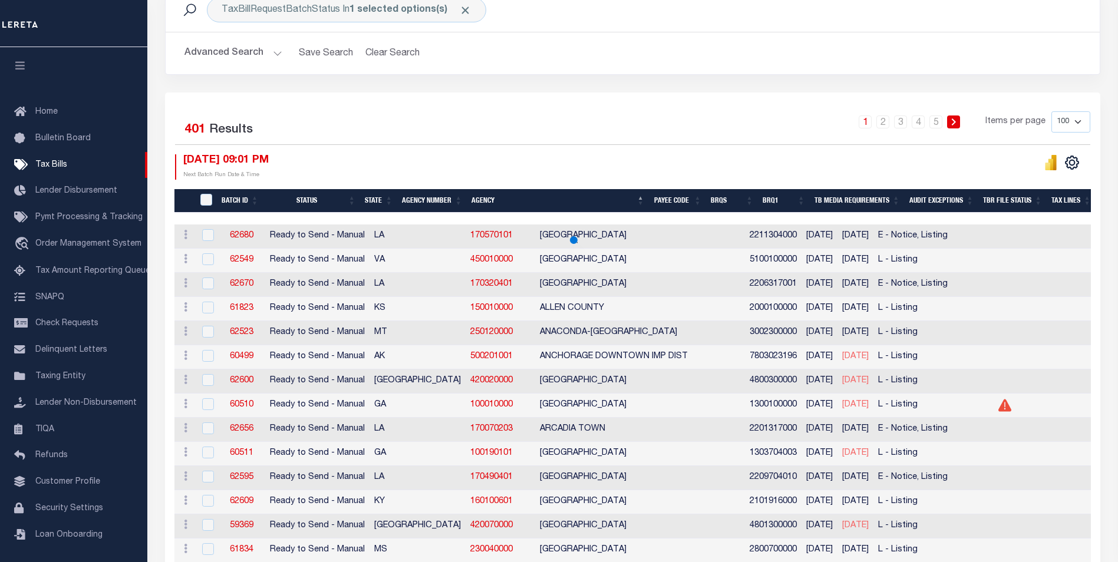
scroll to position [0, 0]
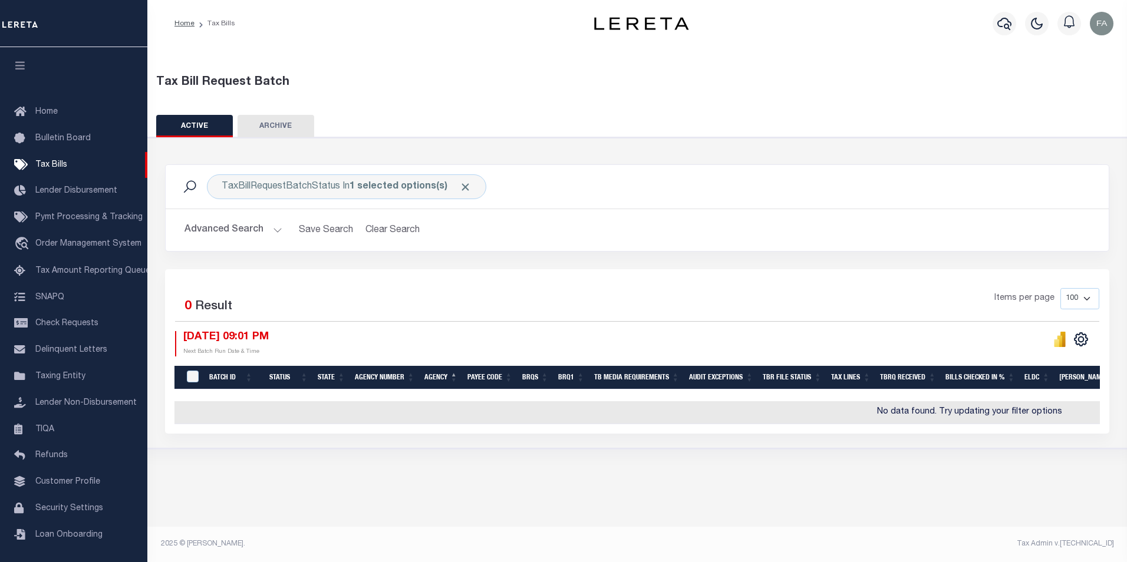
click at [236, 236] on button "Advanced Search" at bounding box center [234, 230] width 98 height 23
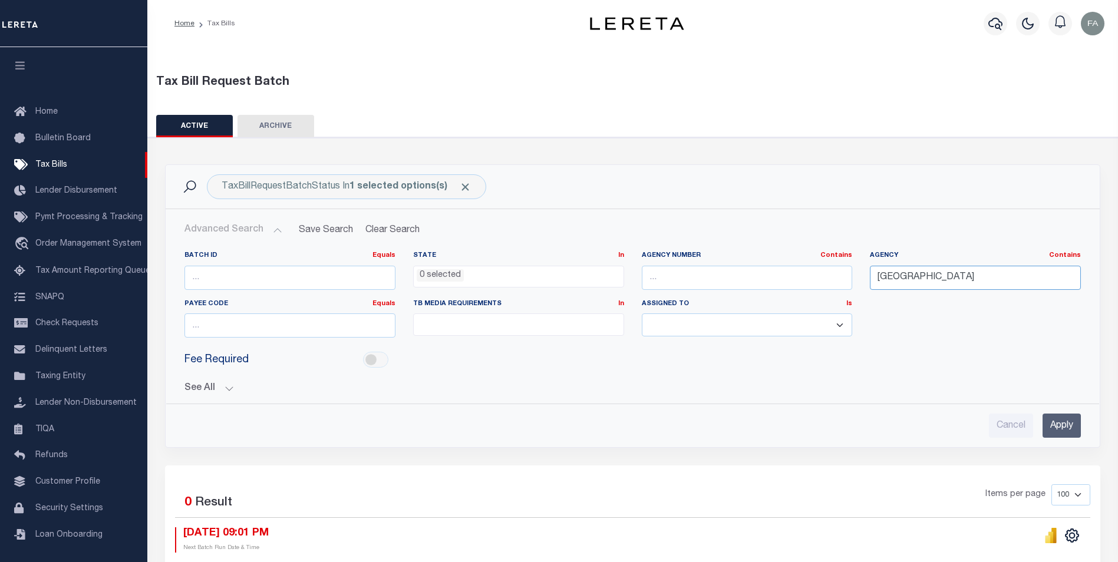
drag, startPoint x: 891, startPoint y: 279, endPoint x: 822, endPoint y: 278, distance: 69.6
click at [822, 278] on div "Batch ID Equals Equals Is Not Equal To Is Greater Than Is Less Than State In In…" at bounding box center [633, 299] width 914 height 96
type input "[GEOGRAPHIC_DATA]"
click at [1060, 417] on input "Apply" at bounding box center [1062, 426] width 38 height 24
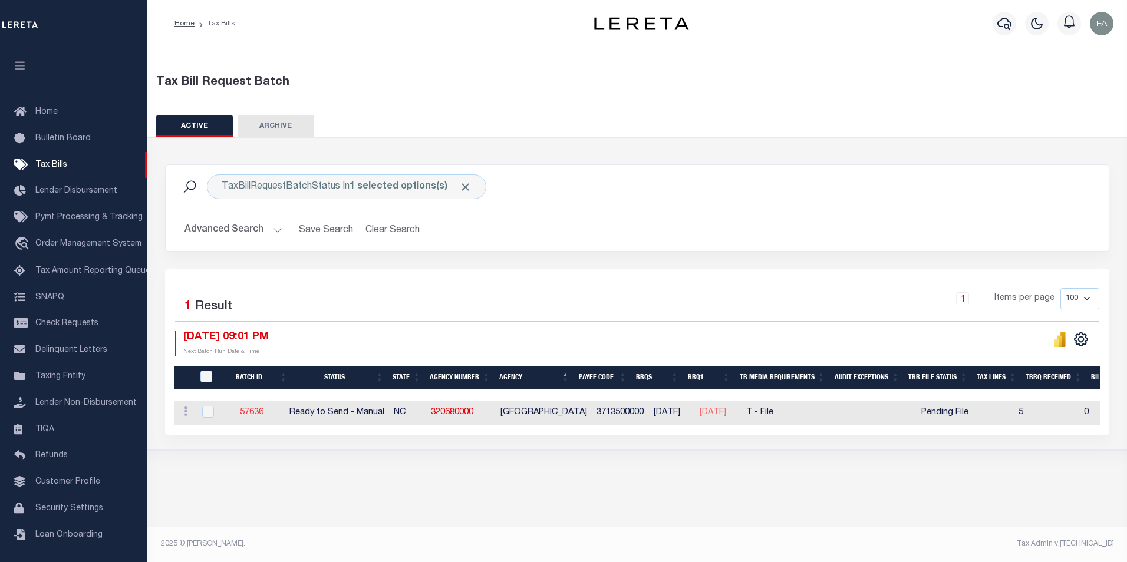
click at [252, 413] on link "57636" at bounding box center [252, 413] width 24 height 8
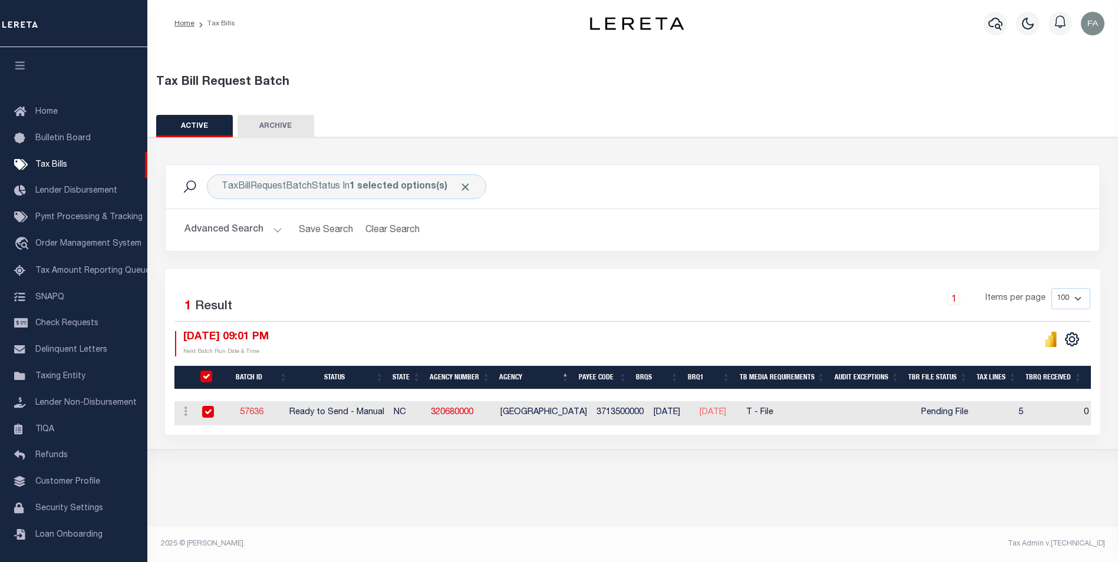
select select "RTS"
type input "Yes"
select select "27"
select select "22"
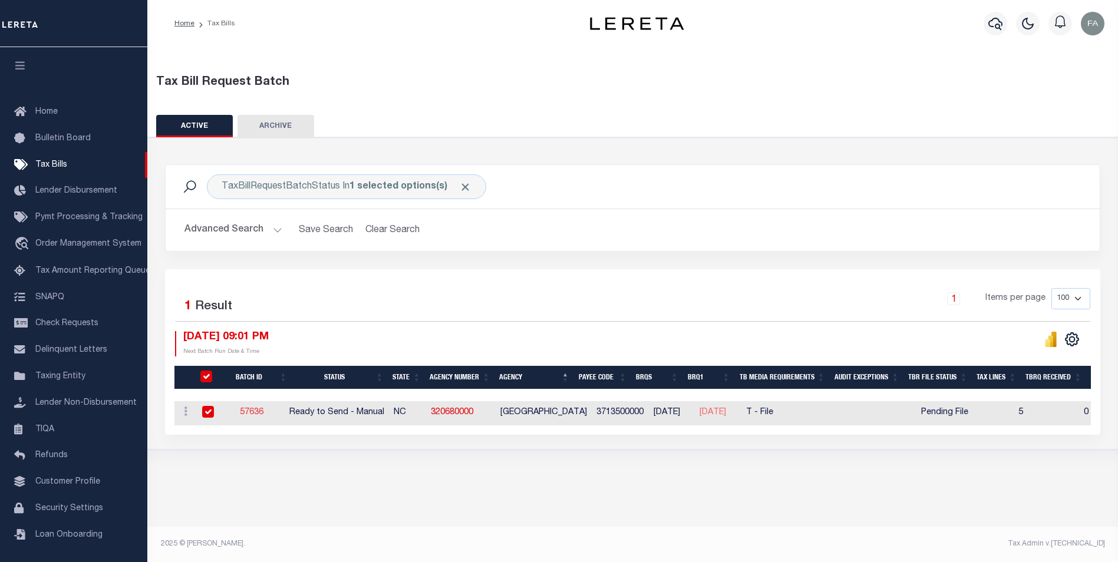
select select "1"
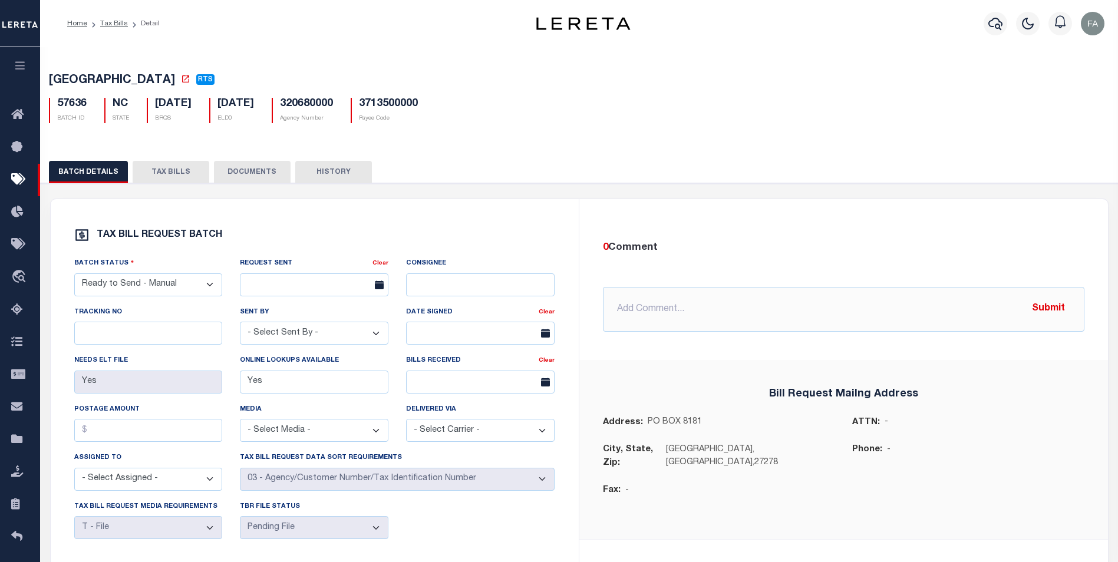
click at [185, 171] on button "TAX BILLS" at bounding box center [171, 172] width 77 height 22
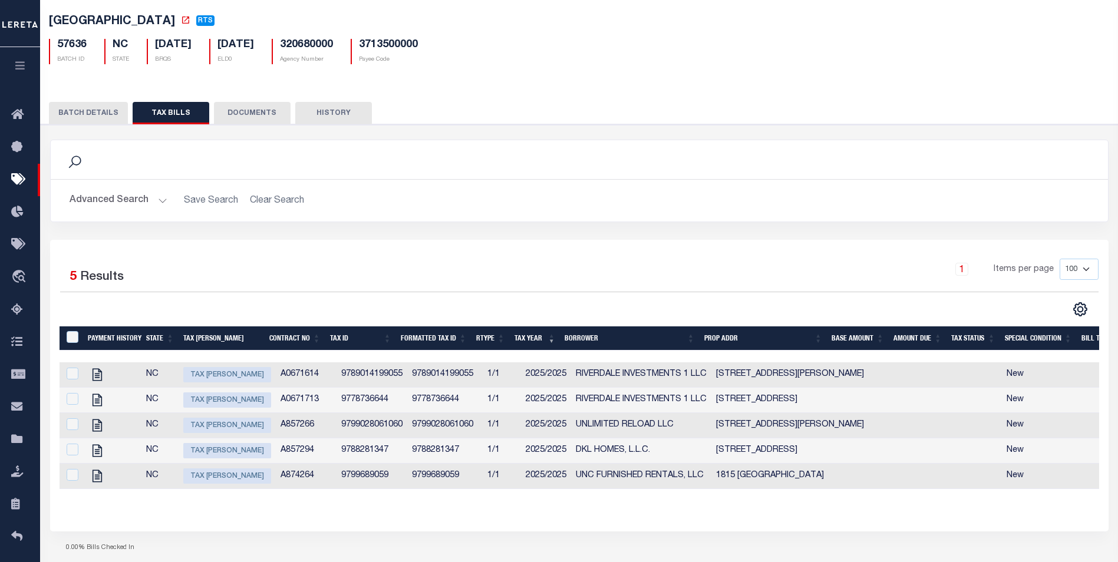
scroll to position [118, 0]
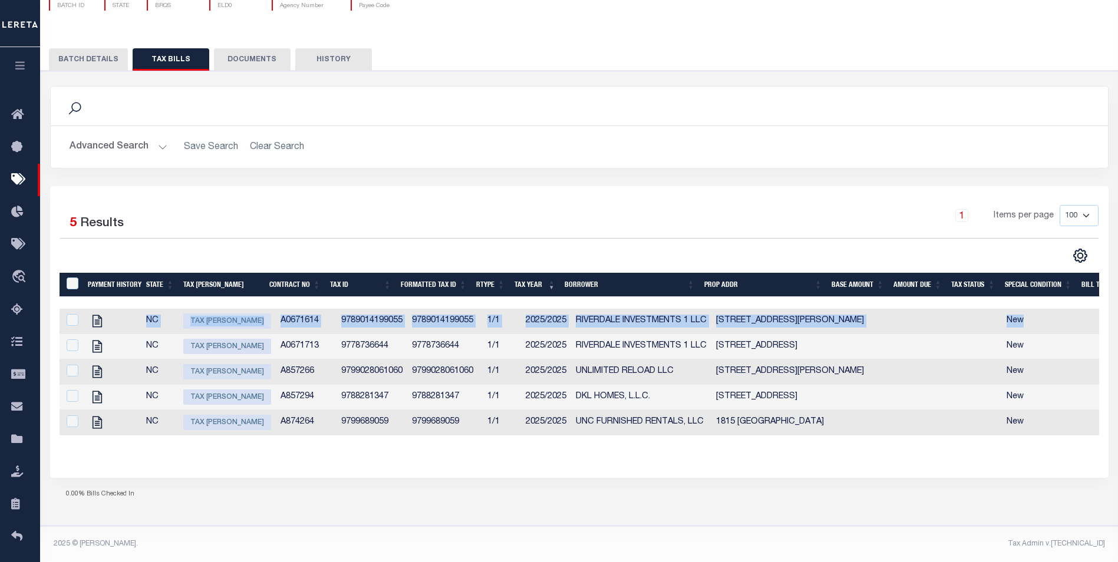
drag, startPoint x: 1002, startPoint y: 321, endPoint x: 139, endPoint y: 314, distance: 863.0
click at [139, 314] on tr "NC Tax Bill Amount A0671614 9789014199055 9789014199055 1/1 2025/2025 RIVERDALE…" at bounding box center [1031, 321] width 1942 height 25
copy tr "NC Tax Bill Amount A0671614 9789014199055 9789014199055 1/1 2025/2025 RIVERDALE…"
click at [490, 477] on div "Selected 5 Results 1 Items per page 100 200 500 1000" at bounding box center [579, 331] width 1059 height 291
click at [196, 314] on span "Tax Bill Amount" at bounding box center [227, 321] width 88 height 15
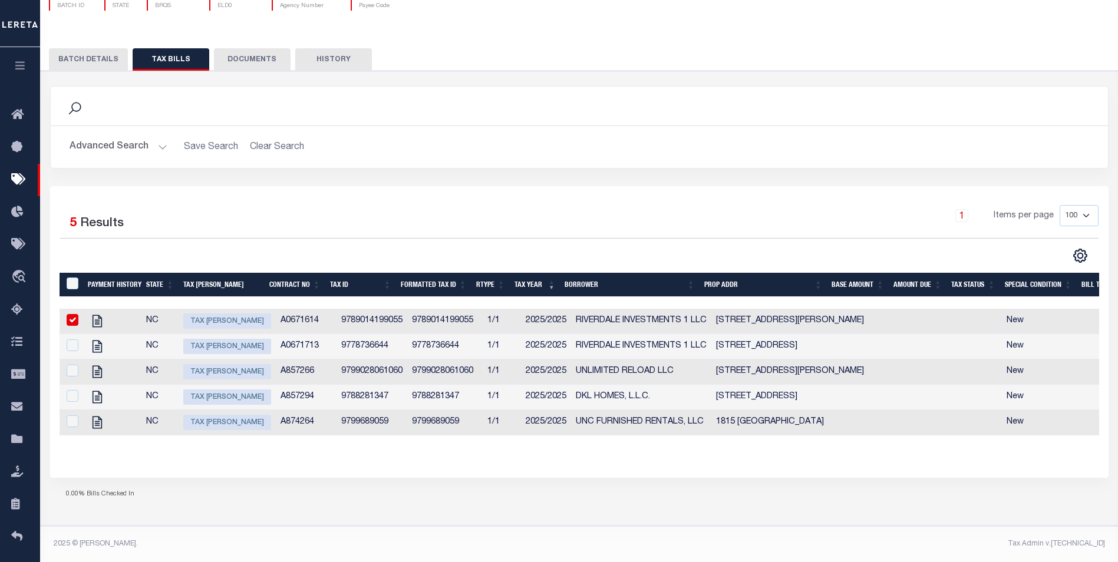
checkbox input "true"
select select "NW2"
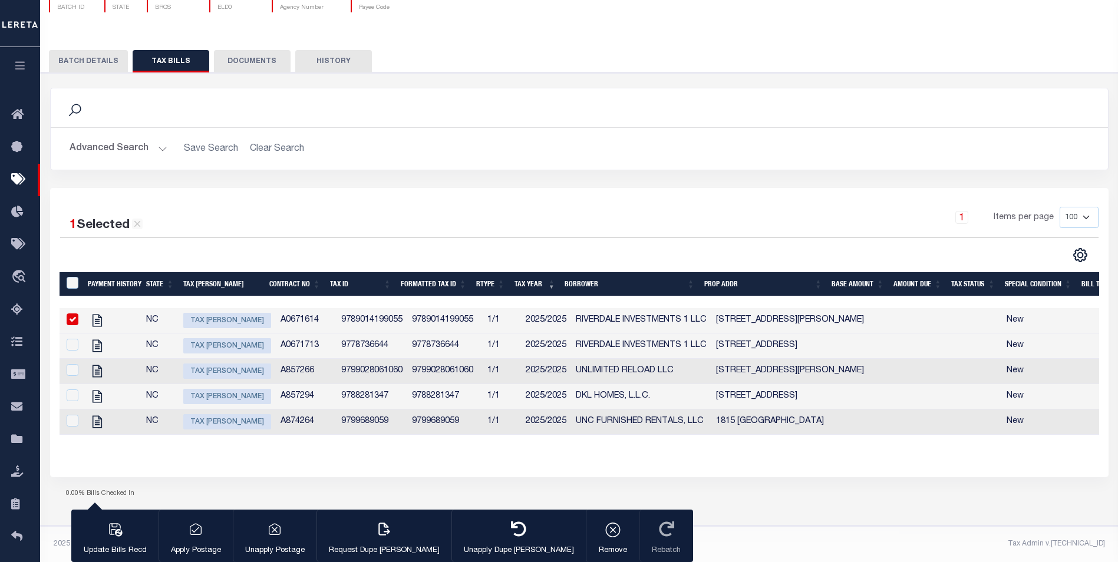
type input "09/05/2025"
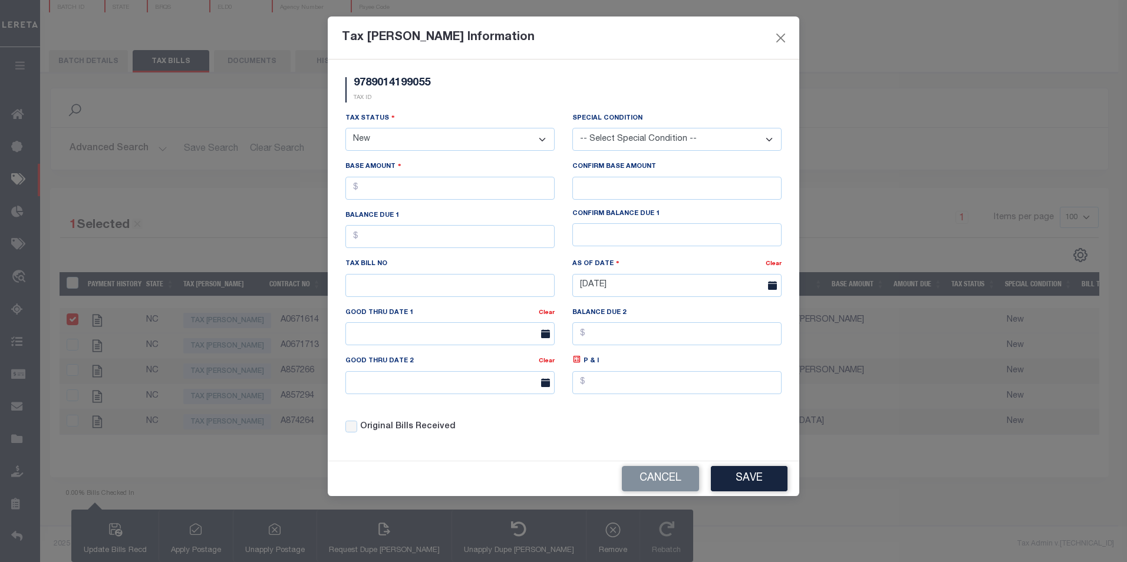
click at [633, 137] on select "-- Select Special Condition -- 3RD PARTY TAX LIEN AGENCY TAX LIEN (A.K.A Inside…" at bounding box center [676, 139] width 209 height 23
select select "17"
click at [572, 129] on select "-- Select Special Condition -- 3RD PARTY TAX LIEN AGENCY TAX LIEN (A.K.A Inside…" at bounding box center [676, 139] width 209 height 23
click at [437, 145] on select "- Select Status - Open Due/Unpaid Paid Incomplete No Tax Due Internal Refund Pr…" at bounding box center [449, 139] width 209 height 23
select select "OP2"
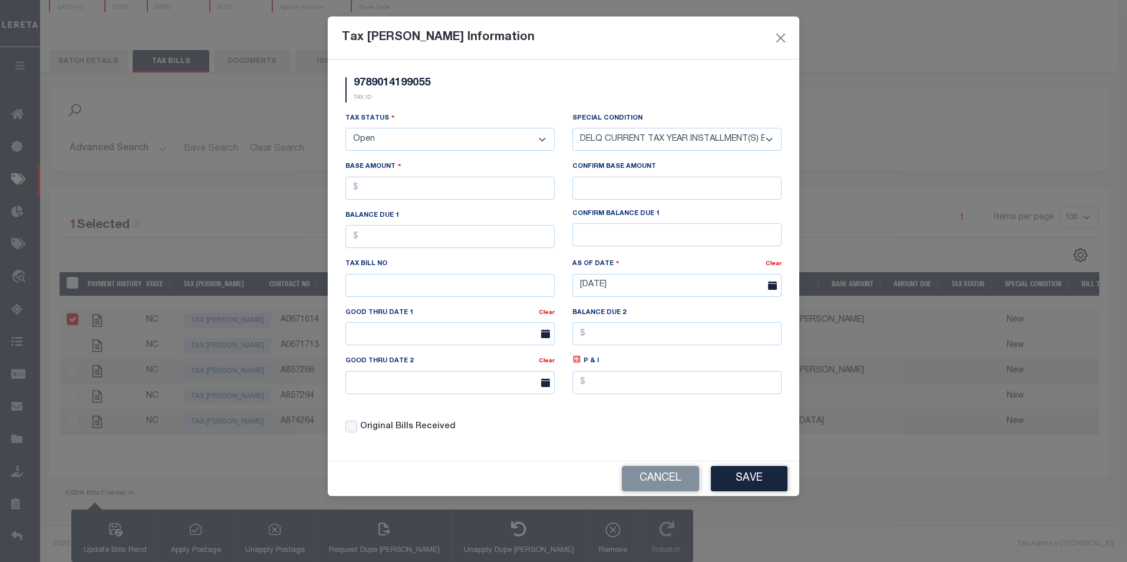
click at [345, 129] on select "- Select Status - Open Due/Unpaid Paid Incomplete No Tax Due Internal Refund Pr…" at bounding box center [449, 139] width 209 height 23
select select "0"
click at [408, 147] on select "- Select Status - Open Due/Unpaid Paid Incomplete No Tax Due Internal Refund Pr…" at bounding box center [449, 139] width 209 height 23
select select "DUE"
click at [345, 129] on select "- Select Status - Open Due/Unpaid Paid Incomplete No Tax Due Internal Refund Pr…" at bounding box center [449, 139] width 209 height 23
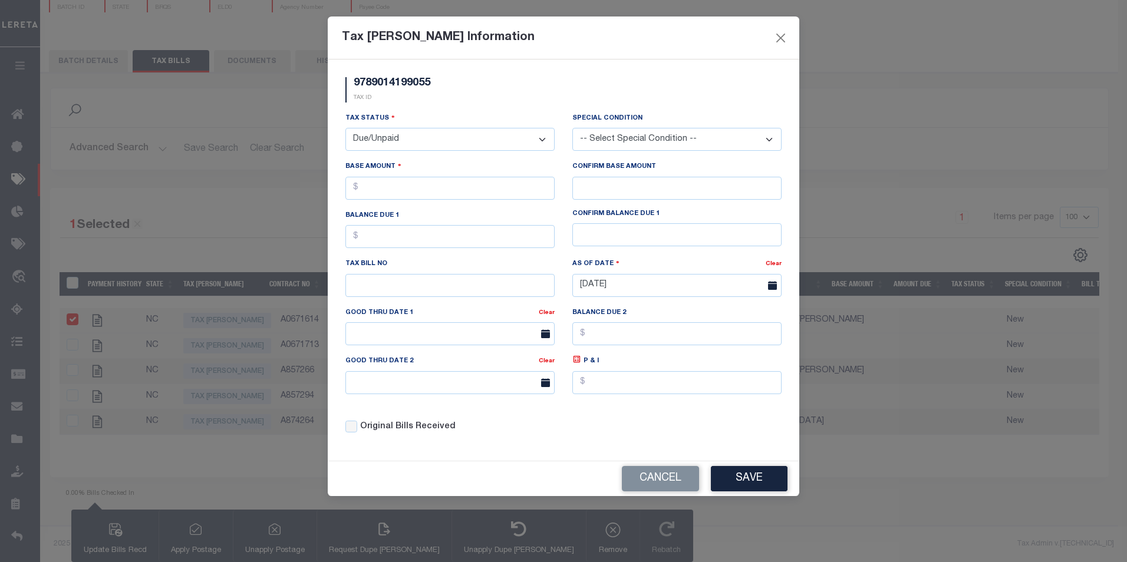
click at [628, 151] on select "-- Select Special Condition -- 3RD PARTY TAX LIEN AGENCY TAX LIEN (A.K.A Inside…" at bounding box center [676, 139] width 209 height 23
select select "18"
click at [572, 129] on select "-- Select Special Condition -- 3RD PARTY TAX LIEN AGENCY TAX LIEN (A.K.A Inside…" at bounding box center [676, 139] width 209 height 23
click at [437, 193] on input "text" at bounding box center [449, 188] width 209 height 23
type input "$100.00"
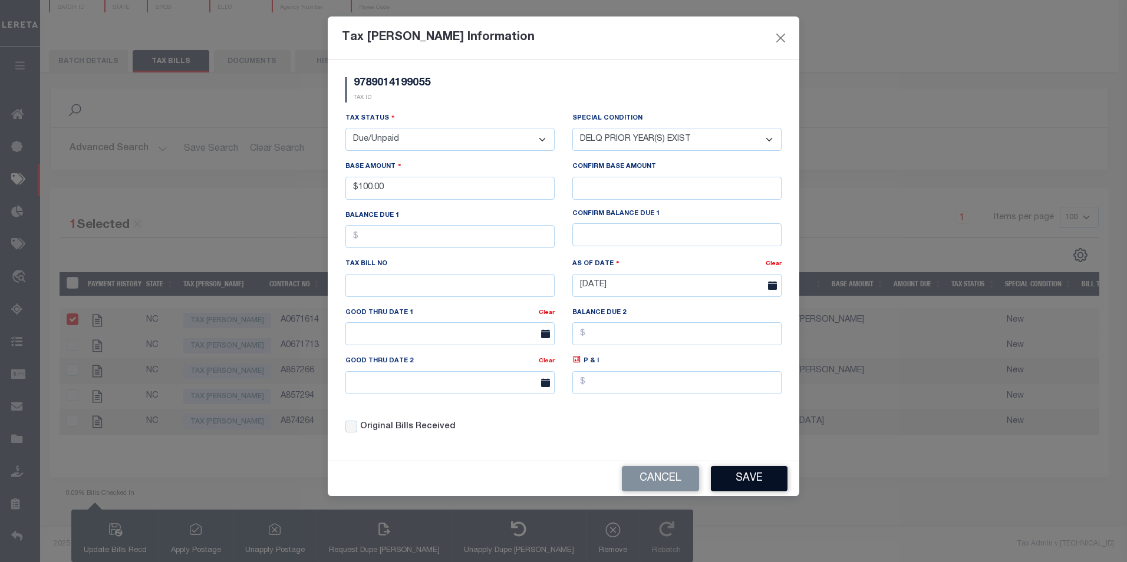
click at [738, 470] on button "Save" at bounding box center [749, 478] width 77 height 25
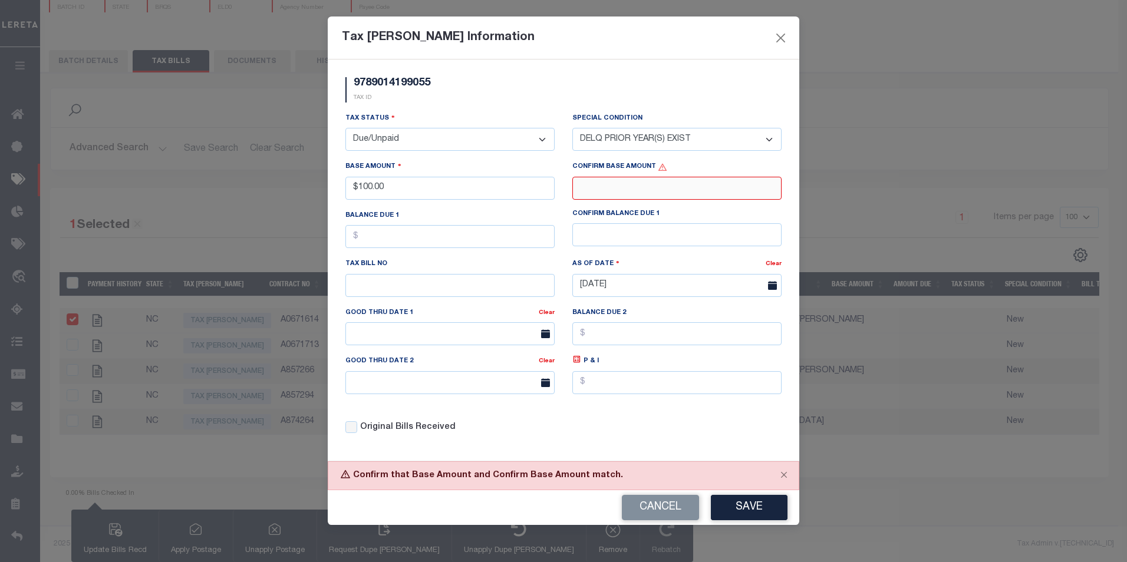
click at [621, 195] on input "text" at bounding box center [676, 188] width 209 height 23
click at [733, 509] on button "Save" at bounding box center [749, 507] width 77 height 25
drag, startPoint x: 635, startPoint y: 188, endPoint x: 585, endPoint y: 189, distance: 50.1
click at [579, 190] on input "$50.00" at bounding box center [676, 188] width 209 height 23
click at [767, 521] on button "Save" at bounding box center [749, 507] width 77 height 25
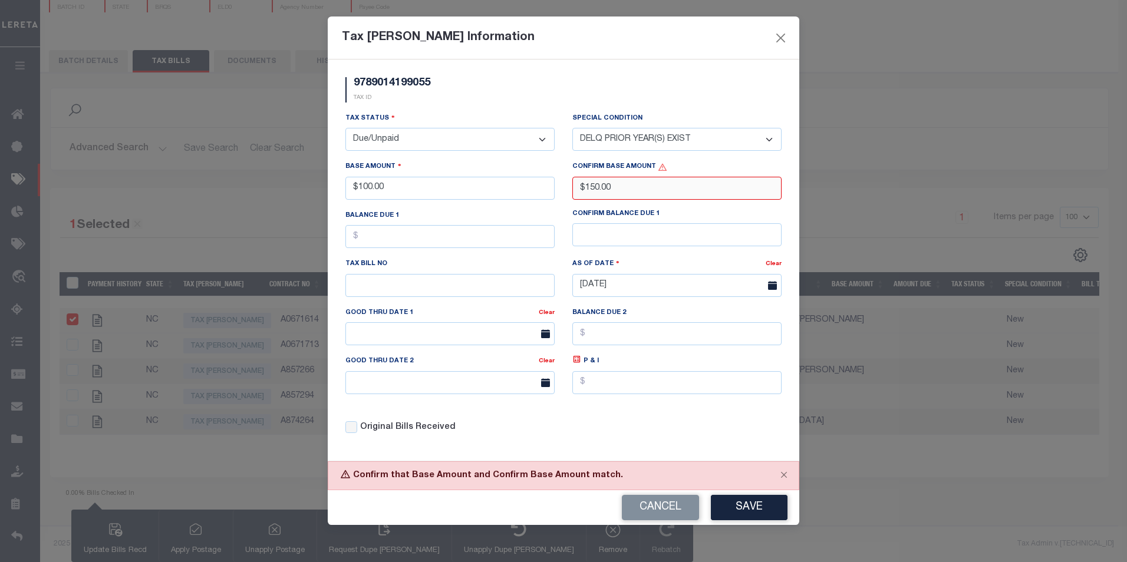
drag, startPoint x: 611, startPoint y: 190, endPoint x: 575, endPoint y: 190, distance: 36.0
click at [575, 190] on input "$150.00" at bounding box center [676, 188] width 209 height 23
type input "$100.00"
click at [741, 501] on button "Save" at bounding box center [749, 507] width 77 height 25
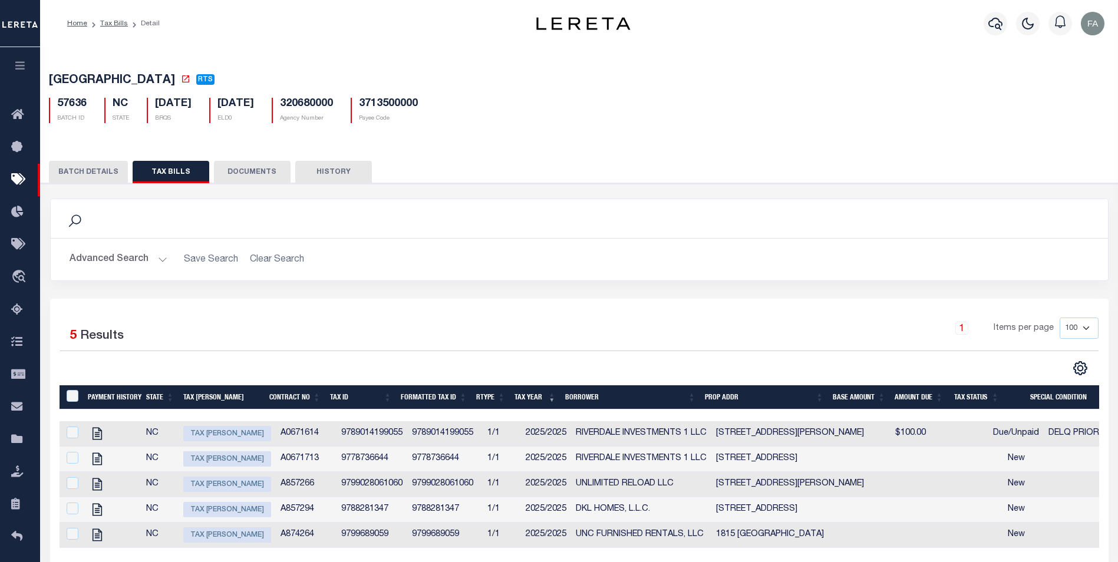
scroll to position [59, 0]
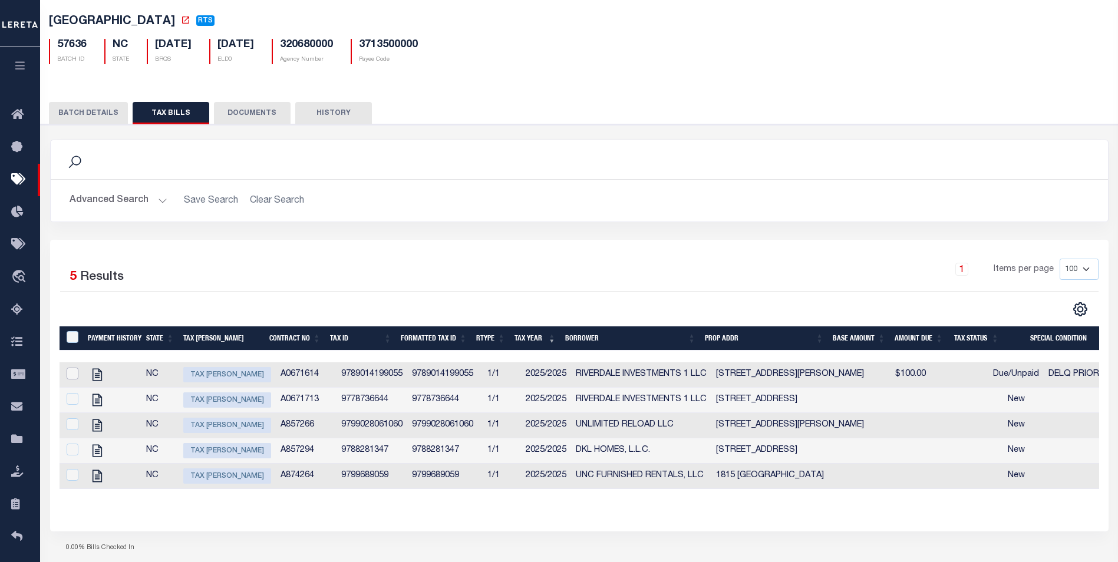
click at [68, 380] on input "checkbox" at bounding box center [73, 374] width 12 height 12
checkbox input "true"
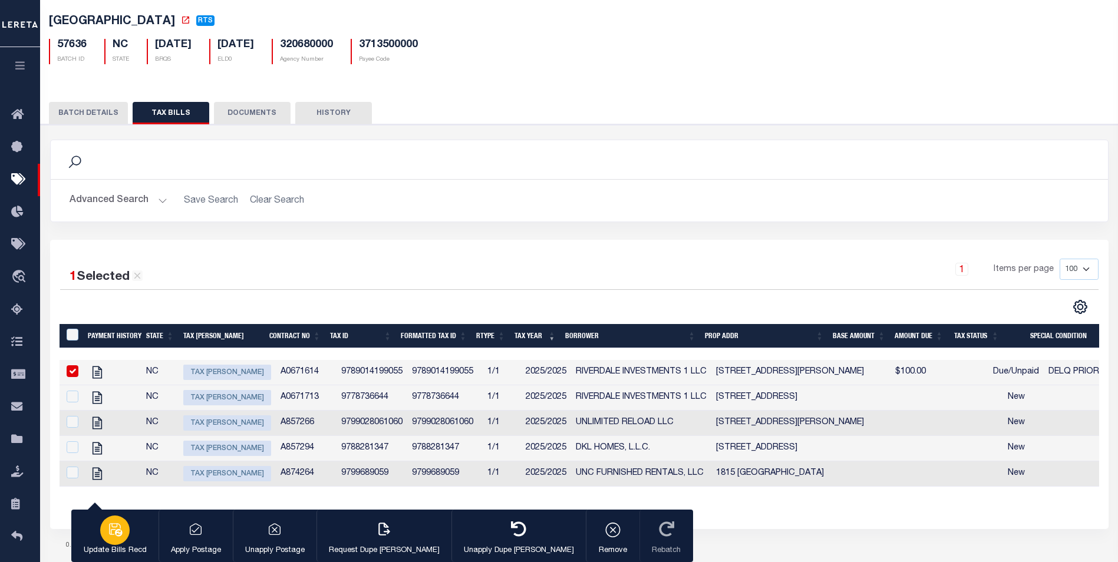
click at [118, 531] on icon "button" at bounding box center [115, 529] width 13 height 13
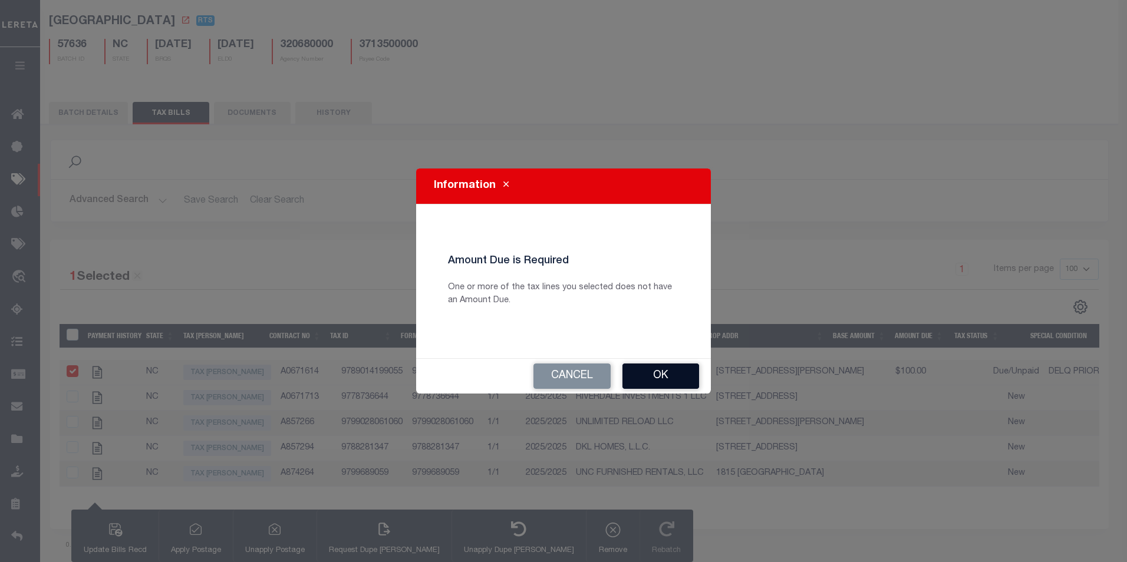
click at [643, 368] on button "Ok" at bounding box center [660, 376] width 77 height 25
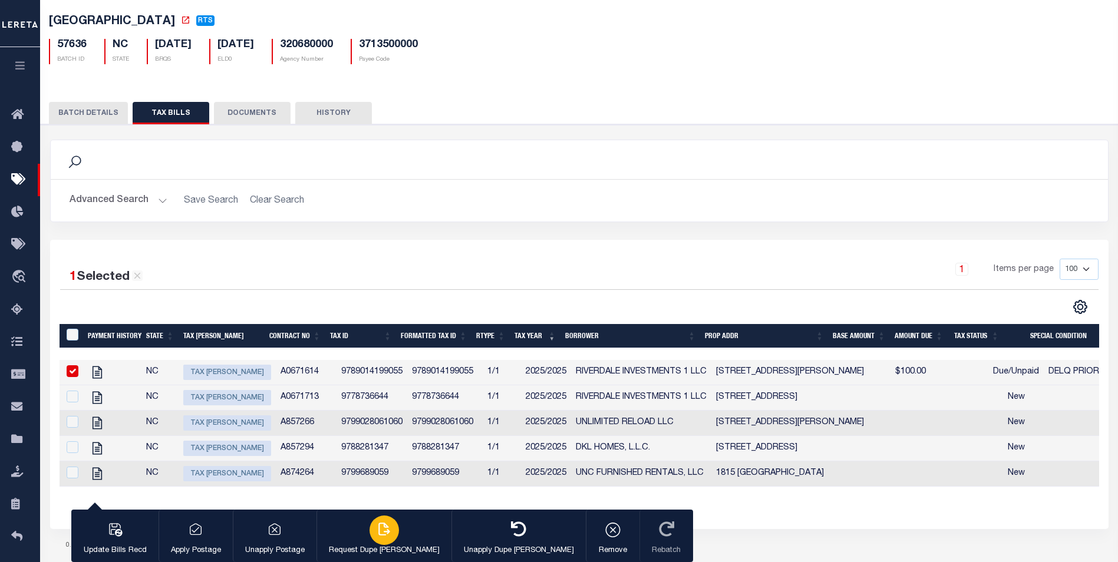
click at [385, 529] on button "Request Dupe Bill Fees" at bounding box center [384, 536] width 135 height 53
type input "[GEOGRAPHIC_DATA]"
type input "09/05/2025"
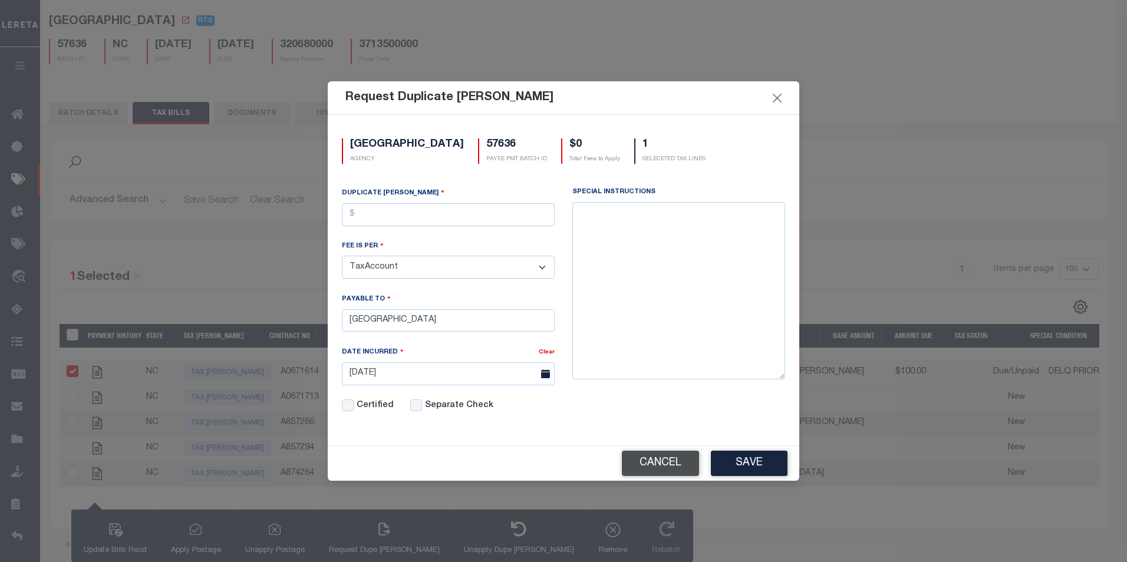
click at [667, 465] on button "Cancel" at bounding box center [660, 463] width 77 height 25
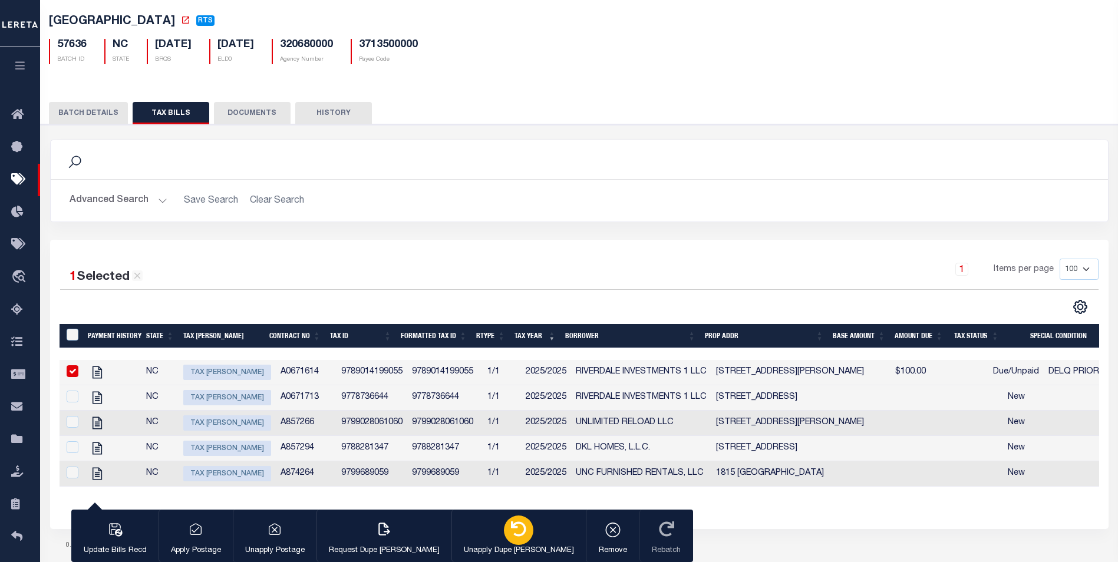
click at [491, 533] on button "Unapply Dupe Bill Fees" at bounding box center [519, 536] width 134 height 53
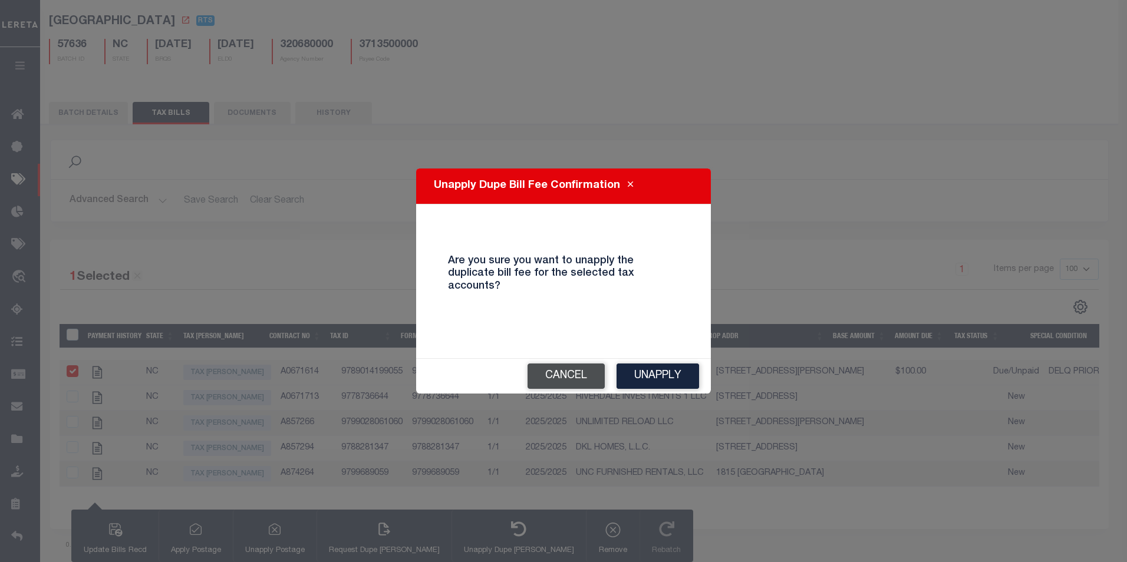
click at [585, 372] on button "Cancel" at bounding box center [566, 376] width 77 height 25
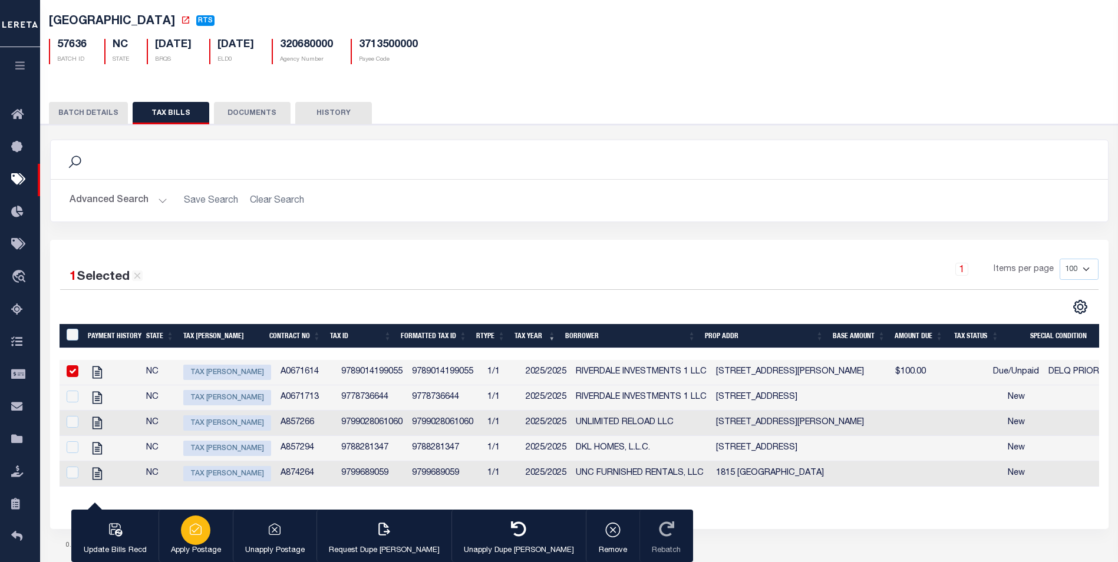
click at [212, 542] on button "Apply Postage" at bounding box center [196, 536] width 74 height 53
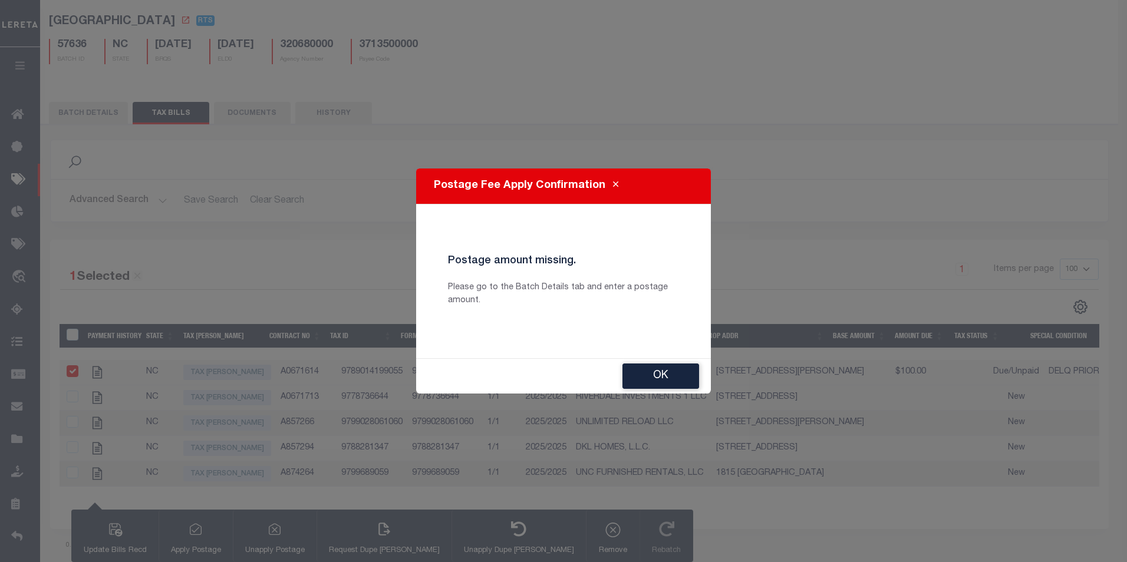
click at [660, 367] on button "OK" at bounding box center [660, 376] width 77 height 25
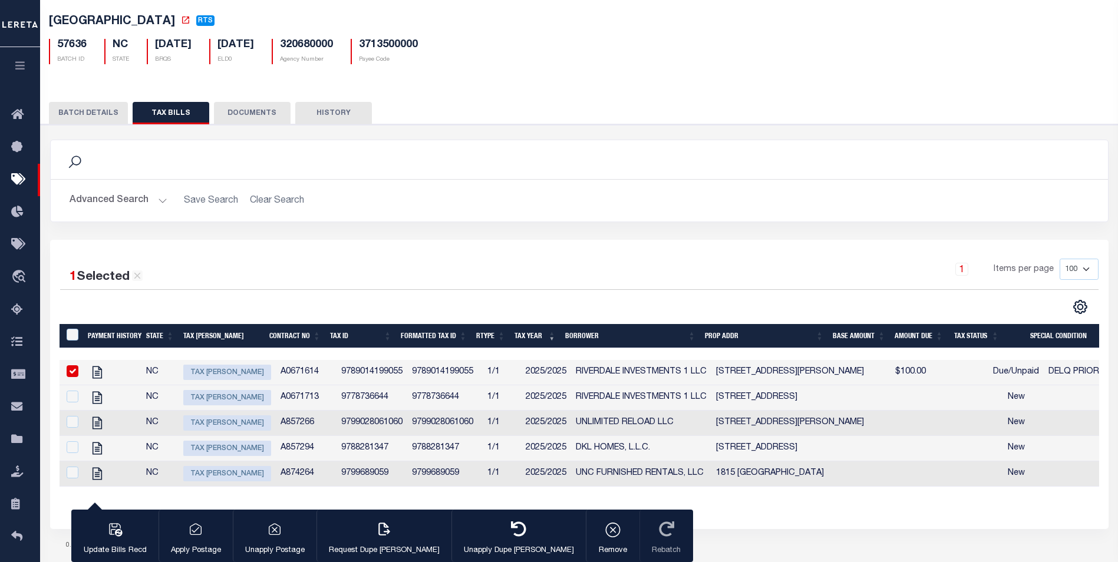
click at [879, 372] on td "$100.00" at bounding box center [900, 372] width 62 height 25
checkbox input "false"
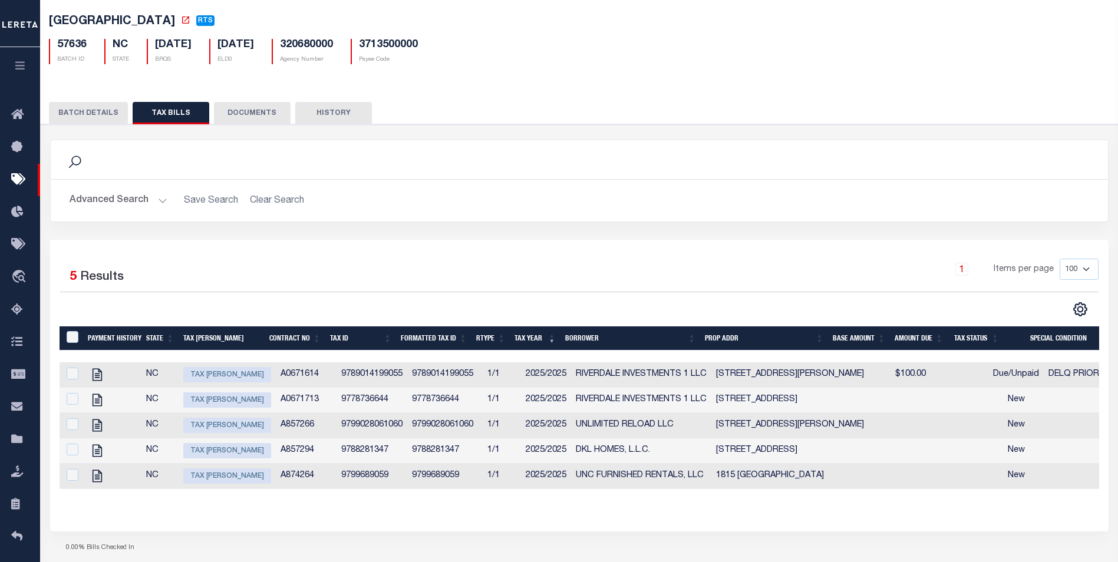
click at [83, 118] on button "BATCH DETAILS" at bounding box center [88, 113] width 79 height 22
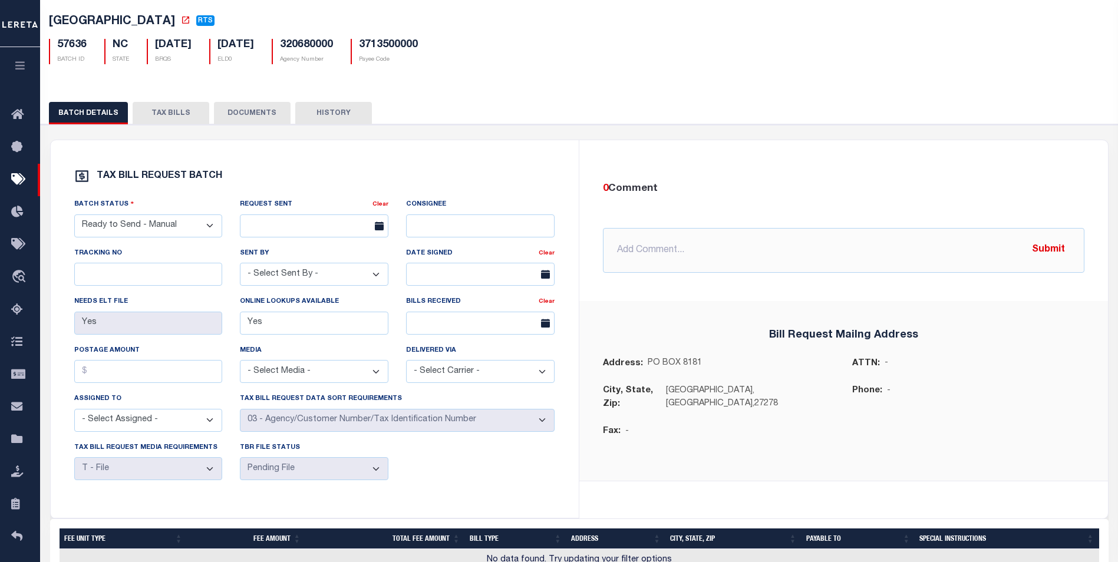
click at [187, 224] on select "- Select Status - Ready to Send - Manual Bill Request Sent Bills Received Manua…" at bounding box center [148, 226] width 149 height 23
click at [213, 207] on div "Batch Status - Select Status - Ready to Send - Manual Bill Request Sent Bills R…" at bounding box center [148, 217] width 149 height 39
click at [166, 227] on select "- Select Status - Ready to Send - Manual Bill Request Sent Bills Received Manua…" at bounding box center [148, 226] width 149 height 23
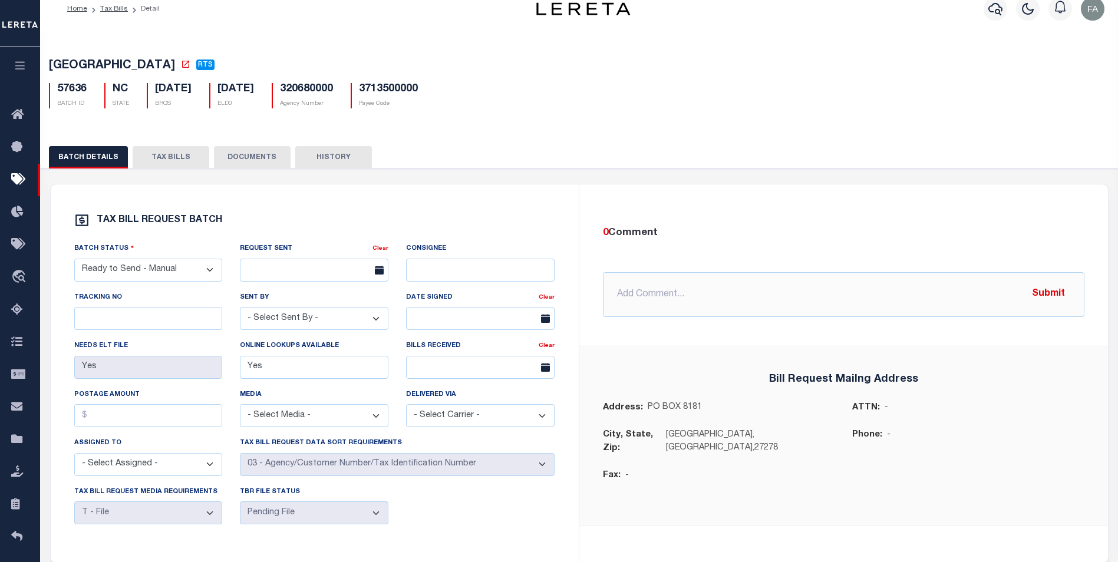
scroll to position [0, 0]
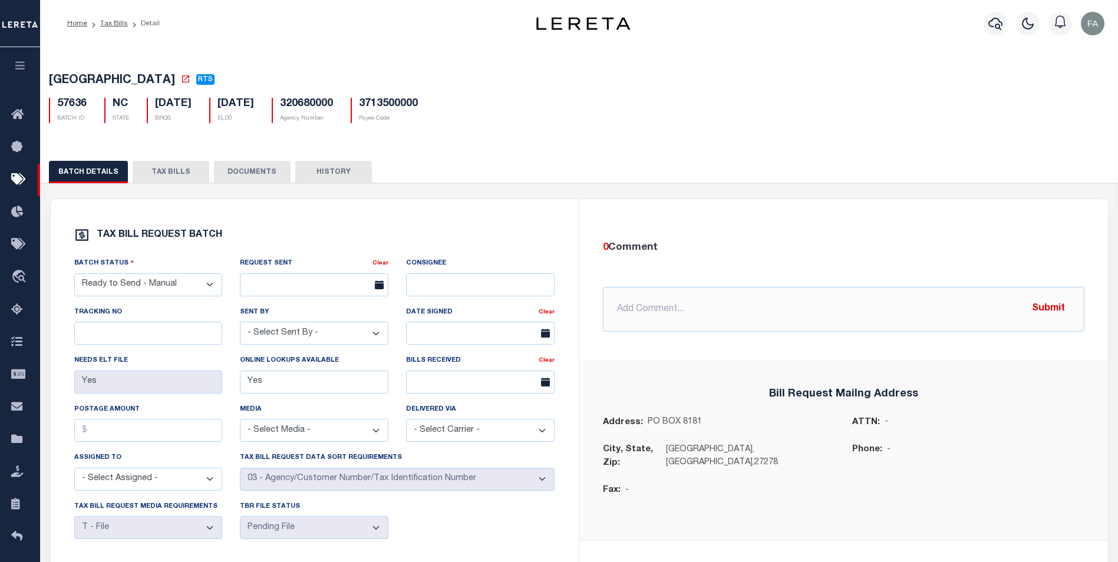
click at [155, 279] on select "- Select Status - Ready to Send - Manual Bill Request Sent Bills Received Manua…" at bounding box center [148, 285] width 149 height 23
click at [74, 277] on select "- Select Status - Ready to Send - Manual Bill Request Sent Bills Received Manua…" at bounding box center [148, 285] width 149 height 23
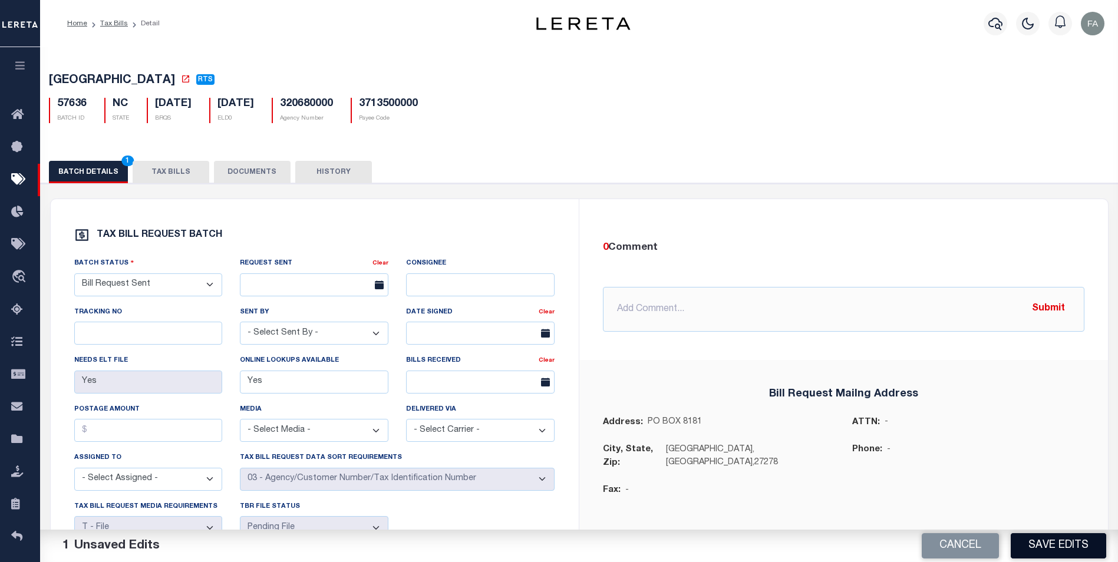
click at [1047, 549] on button "Save Edits" at bounding box center [1058, 545] width 95 height 25
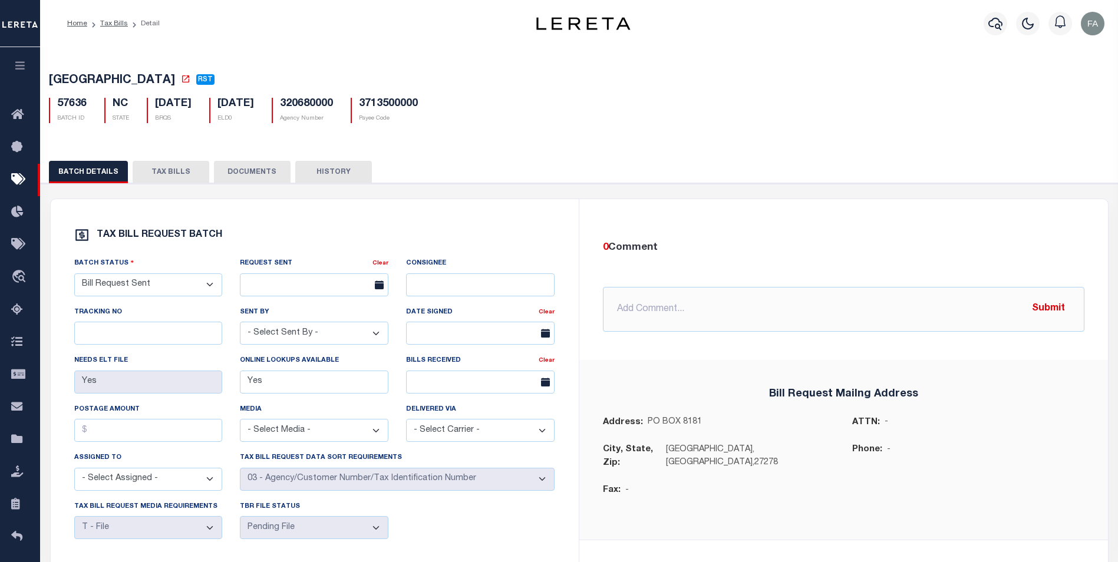
click at [151, 285] on select "- Select Status - Ready to Send - Manual Bill Request Sent Bills Received Manua…" at bounding box center [148, 285] width 149 height 23
select select "RTS"
click at [74, 277] on select "- Select Status - Ready to Send - Manual Bill Request Sent Bills Received Manua…" at bounding box center [148, 285] width 149 height 23
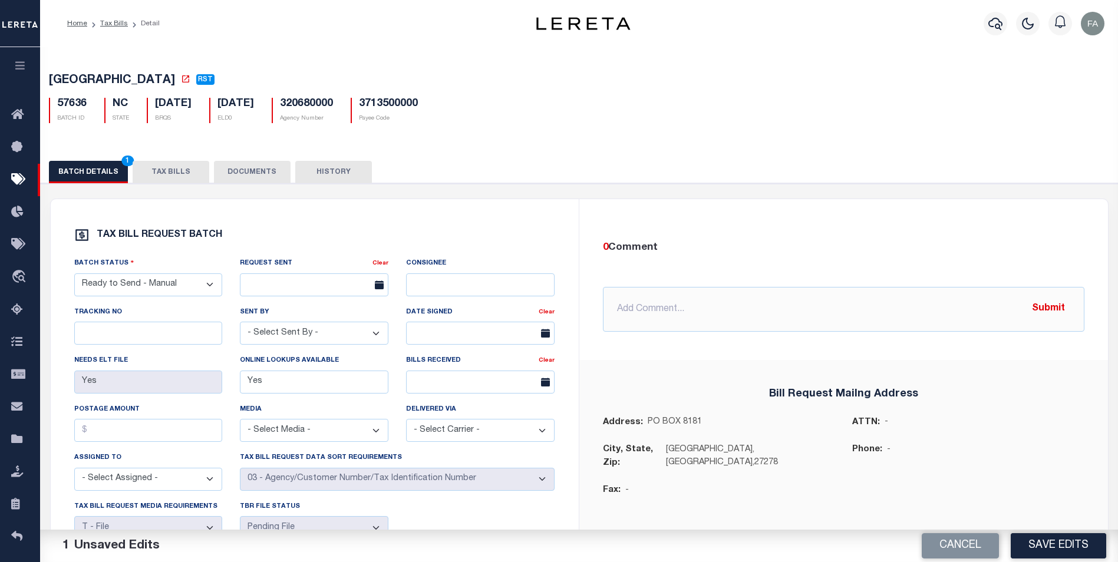
scroll to position [59, 0]
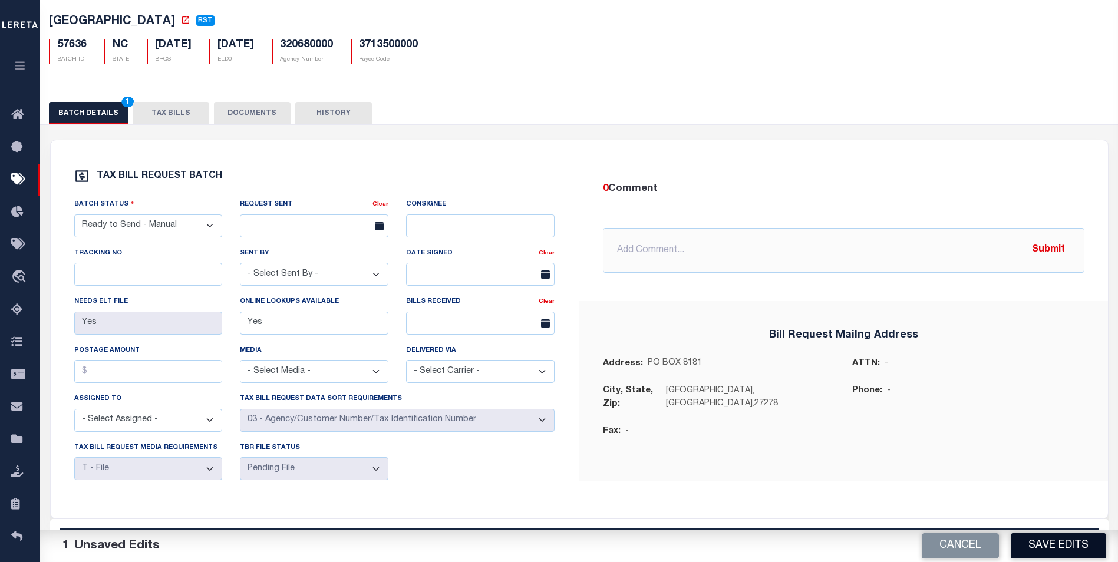
click at [1036, 540] on button "Save Edits" at bounding box center [1058, 545] width 95 height 25
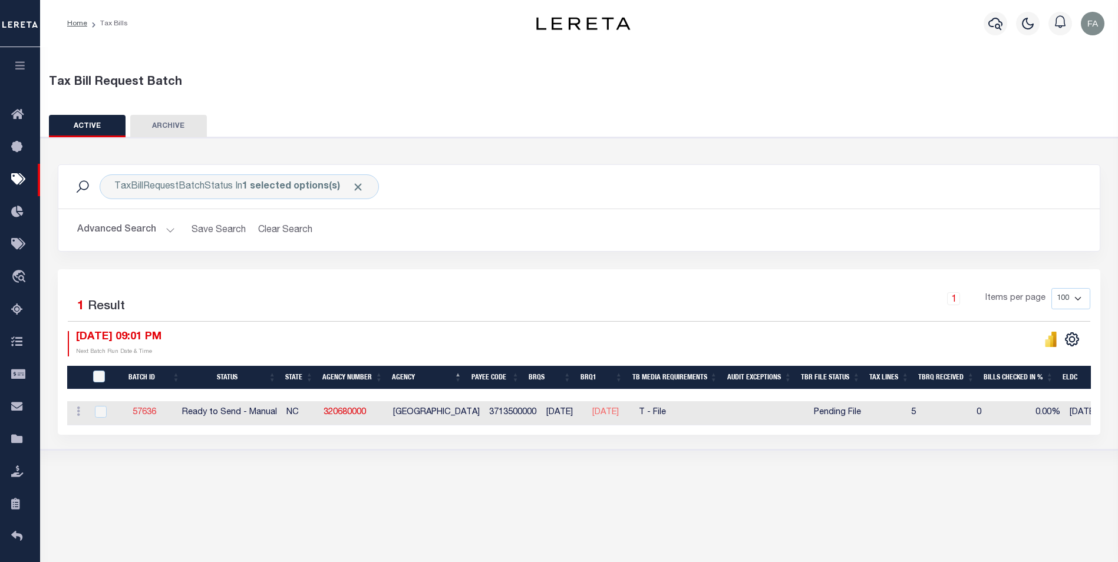
click at [149, 413] on link "57636" at bounding box center [145, 413] width 24 height 8
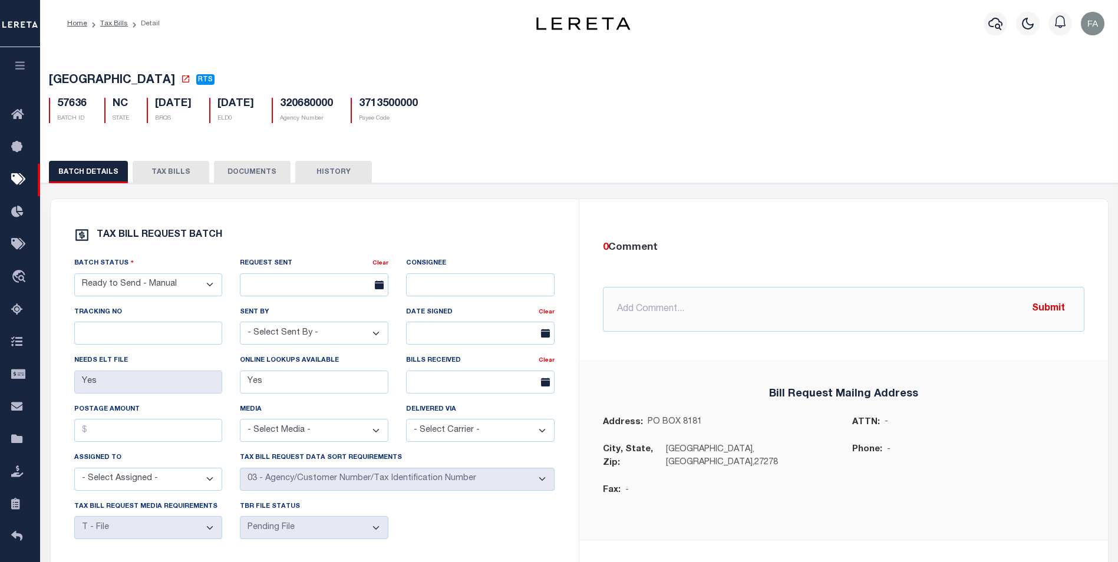
click at [180, 166] on button "TAX BILLS" at bounding box center [171, 172] width 77 height 22
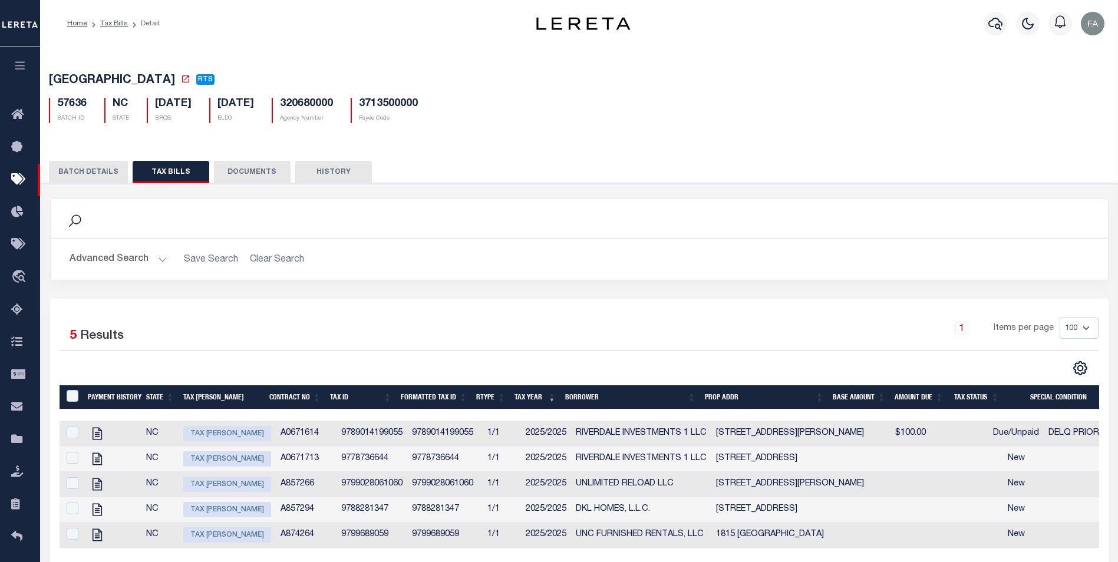
scroll to position [59, 0]
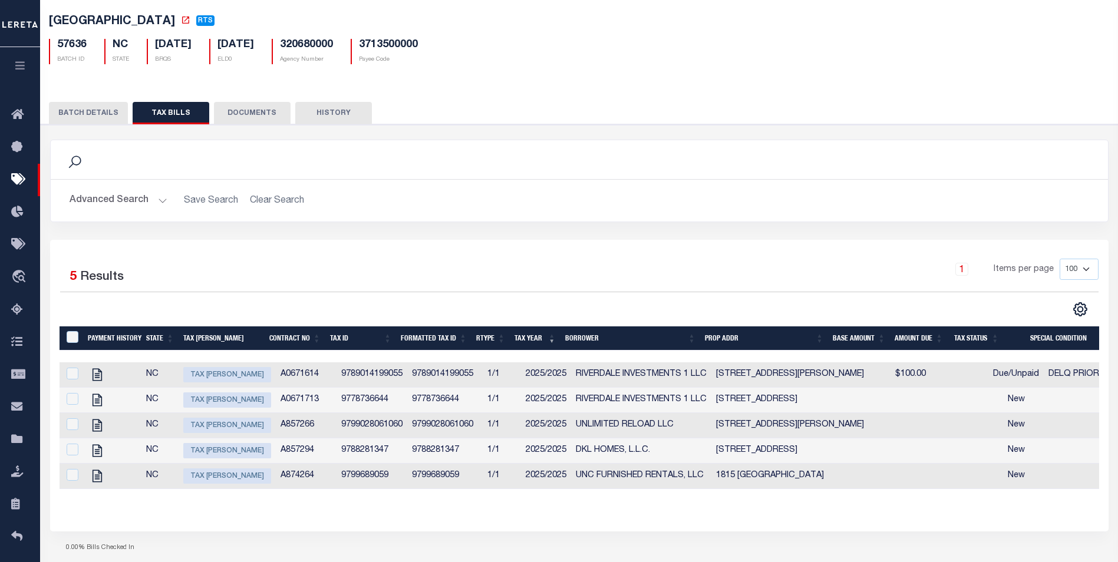
click at [216, 380] on span "Tax Bill Amount" at bounding box center [227, 374] width 88 height 15
checkbox input "true"
select select "18"
type input "$100.00"
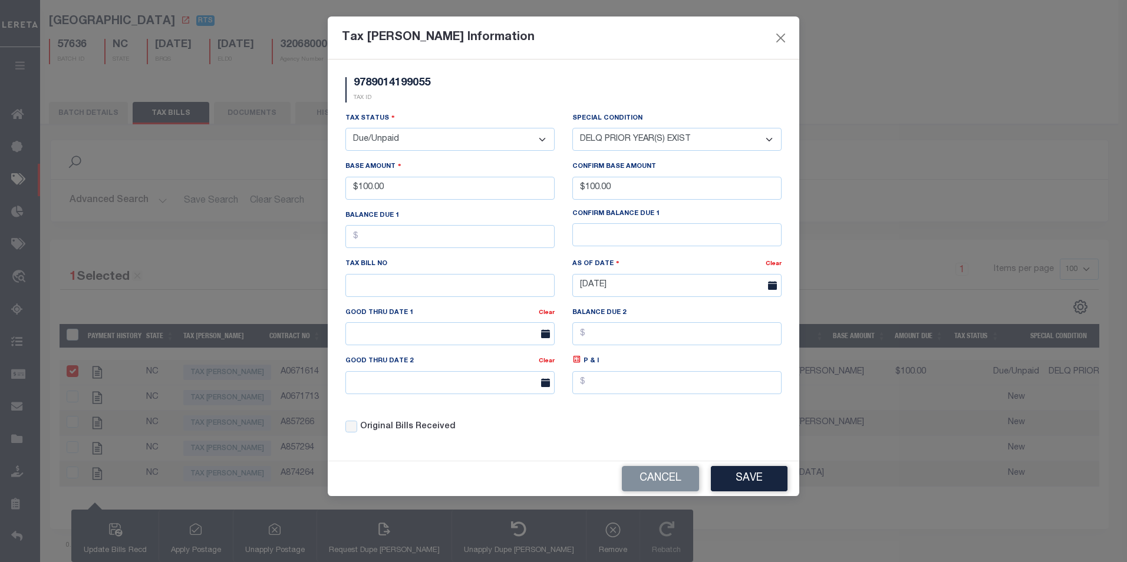
click at [476, 139] on select "- Select Status - Open Due/Unpaid Paid Incomplete No Tax Due Internal Refund Pr…" at bounding box center [449, 139] width 209 height 23
click at [459, 140] on select "- Select Status - Open Due/Unpaid Paid Incomplete No Tax Due Internal Refund Pr…" at bounding box center [449, 139] width 209 height 23
click at [699, 170] on div "Confirm Base Amount" at bounding box center [676, 168] width 209 height 17
click at [440, 434] on label "Original Bills Received" at bounding box center [407, 427] width 95 height 13
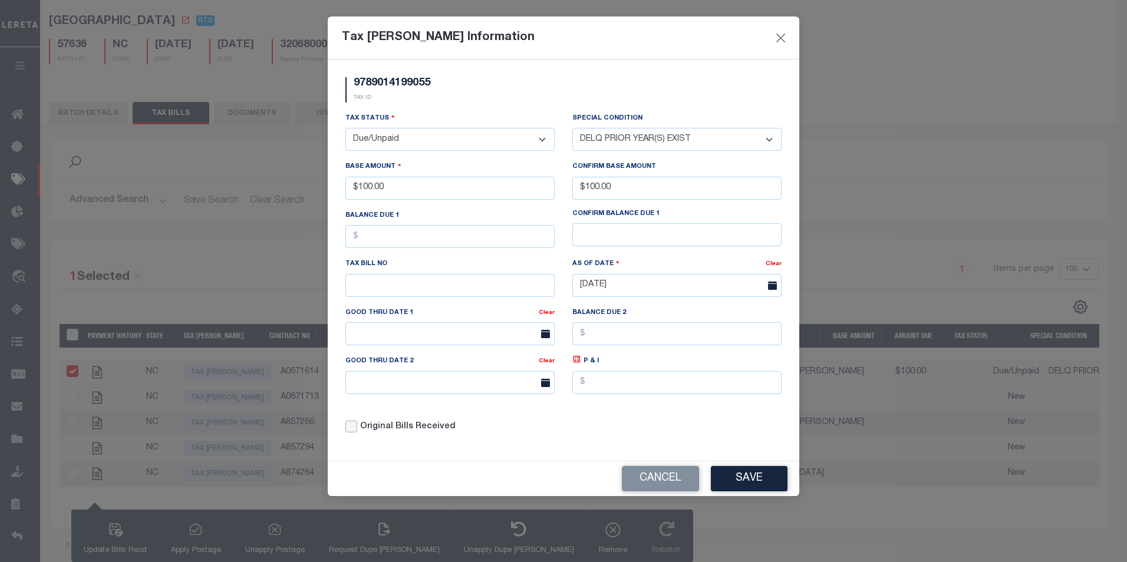
click at [357, 433] on input "Original Bills Received" at bounding box center [351, 427] width 12 height 12
click at [437, 434] on label "Original Bills Received" at bounding box center [407, 427] width 95 height 13
click at [357, 433] on input "Original Bills Received" at bounding box center [351, 427] width 12 height 12
checkbox input "false"
click at [759, 485] on button "Save" at bounding box center [749, 478] width 77 height 25
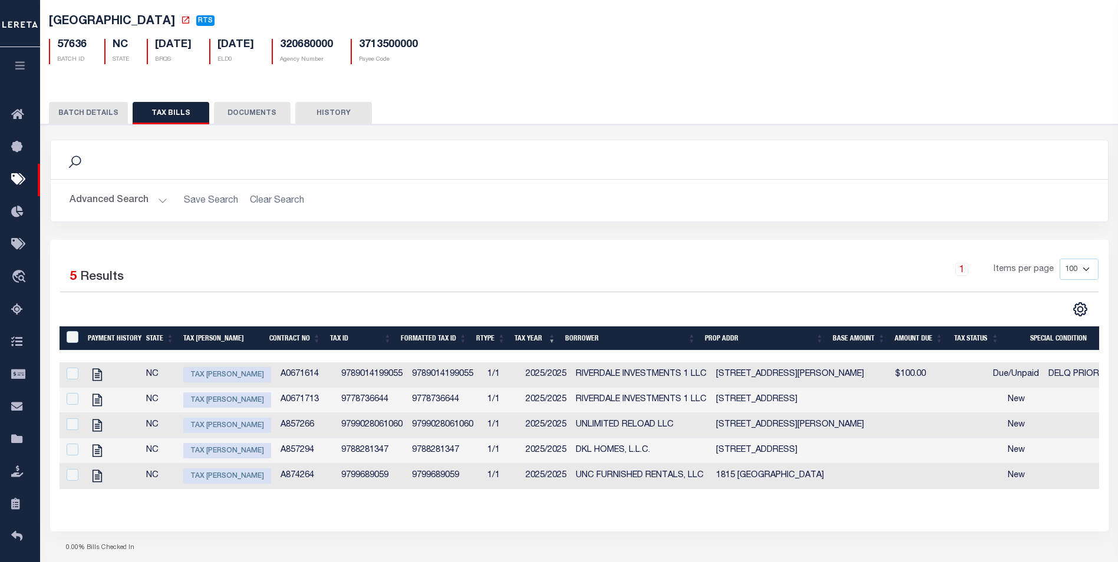
click at [278, 368] on td "A0671614" at bounding box center [306, 375] width 61 height 25
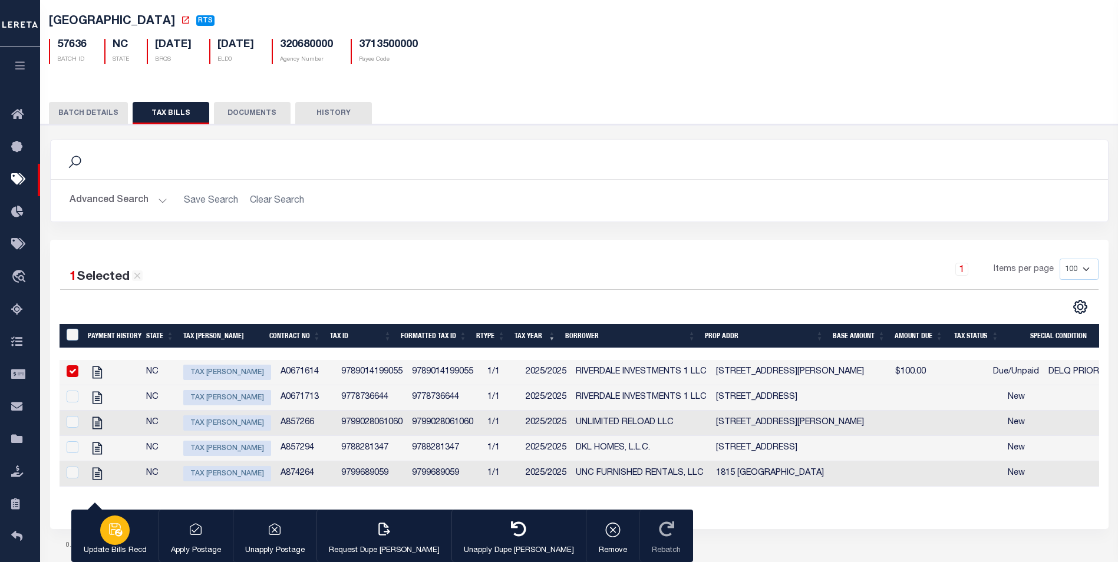
click at [103, 549] on p "Update Bills Recd" at bounding box center [115, 551] width 63 height 12
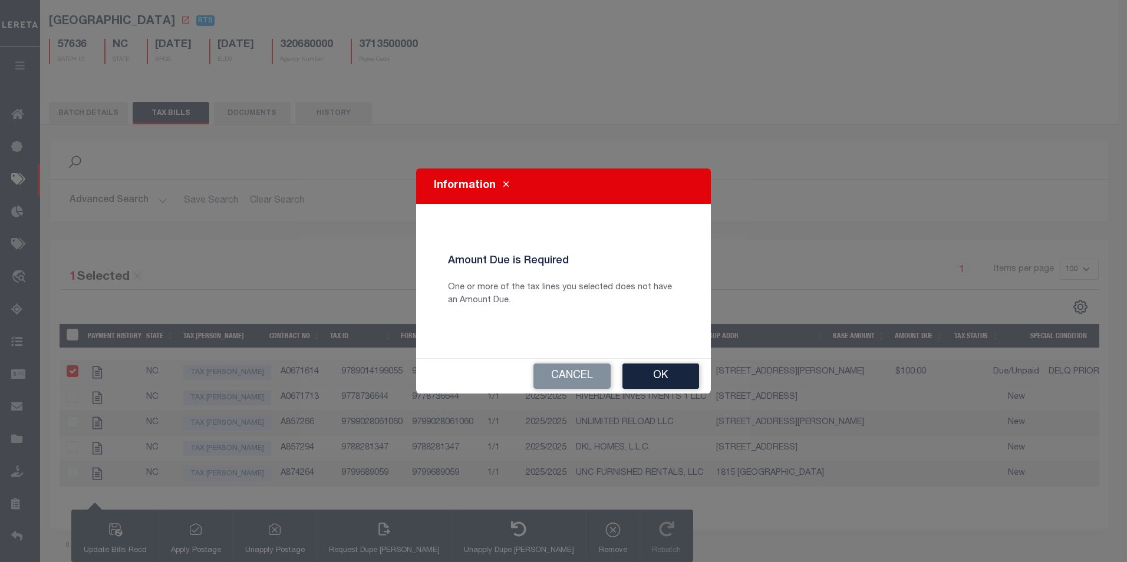
click at [574, 361] on div "Cancel Ok" at bounding box center [563, 376] width 295 height 35
click at [564, 378] on button "Cancel" at bounding box center [571, 376] width 77 height 25
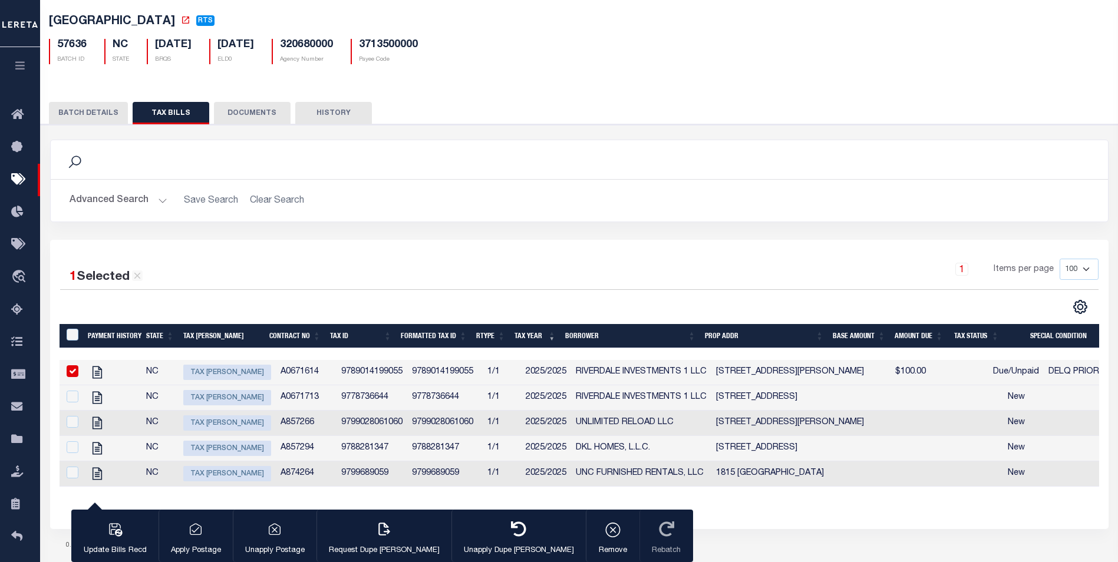
drag, startPoint x: 477, startPoint y: 256, endPoint x: 423, endPoint y: 262, distance: 54.0
click at [423, 262] on div "1 Items per page 100 200 500 1000" at bounding box center [711, 274] width 775 height 31
drag, startPoint x: 419, startPoint y: 263, endPoint x: 397, endPoint y: 268, distance: 22.8
click at [397, 268] on div "1 Items per page 100 200 500 1000" at bounding box center [711, 274] width 775 height 31
click at [375, 379] on td "9789014199055" at bounding box center [372, 372] width 71 height 25
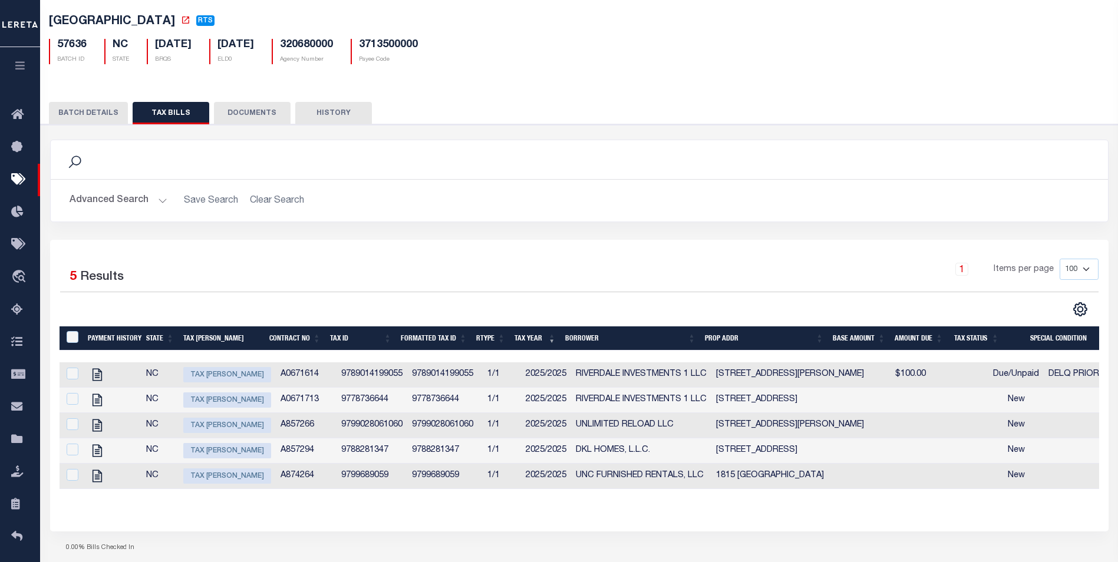
click at [375, 379] on td "9789014199055" at bounding box center [372, 375] width 71 height 25
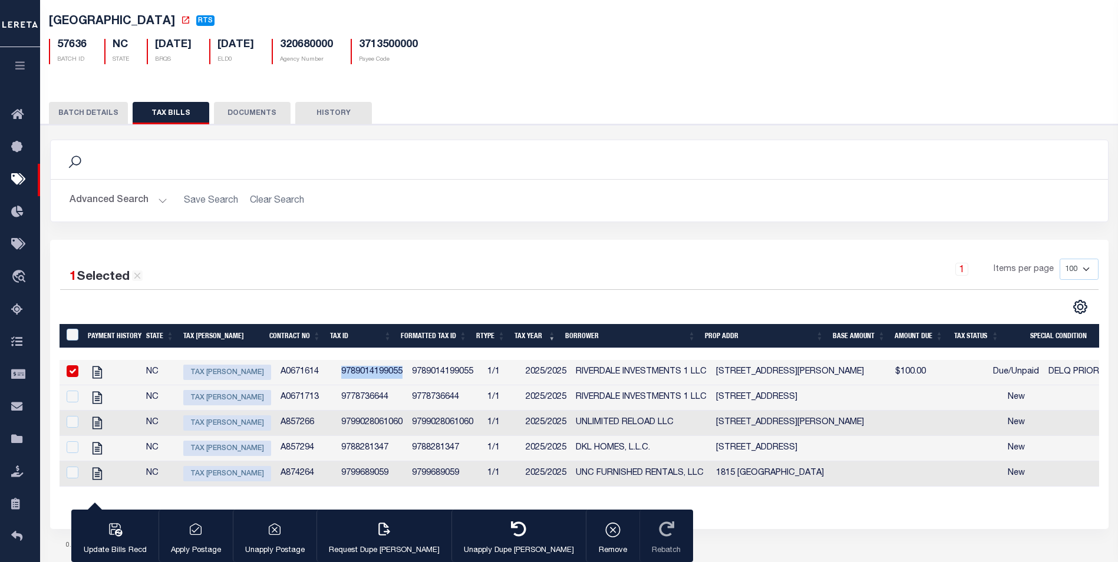
copy td "9789014199055"
click at [151, 378] on td "NC" at bounding box center [159, 372] width 37 height 25
click at [151, 377] on td "NC" at bounding box center [159, 372] width 37 height 25
checkbox input "true"
copy td "NC"
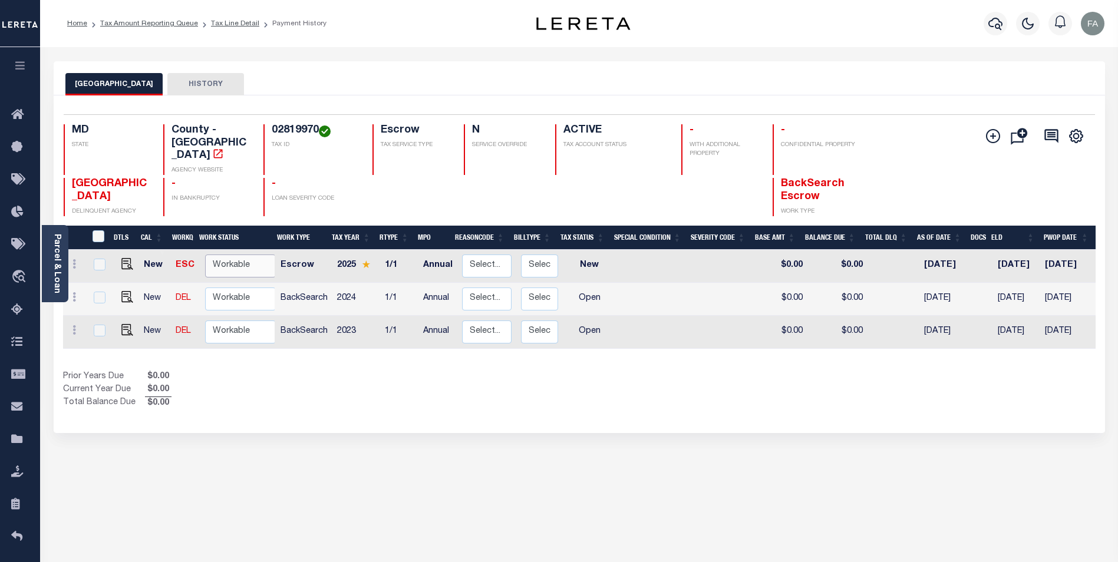
click at [222, 255] on select "Non Workable Workable" at bounding box center [240, 266] width 71 height 23
checkbox input "true"
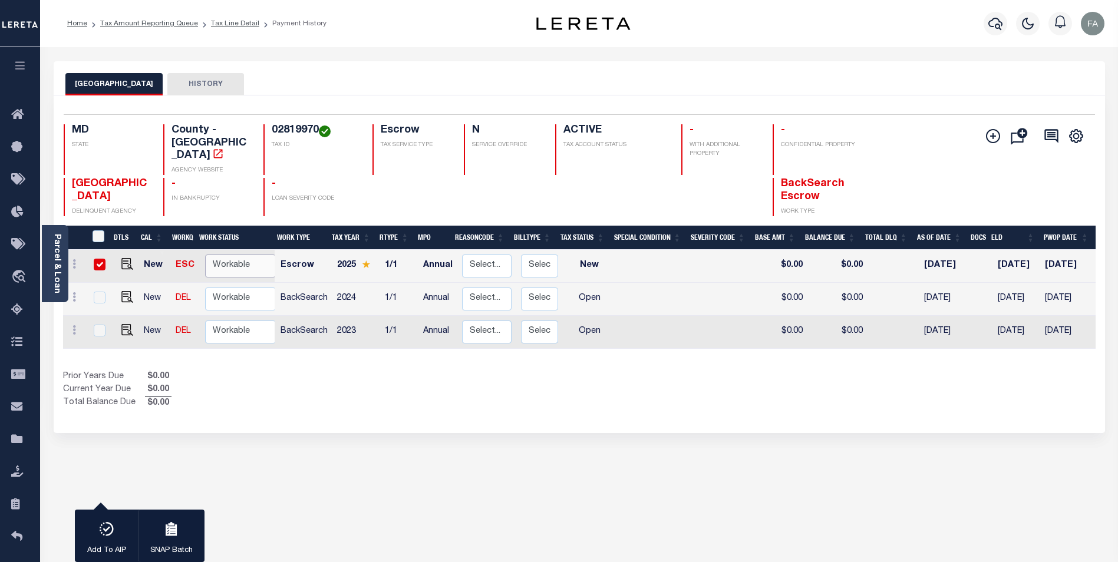
click at [253, 255] on select "Non Workable Workable" at bounding box center [240, 266] width 71 height 23
checkbox input "false"
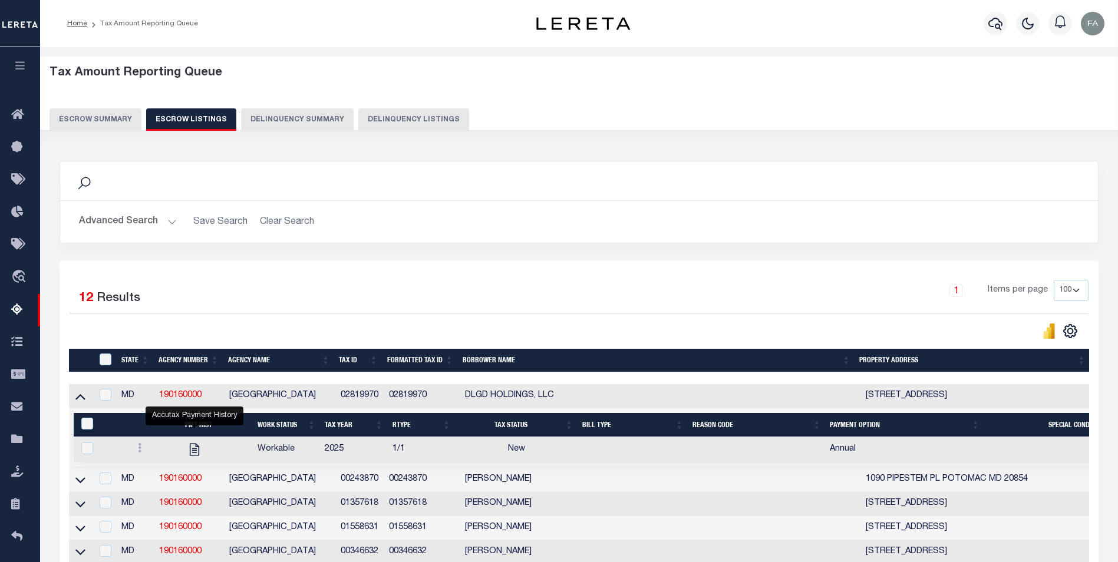
select select "100"
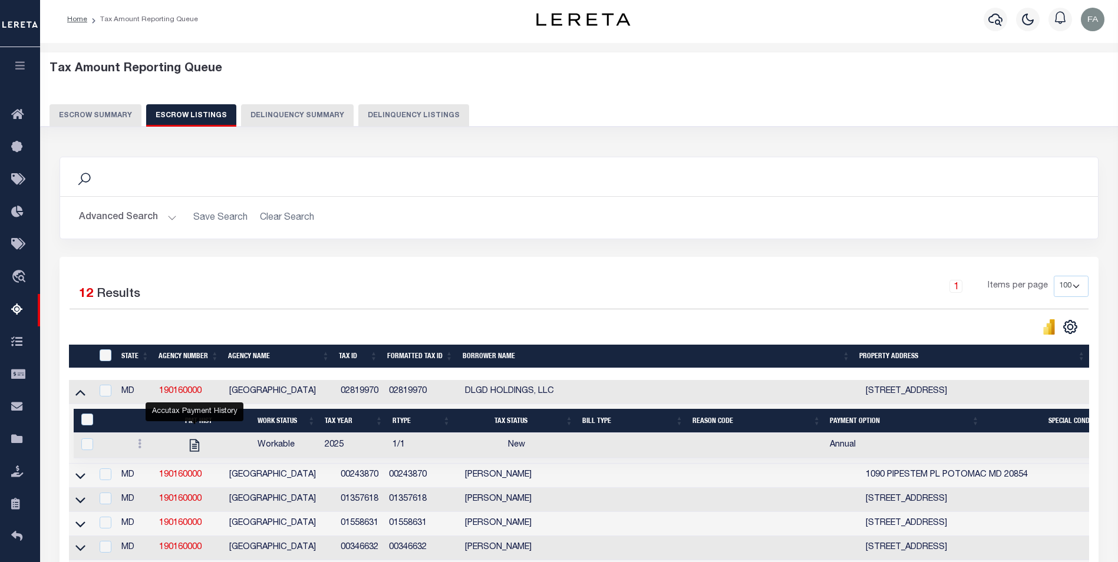
scroll to position [4, 0]
click at [12, 68] on button "button" at bounding box center [20, 67] width 40 height 40
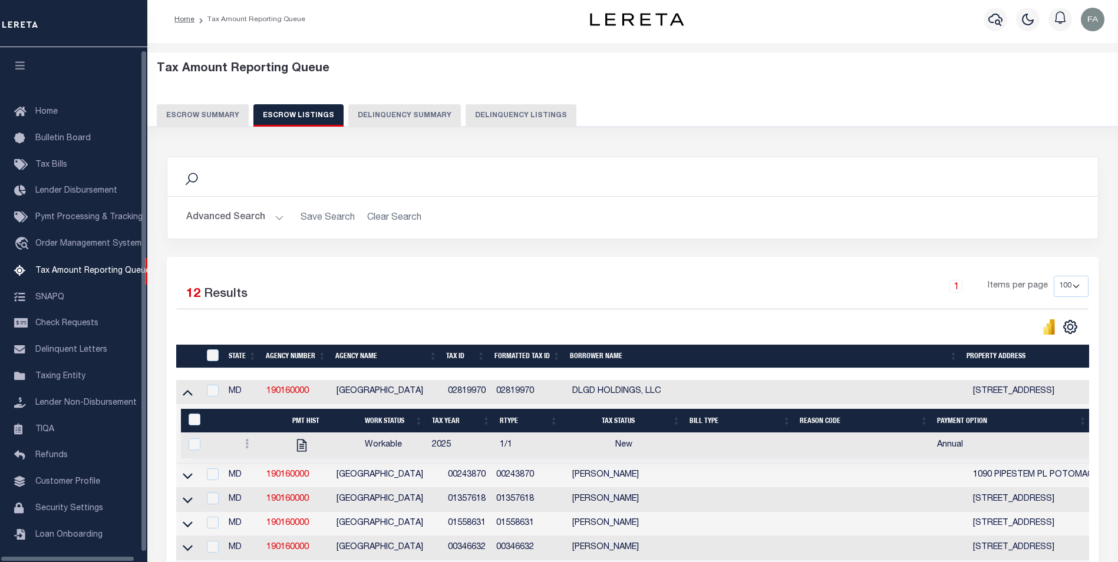
scroll to position [12, 0]
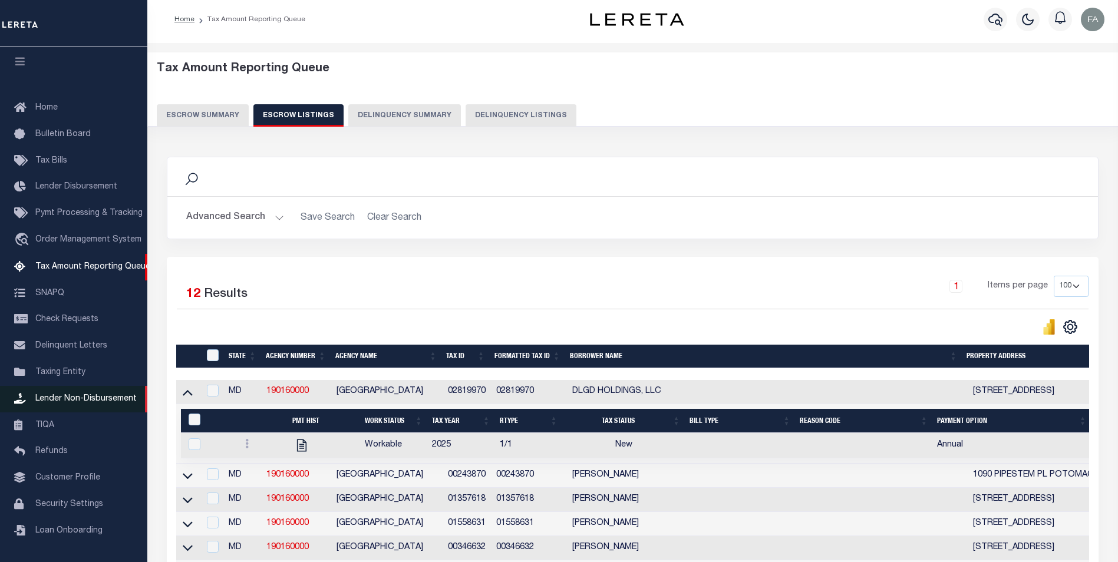
click at [82, 401] on span "Lender Non-Disbursement" at bounding box center [85, 399] width 101 height 8
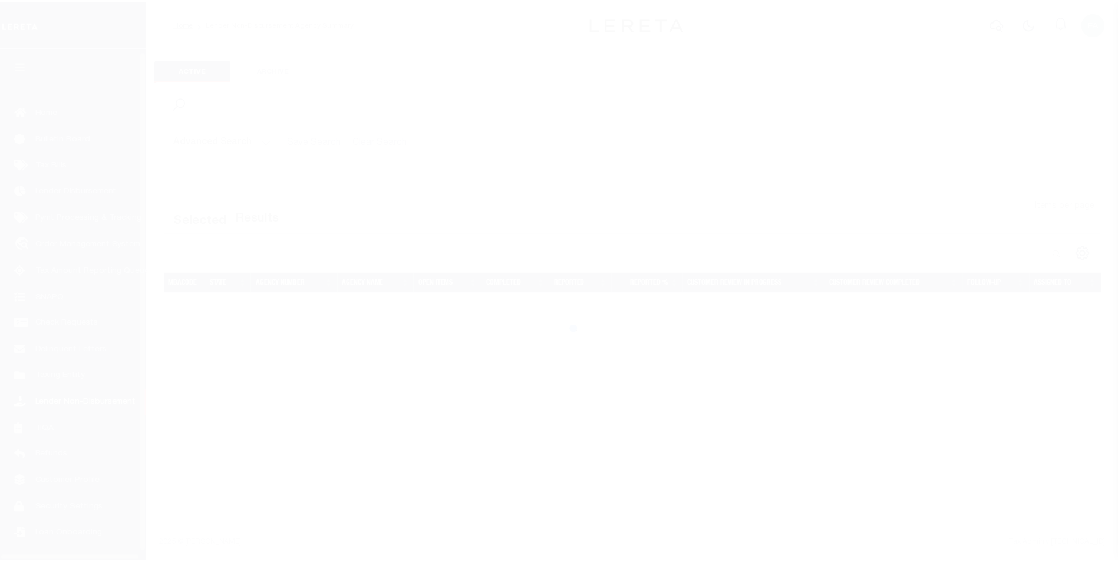
scroll to position [12, 0]
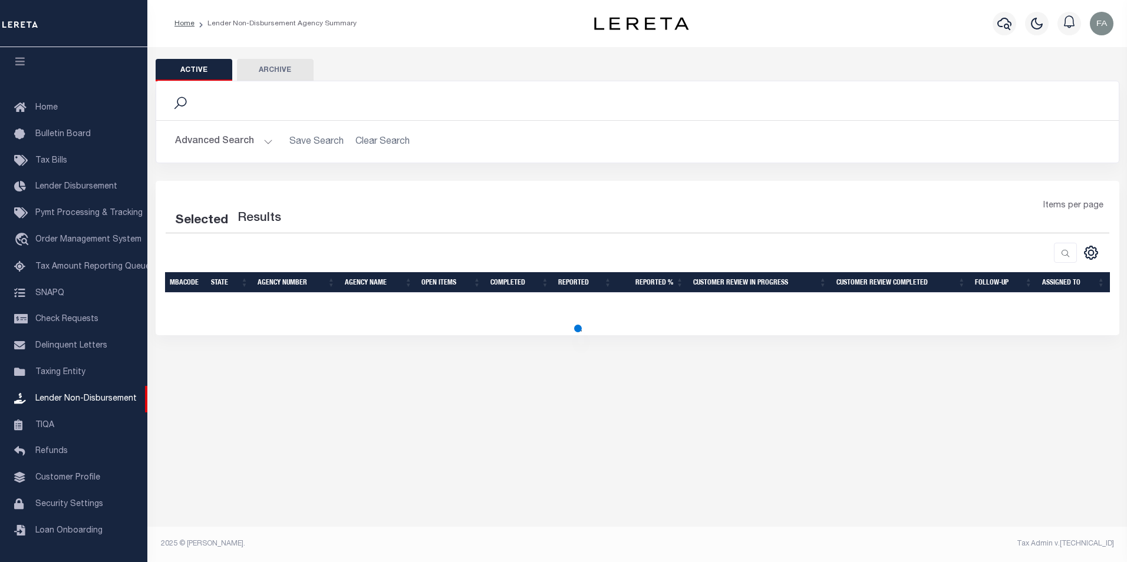
click at [242, 143] on button "Advanced Search" at bounding box center [224, 141] width 98 height 23
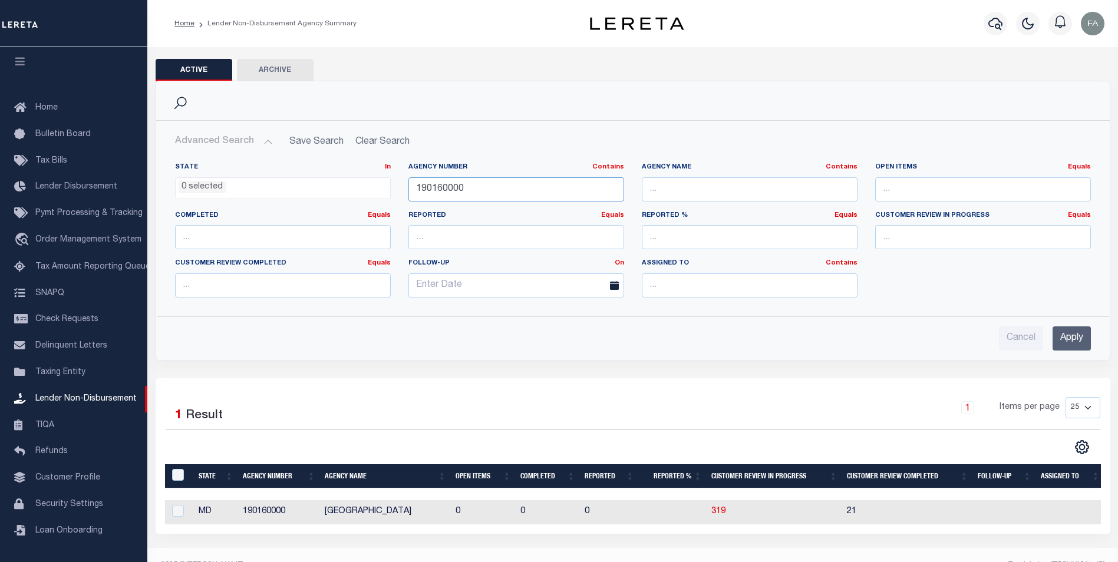
click at [512, 190] on input "190160000" at bounding box center [517, 189] width 216 height 24
click at [687, 188] on input "text" at bounding box center [750, 189] width 216 height 24
paste input "NC Tax [PERSON_NAME] A0671614 9789014199055 9789014199055 1/1 2025/2025 RIVERDA…"
type input "NC Tax [PERSON_NAME] A0671614 9789014199055 9789014199055 1/1 2025/2025 RIVERDA…"
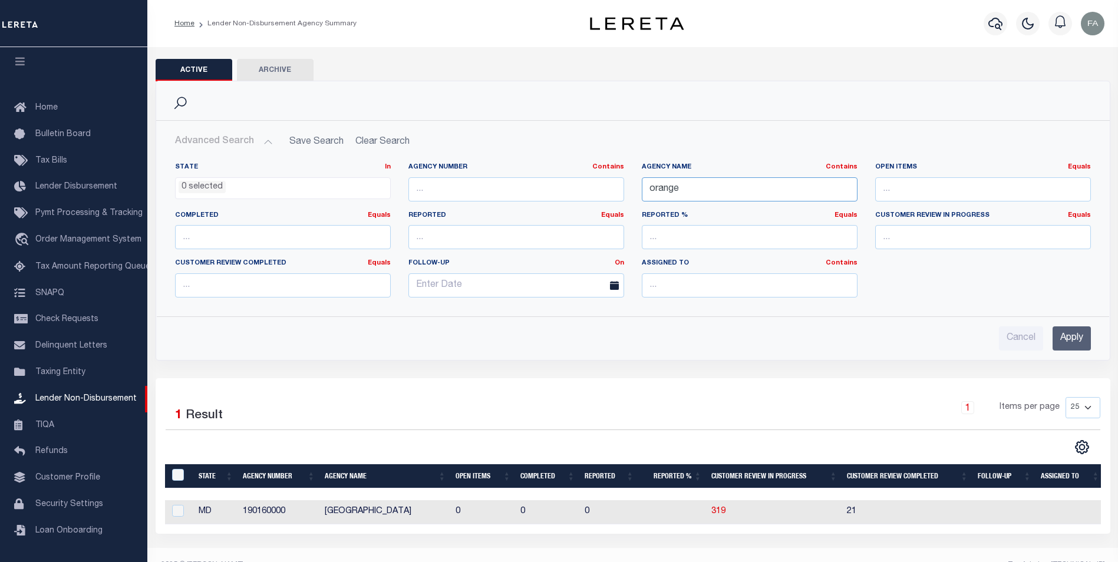
type input "orange"
click at [1056, 332] on input "Apply" at bounding box center [1072, 339] width 38 height 24
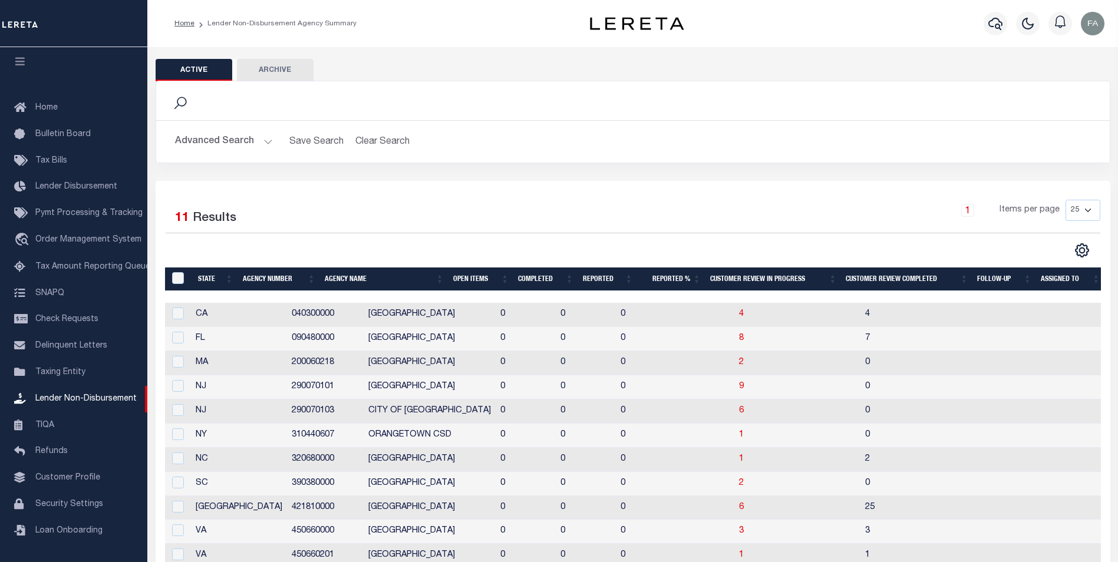
drag, startPoint x: 769, startPoint y: 324, endPoint x: 614, endPoint y: 321, distance: 155.6
click at [739, 456] on span "1" at bounding box center [741, 459] width 5 height 8
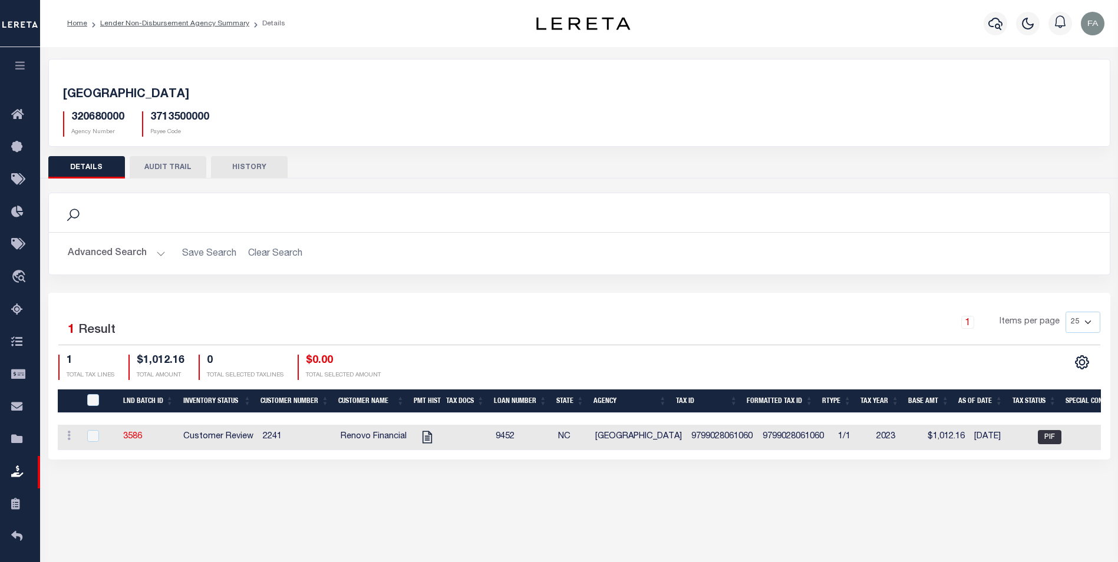
click at [104, 116] on h5 "320680000" at bounding box center [97, 117] width 53 height 13
copy h5 "320680000"
drag, startPoint x: 619, startPoint y: 459, endPoint x: 676, endPoint y: 459, distance: 56.6
click at [676, 459] on div "Selected 1 Result 1 Items per page 25 50 100 200 1 TOTAL TAX LINES" at bounding box center [579, 376] width 1062 height 167
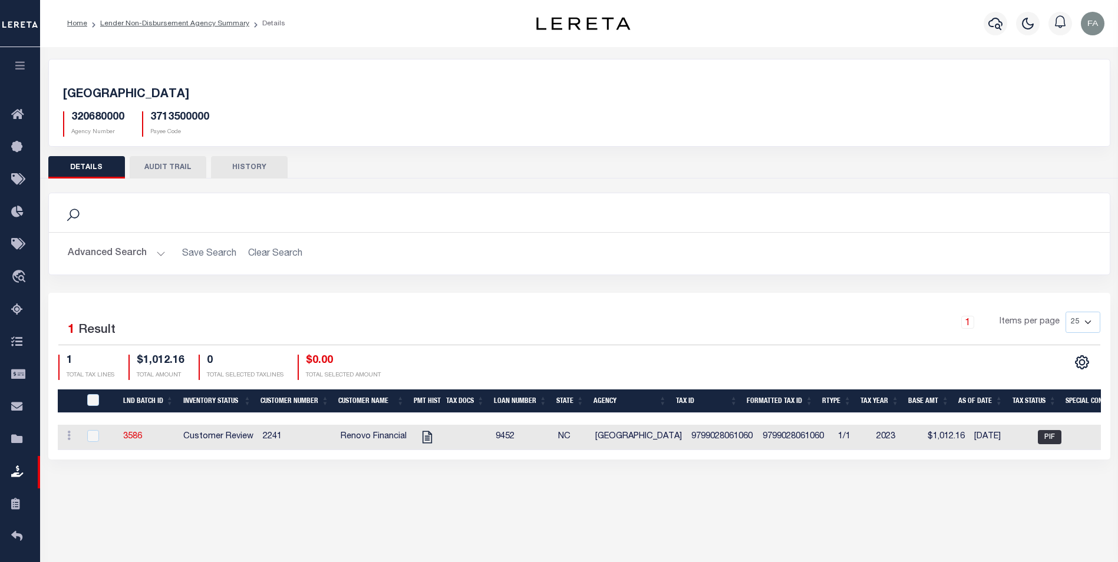
click at [742, 493] on div "[GEOGRAPHIC_DATA] 320680000 Agency Number 3713500000 Payee Code Search Is 1" at bounding box center [579, 271] width 1078 height 448
click at [136, 437] on link "3586" at bounding box center [132, 437] width 19 height 8
checkbox input "true"
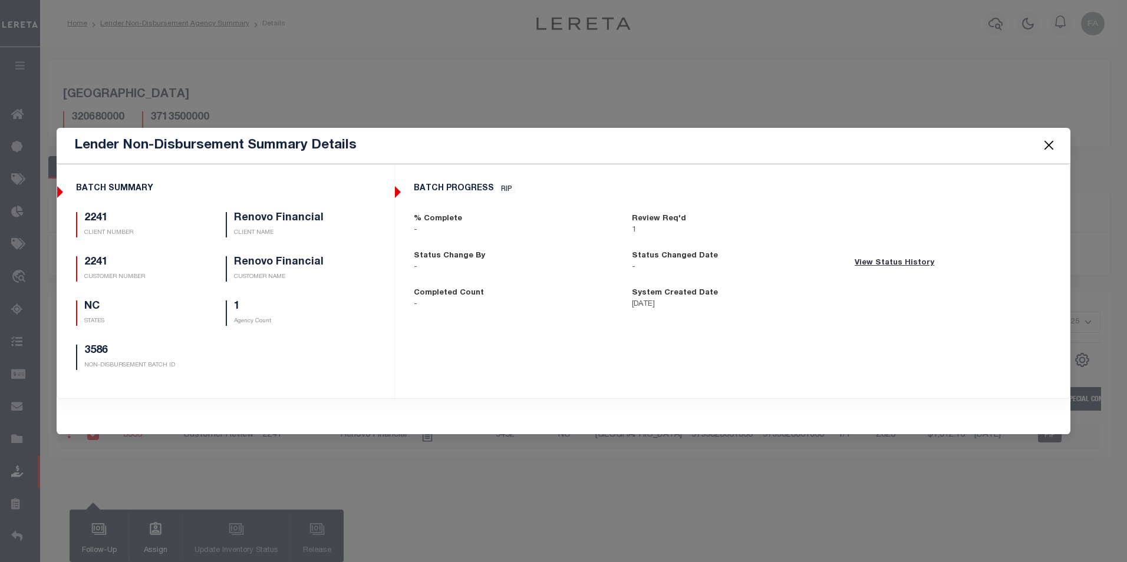
click at [414, 460] on div "Lender Non-Disbursement Summary Details BATCH SUMMARY 2241 CLIENT NUMBER Renovo…" at bounding box center [563, 281] width 1127 height 562
click at [1049, 141] on button "Close" at bounding box center [1048, 145] width 15 height 15
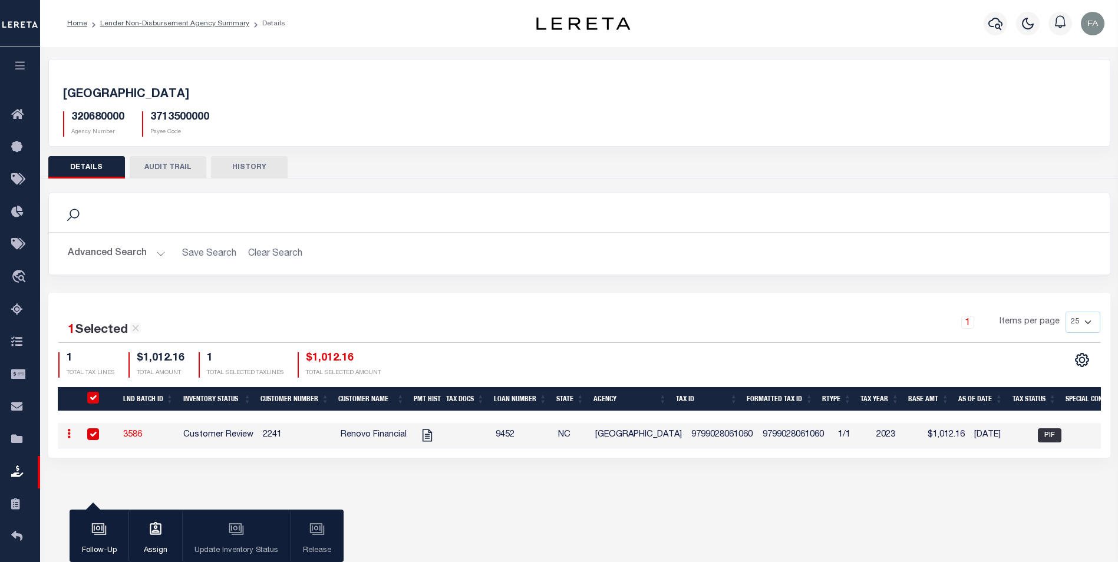
click at [235, 530] on div "Follow-Up Assign Update Inventory Status Release" at bounding box center [207, 536] width 274 height 53
click at [323, 529] on div "Follow-Up Assign Update Inventory Status Release" at bounding box center [207, 536] width 274 height 53
click at [71, 434] on link at bounding box center [68, 435] width 13 height 9
click at [185, 457] on div "1 Selected 1 Result 1 Items per page 25 50 100 200 1 $1,012.16 1" at bounding box center [579, 375] width 1062 height 165
click at [1038, 430] on span "PIF" at bounding box center [1050, 436] width 24 height 14
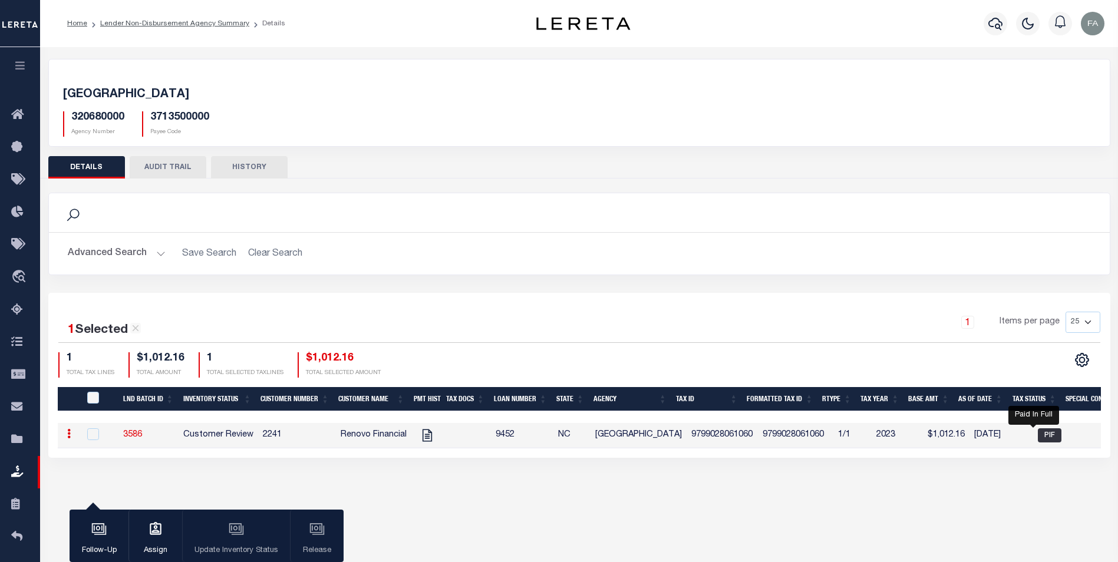
checkbox input "false"
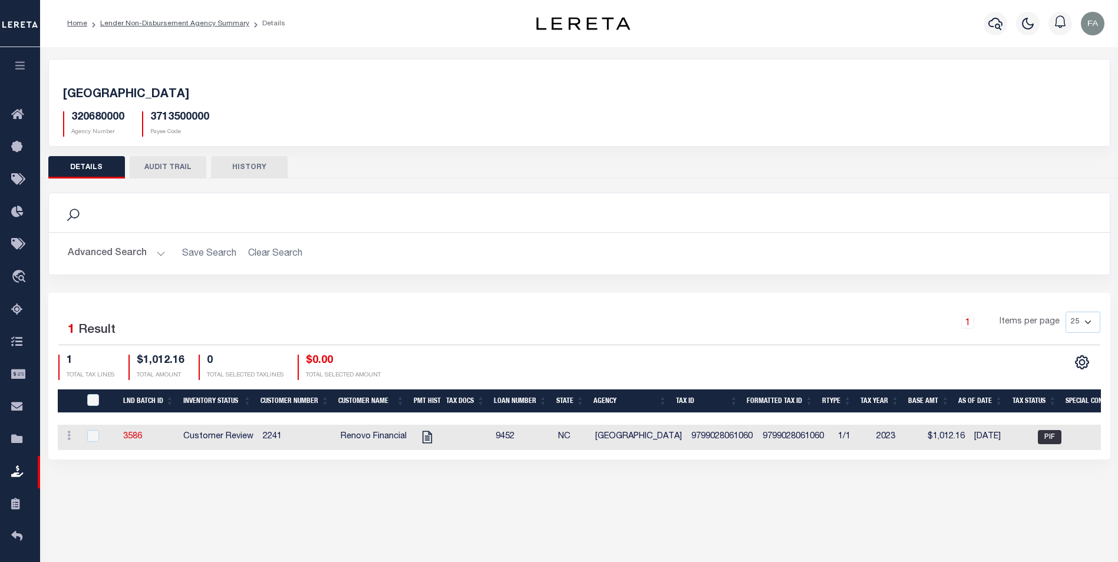
click at [1038, 435] on span "PIF" at bounding box center [1050, 437] width 24 height 14
checkbox input "true"
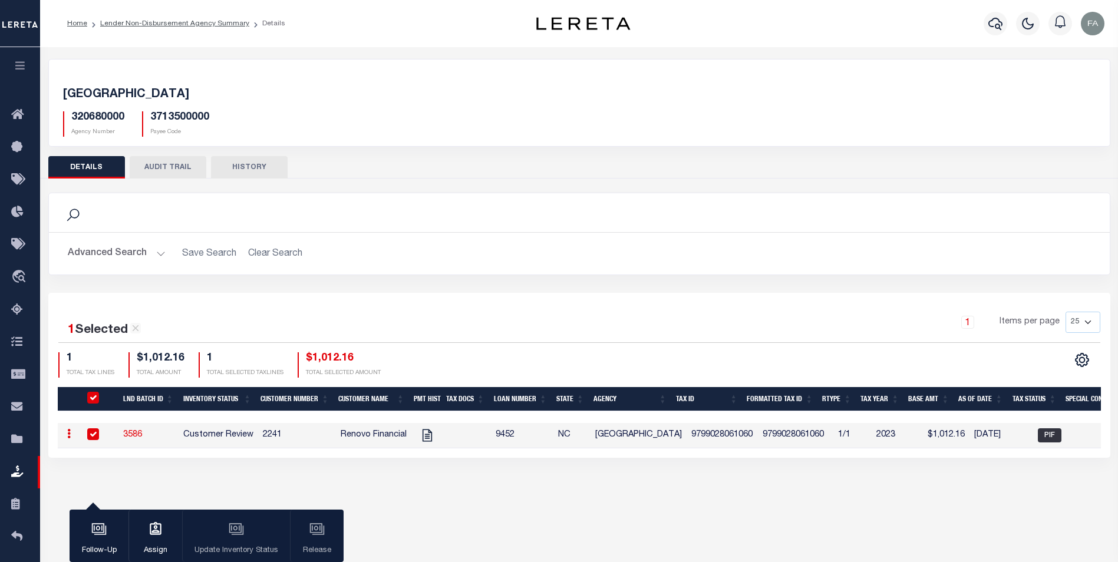
click at [131, 247] on button "Advanced Search" at bounding box center [117, 253] width 98 height 23
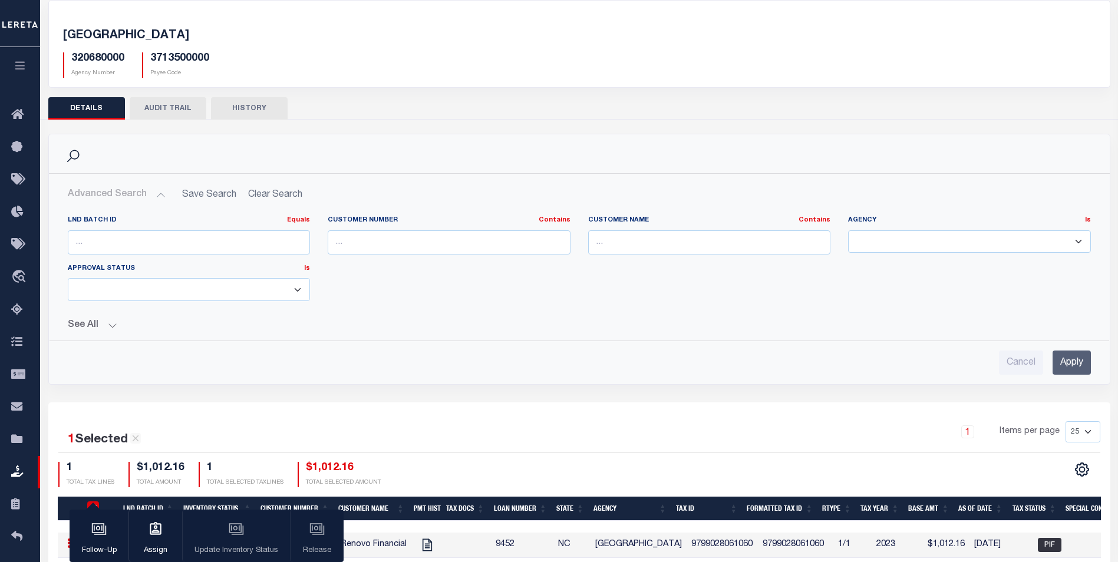
scroll to position [108, 0]
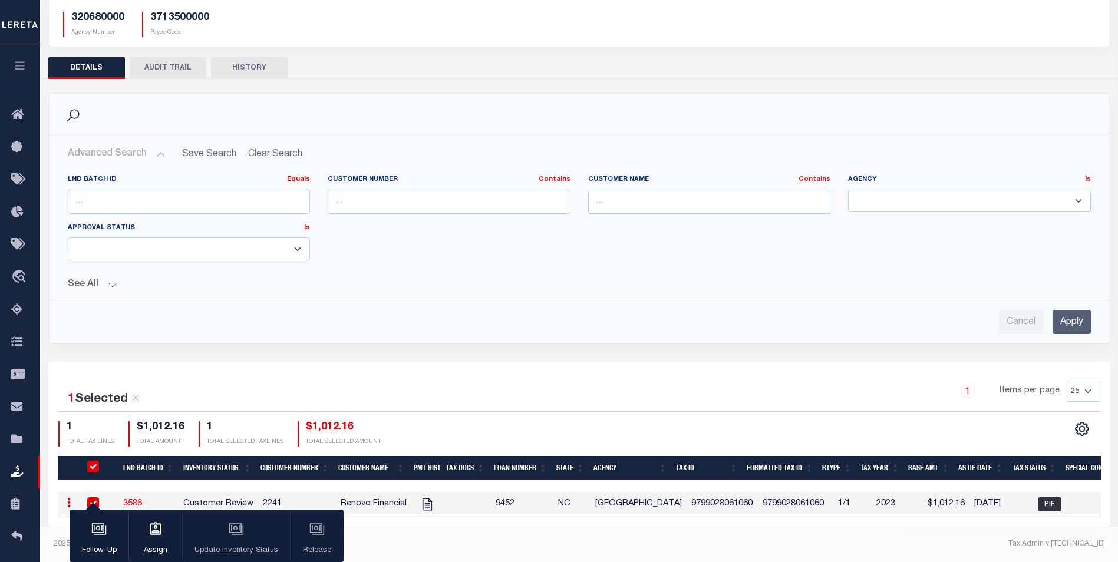
click at [897, 196] on select "[GEOGRAPHIC_DATA] [GEOGRAPHIC_DATA] MOBILE HOMES [GEOGRAPHIC_DATA] [GEOGRAPHIC_…" at bounding box center [969, 201] width 243 height 23
select select "[GEOGRAPHIC_DATA]"
click at [848, 190] on select "[GEOGRAPHIC_DATA] [GEOGRAPHIC_DATA] MOBILE HOMES [GEOGRAPHIC_DATA] [GEOGRAPHIC_…" at bounding box center [969, 201] width 243 height 23
click at [1076, 311] on input "Apply" at bounding box center [1072, 322] width 38 height 24
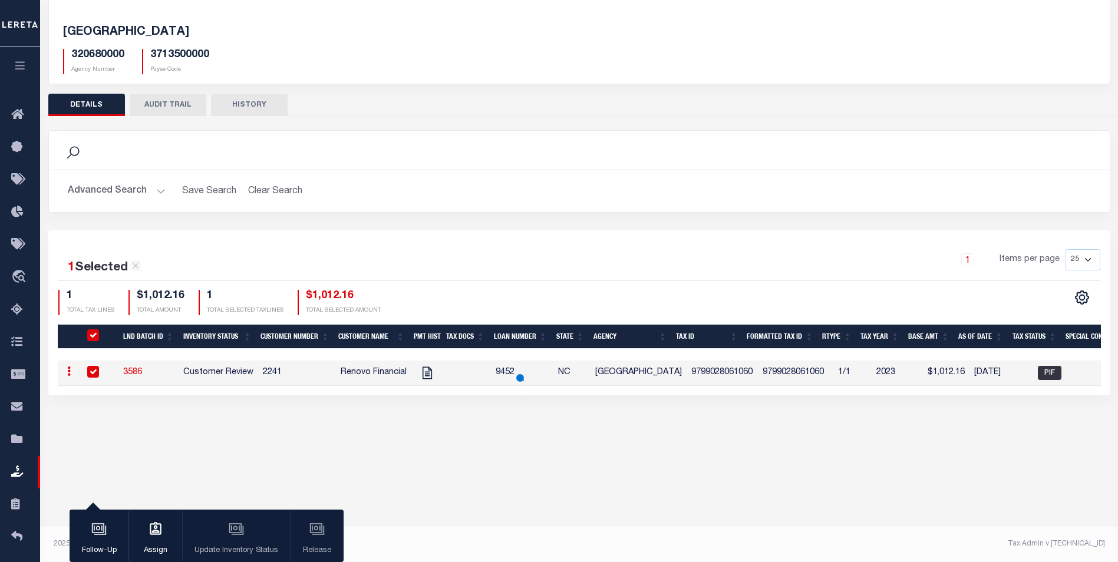
scroll to position [62, 0]
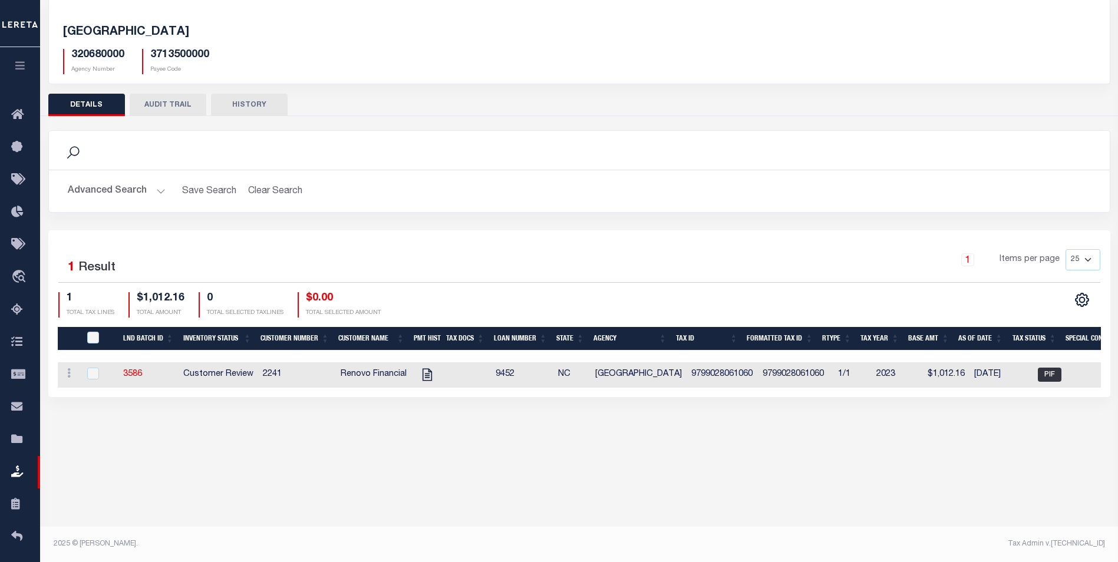
click at [100, 177] on div "Advanced Search Save Search Clear Search LNDBatchReportGridWrapper_dynamictable…" at bounding box center [579, 191] width 1061 height 42
click at [139, 374] on link "3586" at bounding box center [132, 374] width 19 height 8
checkbox input "true"
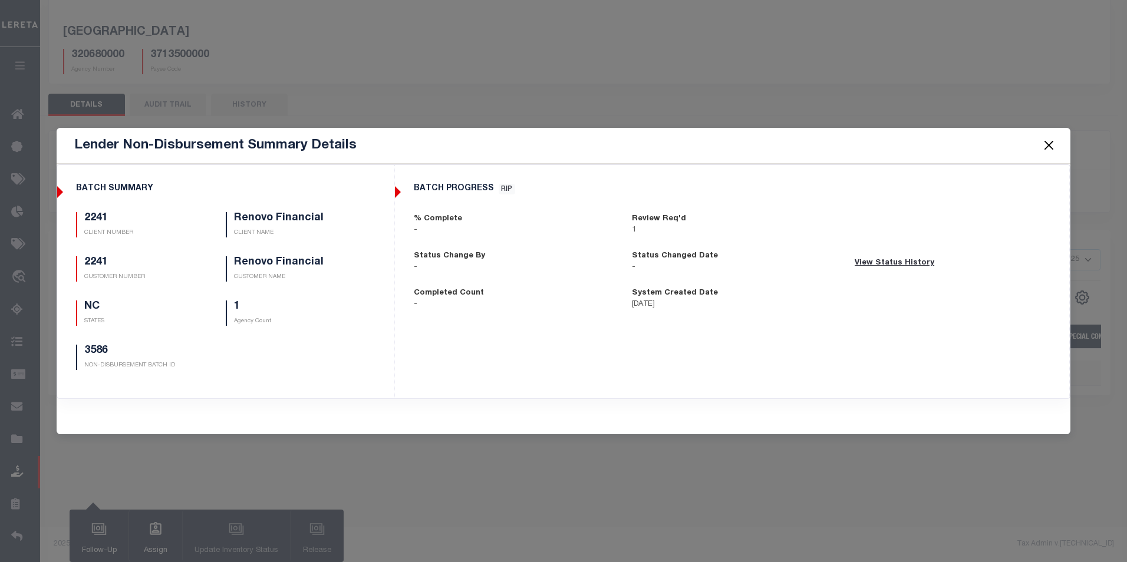
click at [588, 456] on div "Lender Non-Disbursement Summary Details BATCH SUMMARY 2241 CLIENT NUMBER Renovo…" at bounding box center [563, 281] width 1127 height 562
click at [1050, 145] on button "Close" at bounding box center [1048, 145] width 15 height 15
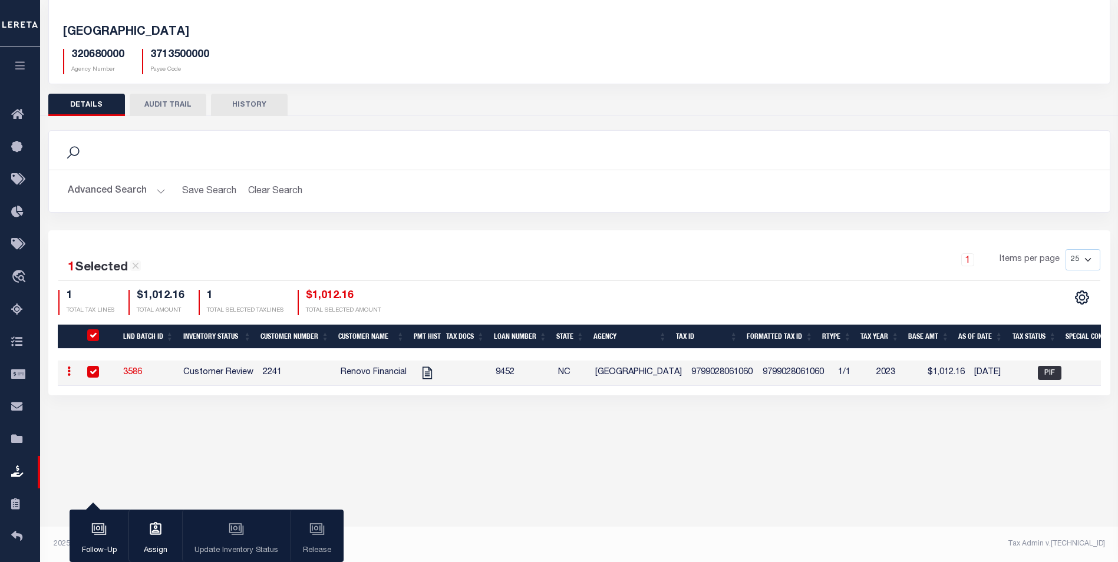
scroll to position [4, 0]
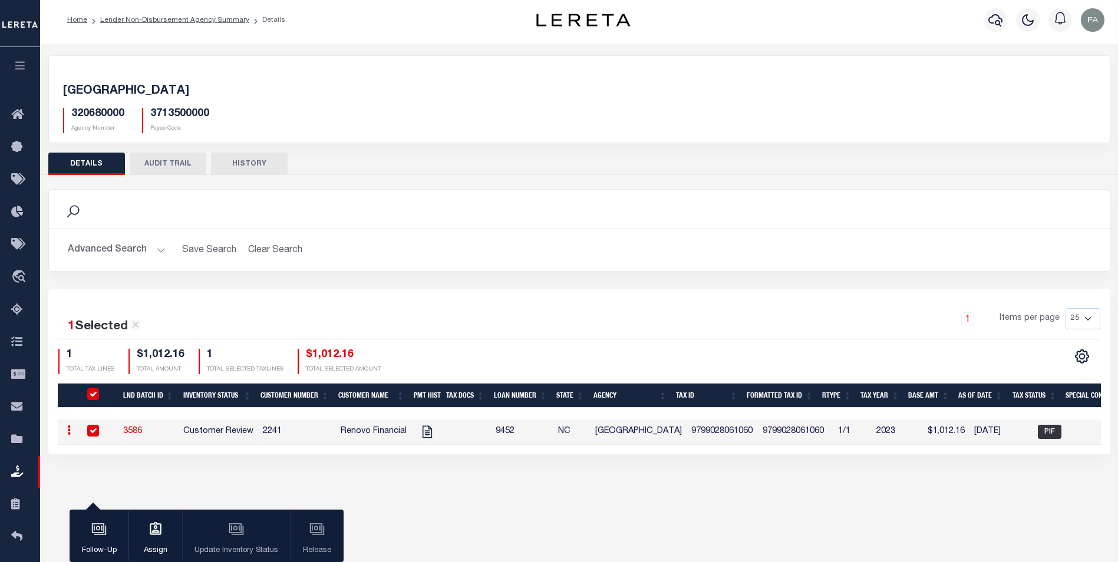
drag, startPoint x: 533, startPoint y: 430, endPoint x: 562, endPoint y: 429, distance: 28.3
click at [536, 430] on td "9452" at bounding box center [522, 432] width 62 height 25
checkbox input "false"
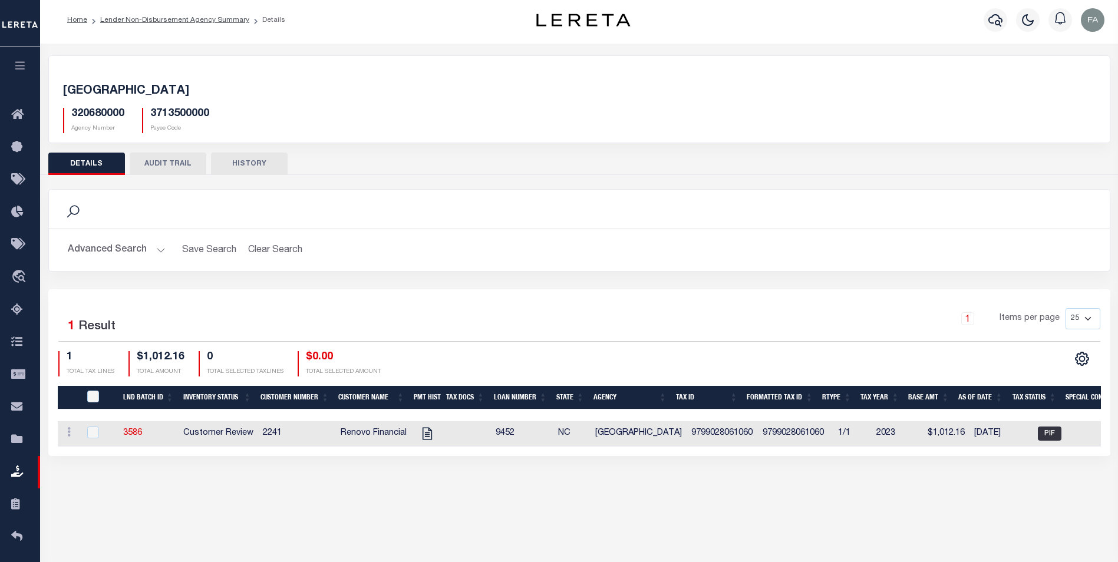
click at [625, 429] on td "[GEOGRAPHIC_DATA]" at bounding box center [639, 433] width 96 height 25
checkbox input "true"
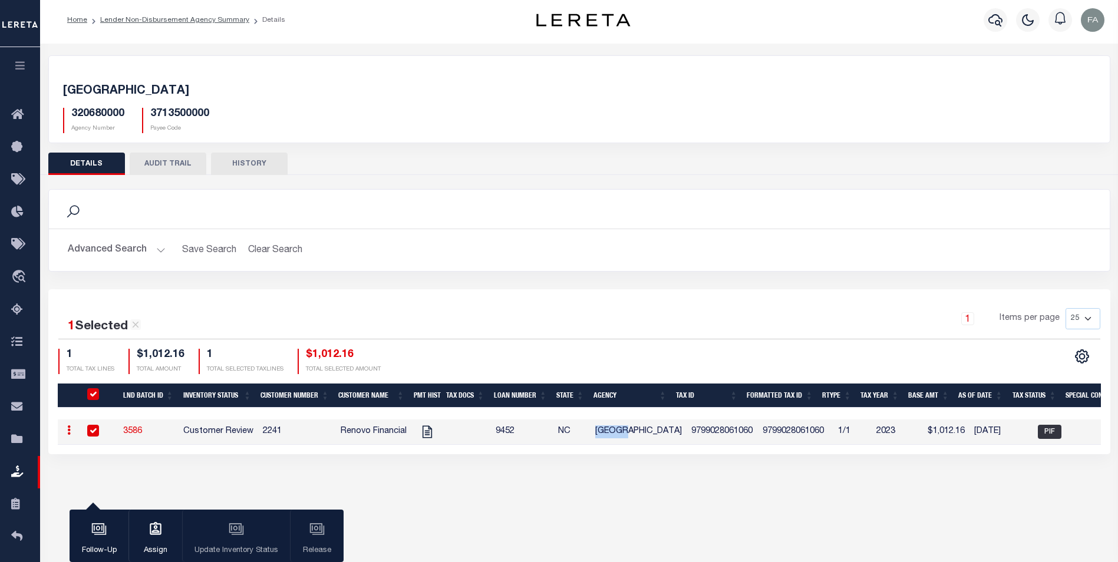
click at [625, 429] on td "[GEOGRAPHIC_DATA]" at bounding box center [639, 432] width 96 height 25
checkbox input "false"
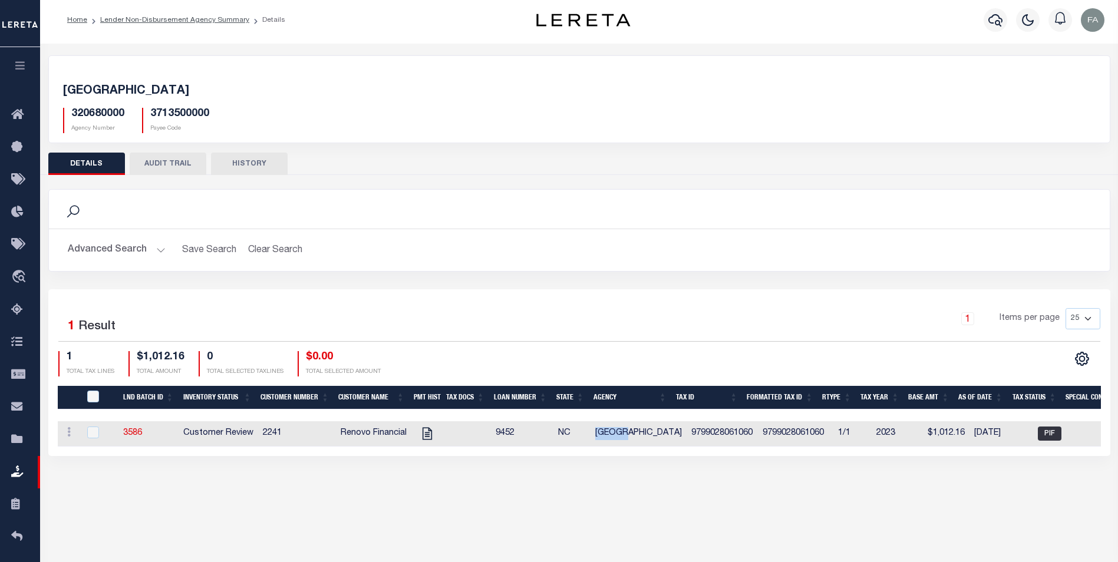
click at [117, 254] on button "Advanced Search" at bounding box center [117, 250] width 98 height 23
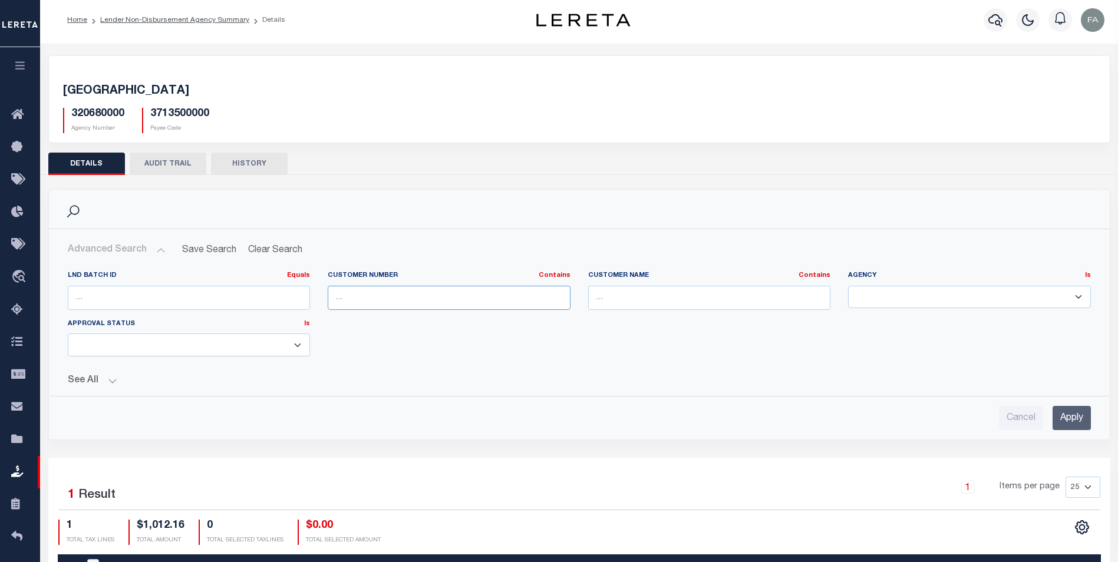
click at [475, 302] on input "text" at bounding box center [449, 298] width 243 height 24
paste input "320680000"
type input "320680000"
click at [923, 296] on select "[GEOGRAPHIC_DATA] [GEOGRAPHIC_DATA] MOBILE HOMES [GEOGRAPHIC_DATA] [GEOGRAPHIC_…" at bounding box center [969, 297] width 243 height 23
select select
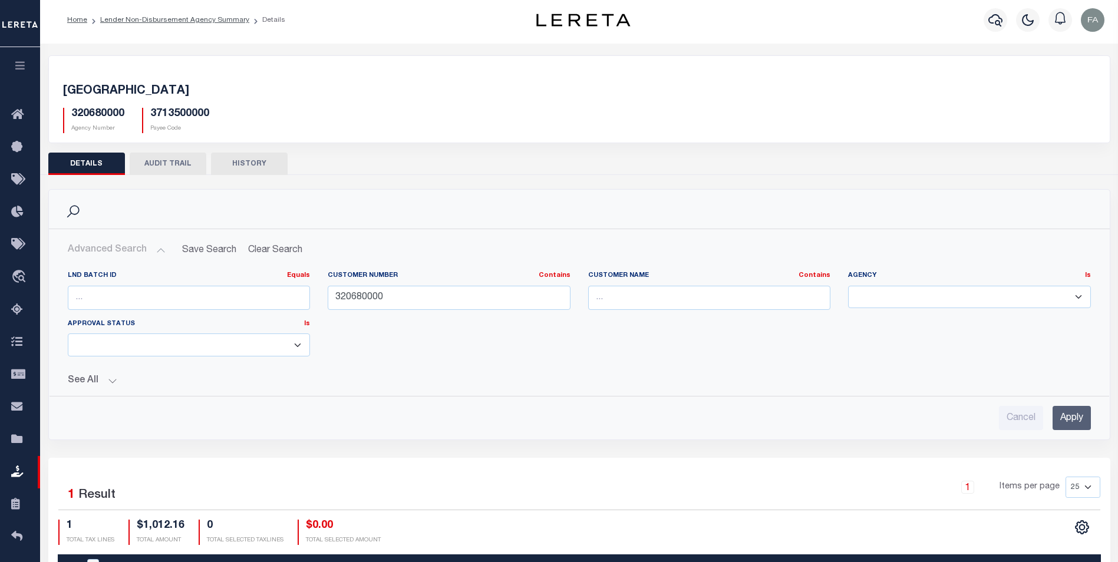
click at [848, 286] on select "[GEOGRAPHIC_DATA] [GEOGRAPHIC_DATA] MOBILE HOMES [GEOGRAPHIC_DATA] [GEOGRAPHIC_…" at bounding box center [969, 297] width 243 height 23
click at [1070, 421] on input "Apply" at bounding box center [1072, 418] width 38 height 24
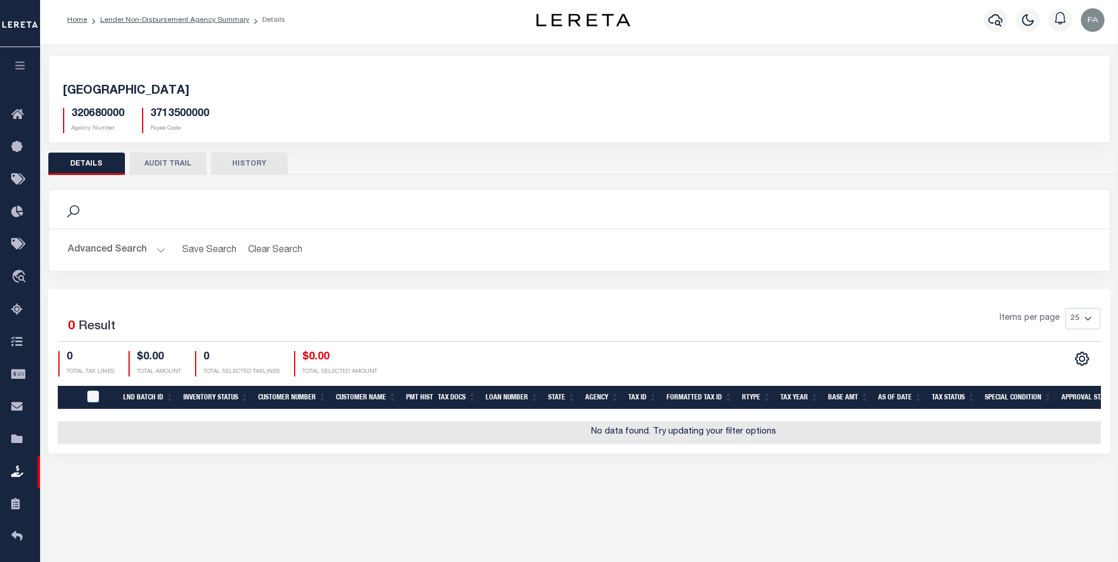
scroll to position [0, 0]
